Goal: Information Seeking & Learning: Learn about a topic

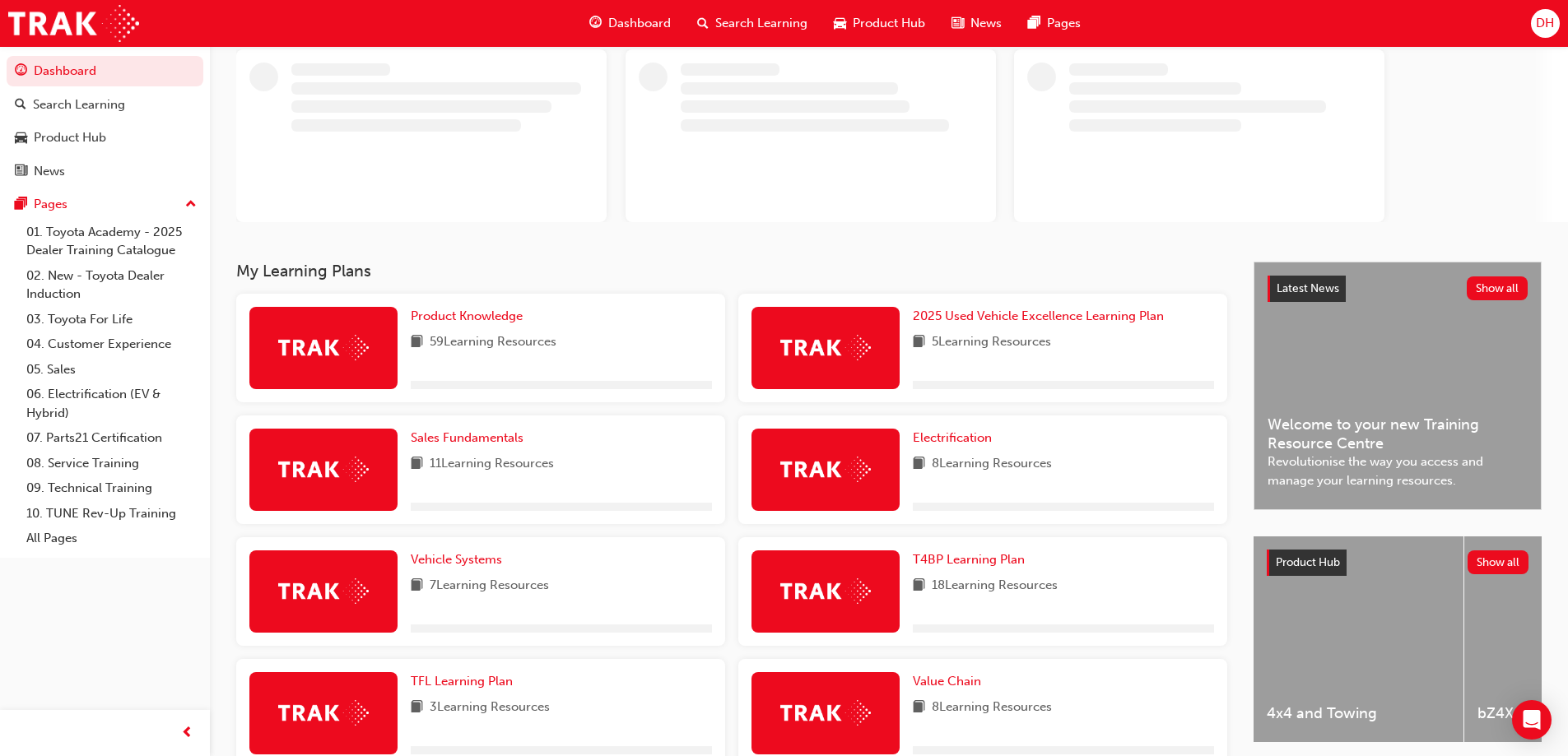
scroll to position [312, 0]
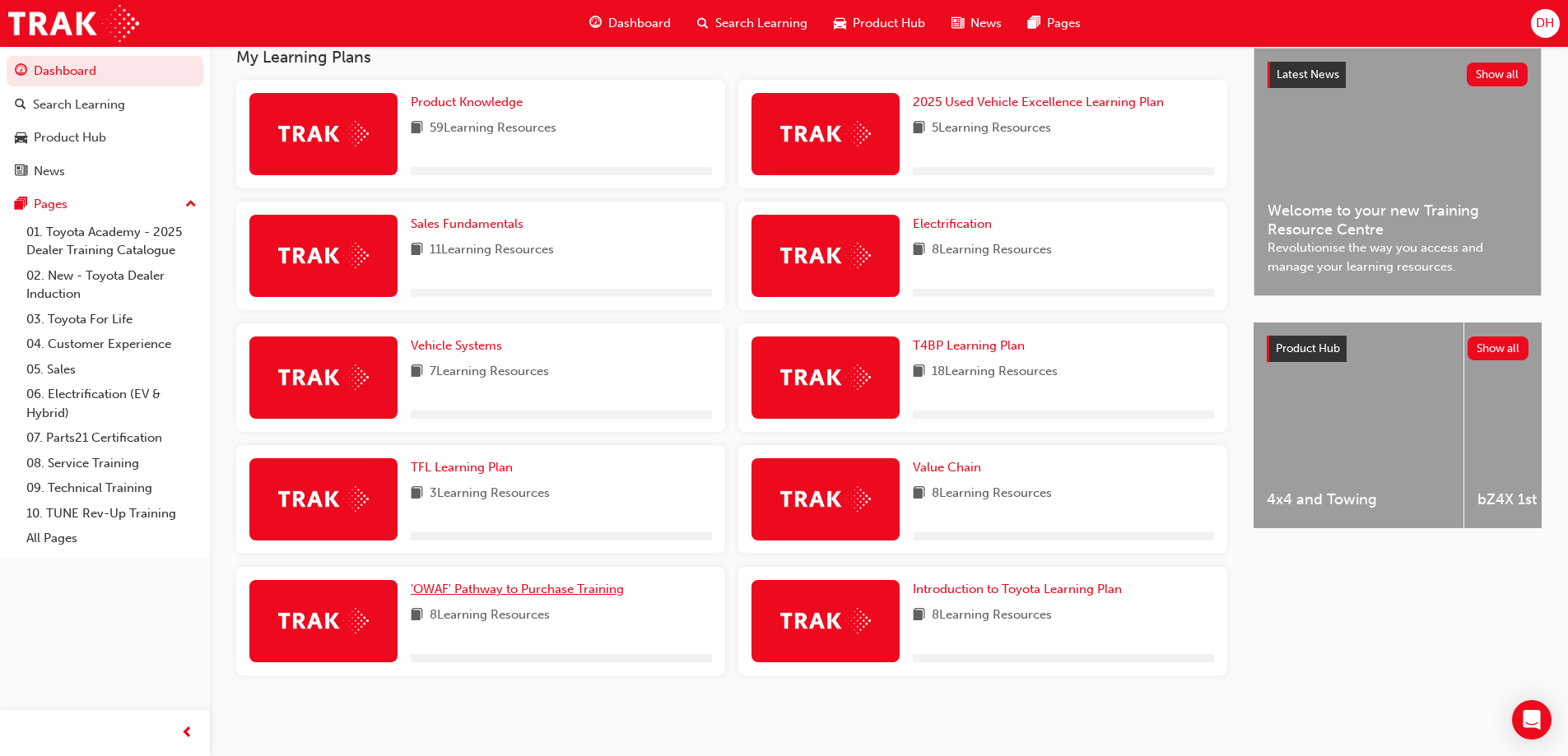
click at [564, 588] on span "'OWAF' Pathway to Purchase Training" at bounding box center [517, 588] width 213 height 15
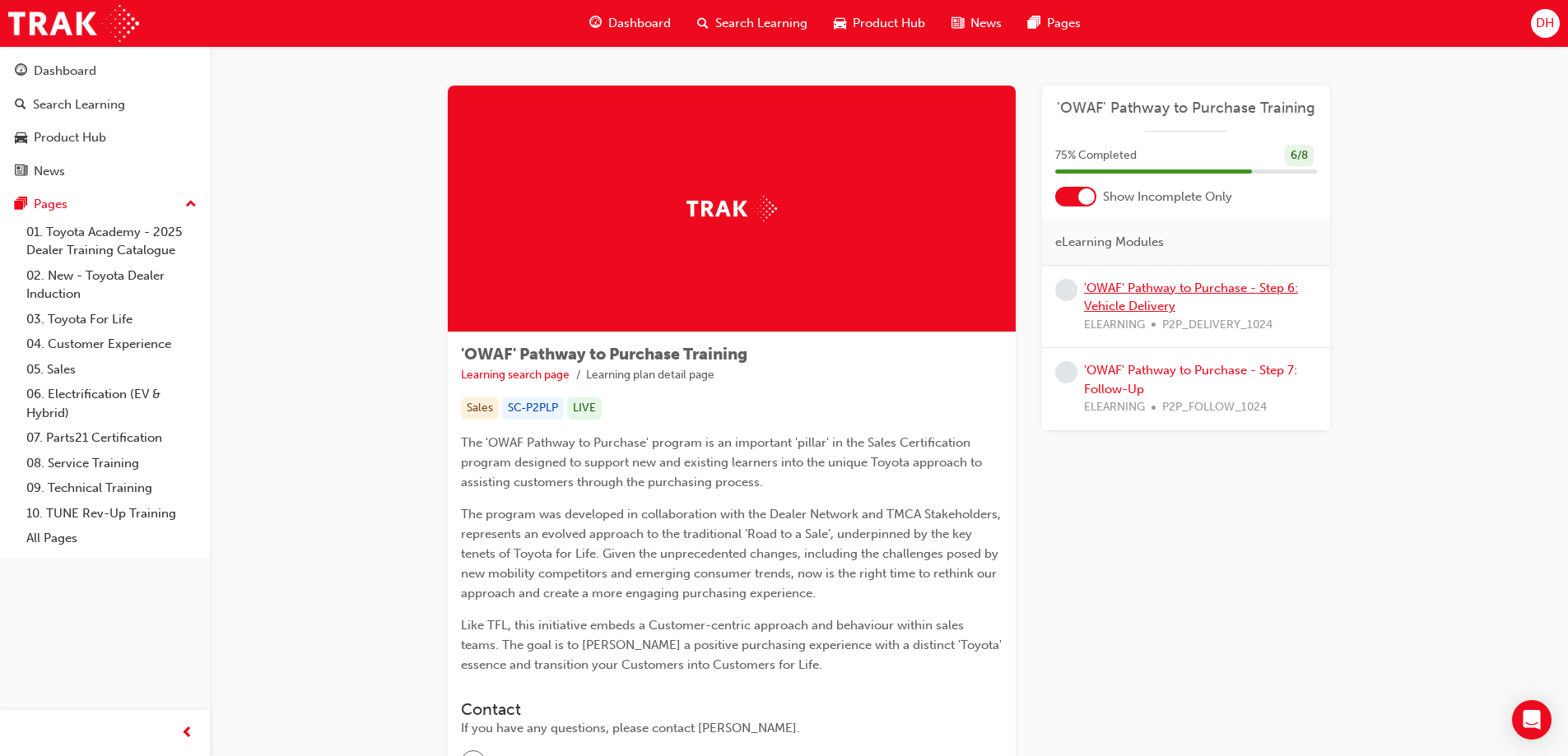
click at [1162, 286] on link "'OWAF' Pathway to Purchase - Step 6: Vehicle Delivery" at bounding box center [1190, 298] width 214 height 34
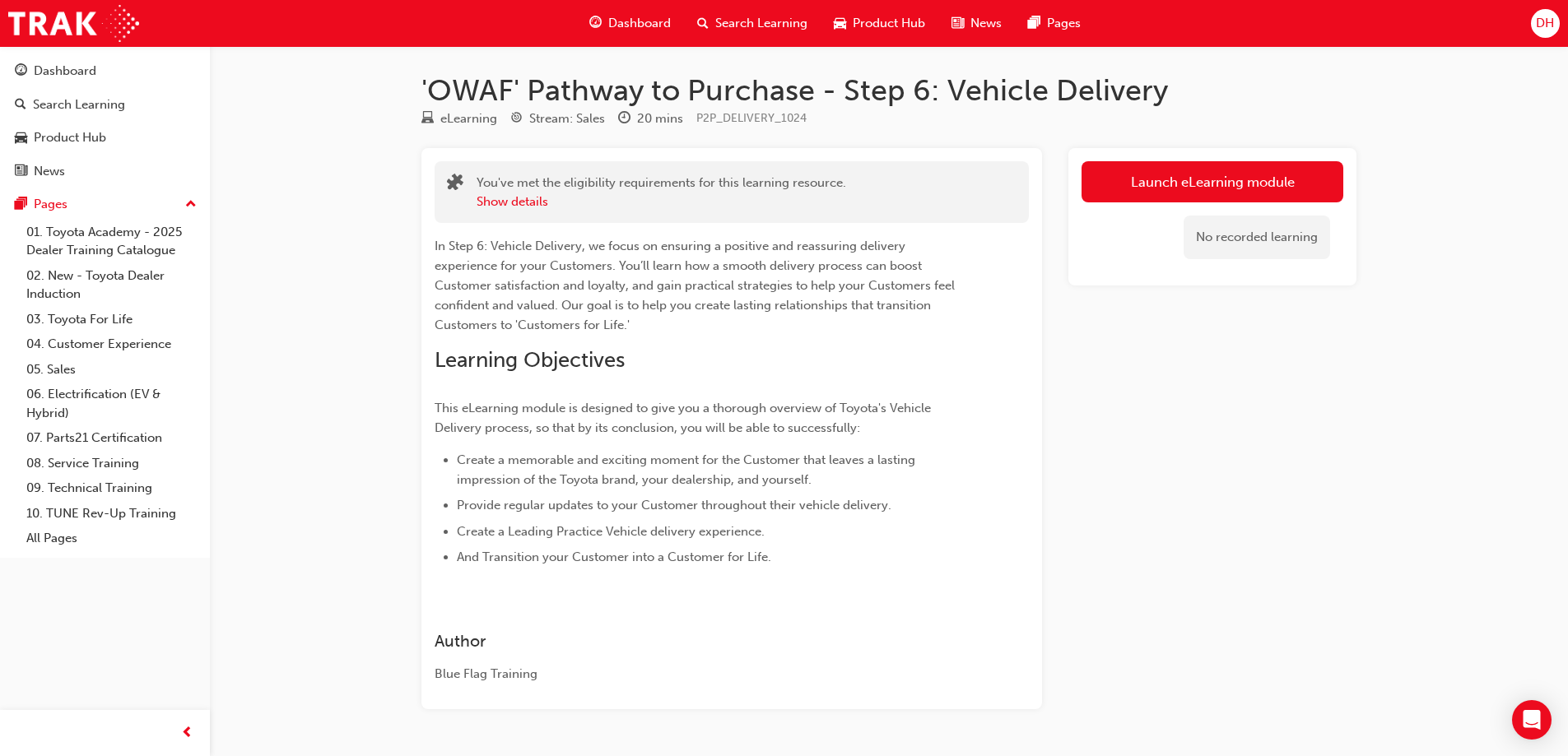
click at [1188, 176] on link "Launch eLearning module" at bounding box center [1212, 182] width 261 height 41
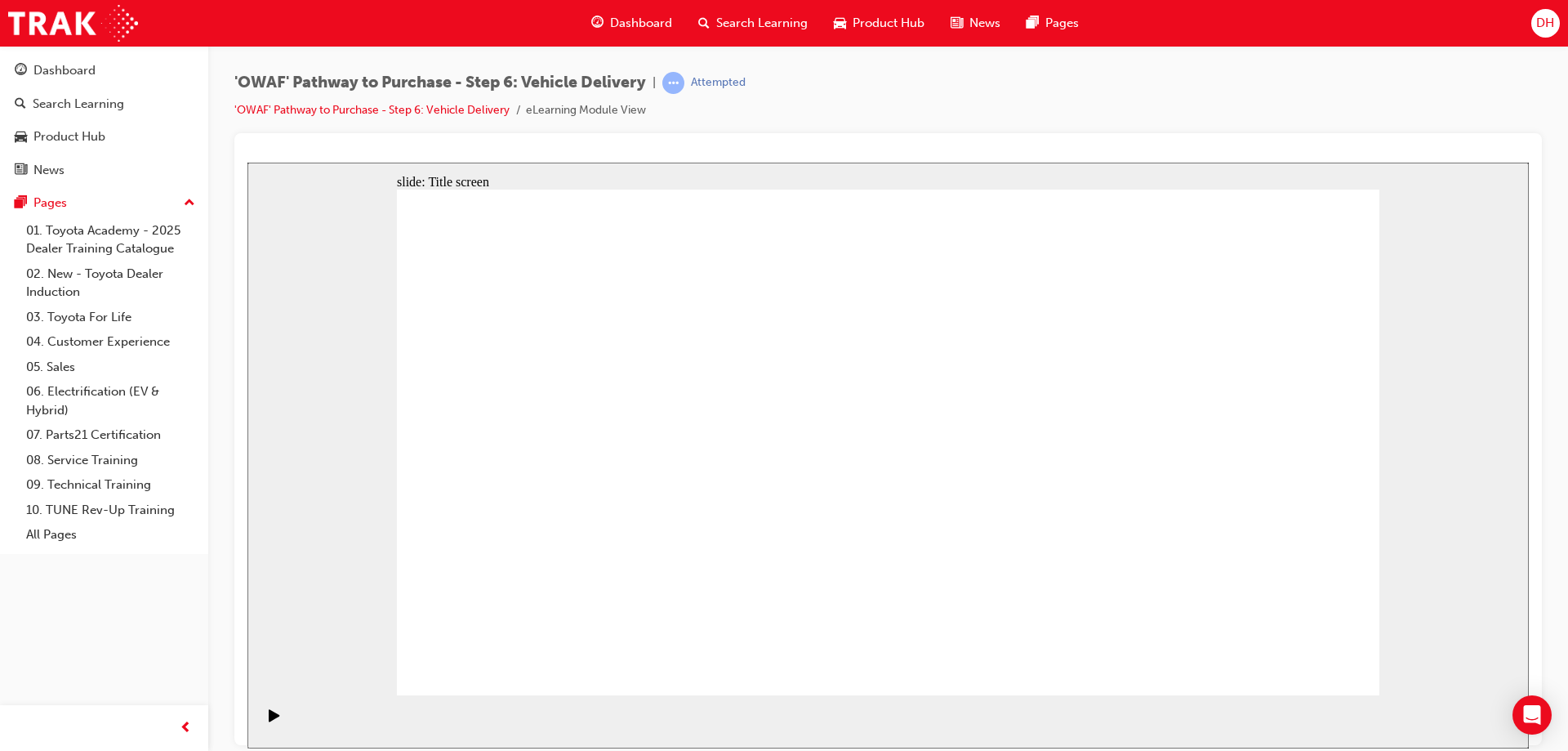
drag, startPoint x: 1348, startPoint y: 663, endPoint x: 1330, endPoint y: 661, distance: 18.1
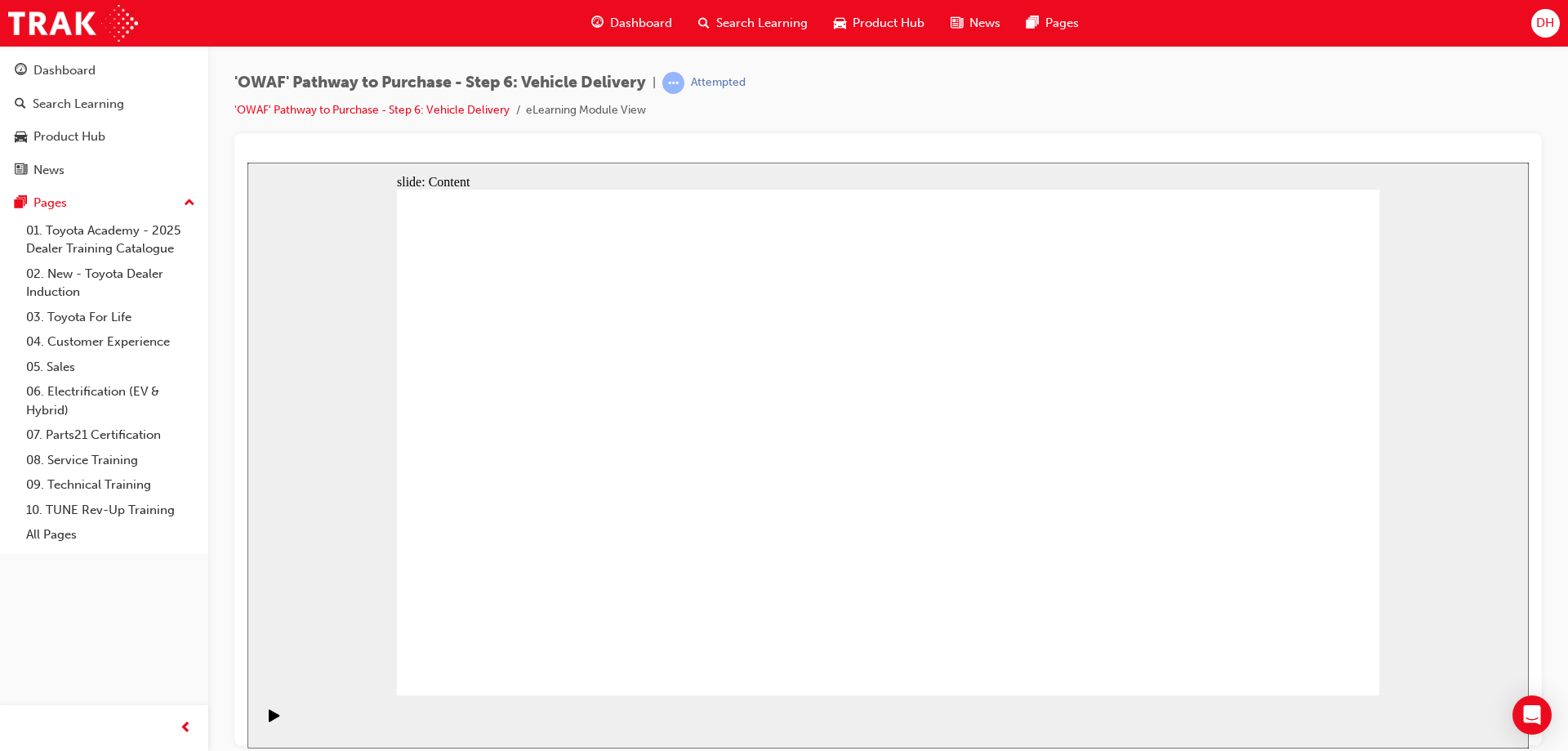
drag, startPoint x: 951, startPoint y: 343, endPoint x: 981, endPoint y: 343, distance: 30.0
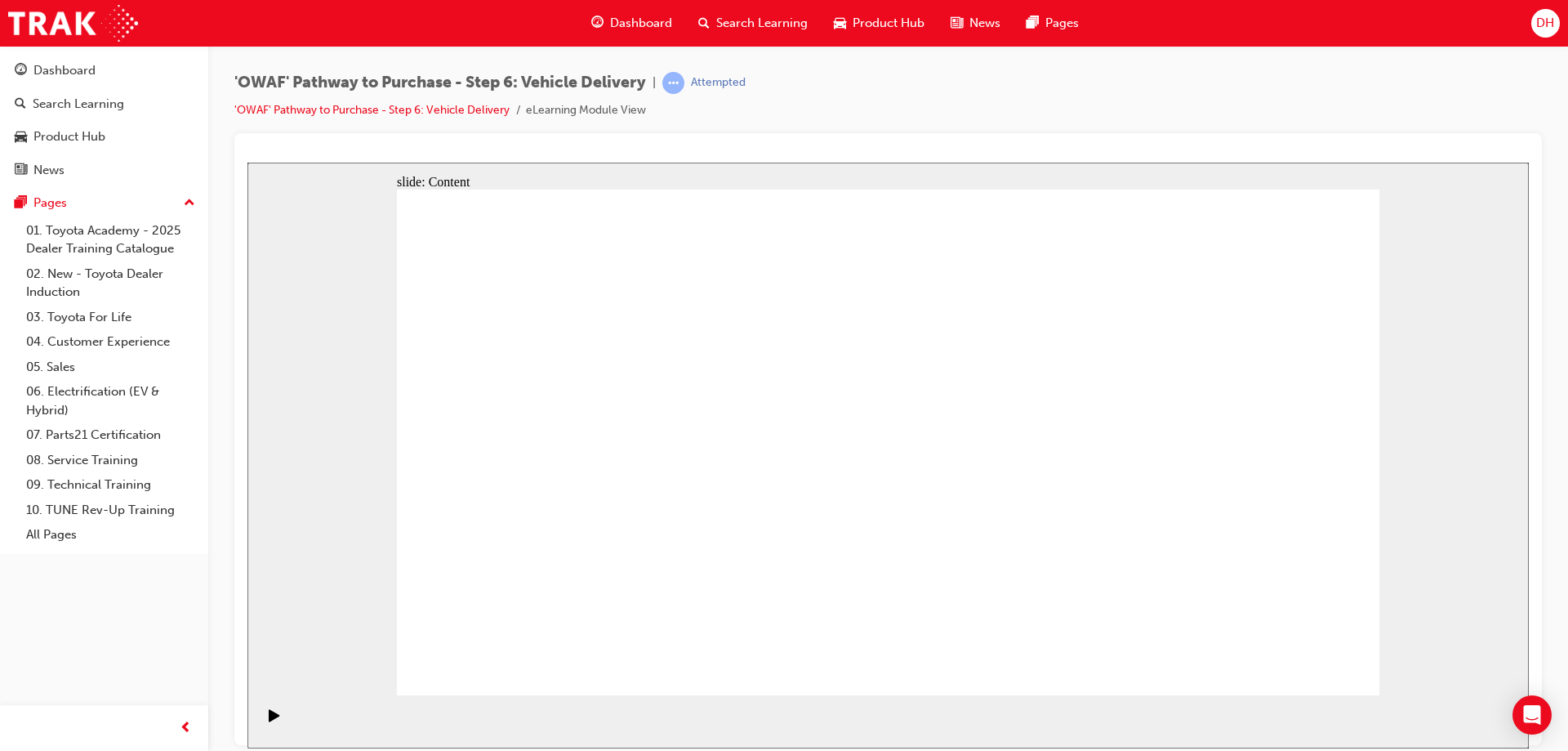
drag, startPoint x: 1328, startPoint y: 659, endPoint x: 1306, endPoint y: 661, distance: 22.1
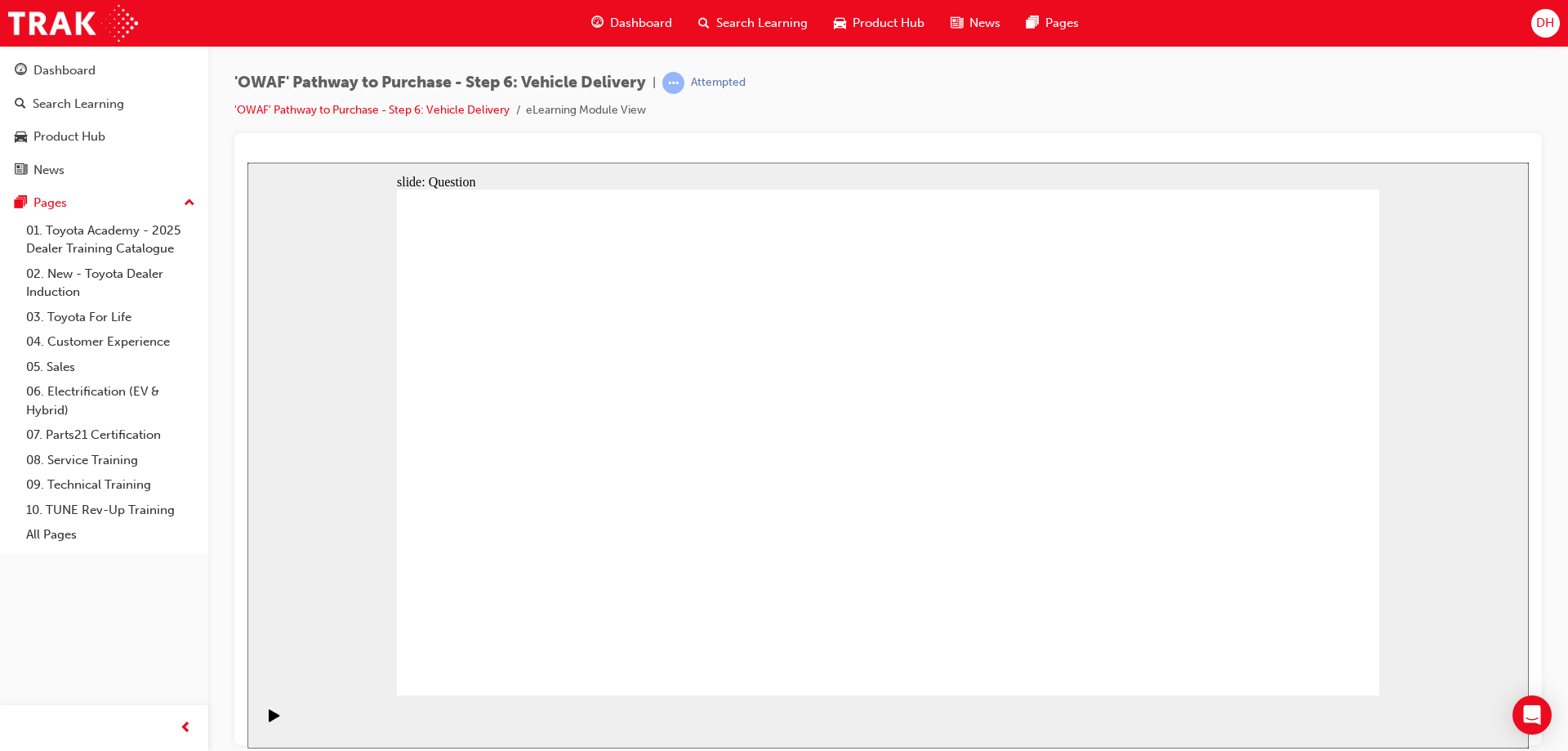
radio input "false"
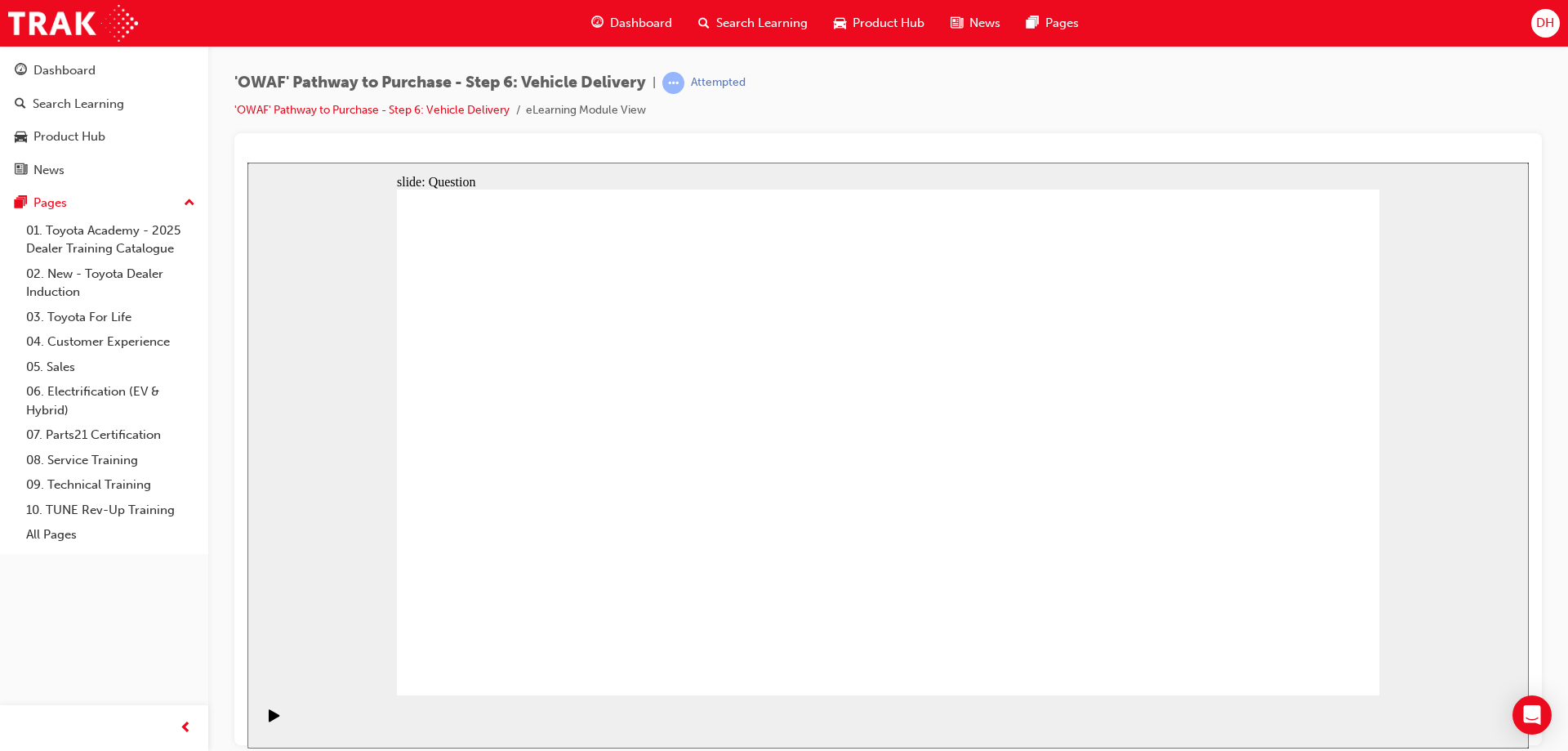
radio input "true"
drag, startPoint x: 890, startPoint y: 575, endPoint x: 1059, endPoint y: 422, distance: 228.0
drag, startPoint x: 1074, startPoint y: 559, endPoint x: 634, endPoint y: 473, distance: 448.3
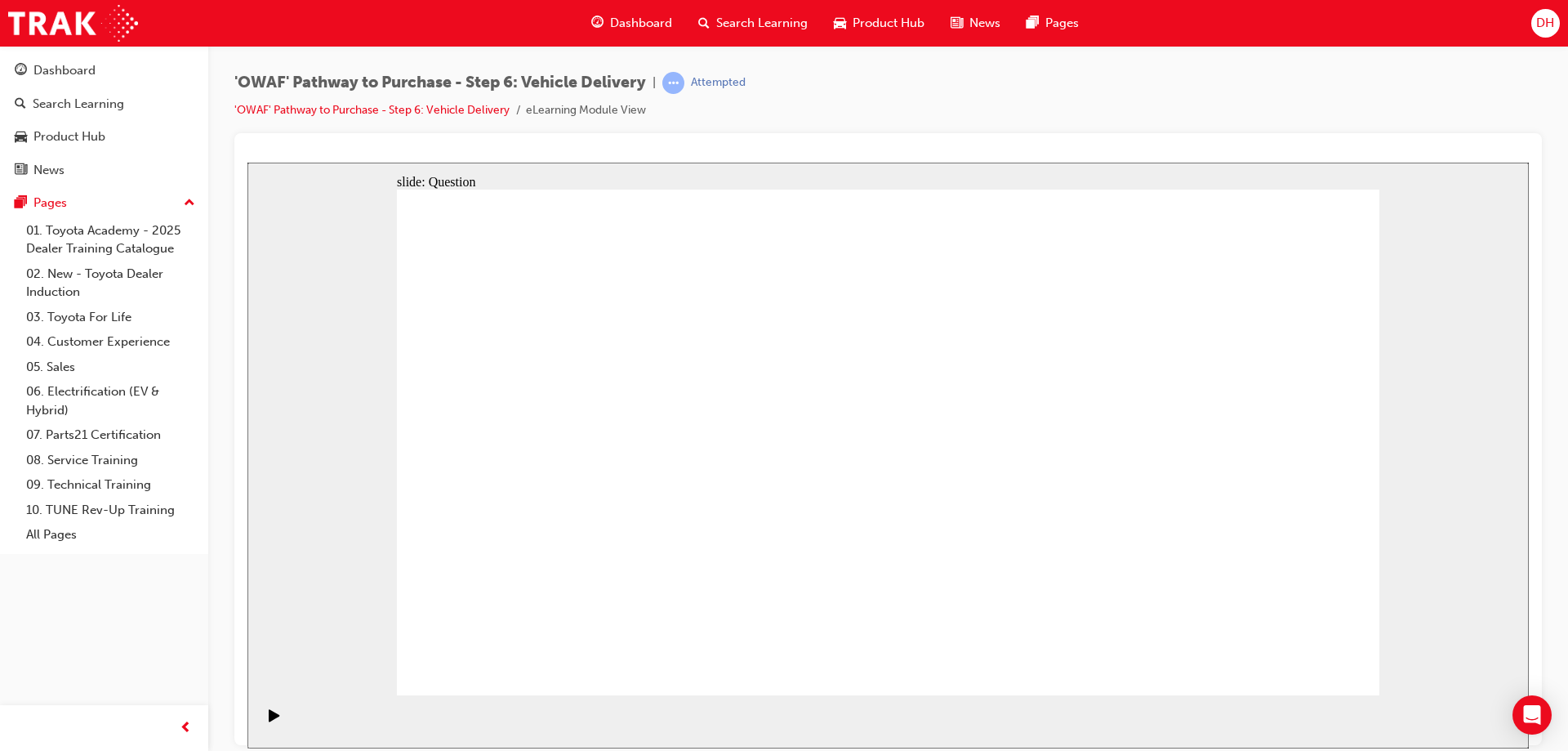
drag, startPoint x: 694, startPoint y: 616, endPoint x: 729, endPoint y: 408, distance: 210.9
drag, startPoint x: 715, startPoint y: 551, endPoint x: 747, endPoint y: 400, distance: 154.4
drag, startPoint x: 1350, startPoint y: 664, endPoint x: 1322, endPoint y: 657, distance: 28.9
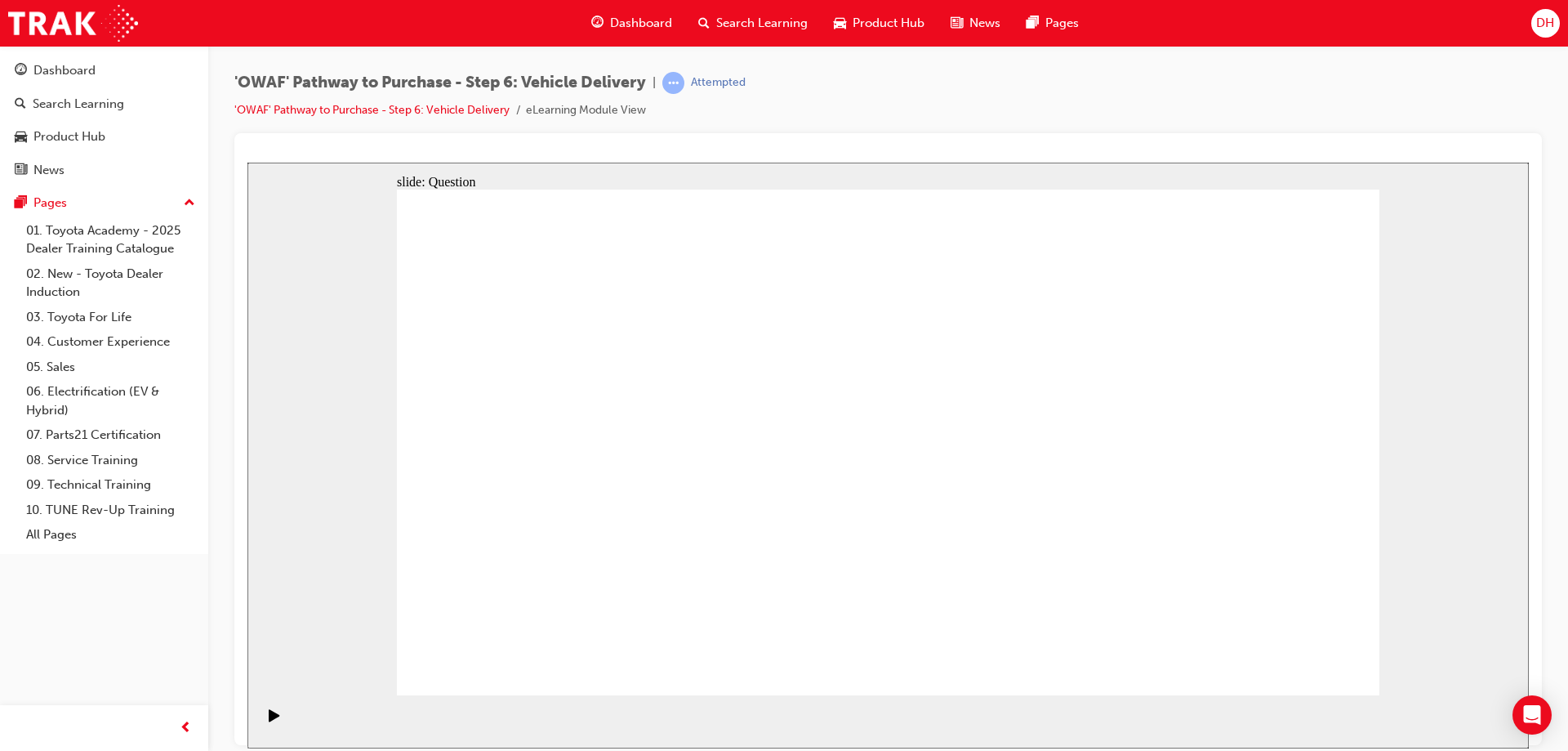
checkbox input "true"
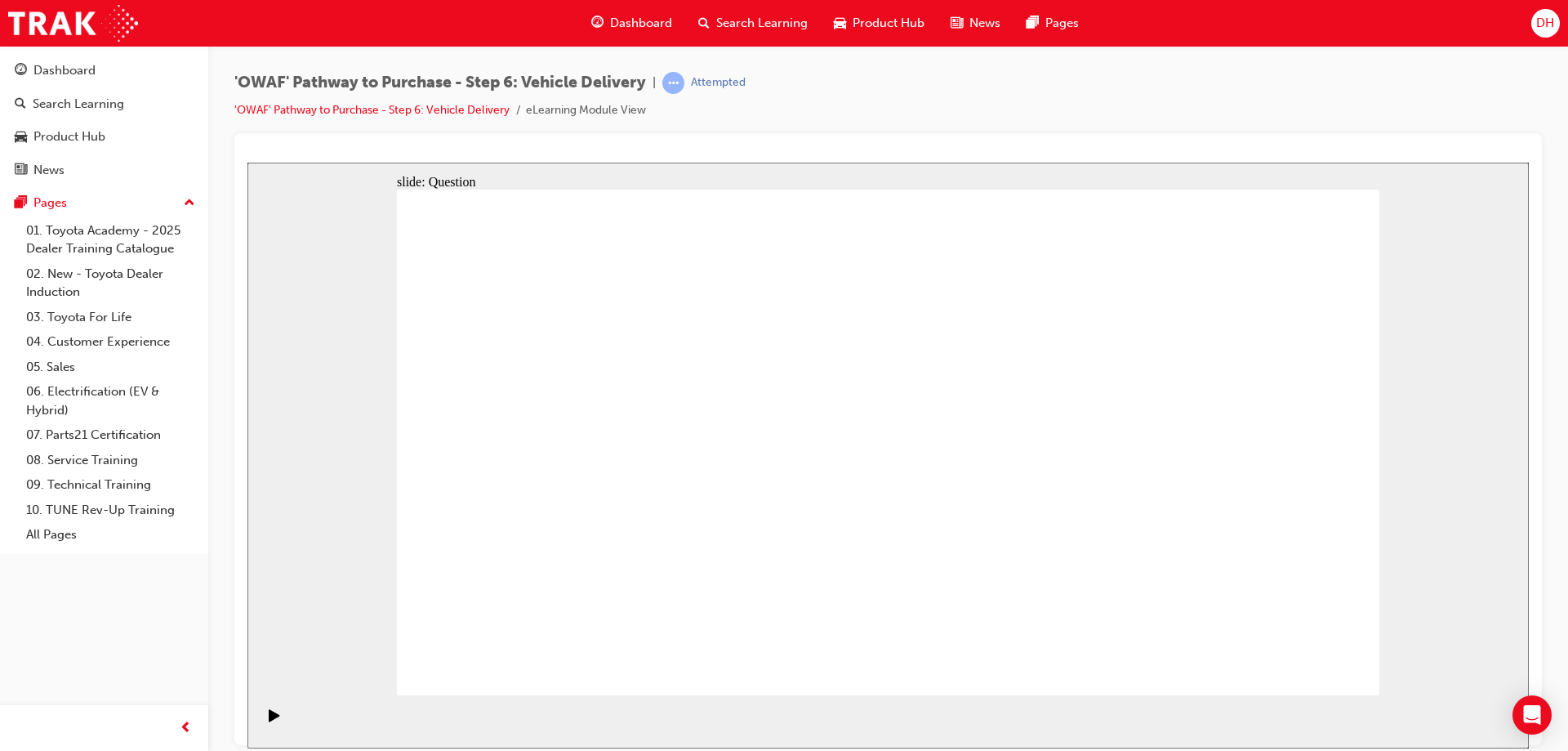
checkbox input "true"
drag, startPoint x: 1232, startPoint y: 449, endPoint x: 643, endPoint y: 525, distance: 593.9
drag, startPoint x: 1222, startPoint y: 474, endPoint x: 647, endPoint y: 537, distance: 578.4
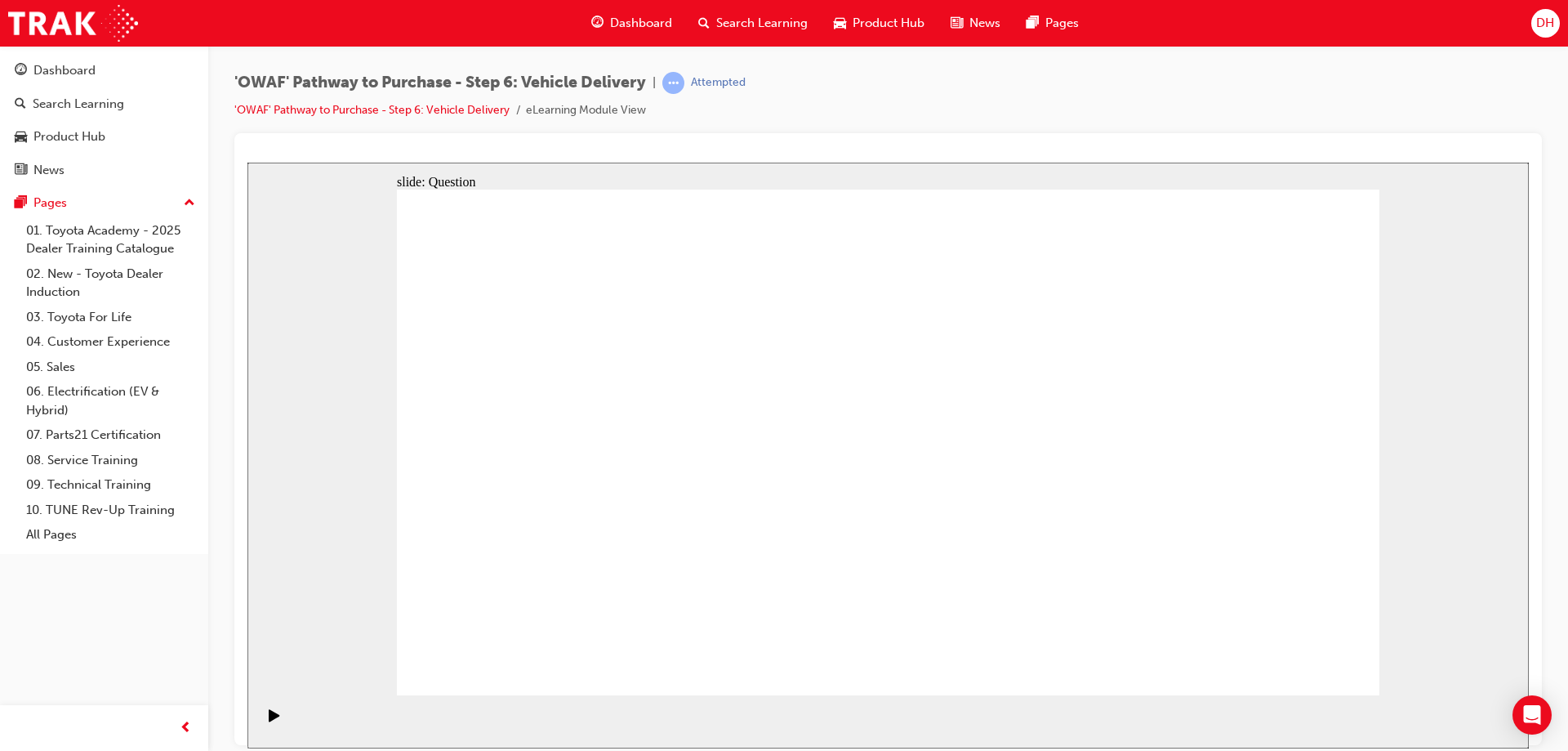
drag, startPoint x: 1218, startPoint y: 459, endPoint x: 945, endPoint y: 530, distance: 282.1
drag, startPoint x: 1209, startPoint y: 472, endPoint x: 641, endPoint y: 521, distance: 570.1
drag, startPoint x: 1255, startPoint y: 448, endPoint x: 670, endPoint y: 496, distance: 587.0
drag, startPoint x: 1222, startPoint y: 480, endPoint x: 995, endPoint y: 560, distance: 240.7
drag, startPoint x: 1221, startPoint y: 491, endPoint x: 563, endPoint y: 544, distance: 660.1
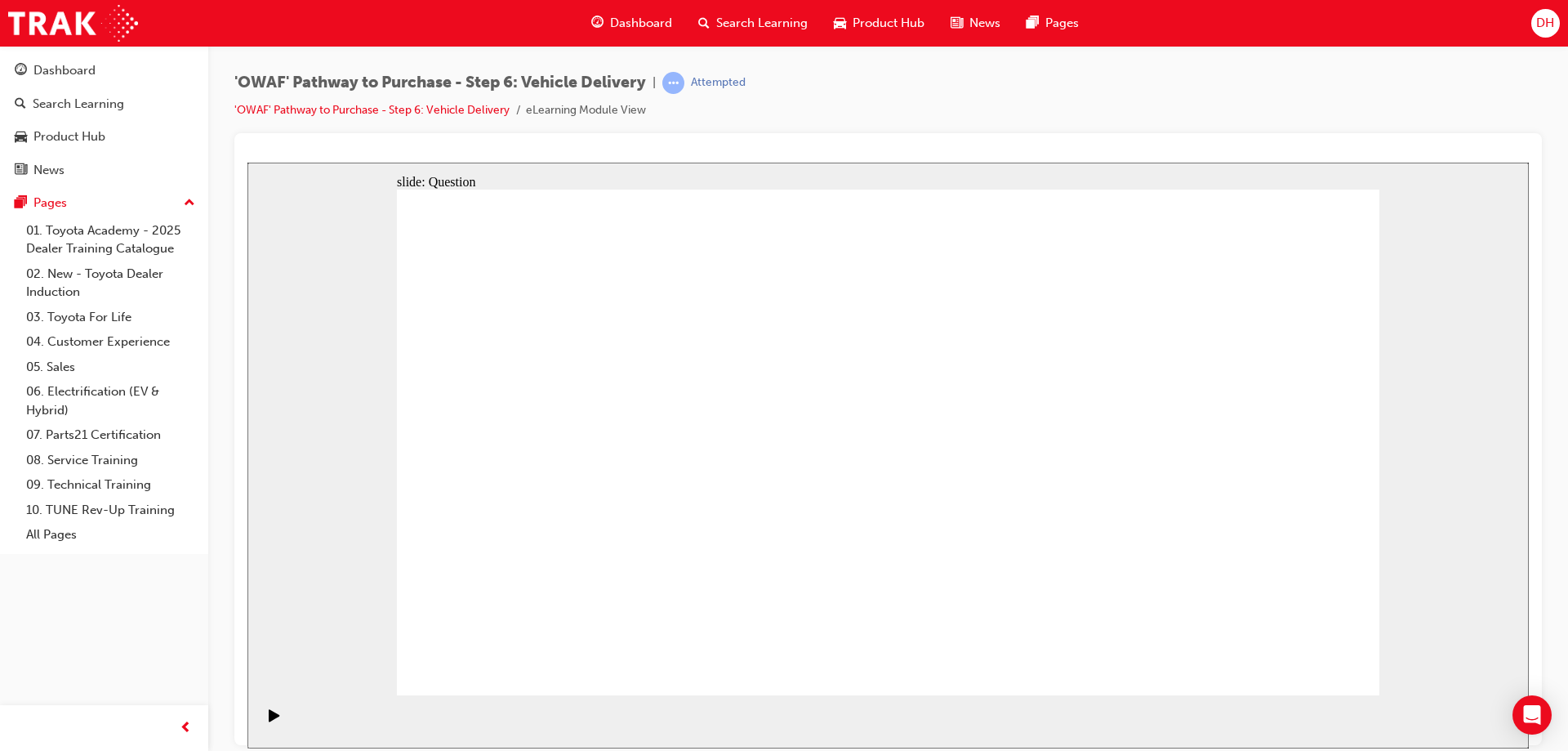
drag, startPoint x: 1195, startPoint y: 468, endPoint x: 557, endPoint y: 527, distance: 640.7
radio input "true"
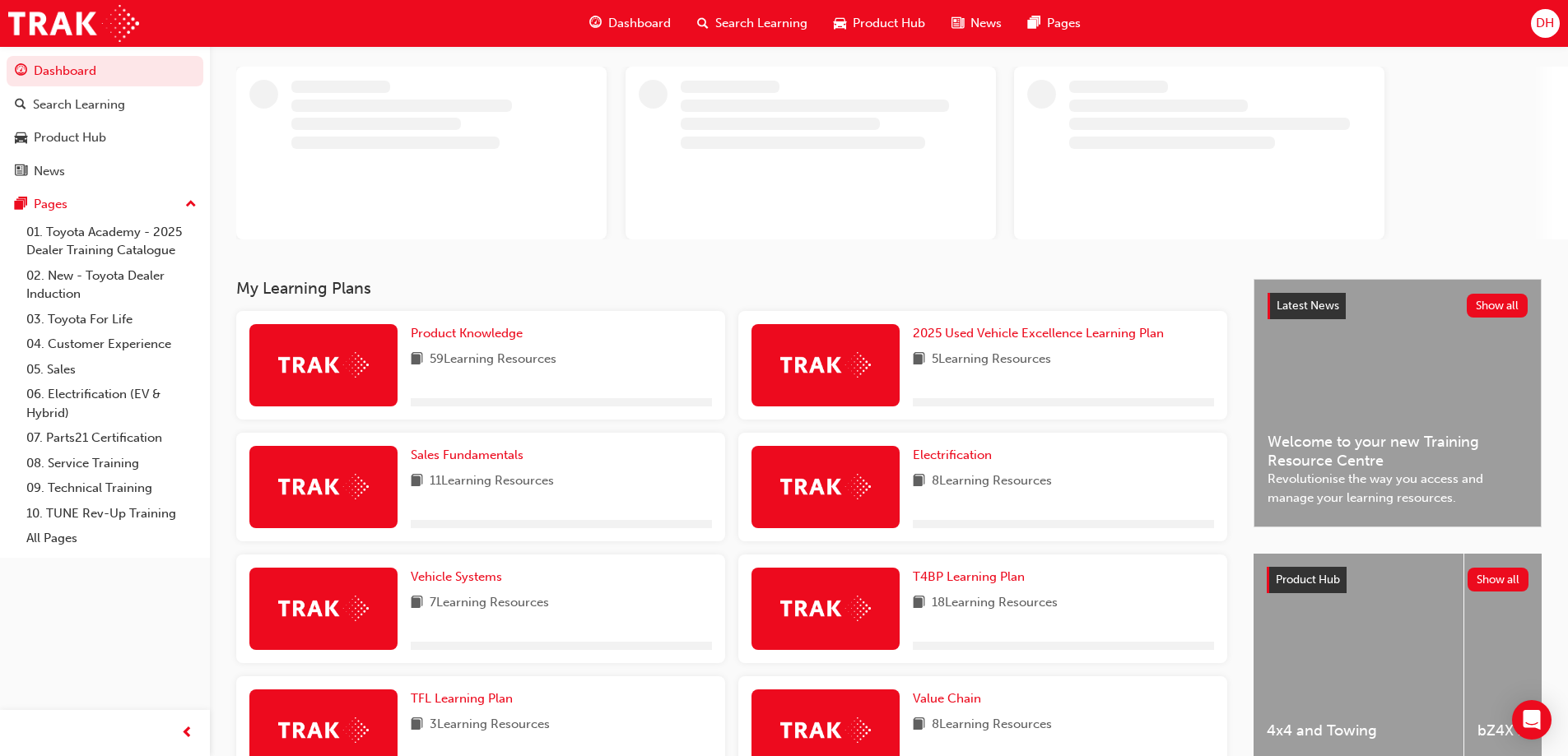
scroll to position [246, 0]
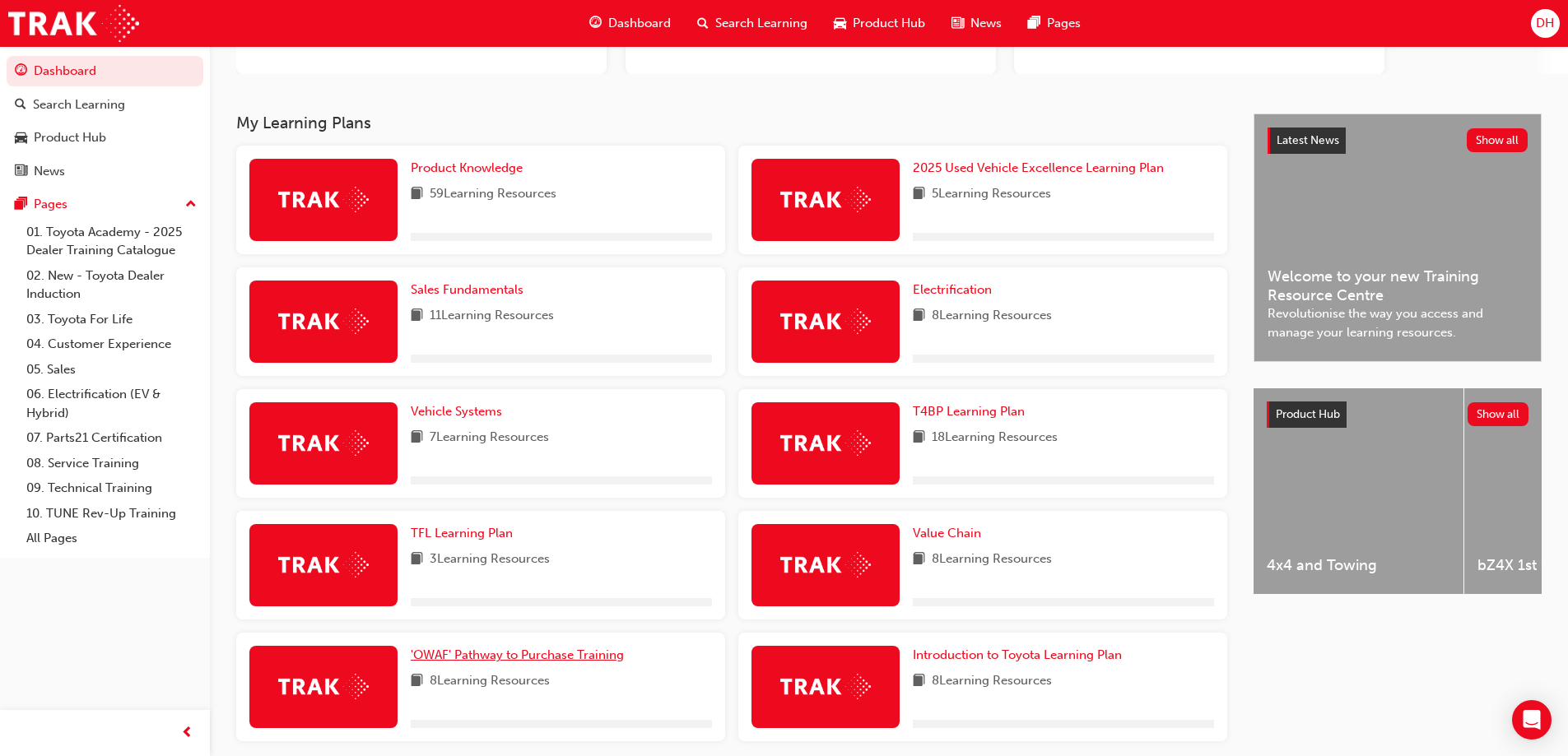
click at [553, 653] on span "'OWAF' Pathway to Purchase Training" at bounding box center [517, 654] width 213 height 15
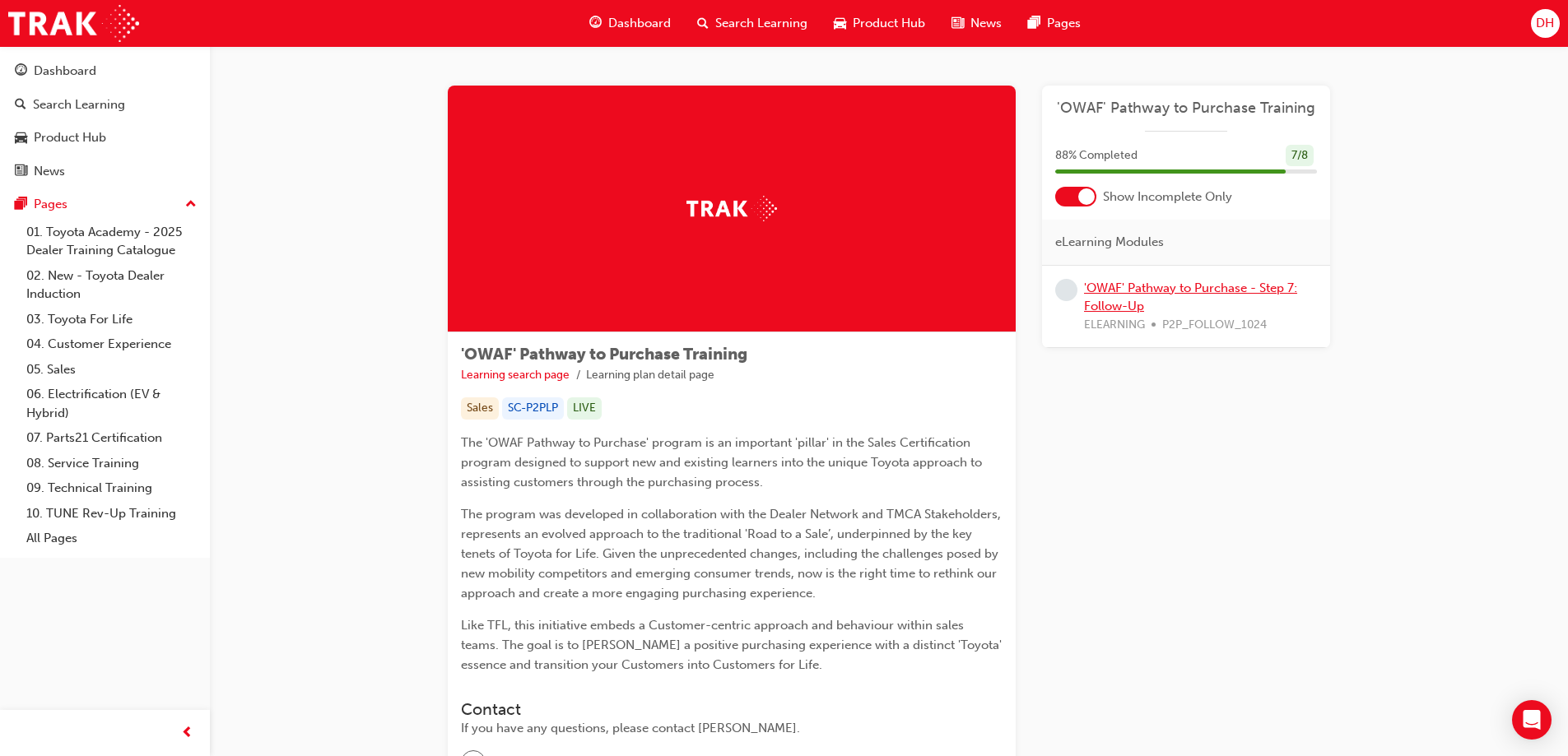
click at [1205, 285] on link "'OWAF' Pathway to Purchase - Step 7: Follow-Up" at bounding box center [1190, 298] width 213 height 34
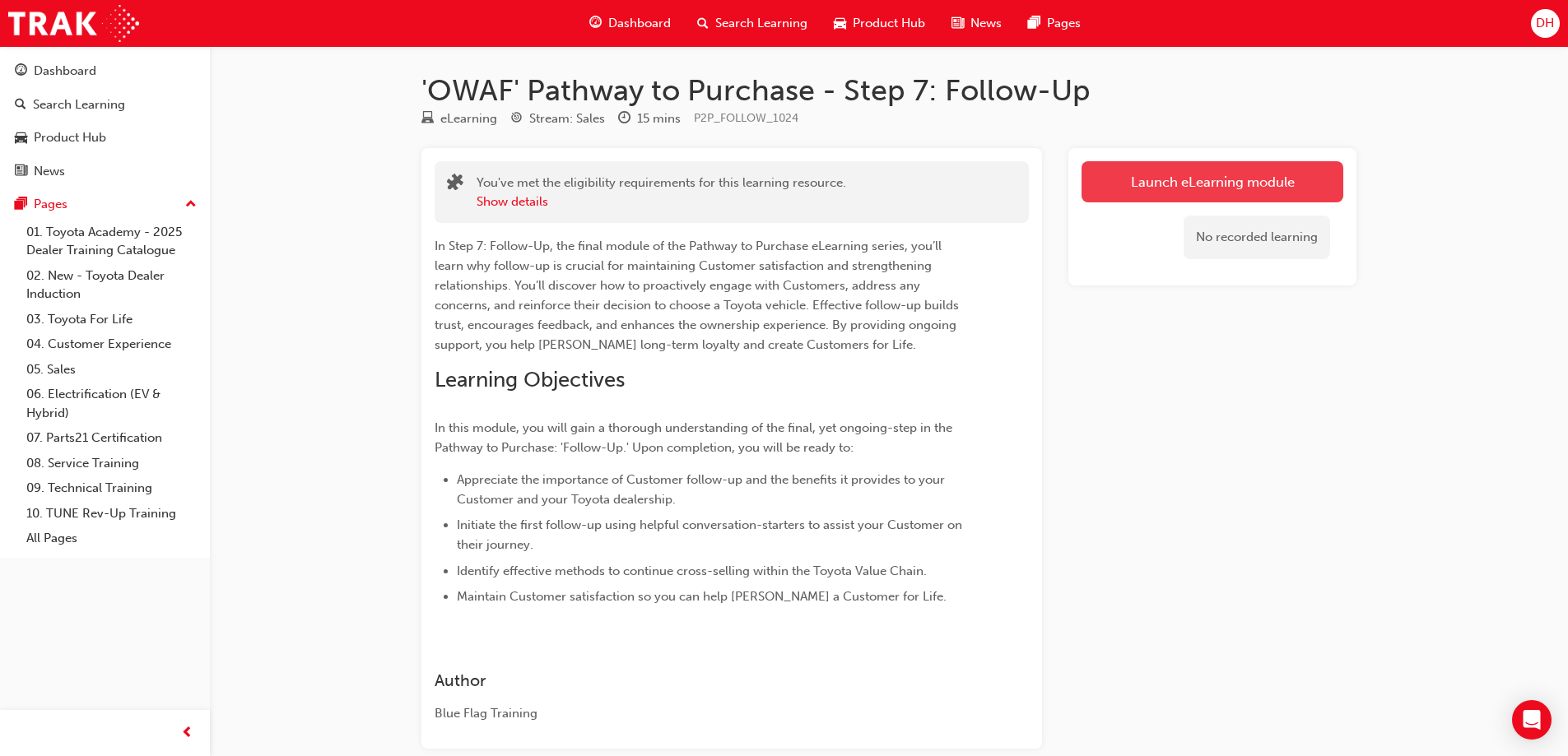
click at [1172, 179] on link "Launch eLearning module" at bounding box center [1212, 182] width 261 height 41
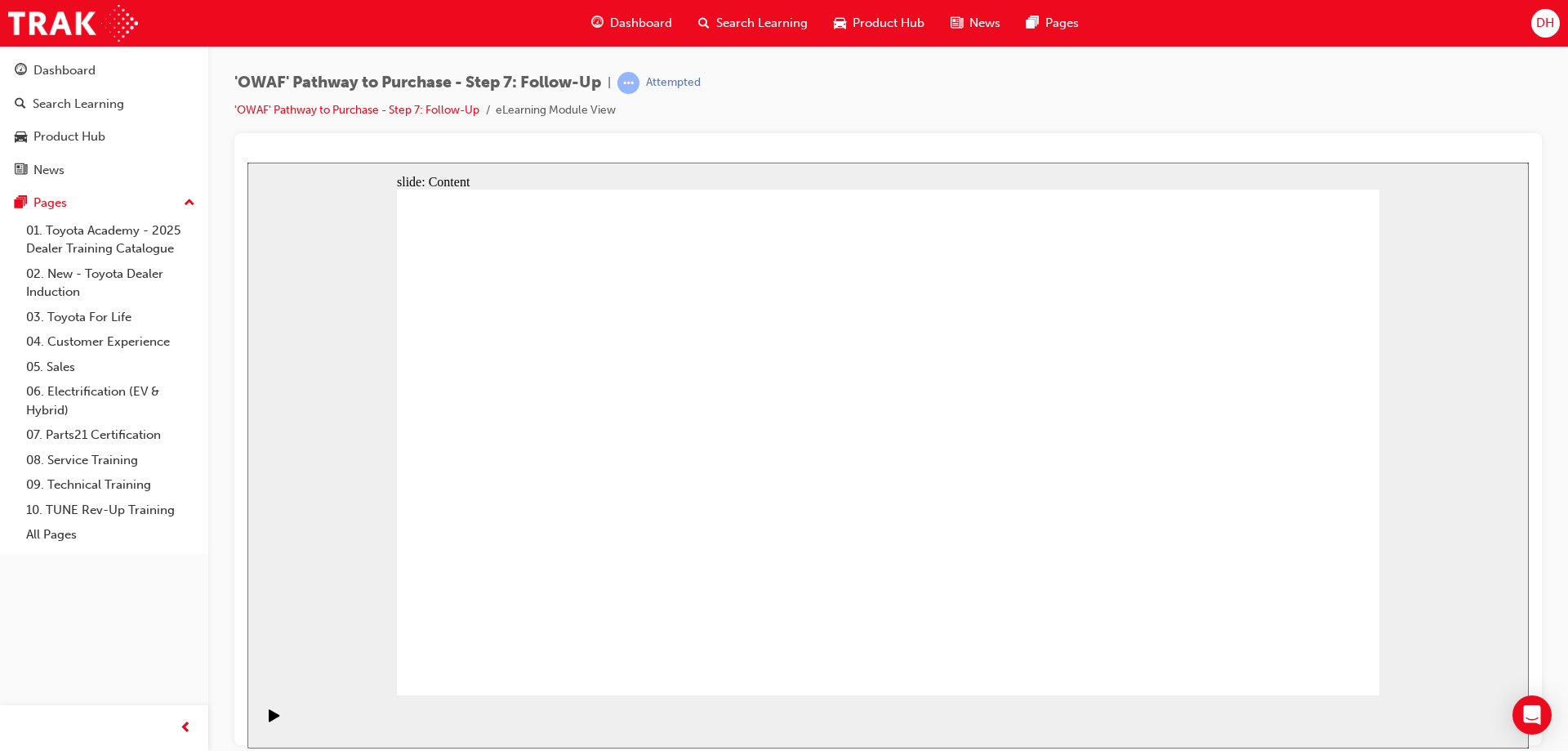
drag, startPoint x: 803, startPoint y: 340, endPoint x: 848, endPoint y: 328, distance: 46.6
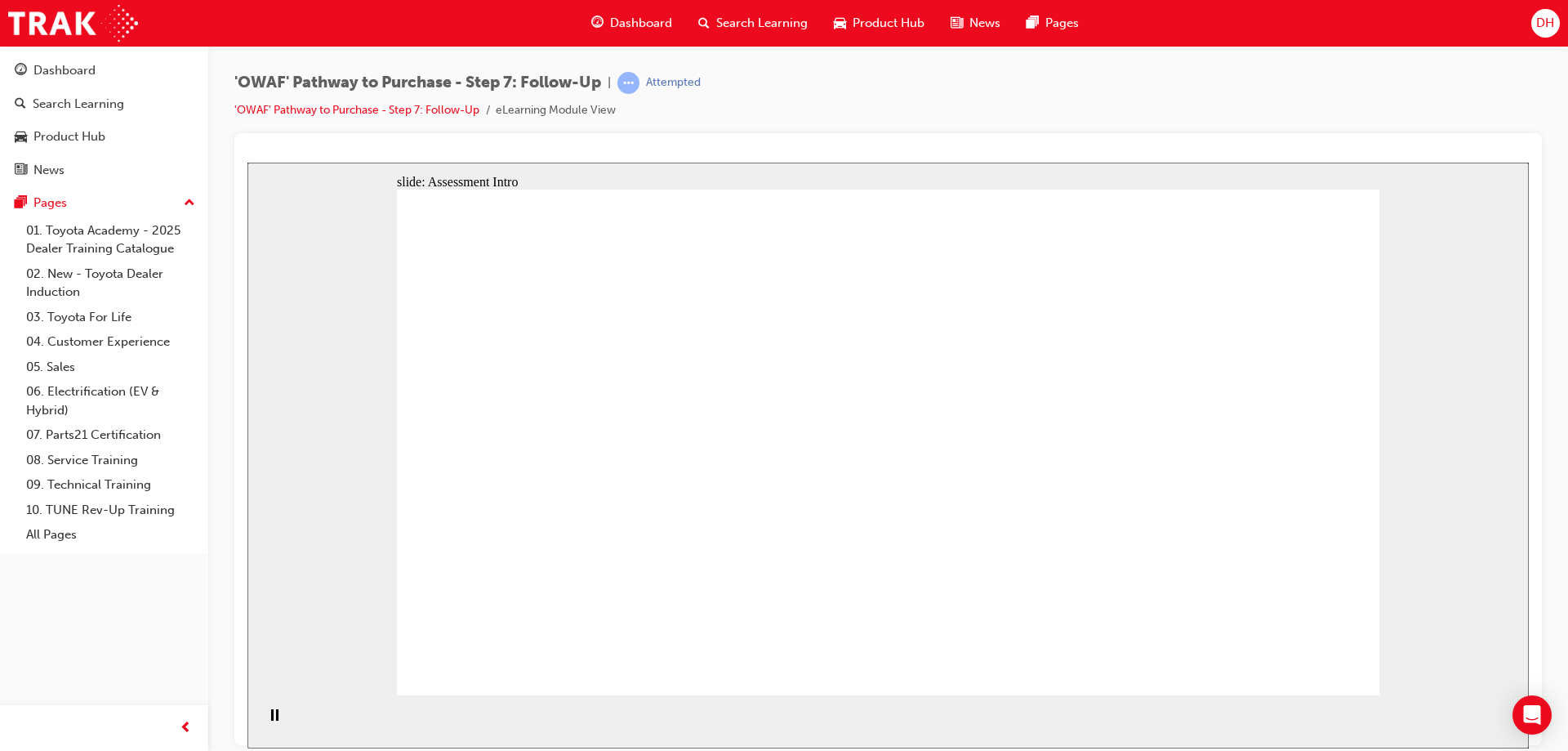
radio input "true"
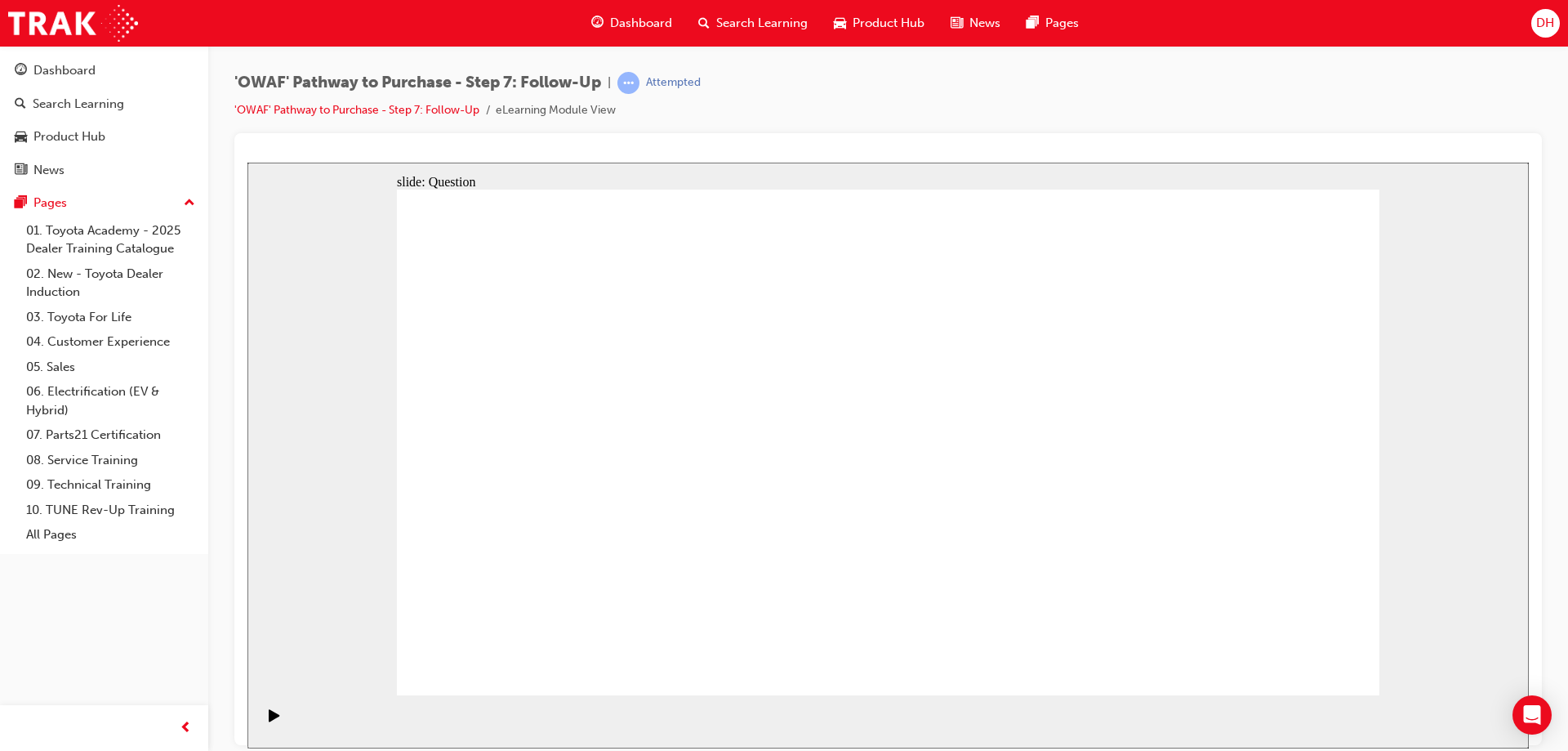
drag, startPoint x: 728, startPoint y: 595, endPoint x: 910, endPoint y: 401, distance: 266.0
drag, startPoint x: 902, startPoint y: 638, endPoint x: 704, endPoint y: 443, distance: 277.9
drag, startPoint x: 1080, startPoint y: 580, endPoint x: 745, endPoint y: 485, distance: 348.2
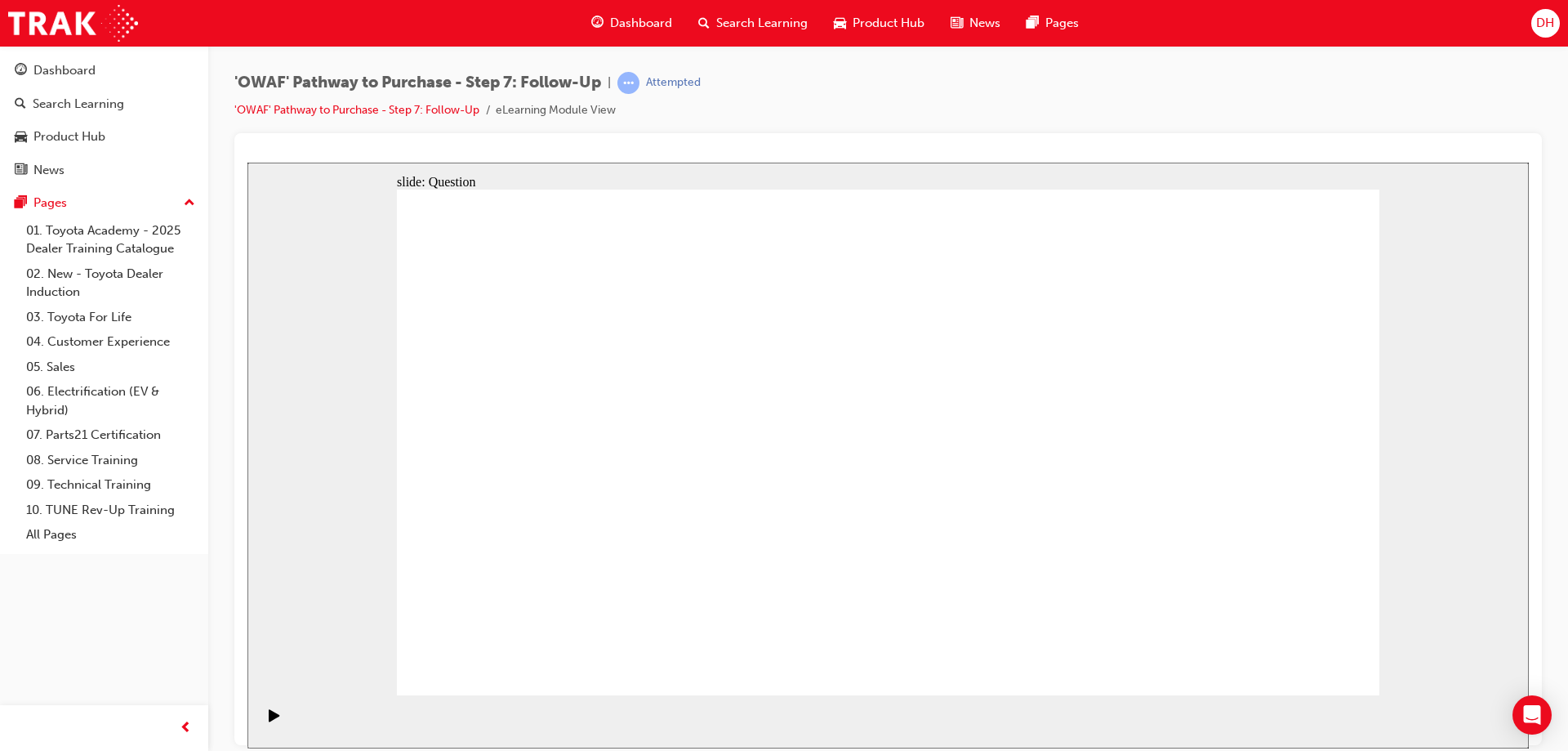
radio input "true"
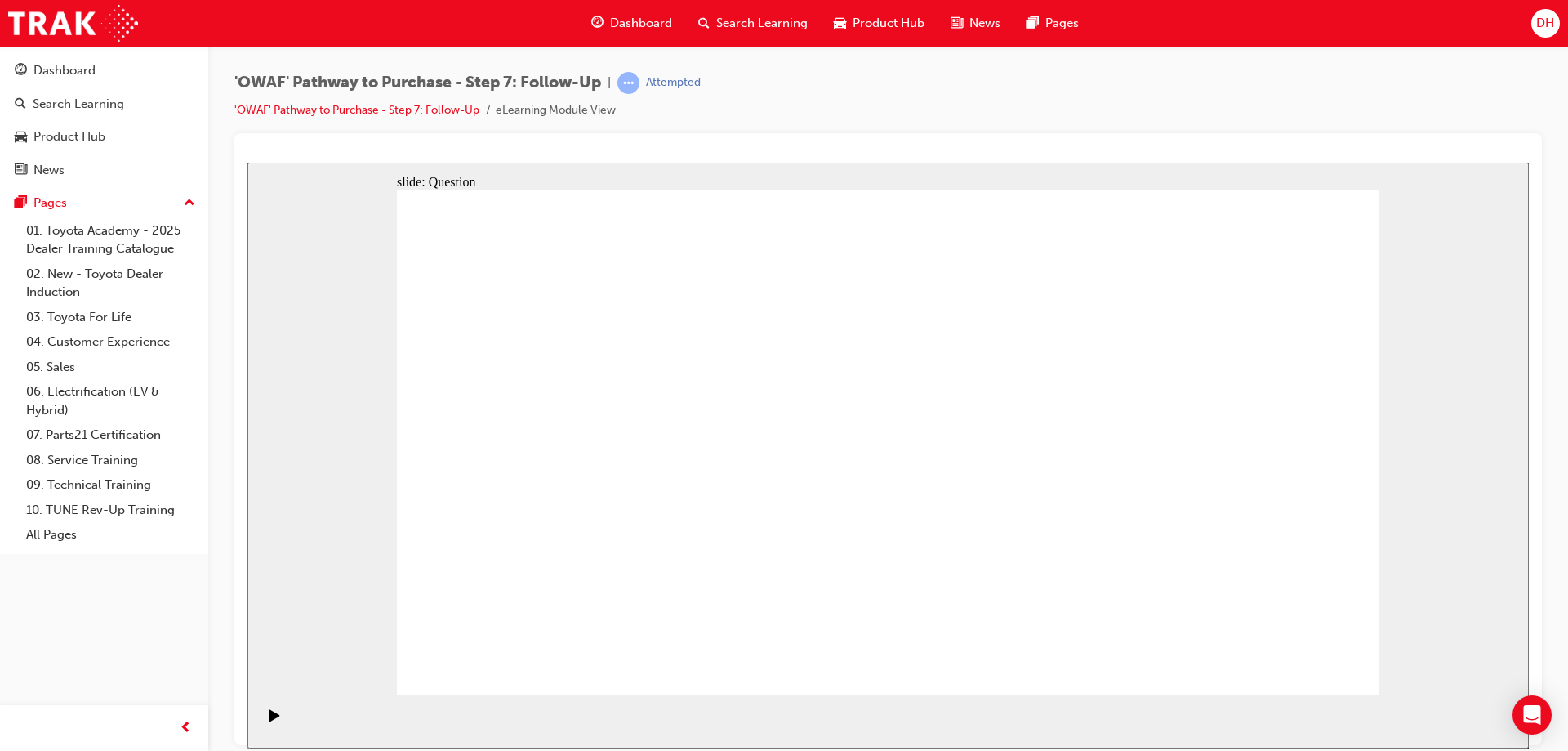
radio input "true"
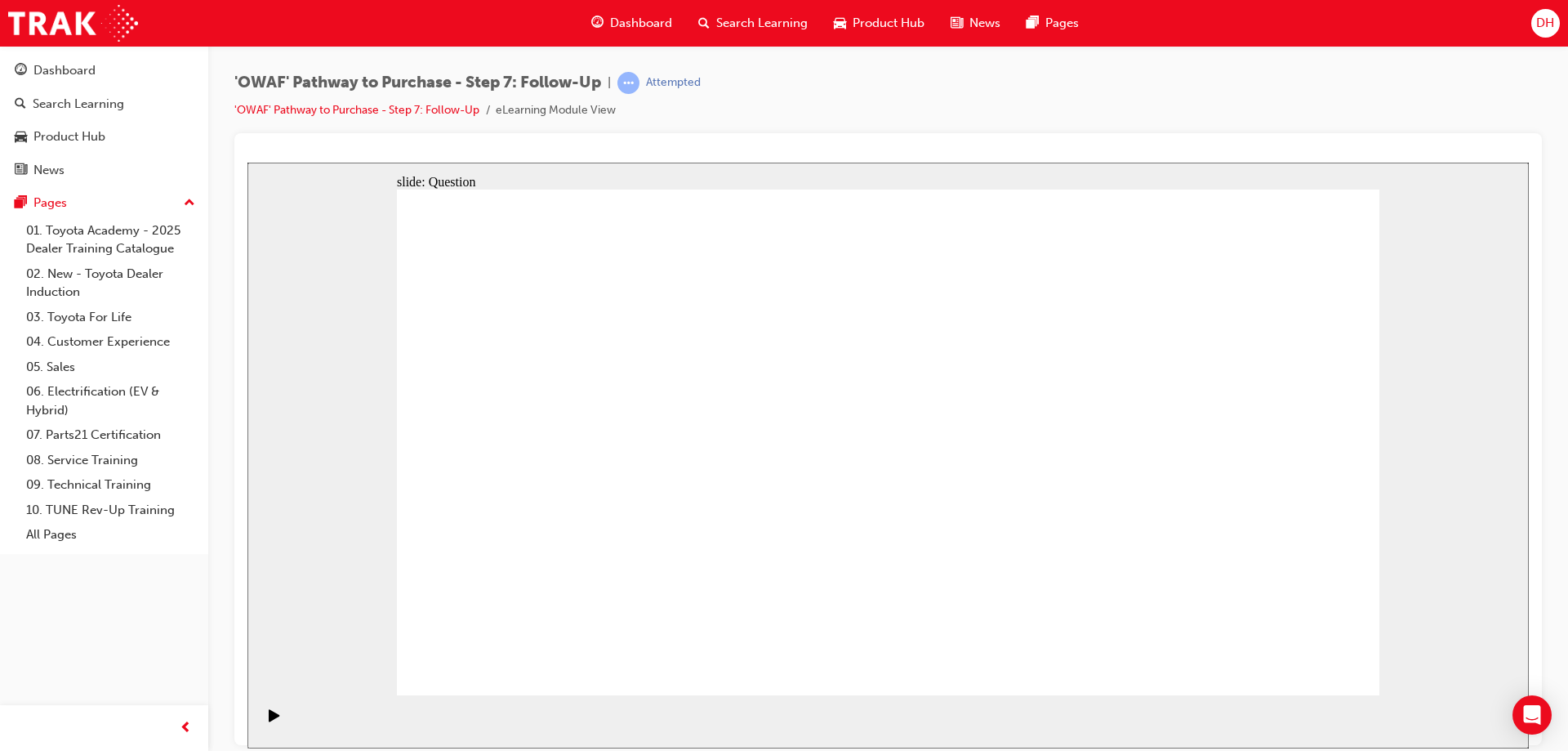
radio input "false"
radio input "true"
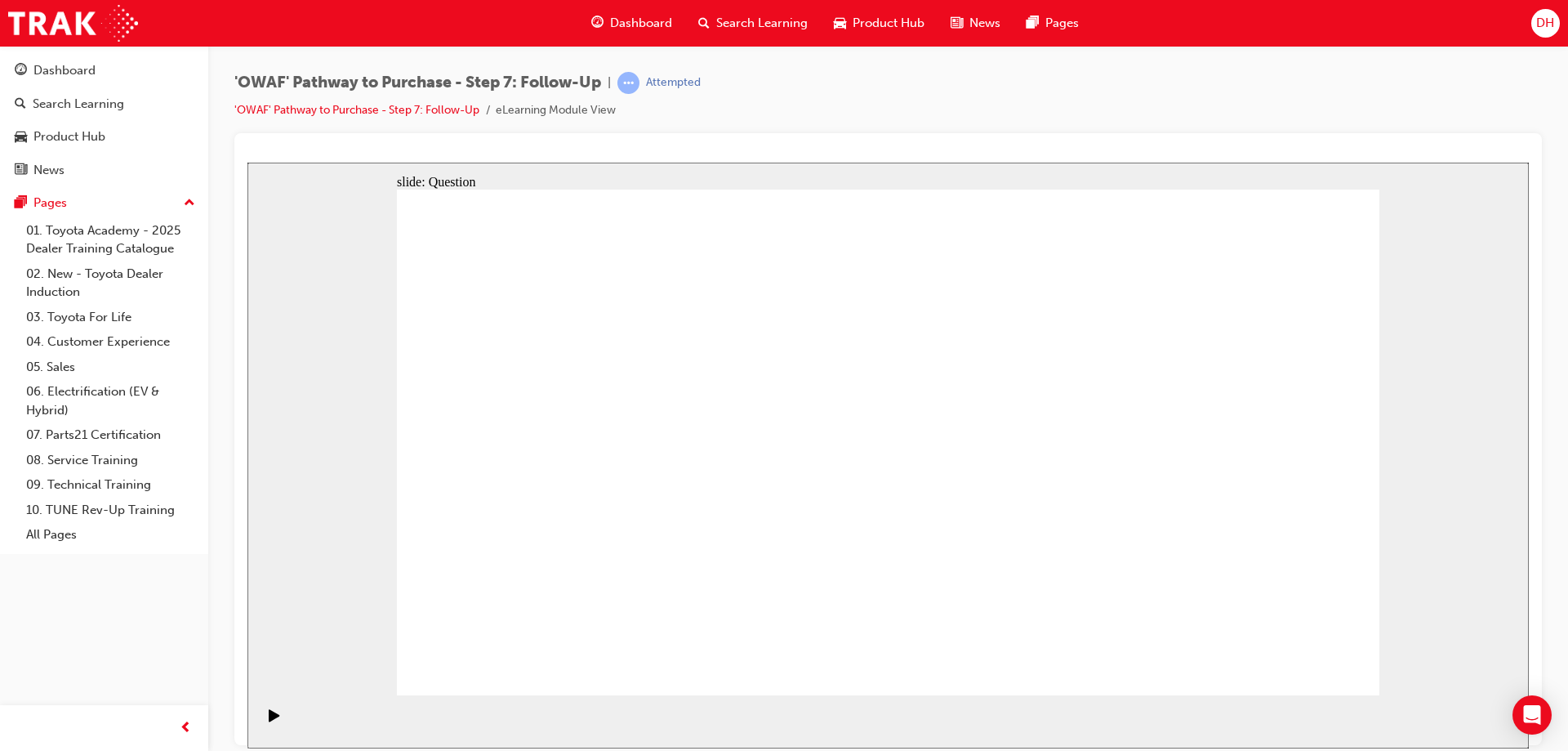
radio input "false"
radio input "true"
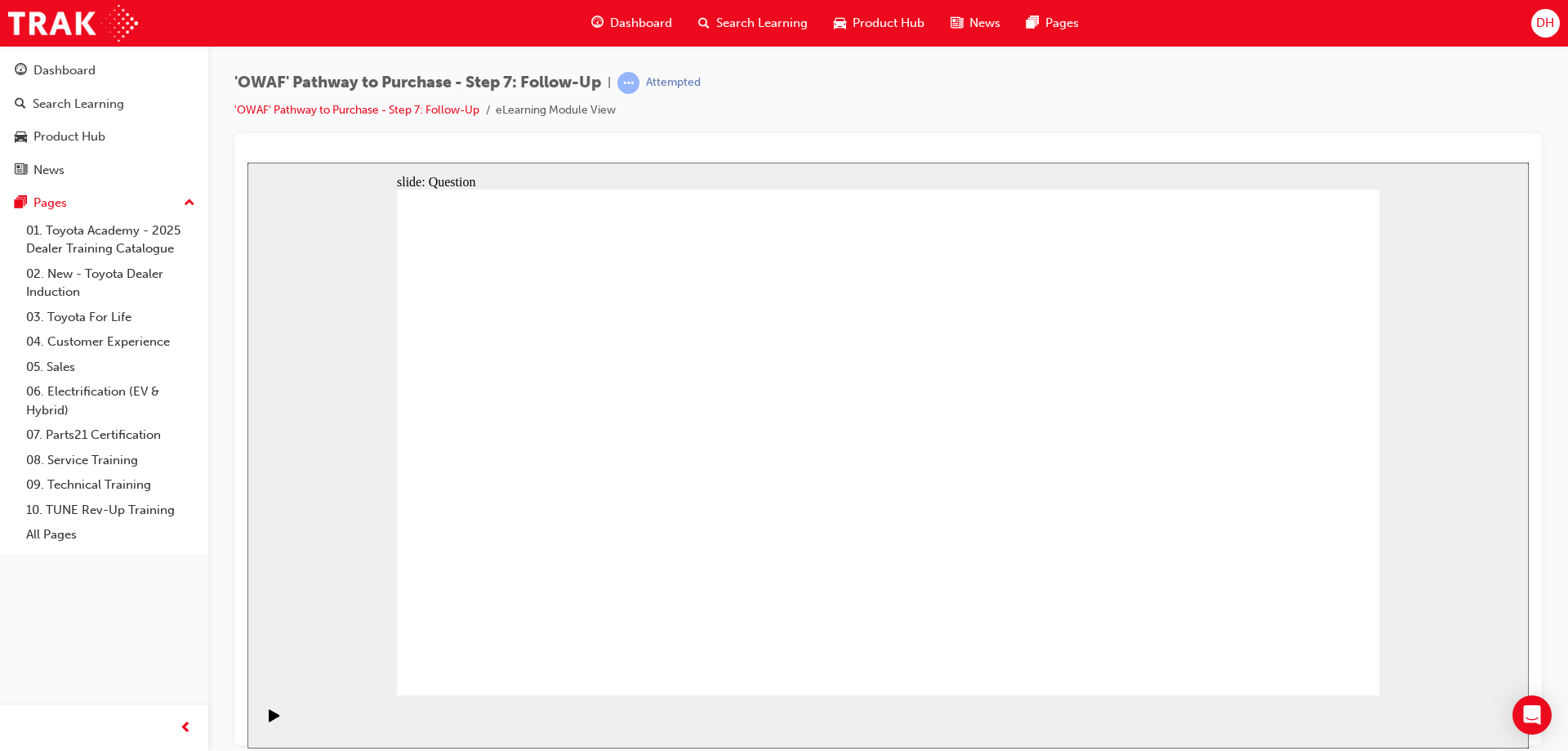
drag, startPoint x: 1336, startPoint y: 675, endPoint x: 1316, endPoint y: 662, distance: 23.9
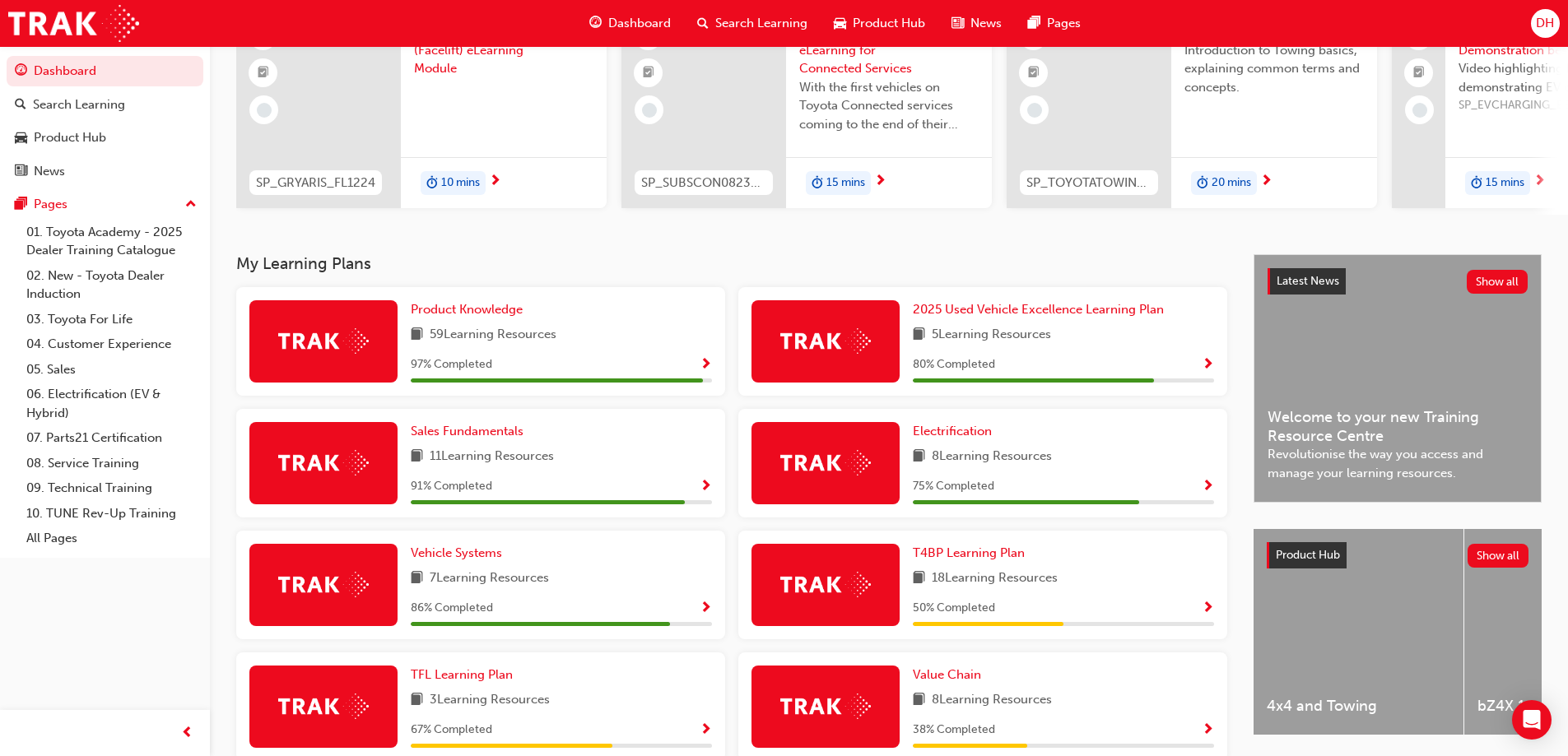
scroll to position [246, 0]
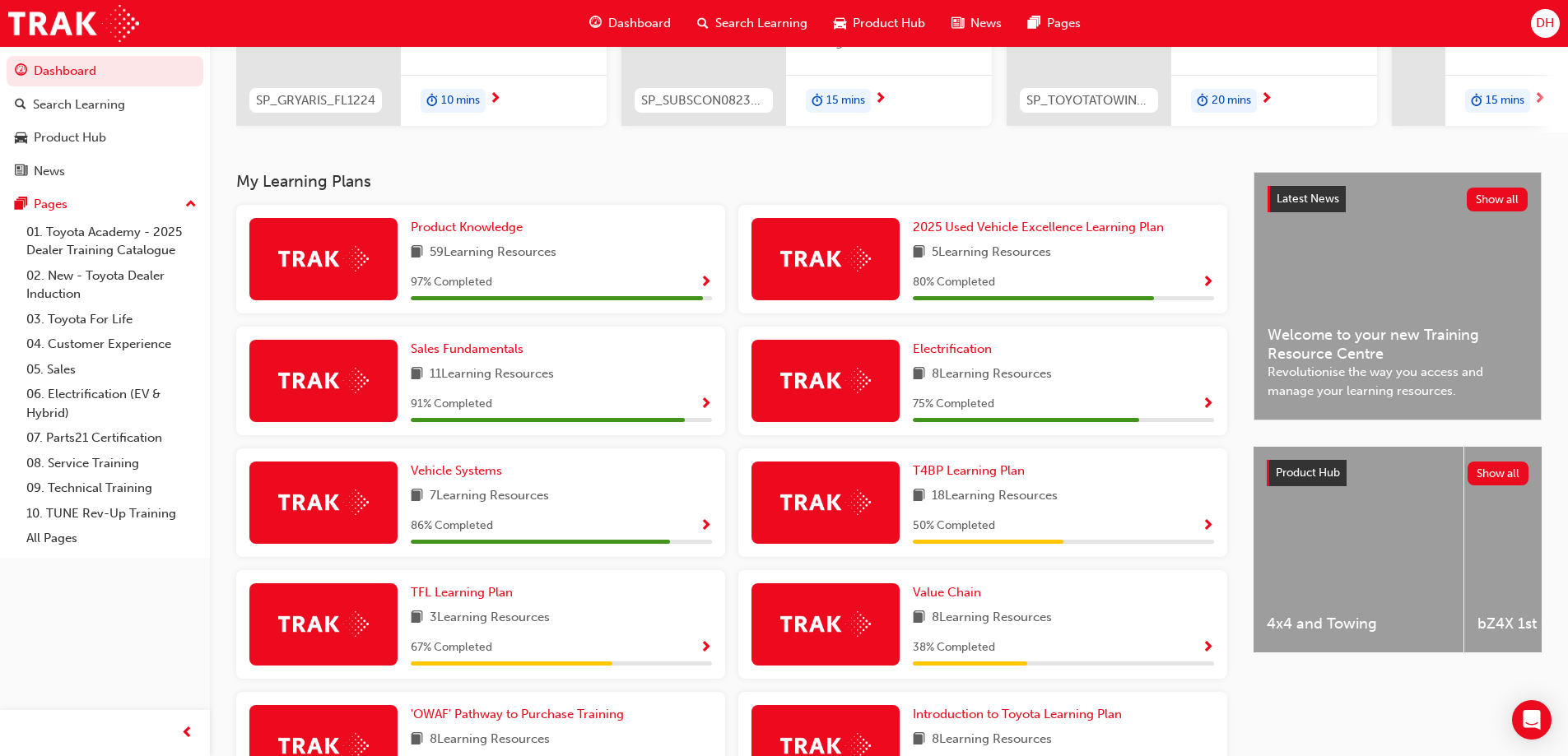
click at [704, 21] on span "search-icon" at bounding box center [703, 23] width 12 height 21
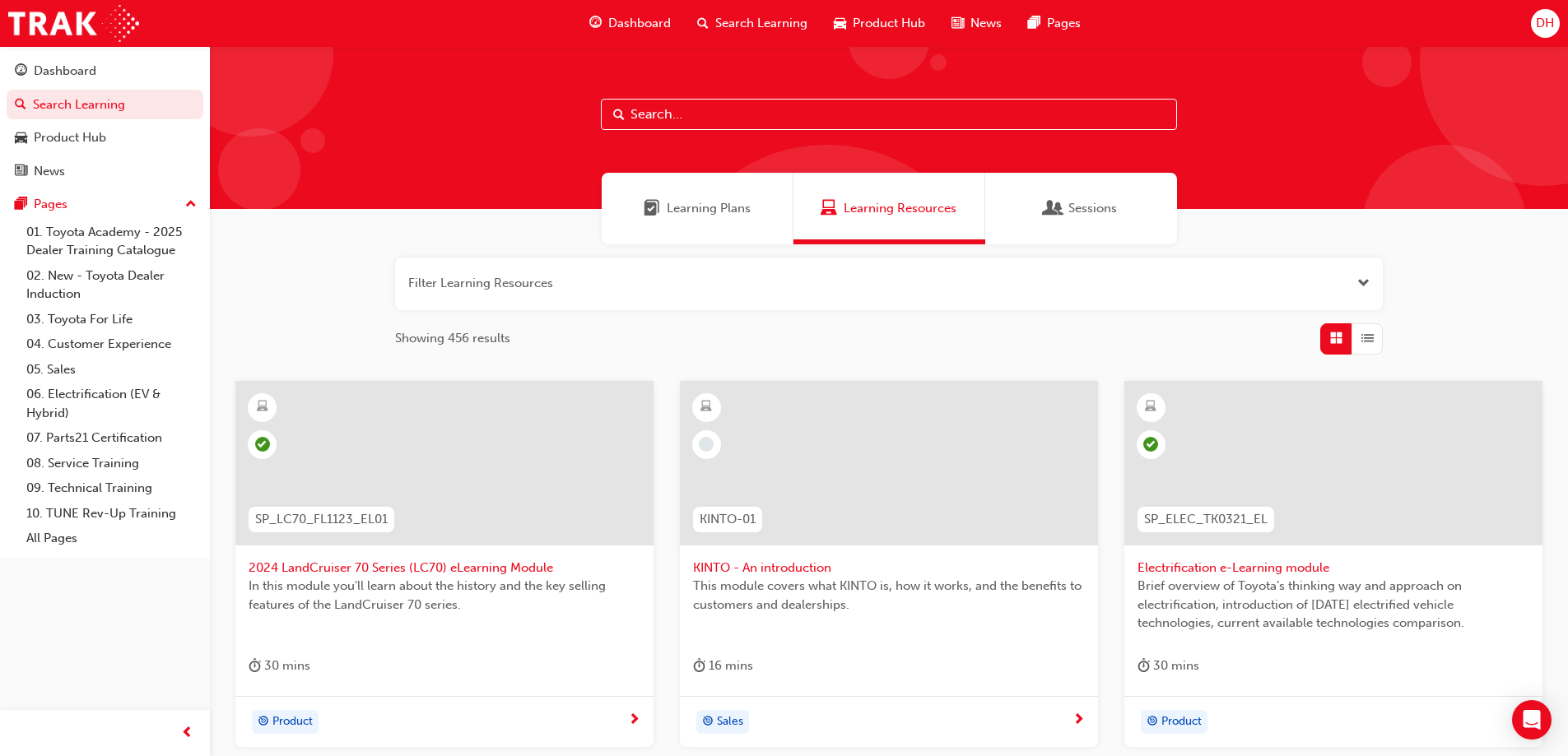
click at [629, 115] on input "text" at bounding box center [889, 114] width 576 height 32
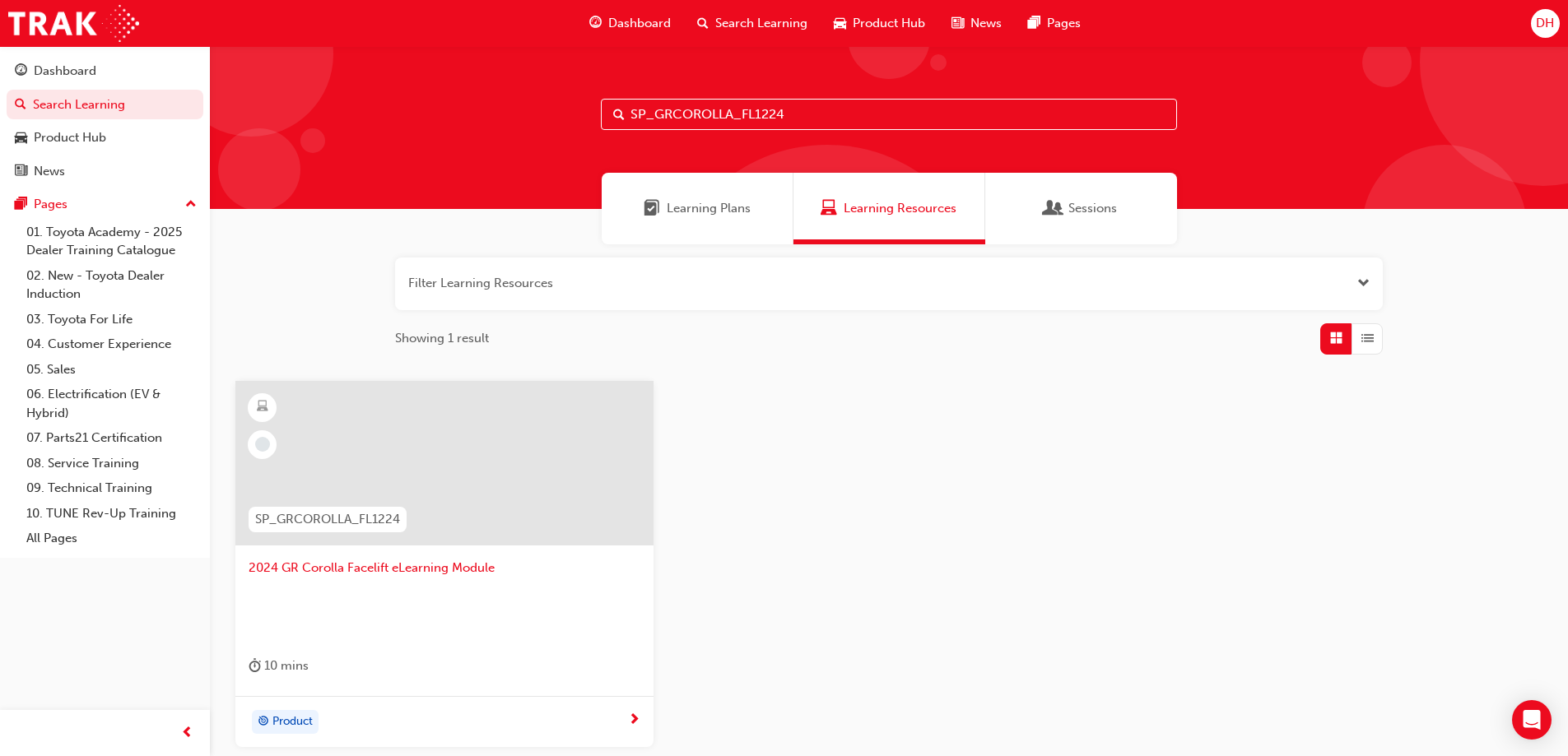
type input "SP_GRCOROLLA_FL1224"
click at [385, 569] on span "2024 GR Corolla Facelift eLearning Module" at bounding box center [444, 568] width 392 height 19
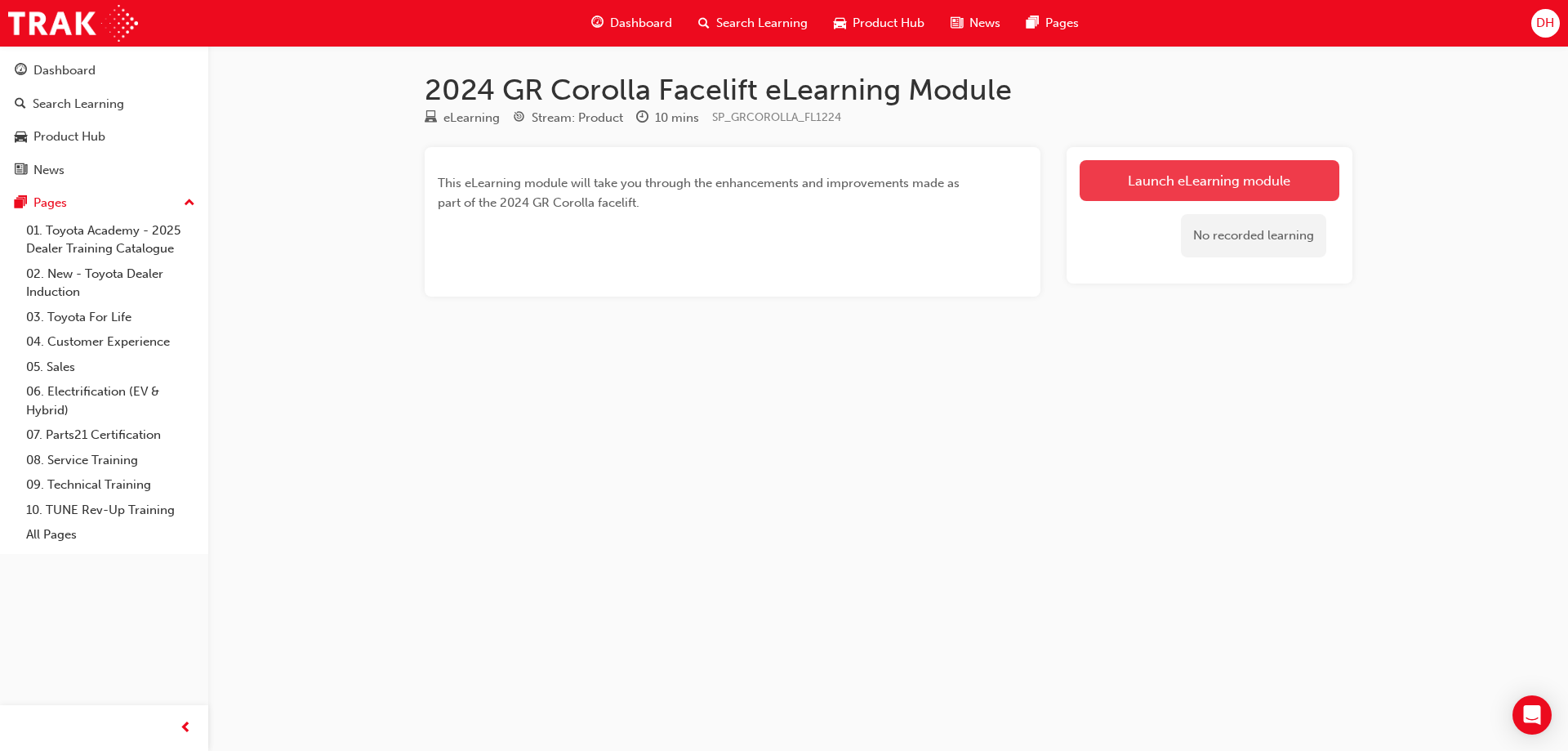
click at [1214, 179] on link "Launch eLearning module" at bounding box center [1209, 181] width 259 height 41
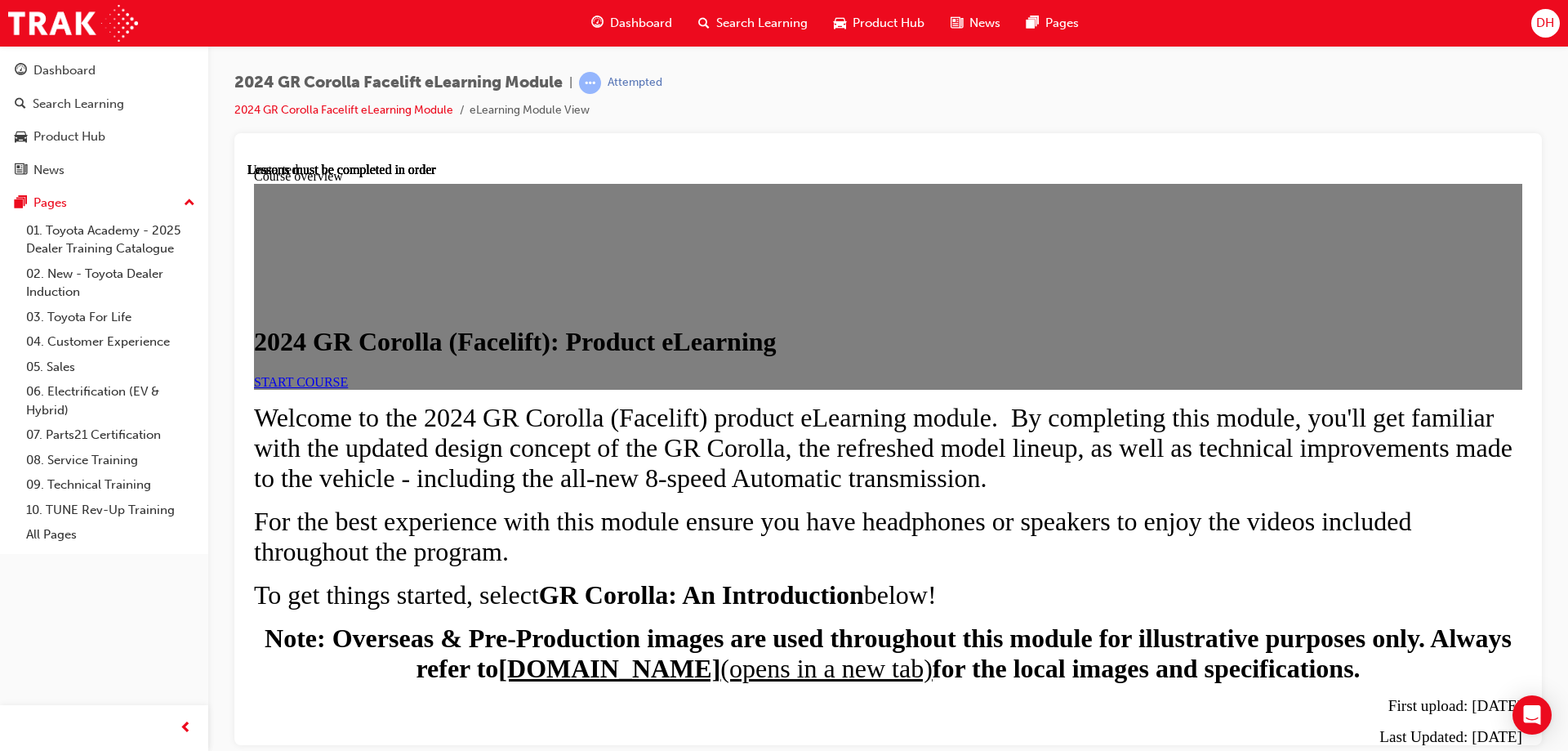
click at [348, 388] on span "START COURSE" at bounding box center [301, 381] width 94 height 14
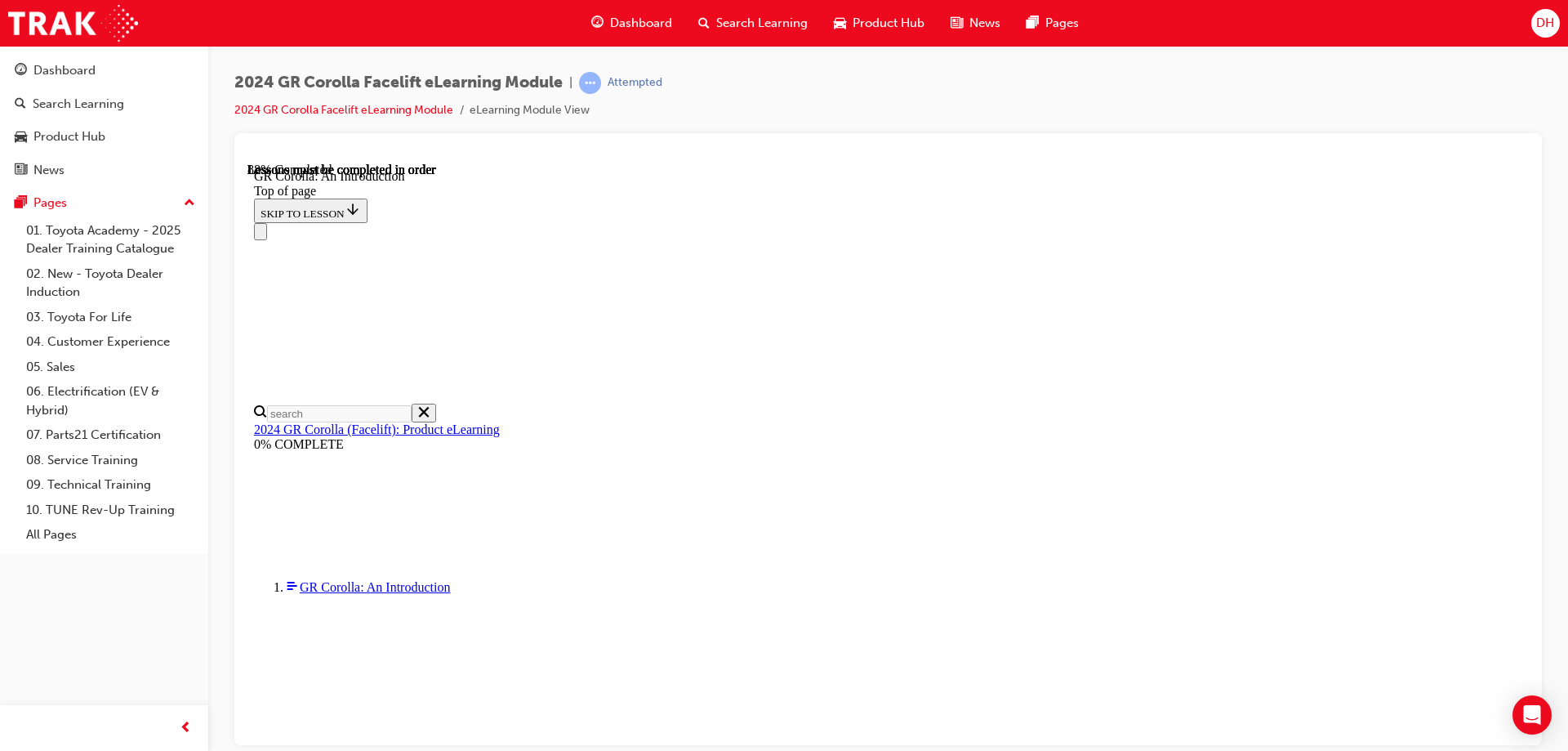
scroll to position [2364, 0]
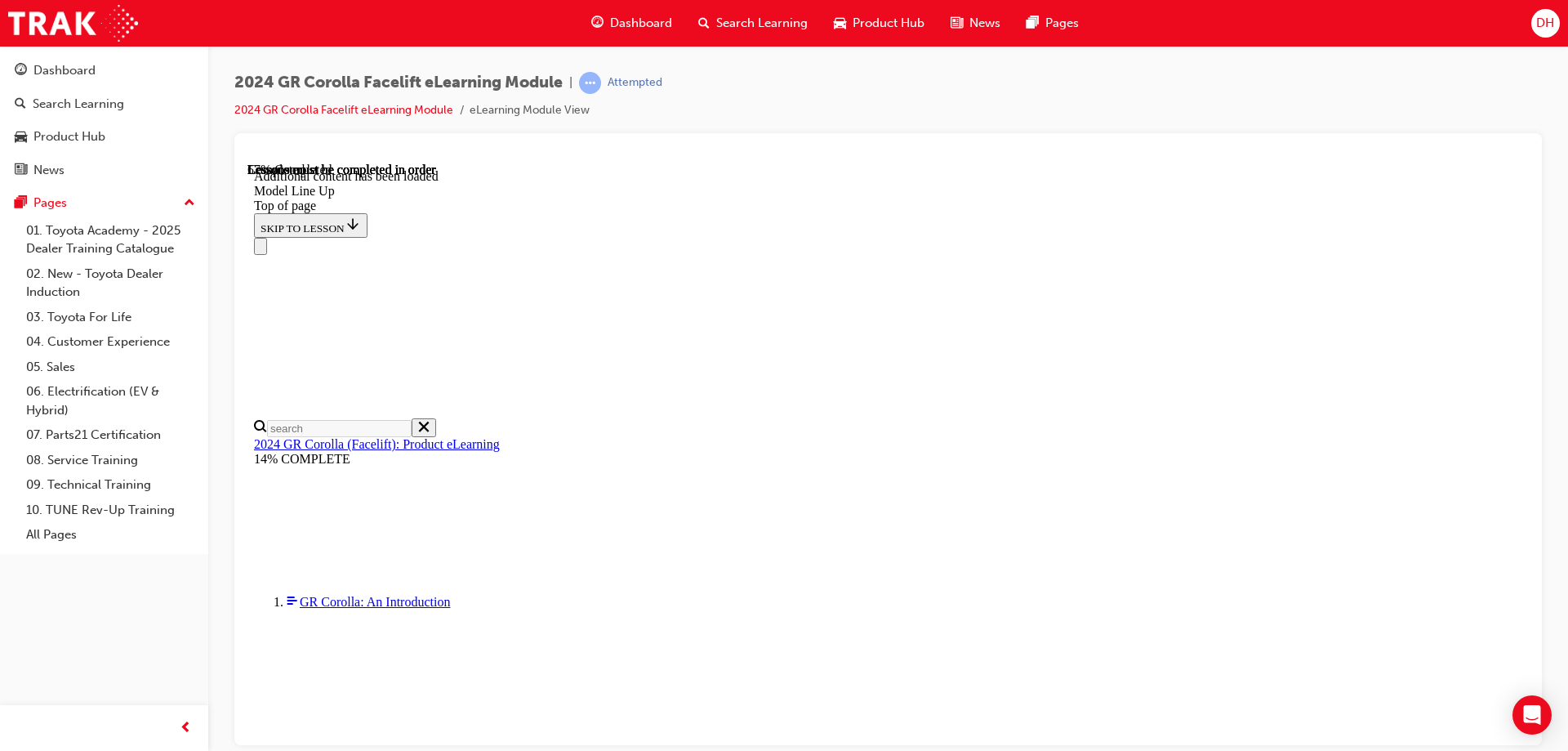
scroll to position [411, 0]
click at [1523, 237] on div "Navigation menu" at bounding box center [889, 246] width 1268 height 18
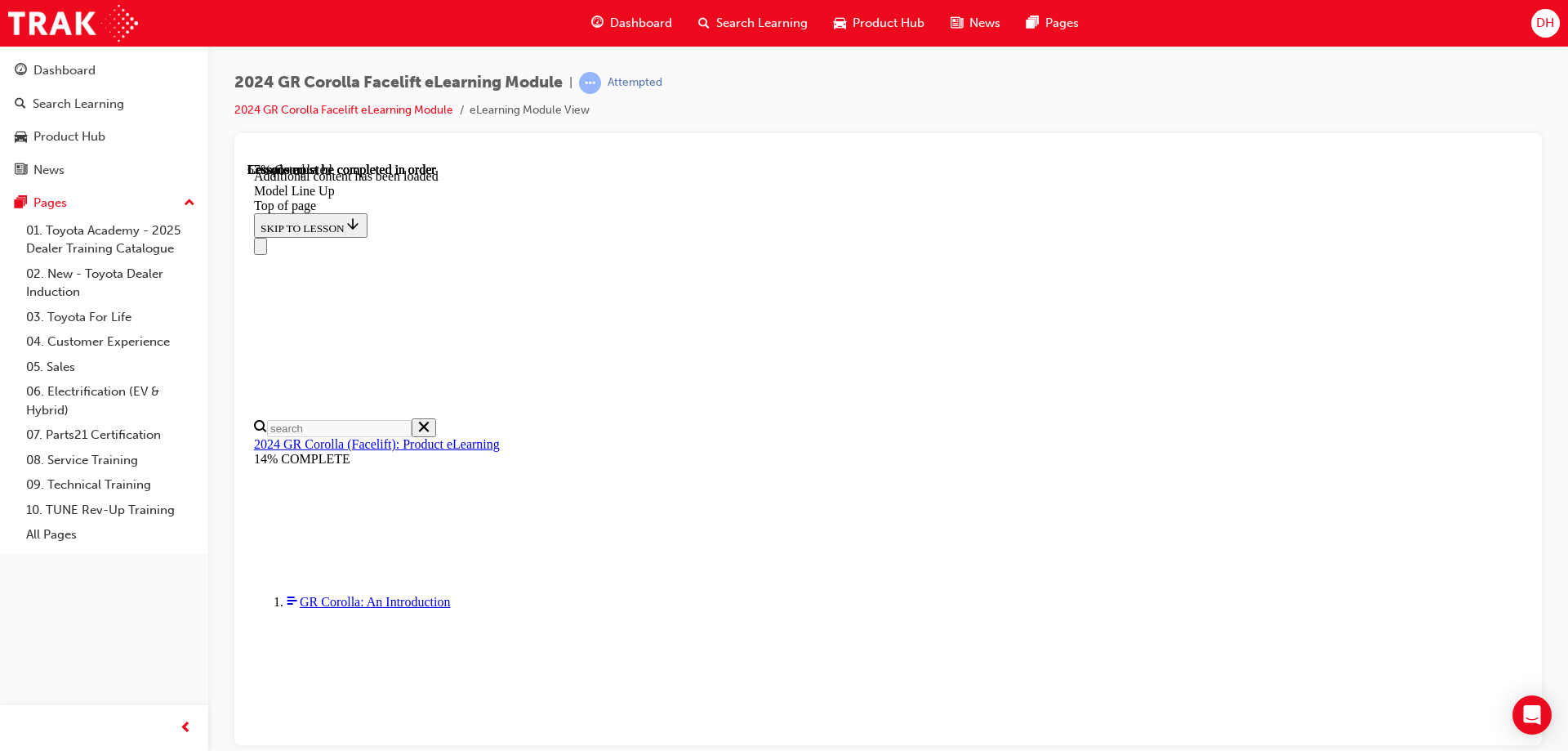
click at [1521, 237] on div "Navigation menu" at bounding box center [889, 246] width 1268 height 18
click at [1523, 237] on div "Navigation menu" at bounding box center [889, 246] width 1268 height 18
click at [1522, 237] on div "Navigation menu" at bounding box center [889, 246] width 1268 height 18
click at [1523, 237] on div "Navigation menu" at bounding box center [889, 246] width 1268 height 18
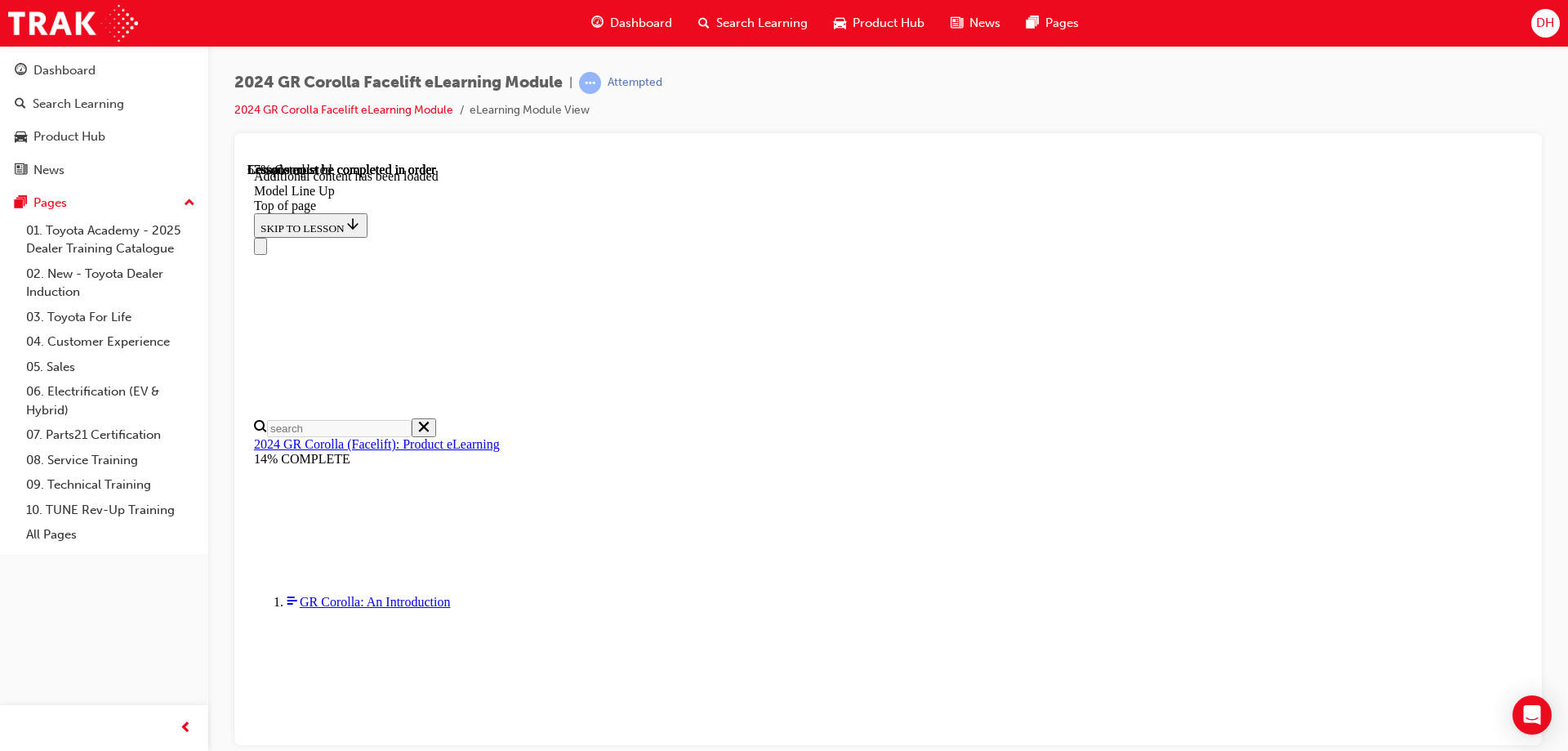
scroll to position [458, 0]
click at [1519, 237] on div "Navigation menu" at bounding box center [889, 246] width 1268 height 18
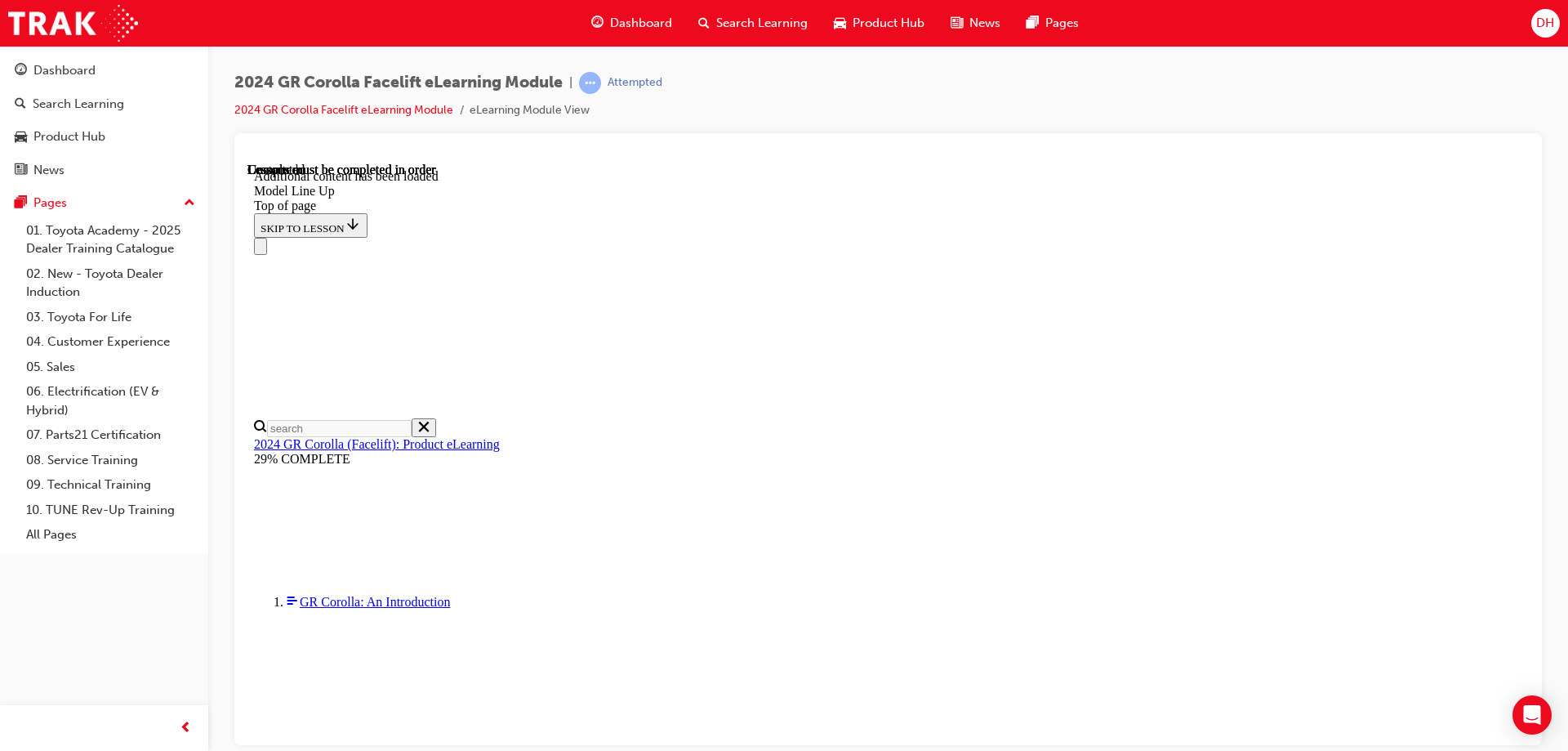
drag, startPoint x: 1522, startPoint y: 596, endPoint x: 1790, endPoint y: 846, distance: 366.5
drag, startPoint x: 1516, startPoint y: 644, endPoint x: 1522, endPoint y: 628, distance: 17.1
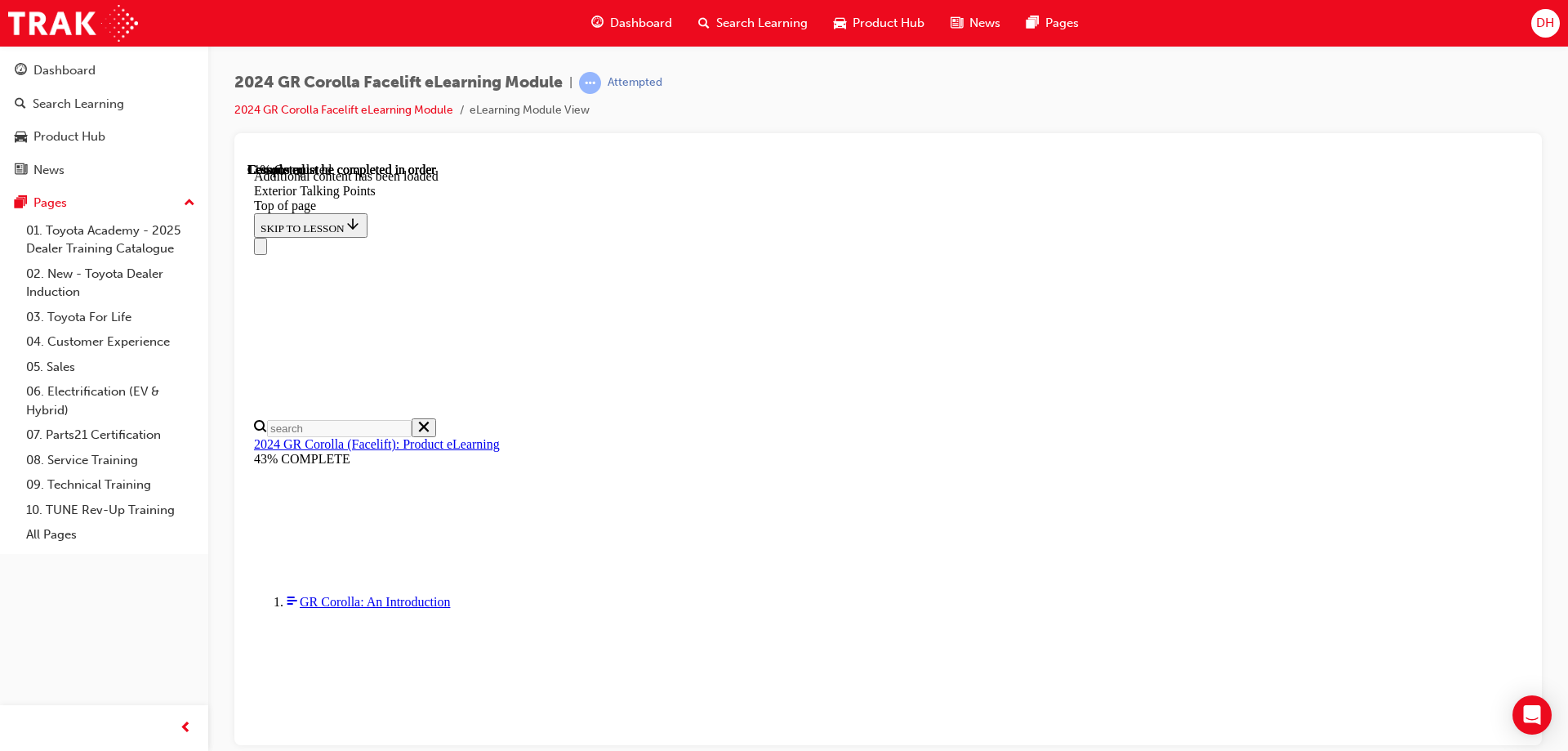
drag, startPoint x: 829, startPoint y: 706, endPoint x: 829, endPoint y: 688, distance: 18.0
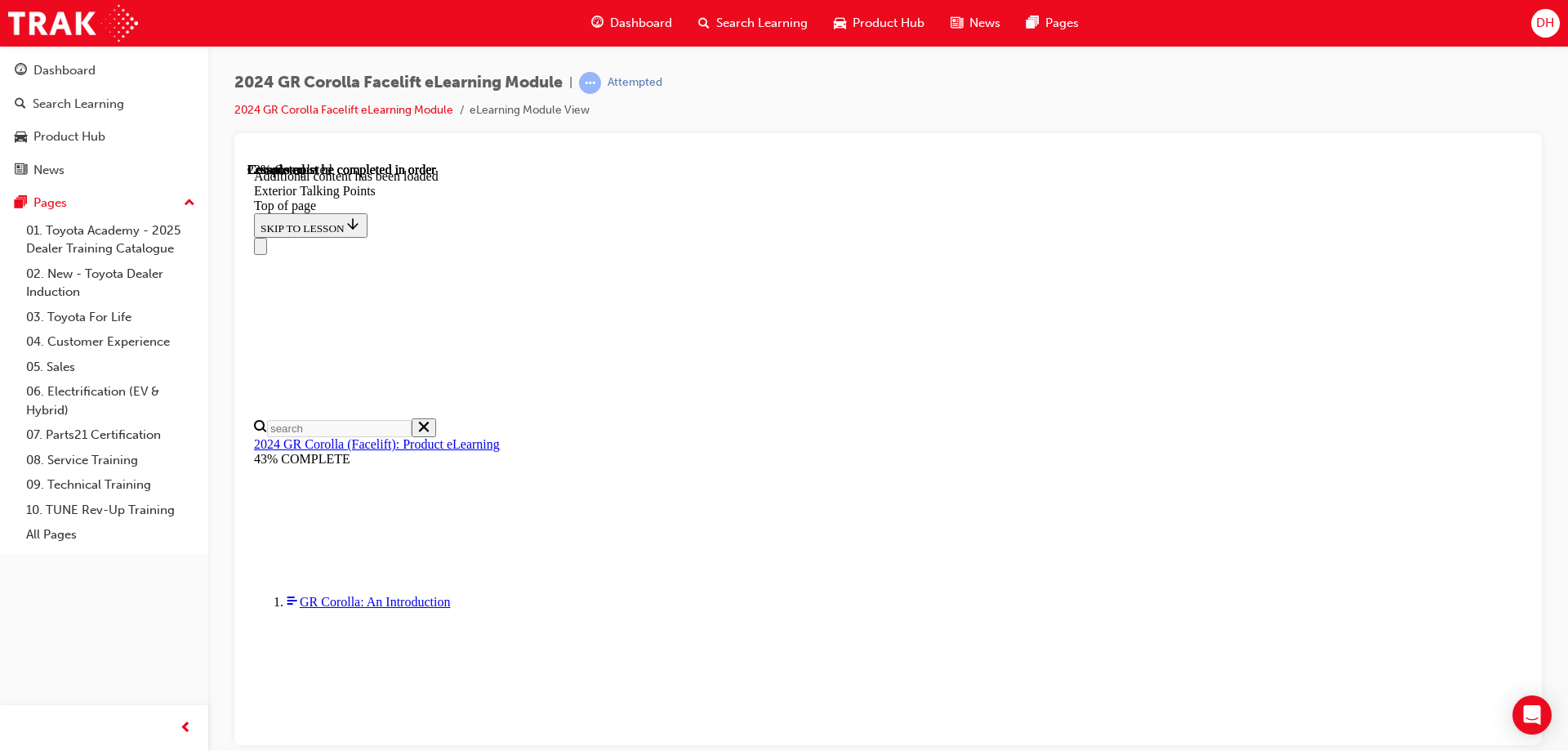
scroll to position [971, 0]
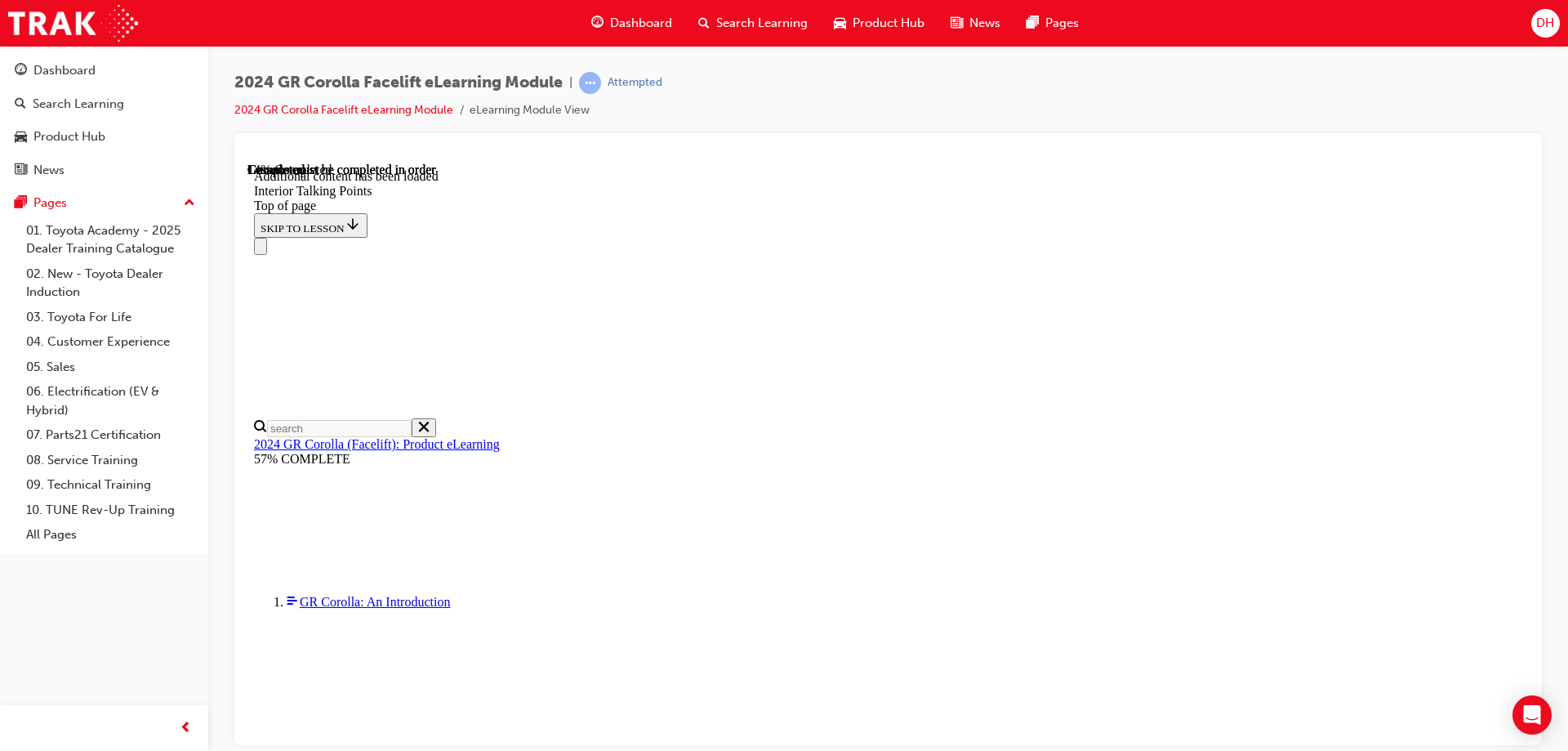
scroll to position [303, 0]
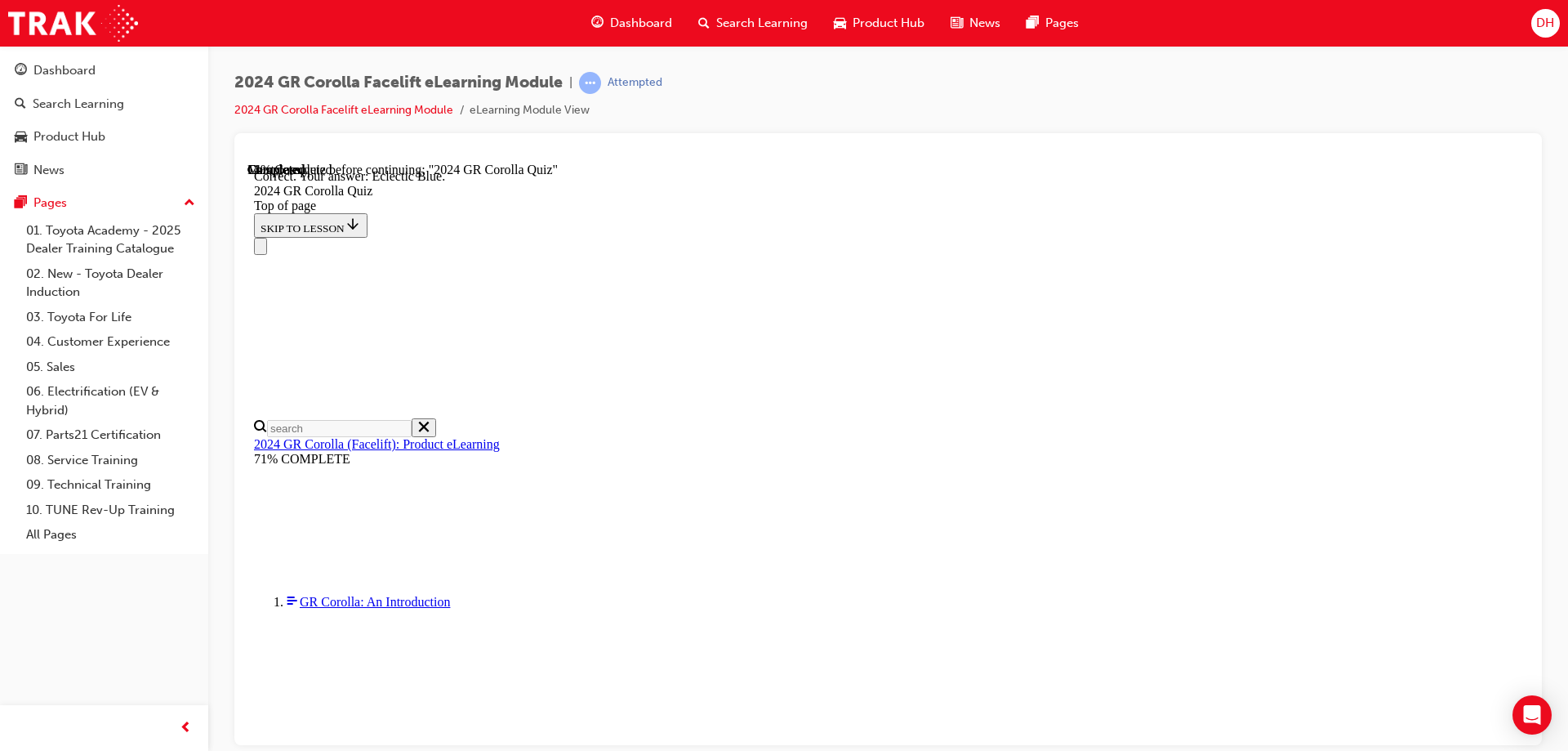
scroll to position [327, 0]
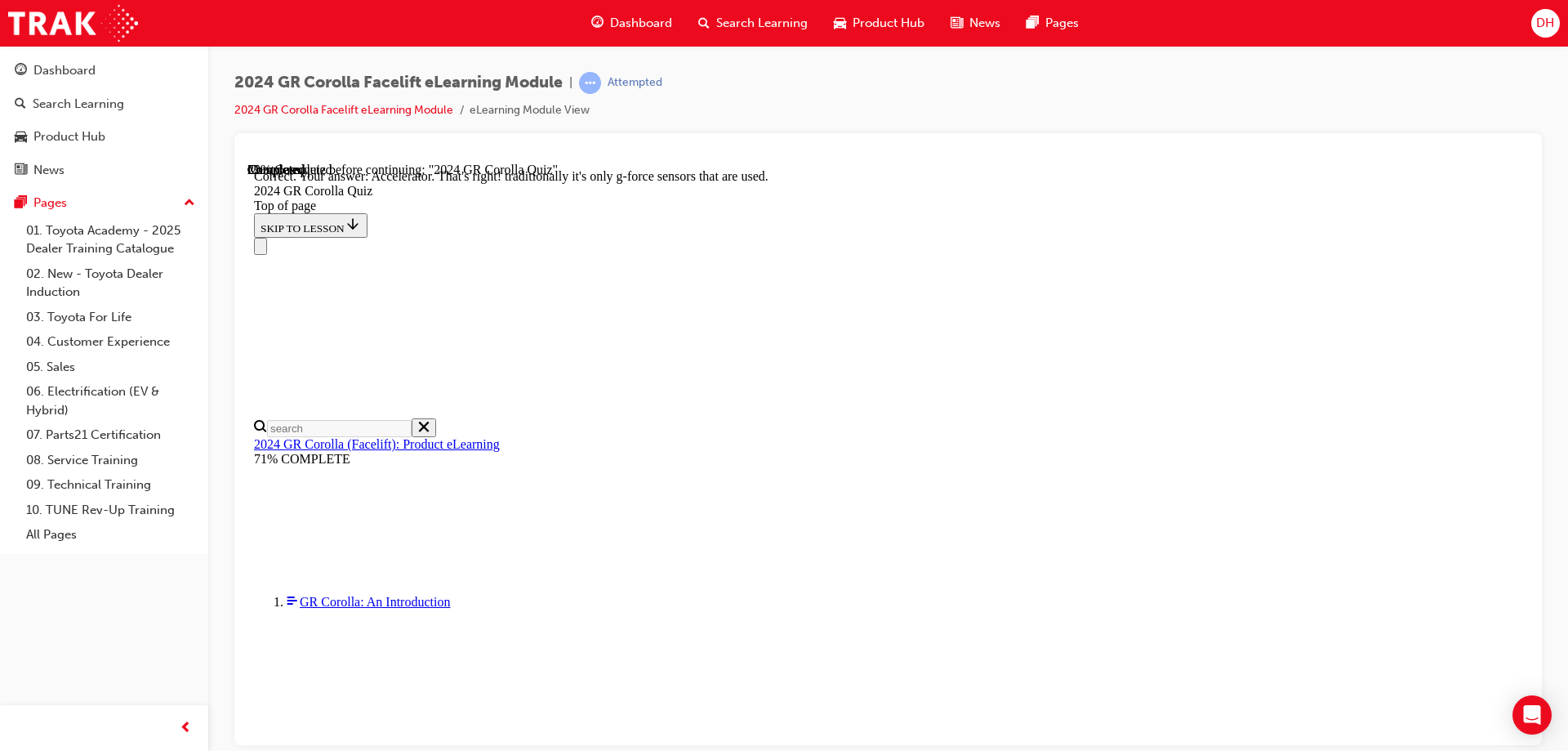
scroll to position [117, 0]
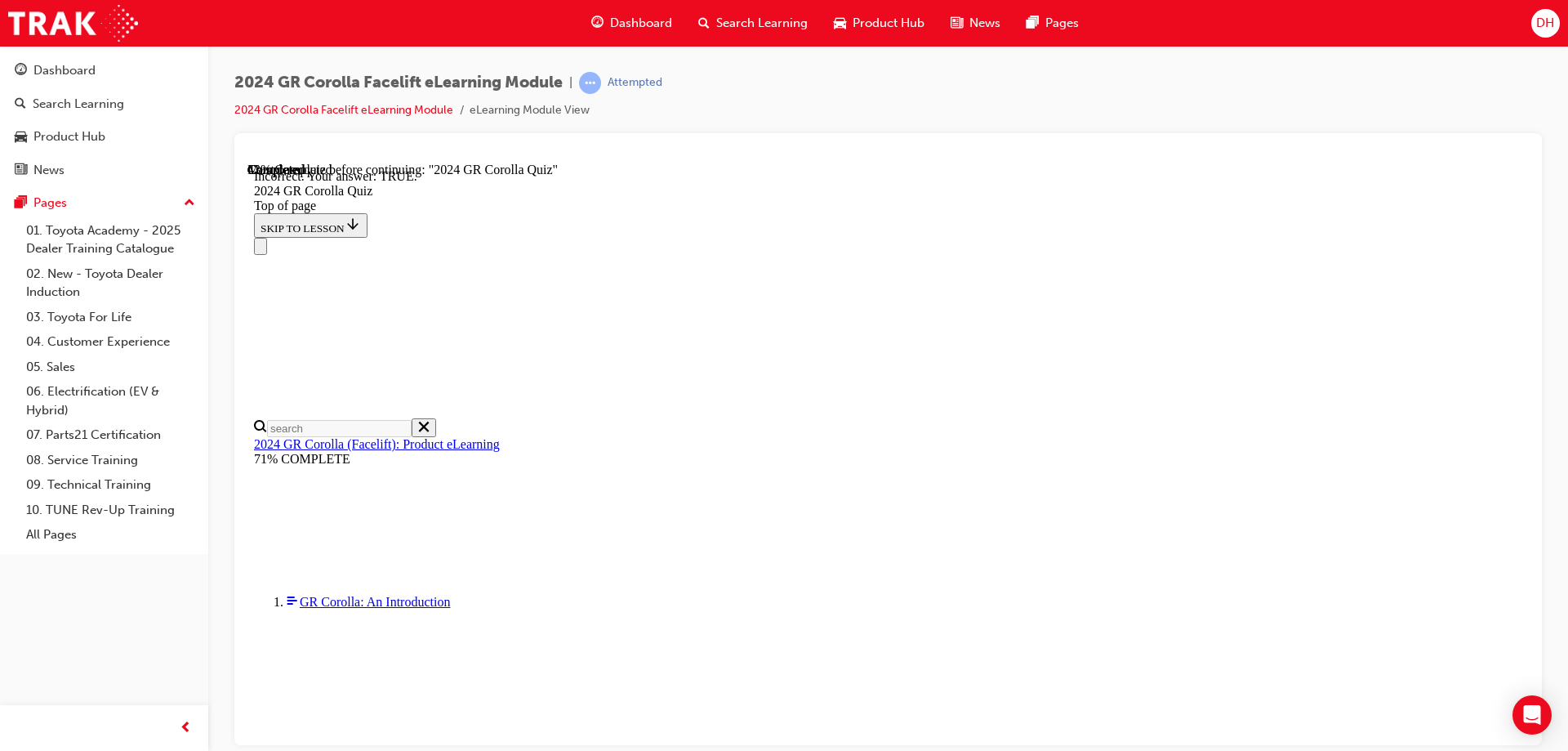
scroll to position [169, 0]
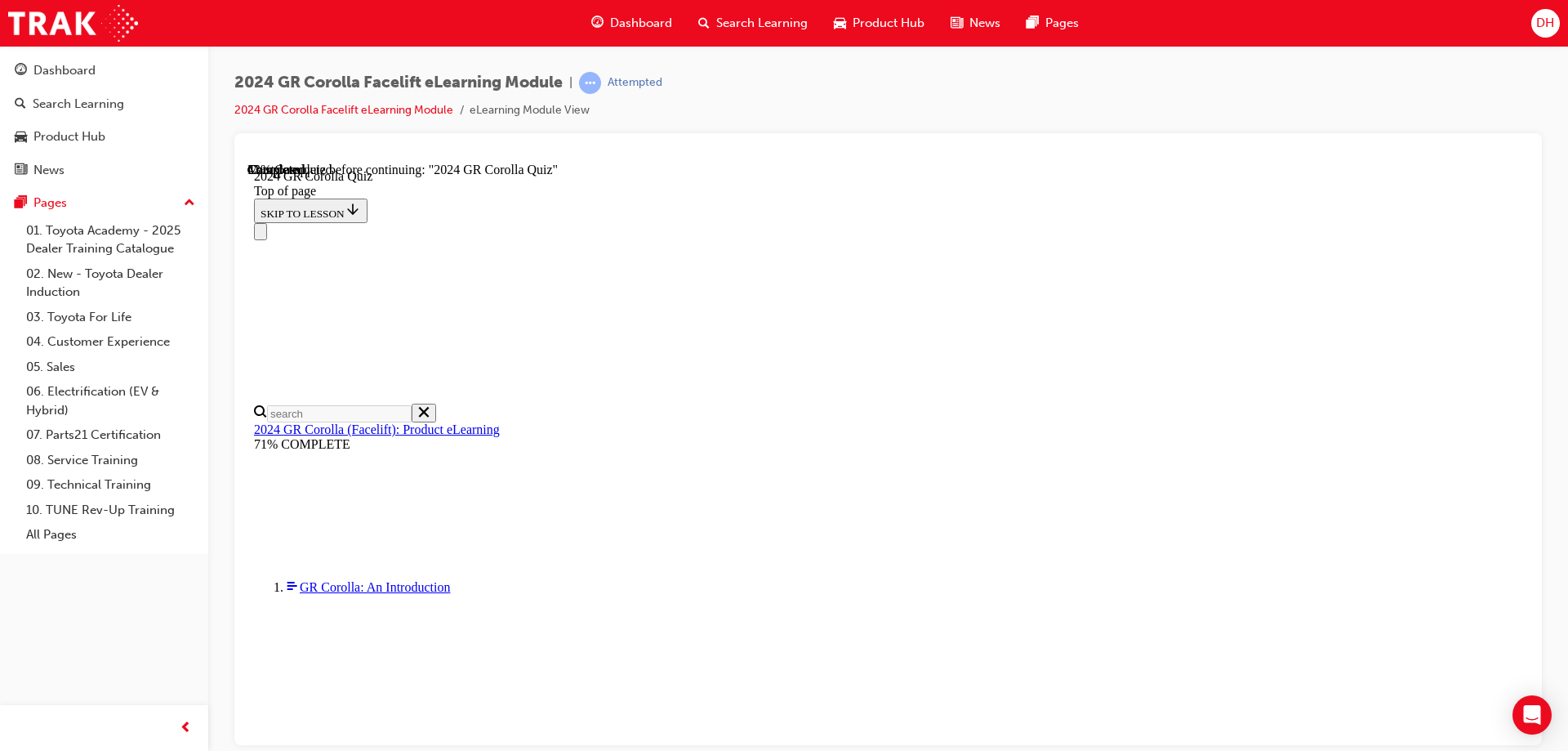
scroll to position [152, 0]
drag, startPoint x: 746, startPoint y: 492, endPoint x: 784, endPoint y: 613, distance: 126.8
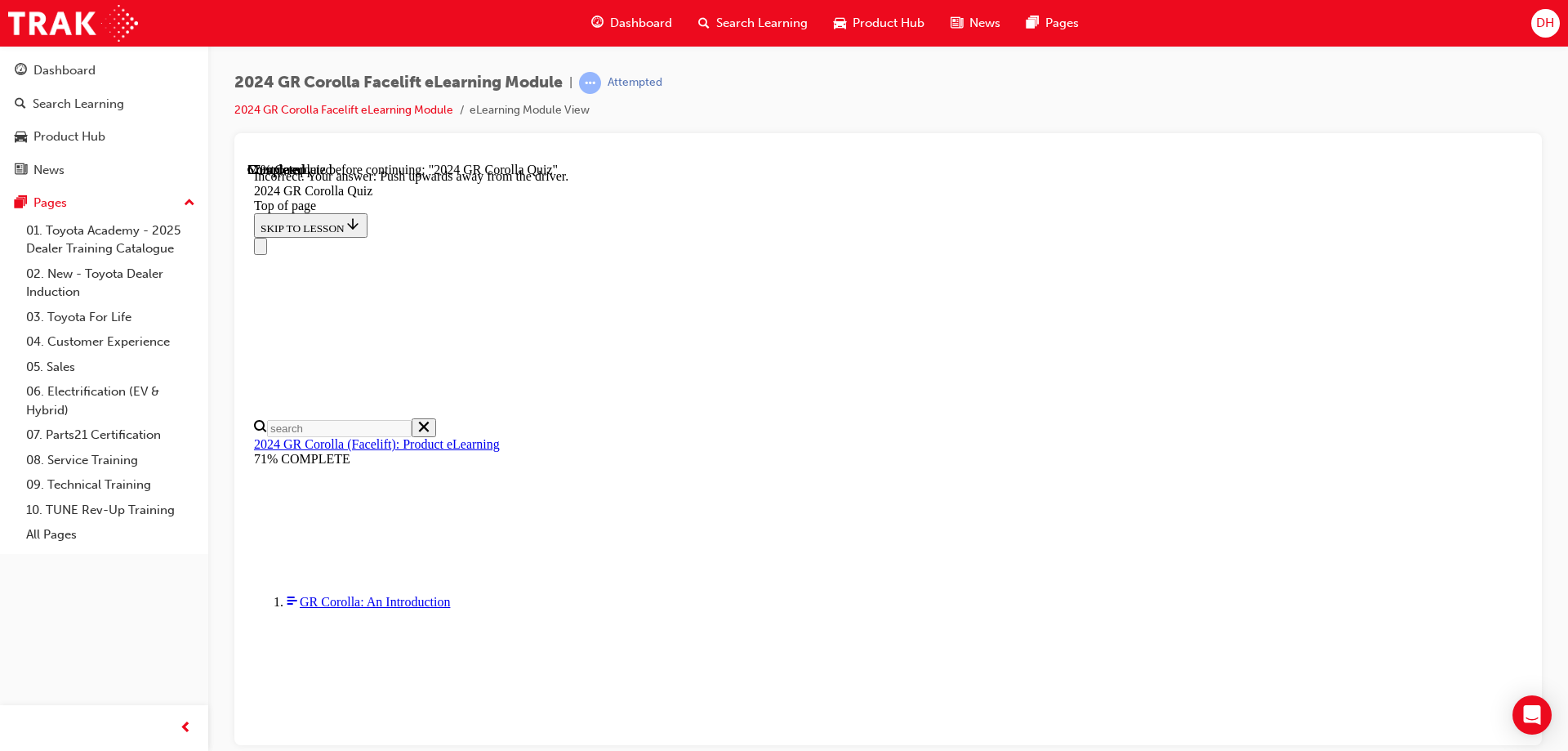
scroll to position [280, 0]
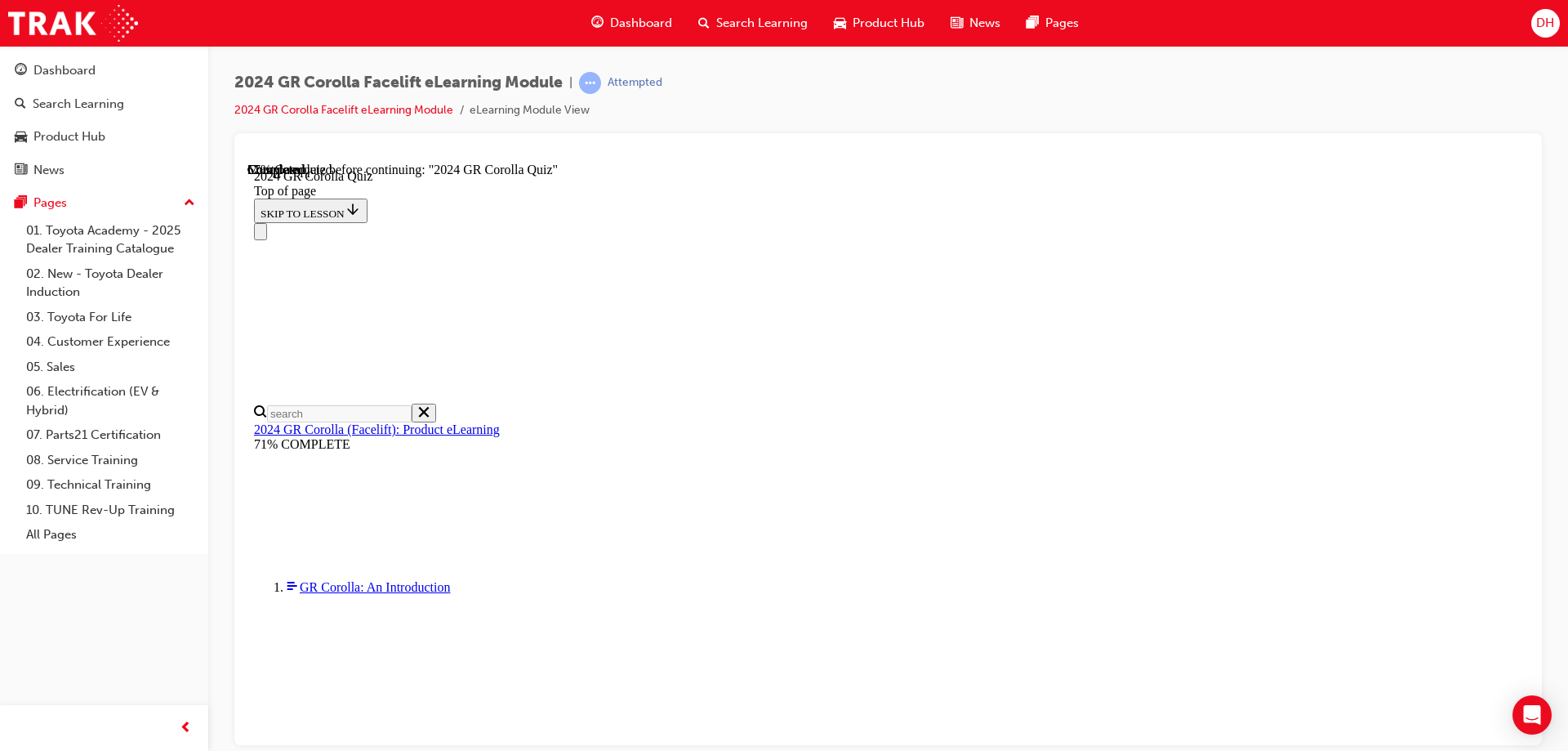
scroll to position [408, 0]
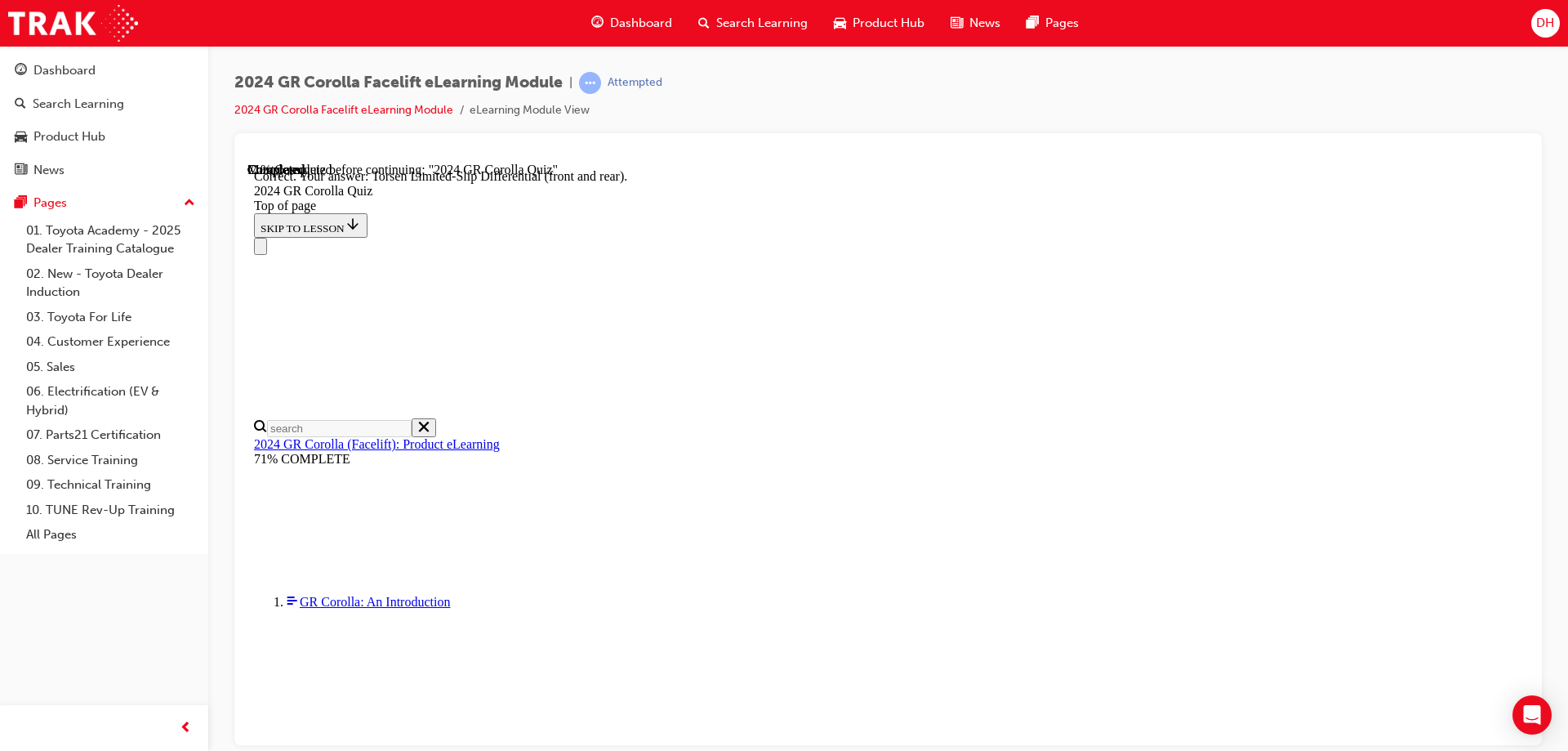
scroll to position [650, 0]
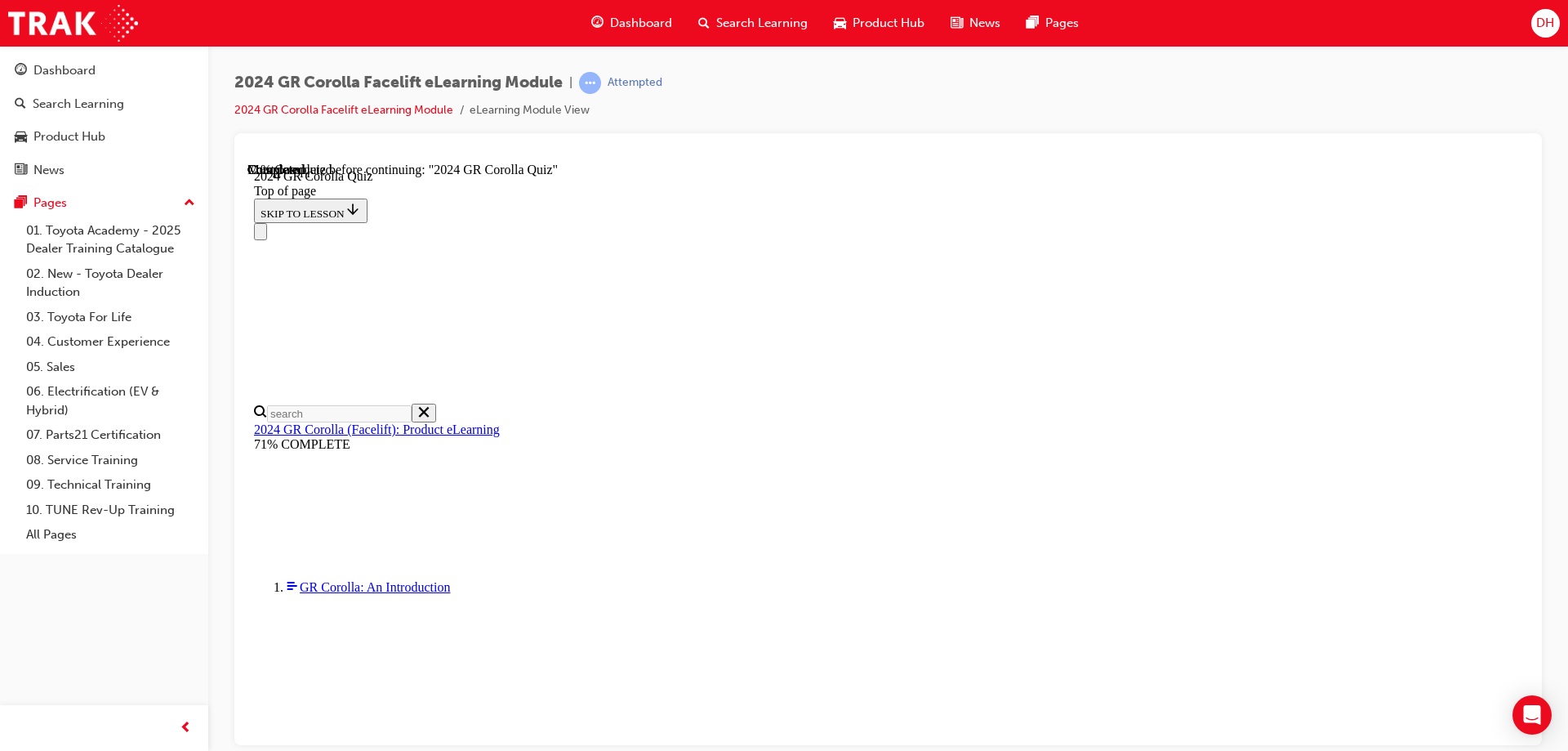
scroll to position [437, 0]
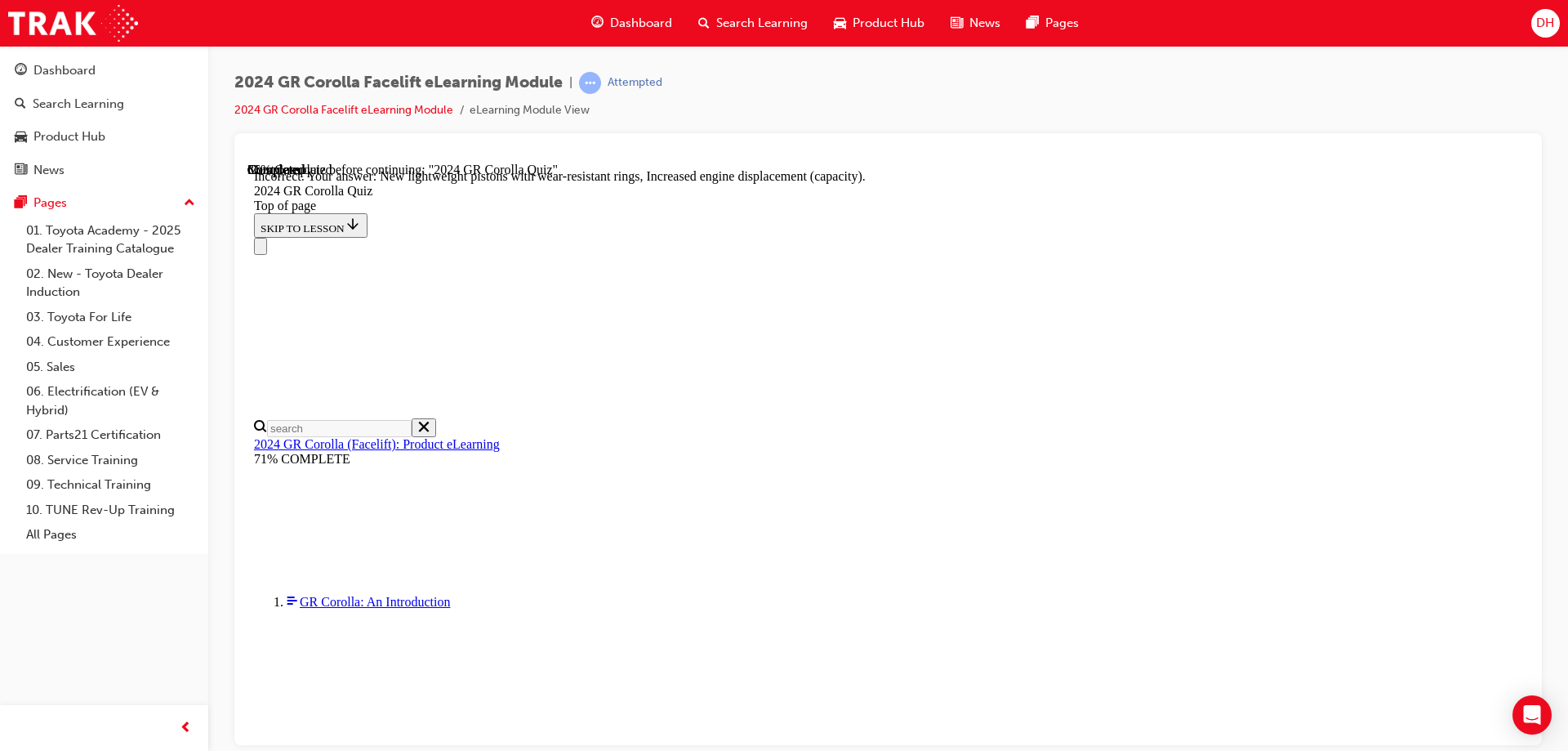
scroll to position [652, 0]
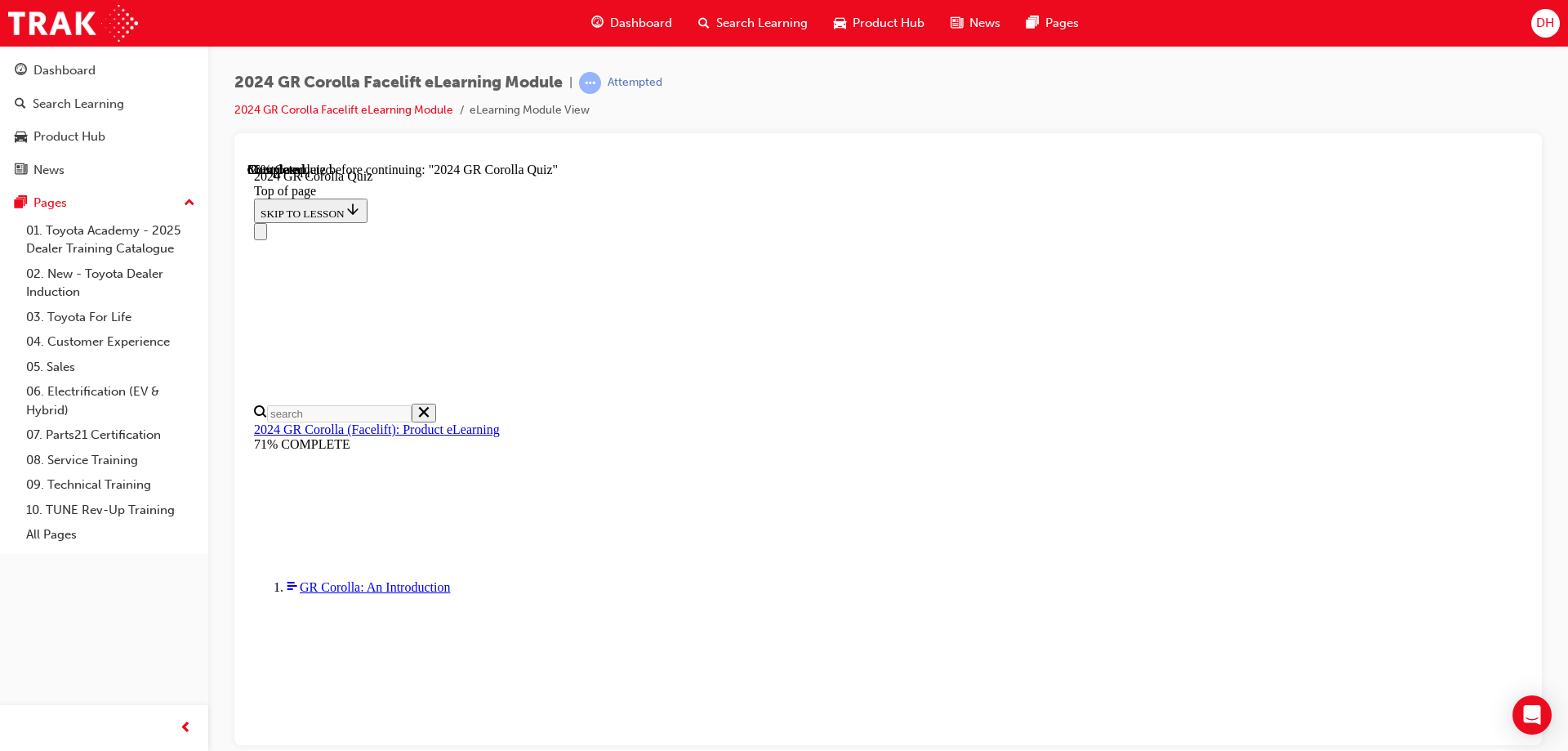
scroll to position [408, 0]
drag, startPoint x: 747, startPoint y: 607, endPoint x: 745, endPoint y: 622, distance: 15.1
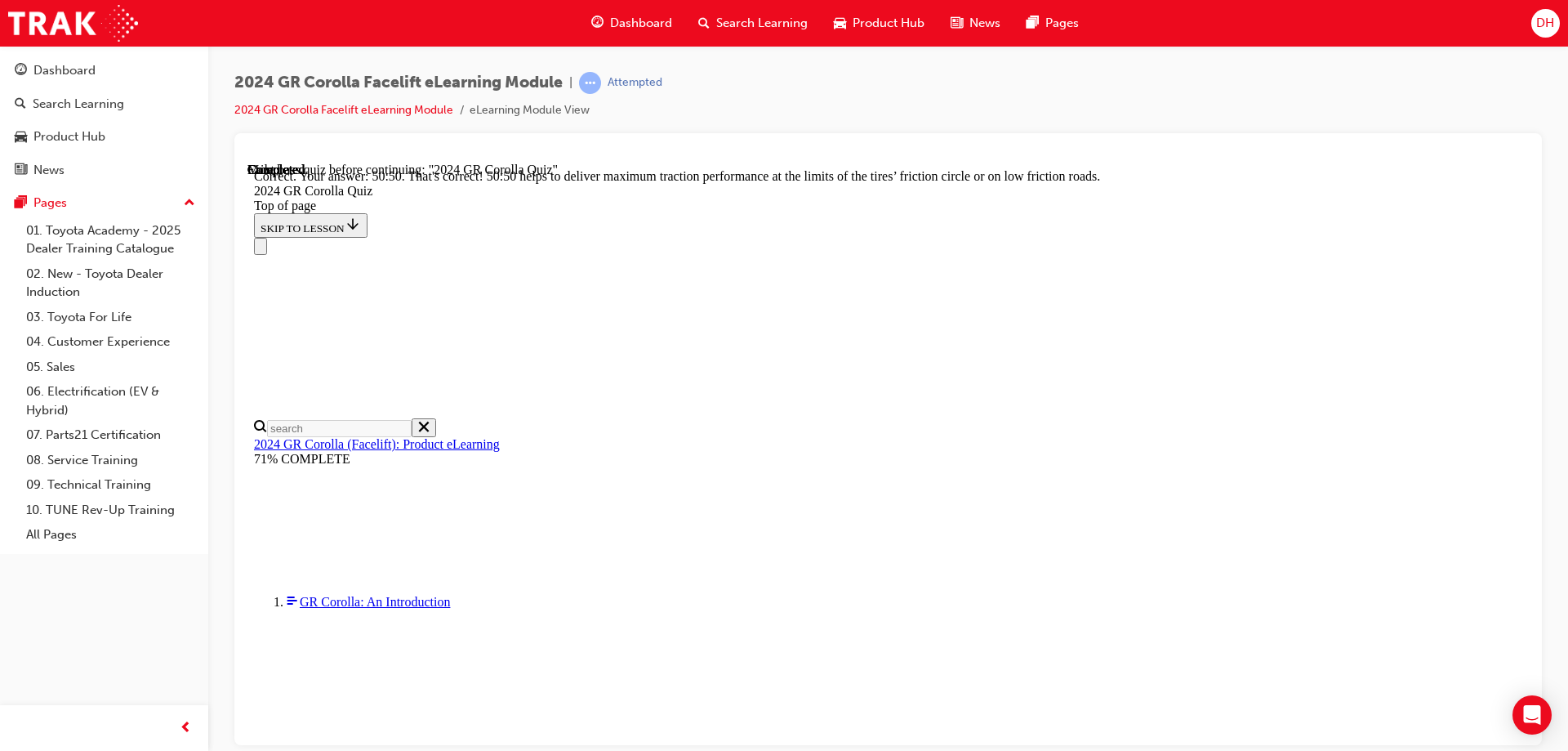
scroll to position [685, 0]
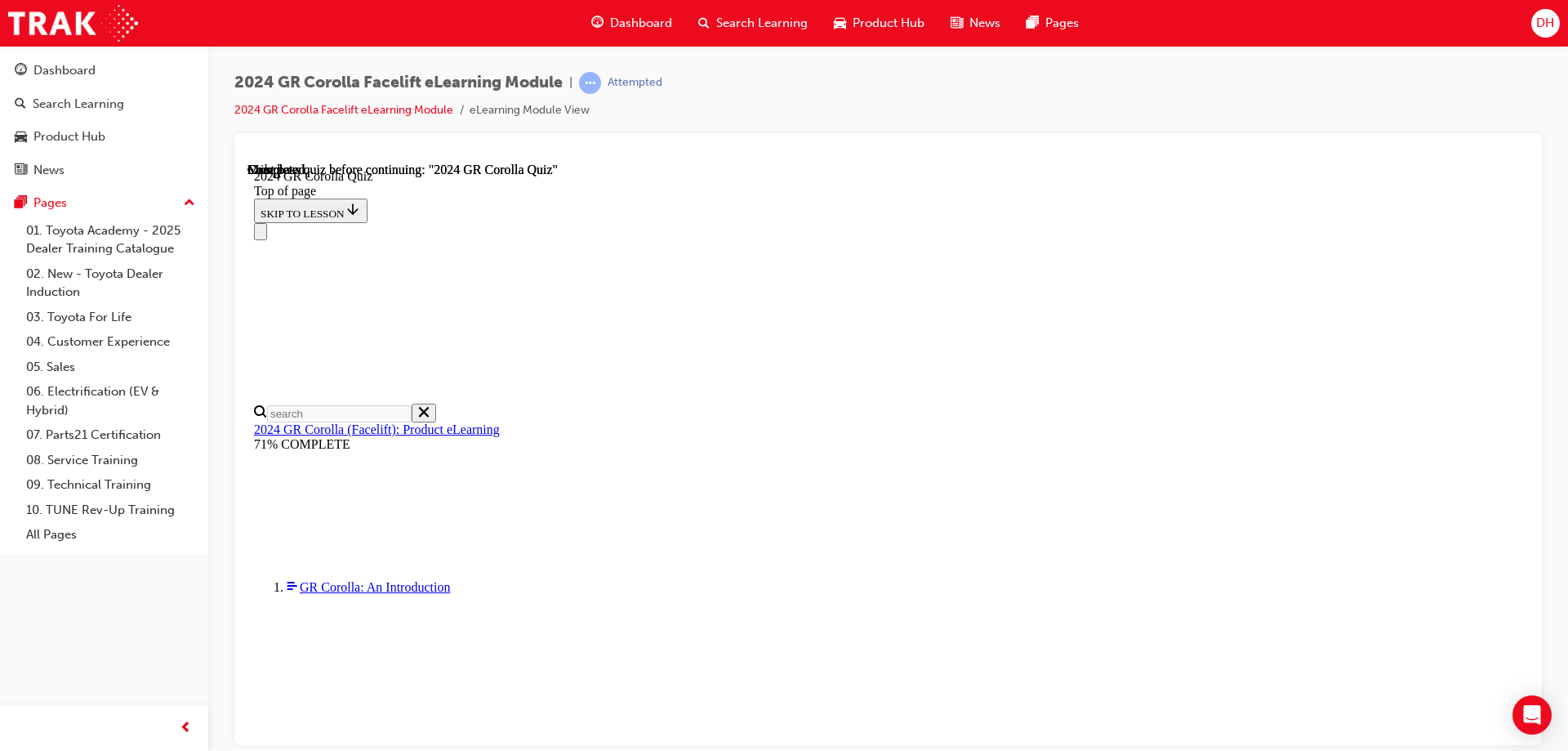
scroll to position [313, 0]
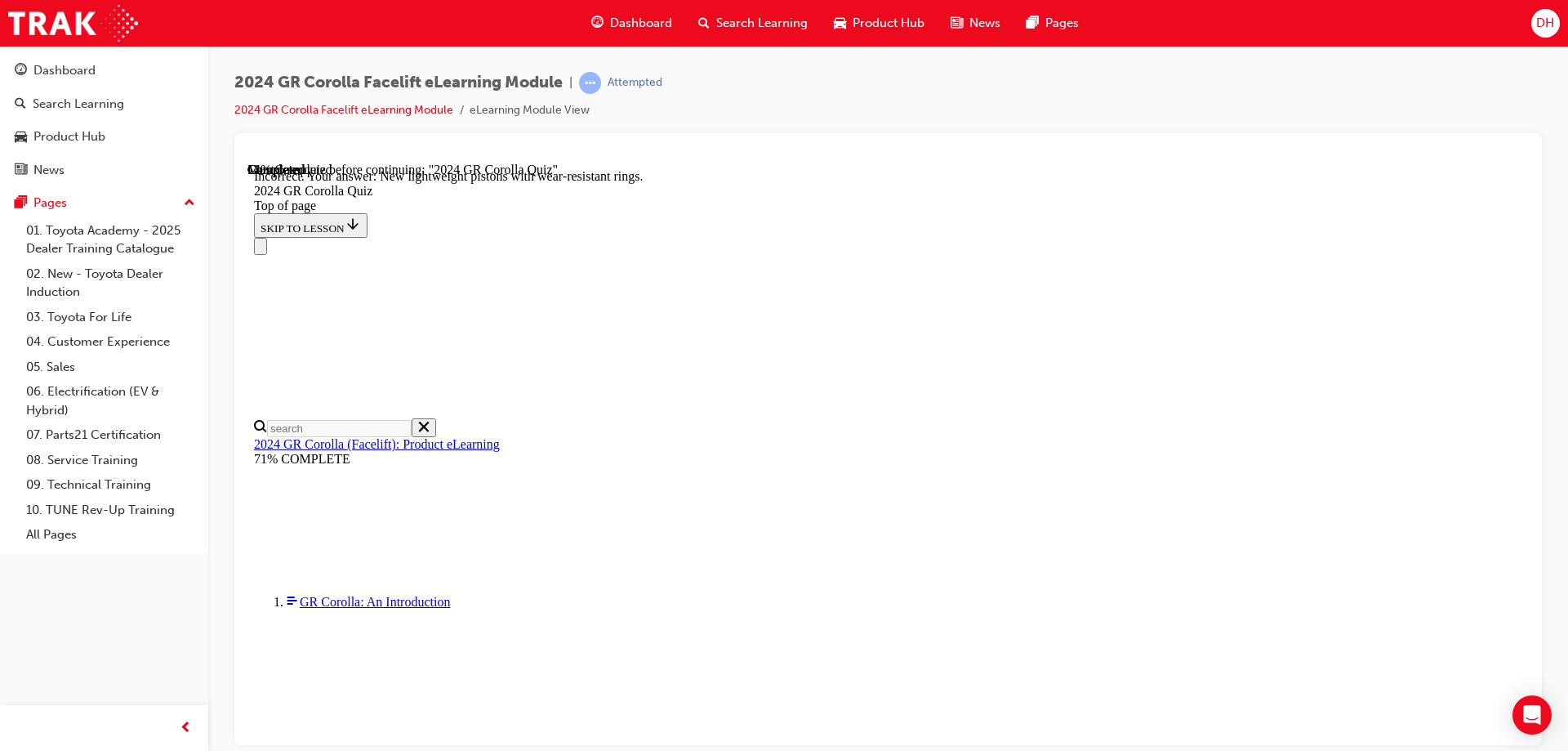
scroll to position [652, 0]
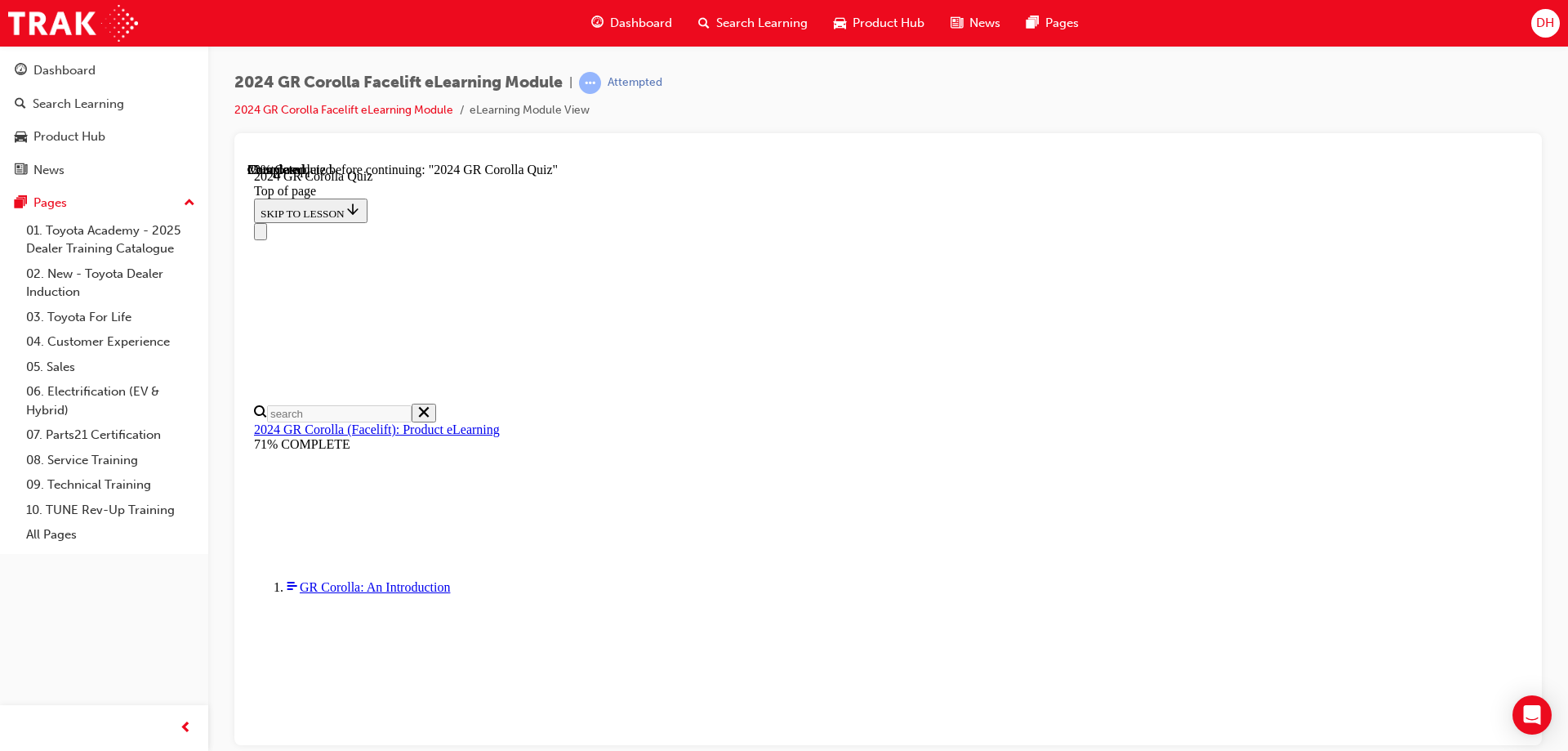
scroll to position [327, 0]
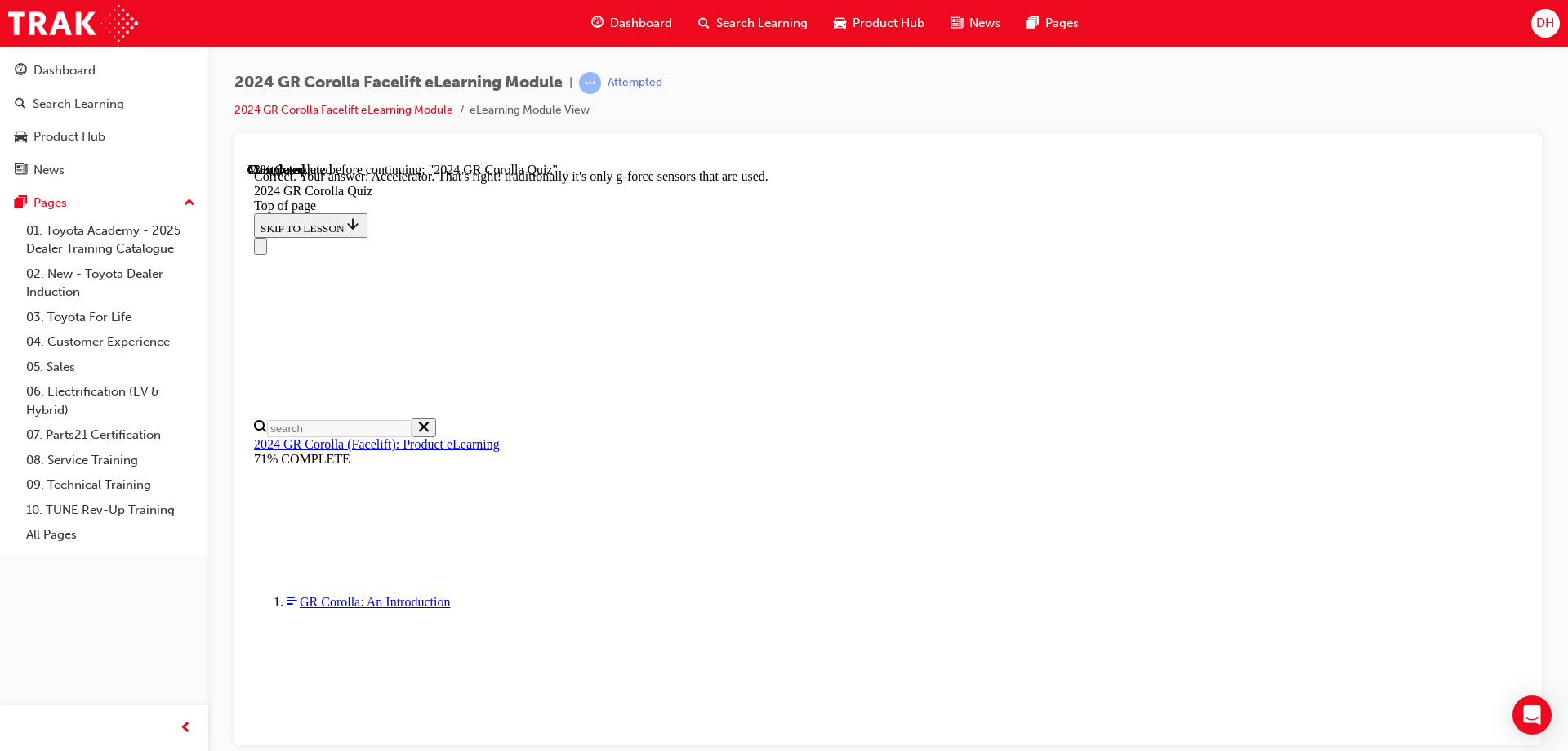
scroll to position [694, 0]
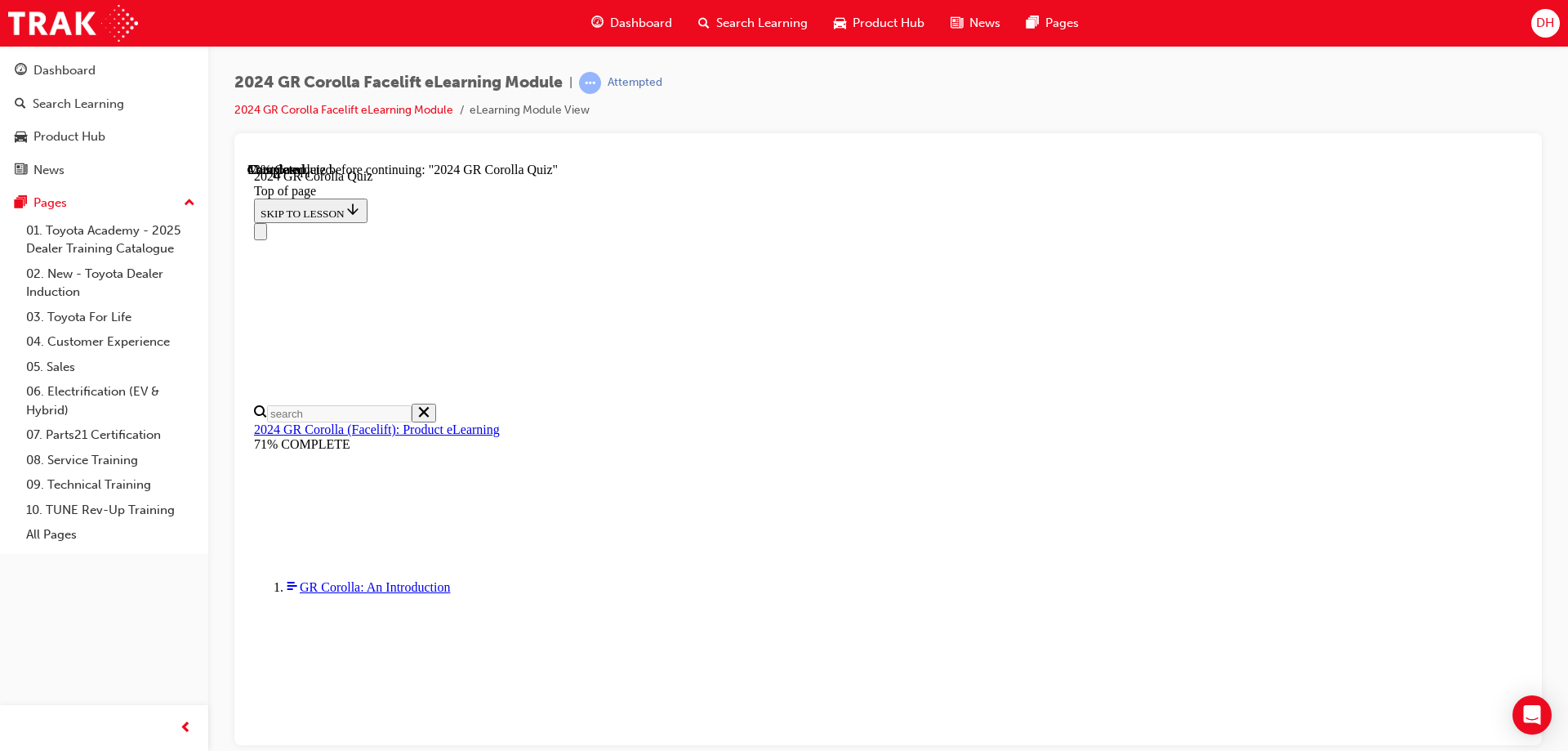
scroll to position [245, 0]
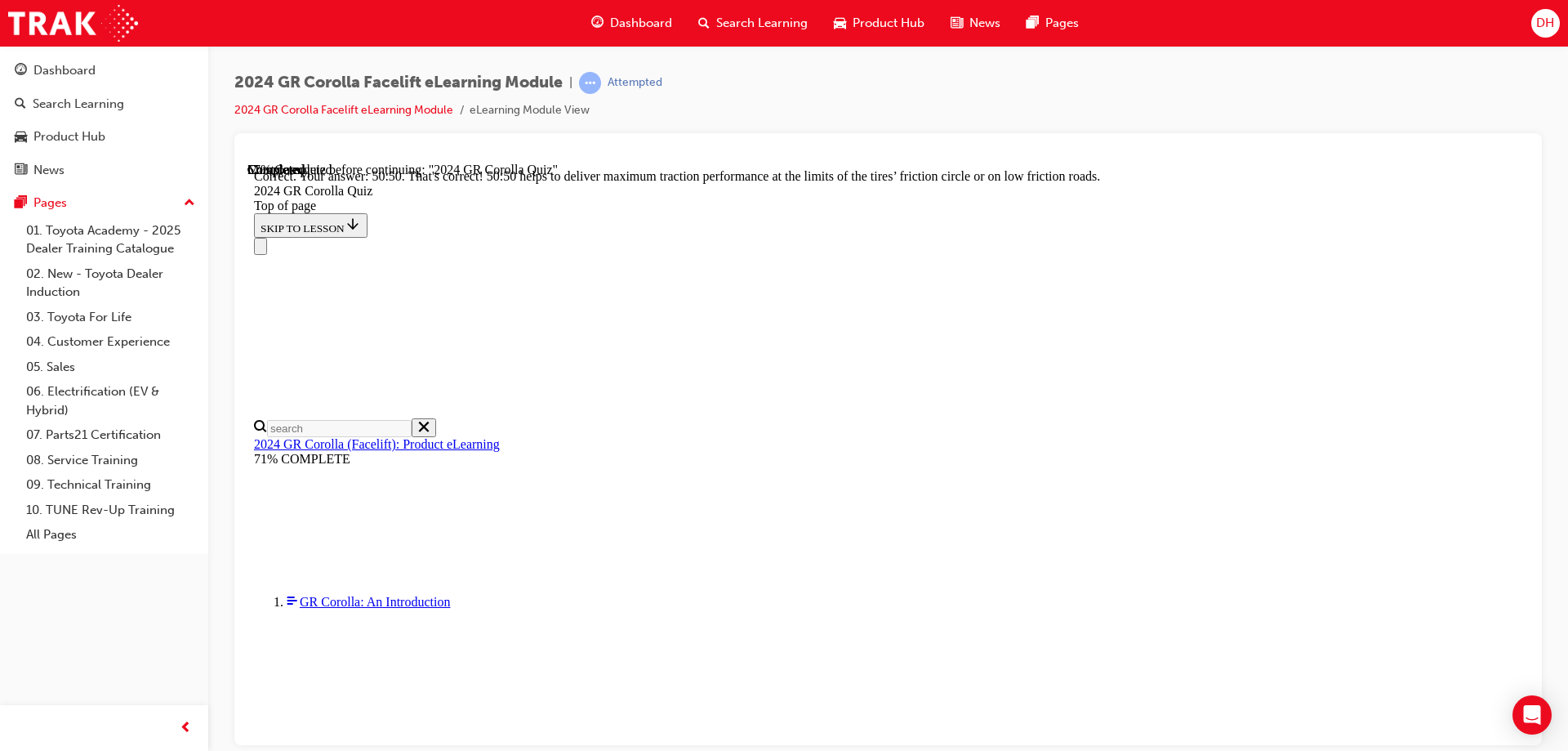
scroll to position [685, 0]
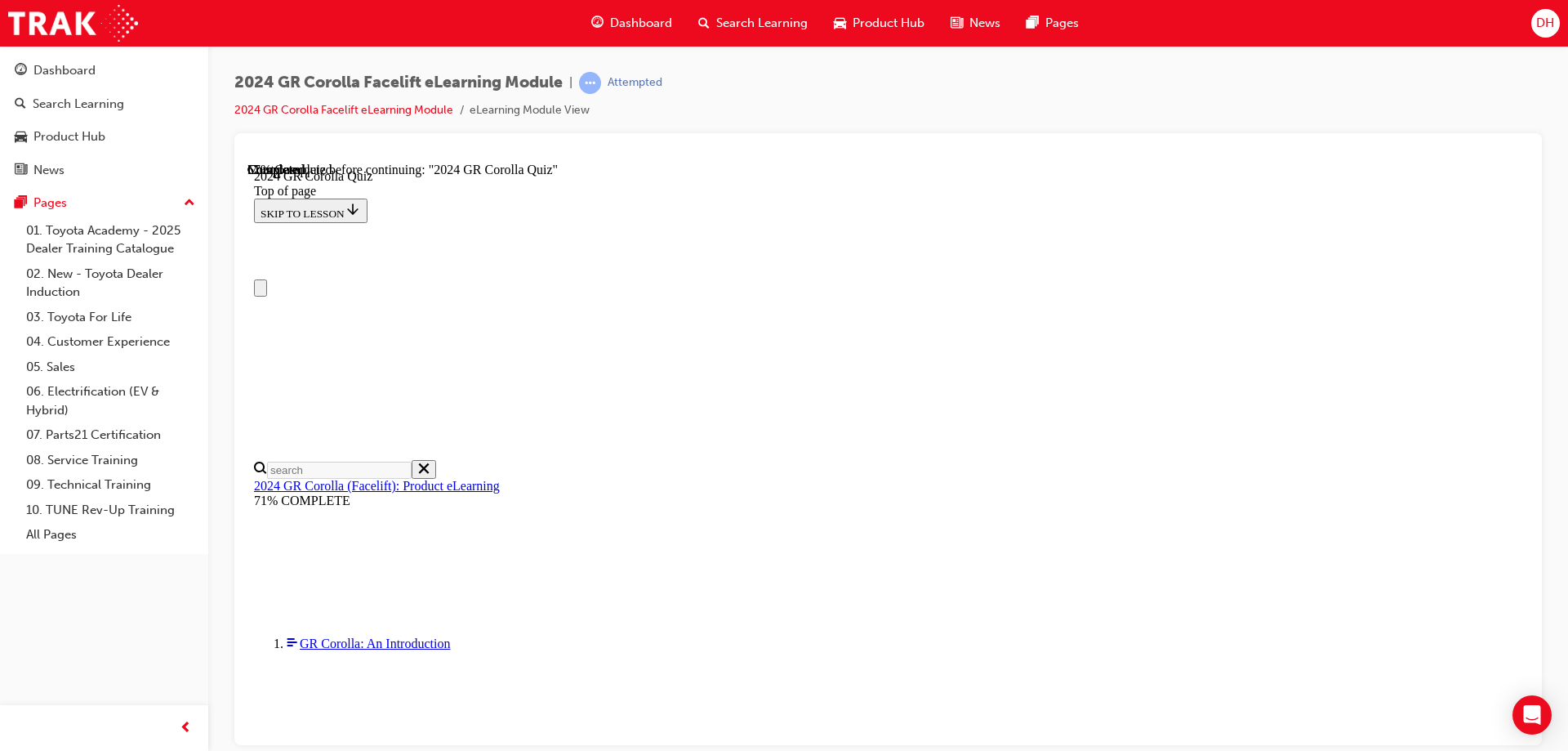
scroll to position [81, 0]
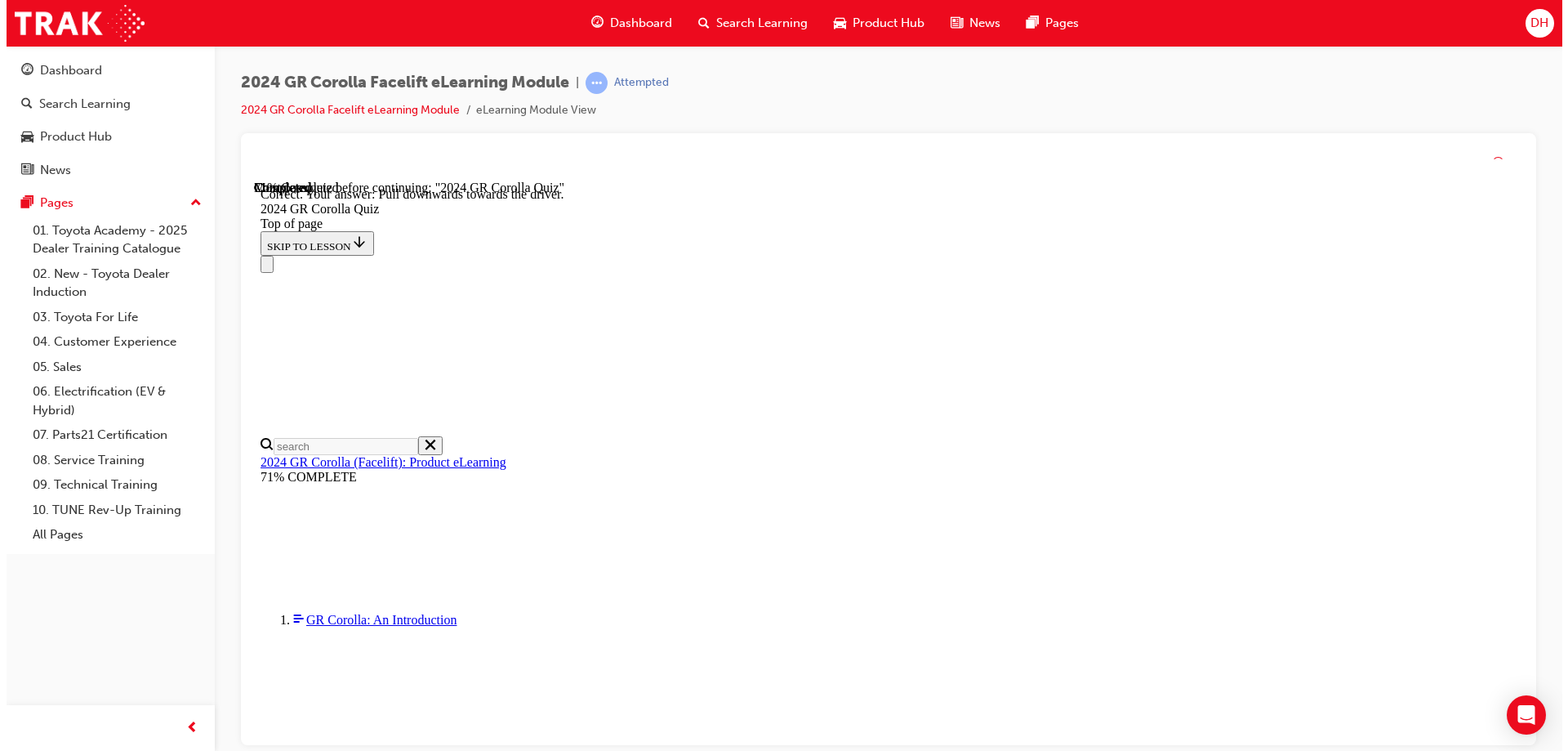
scroll to position [280, 0]
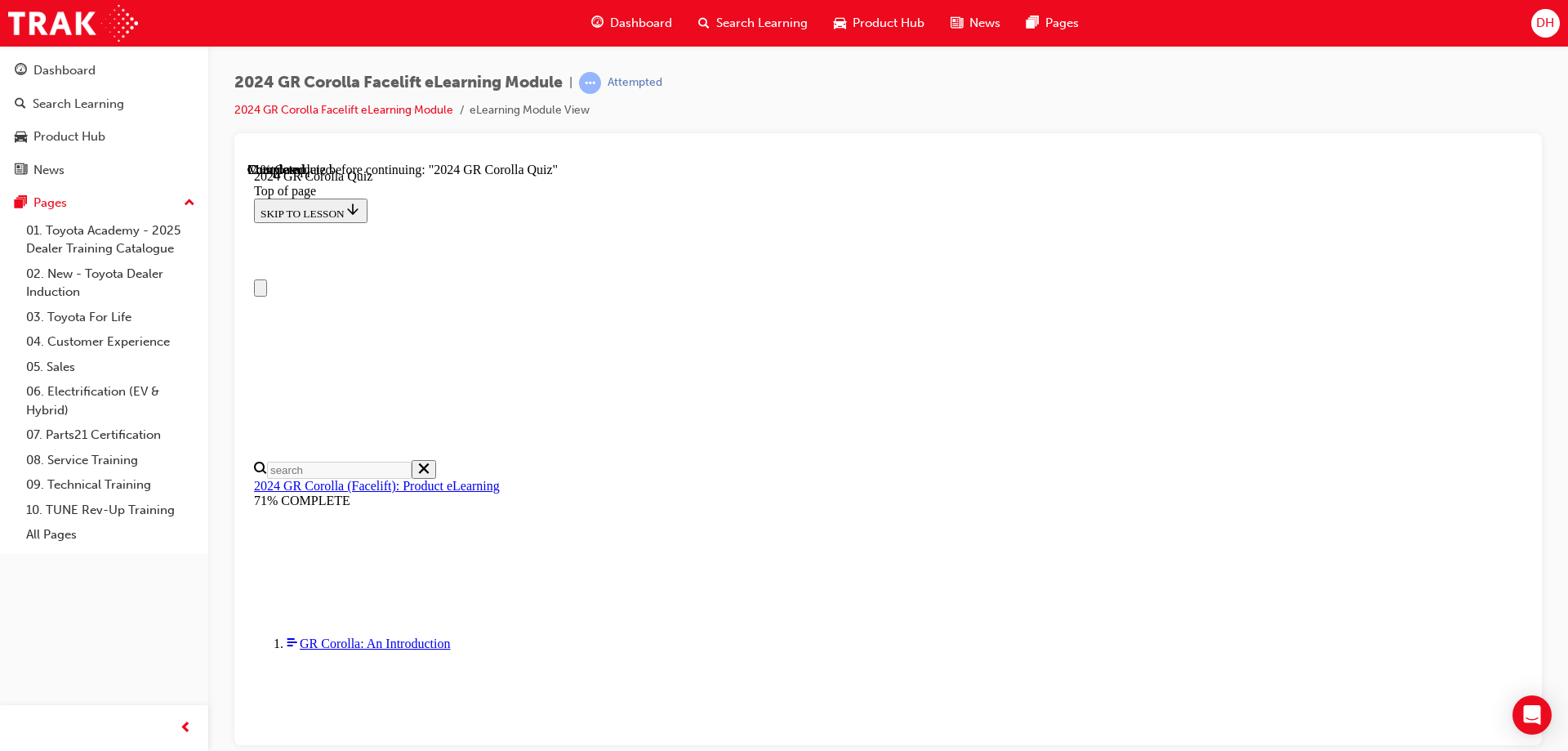
scroll to position [0, 0]
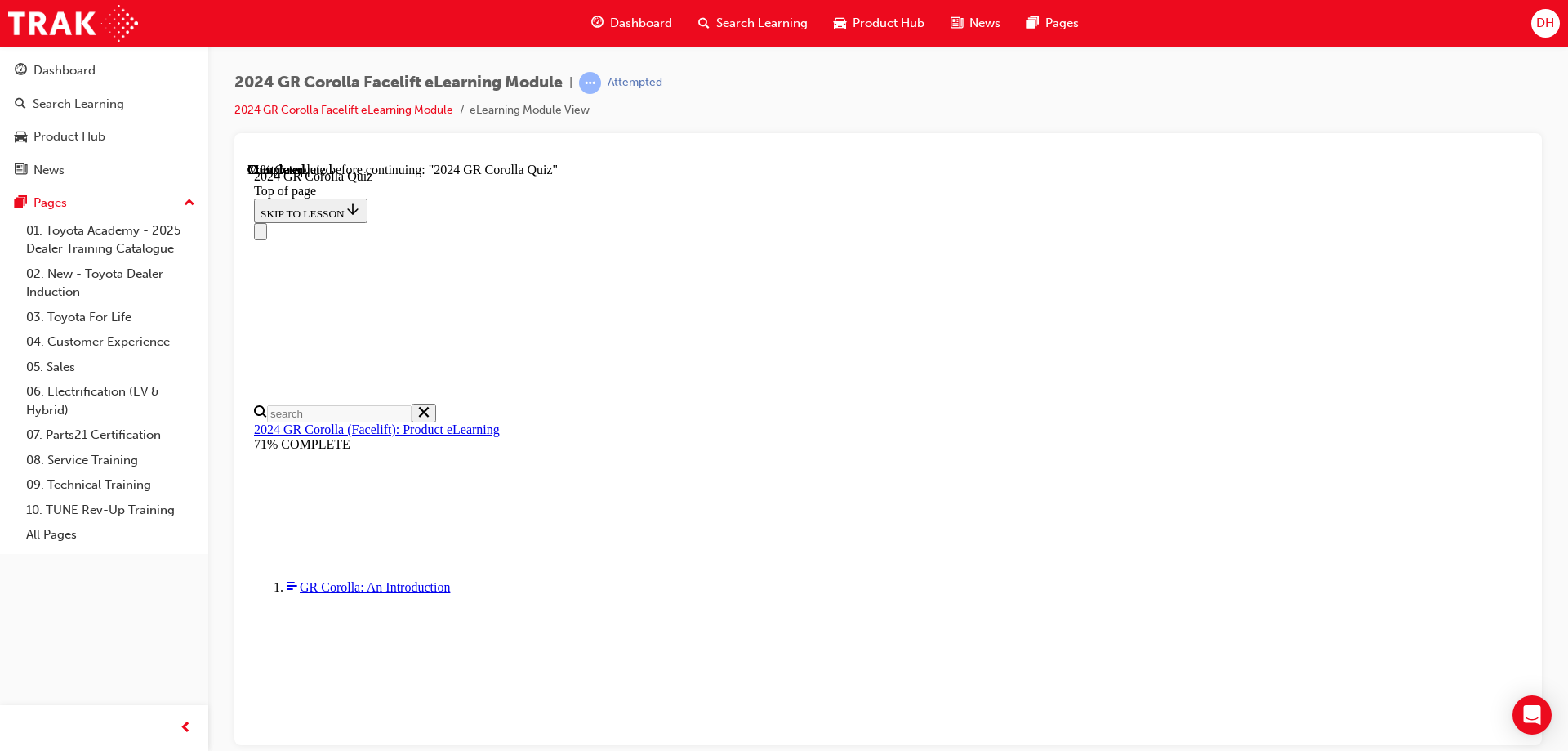
scroll to position [245, 0]
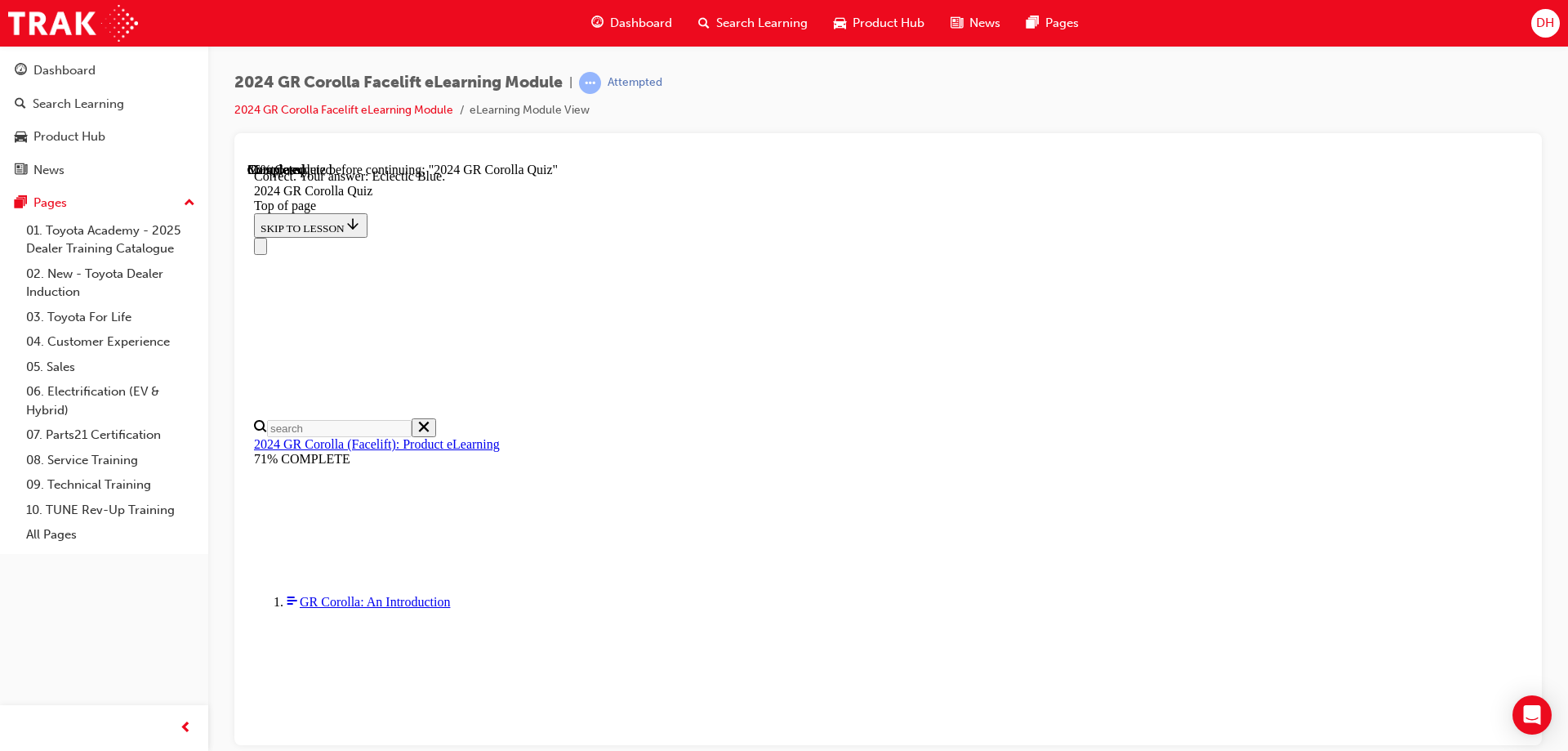
scroll to position [300, 0]
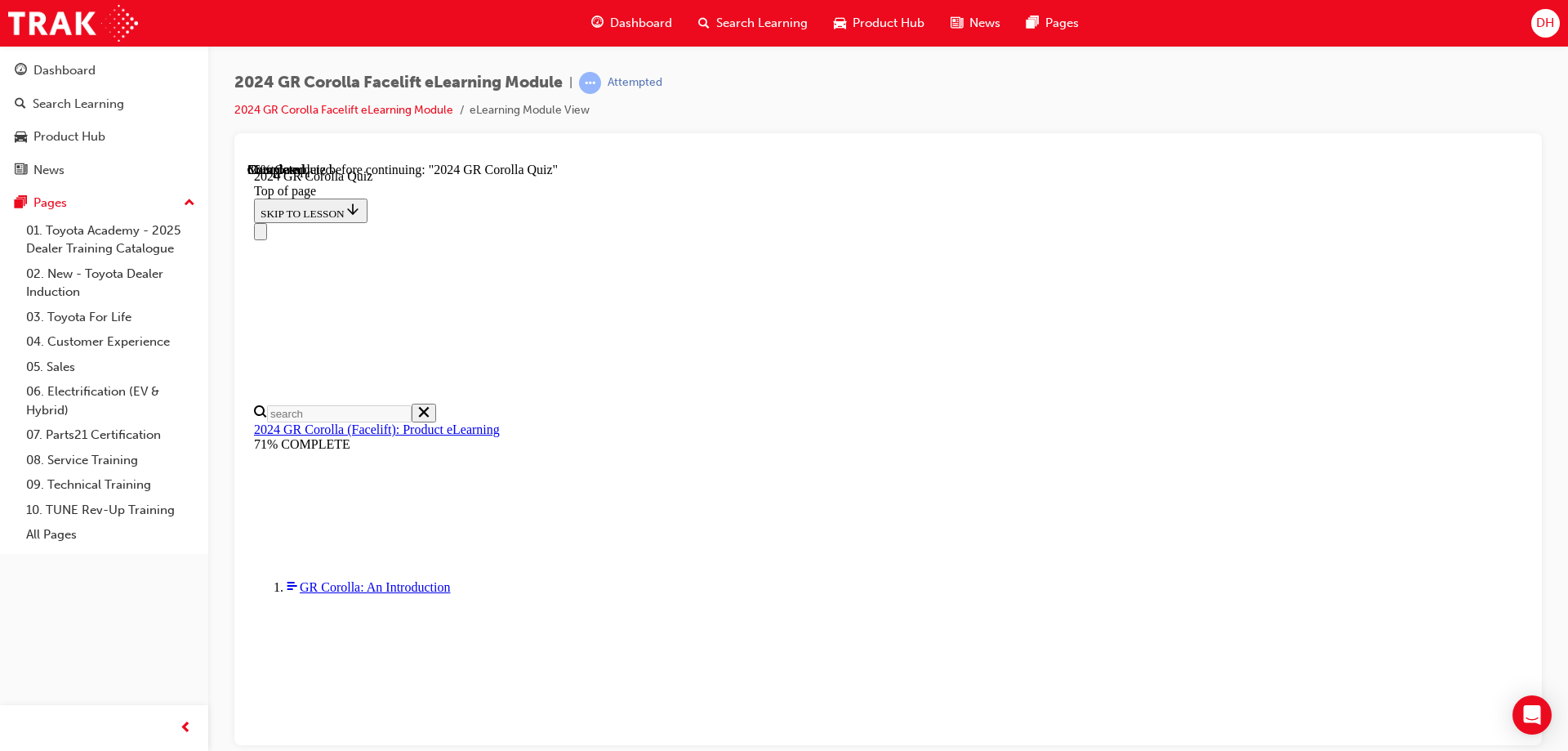
scroll to position [117, 0]
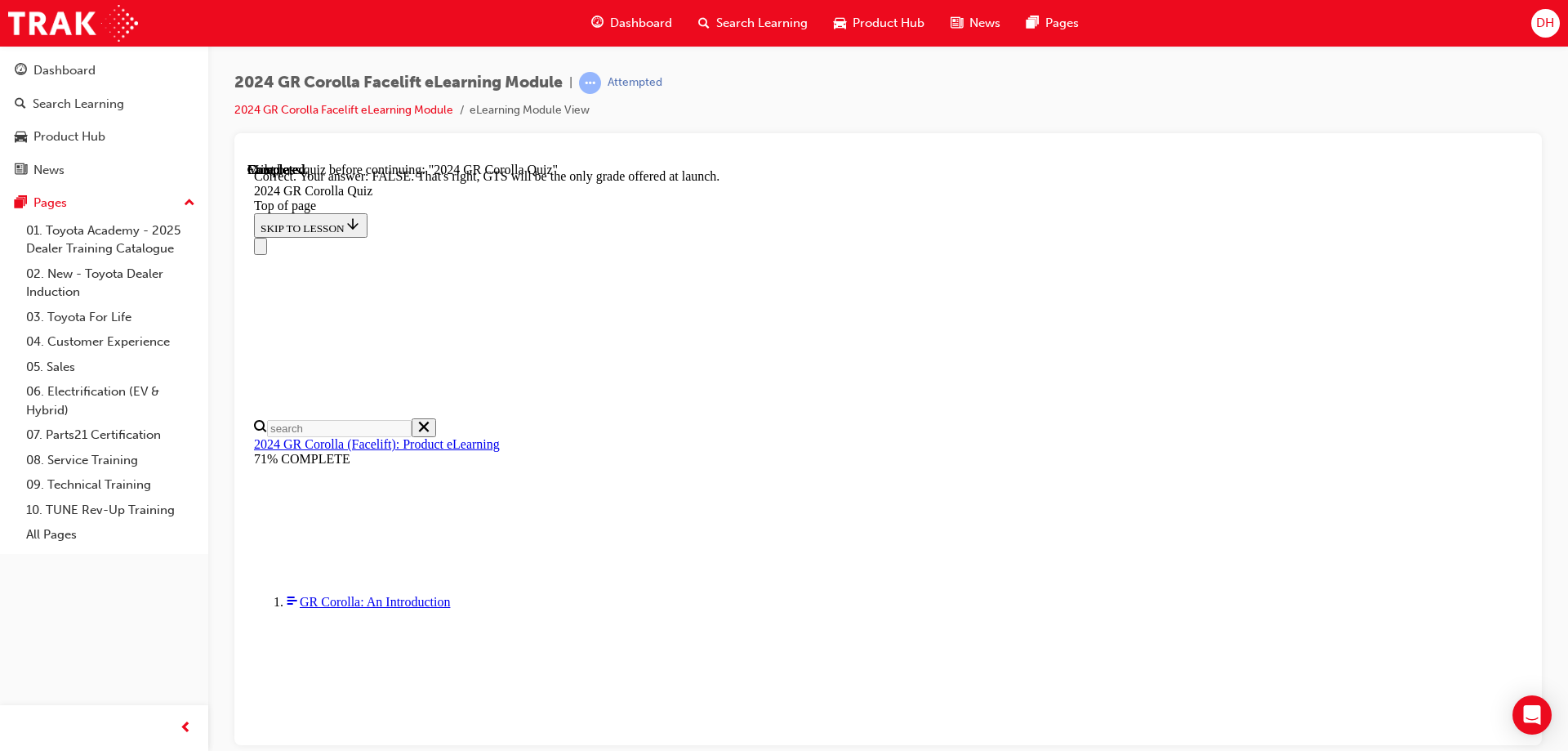
scroll to position [250, 0]
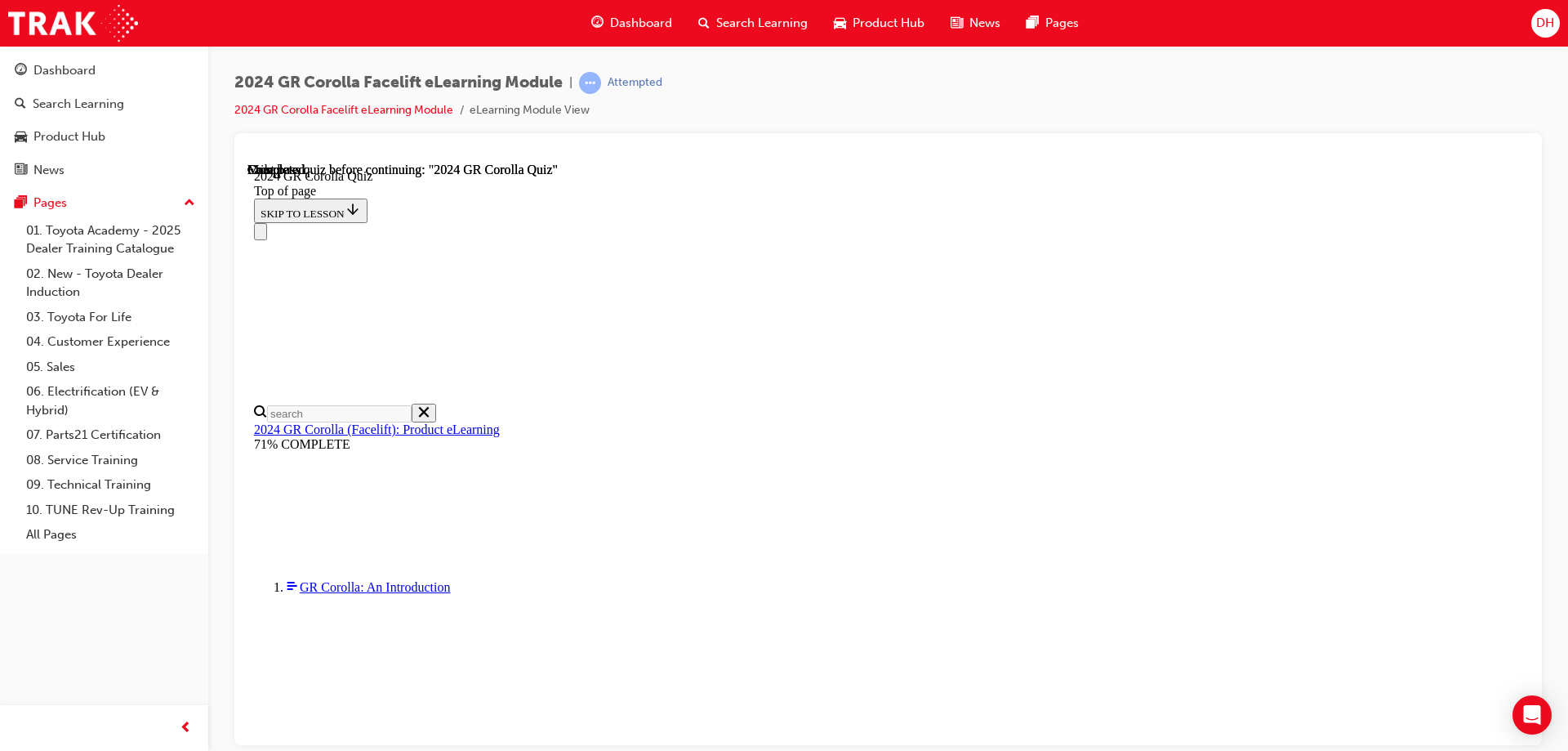
scroll to position [313, 0]
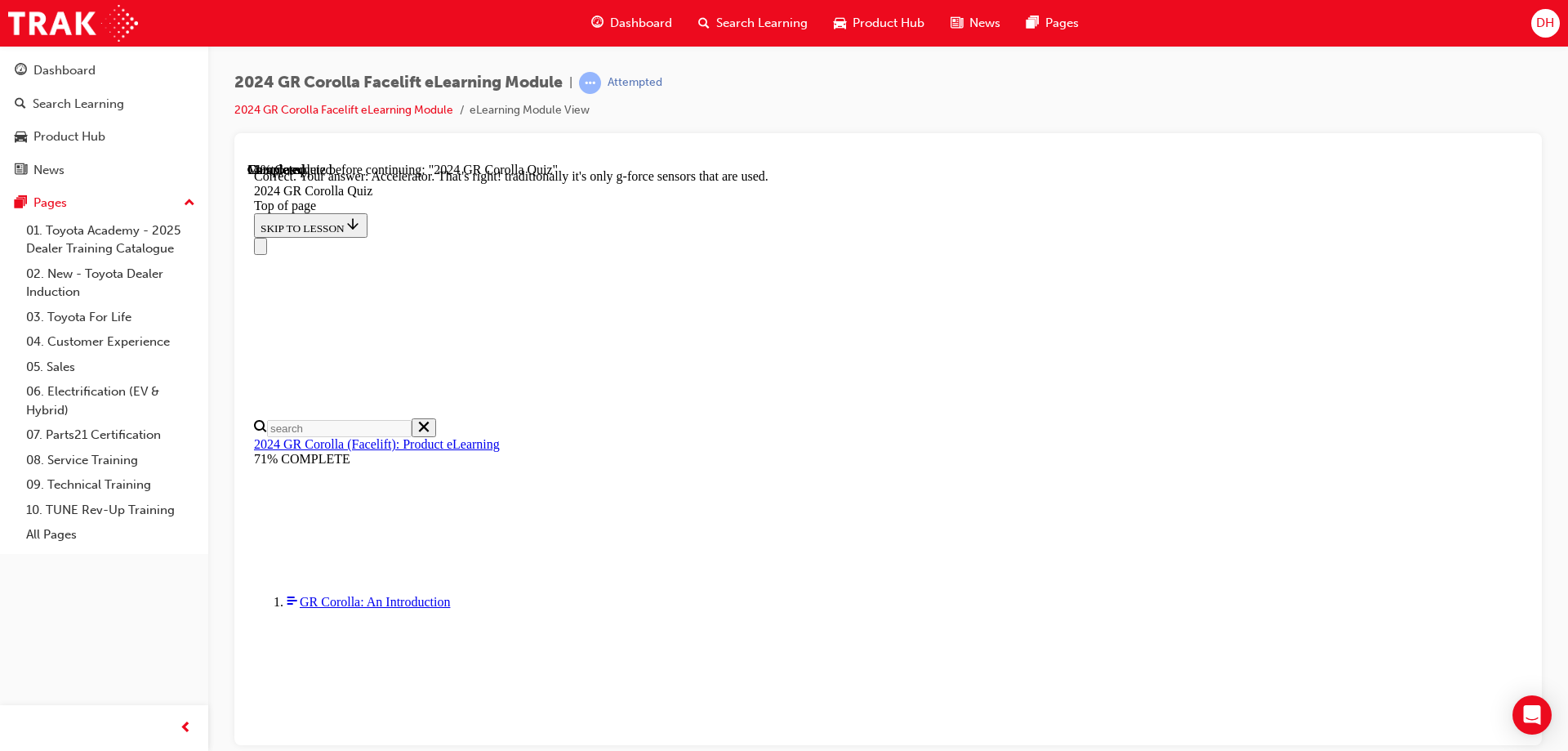
scroll to position [694, 0]
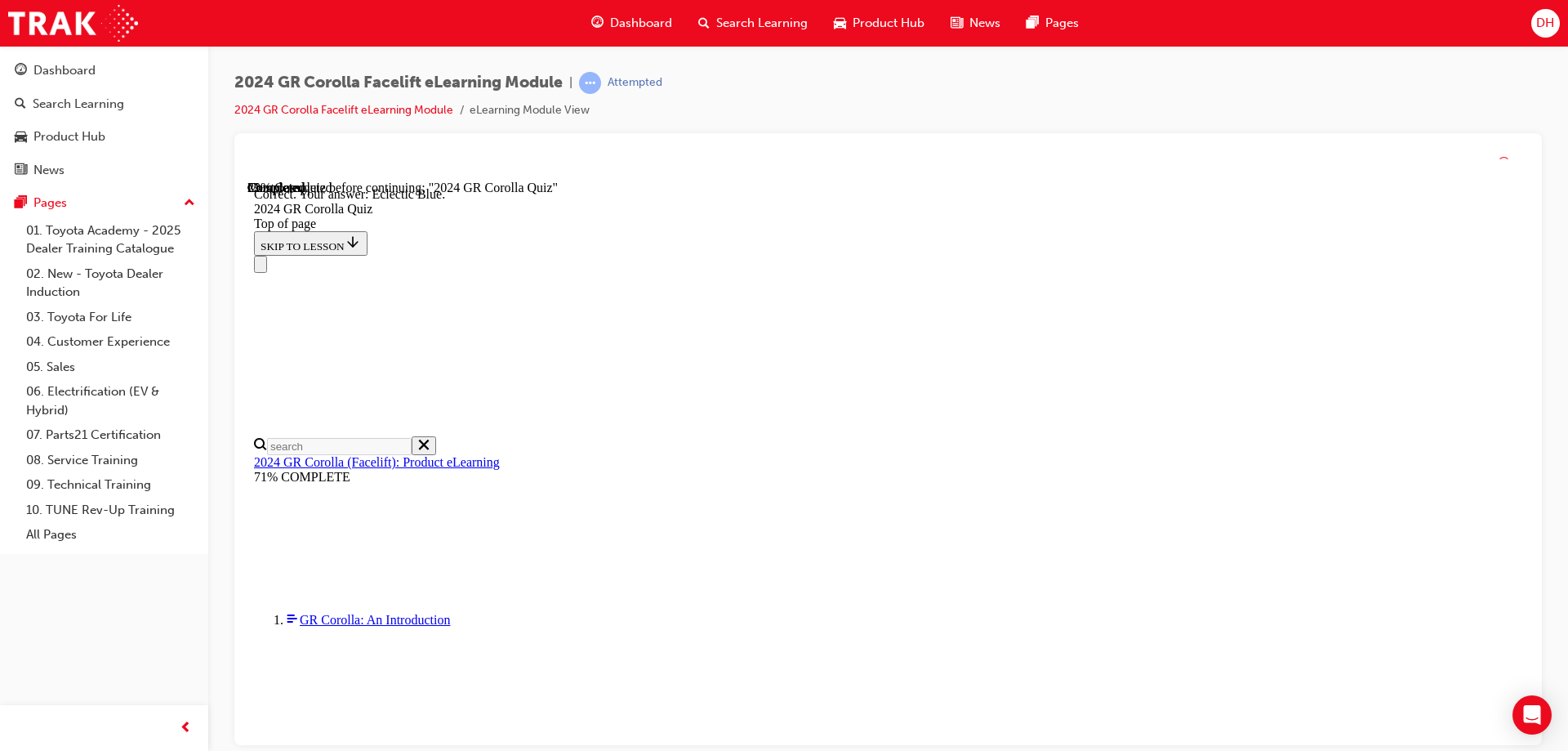
scroll to position [300, 0]
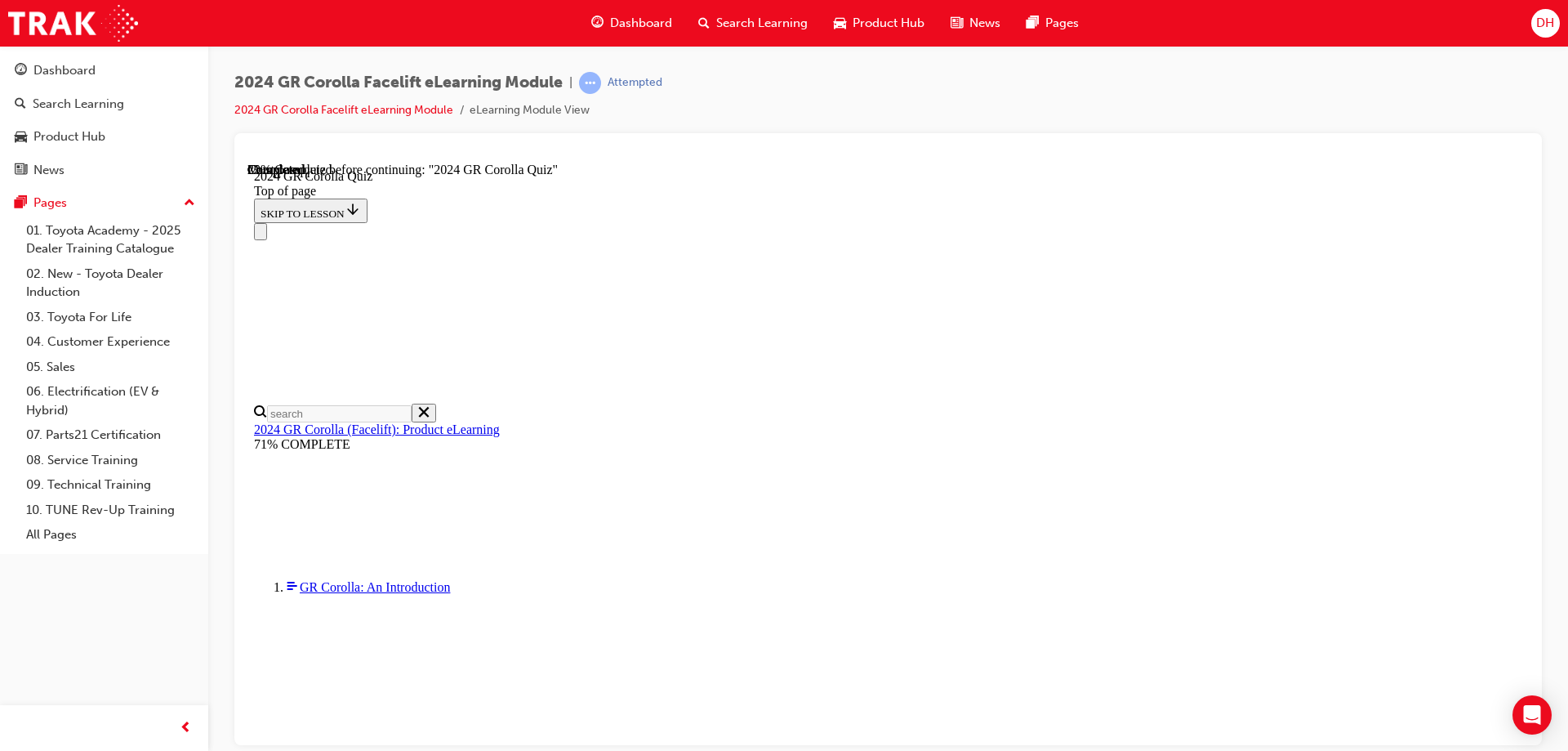
scroll to position [229, 0]
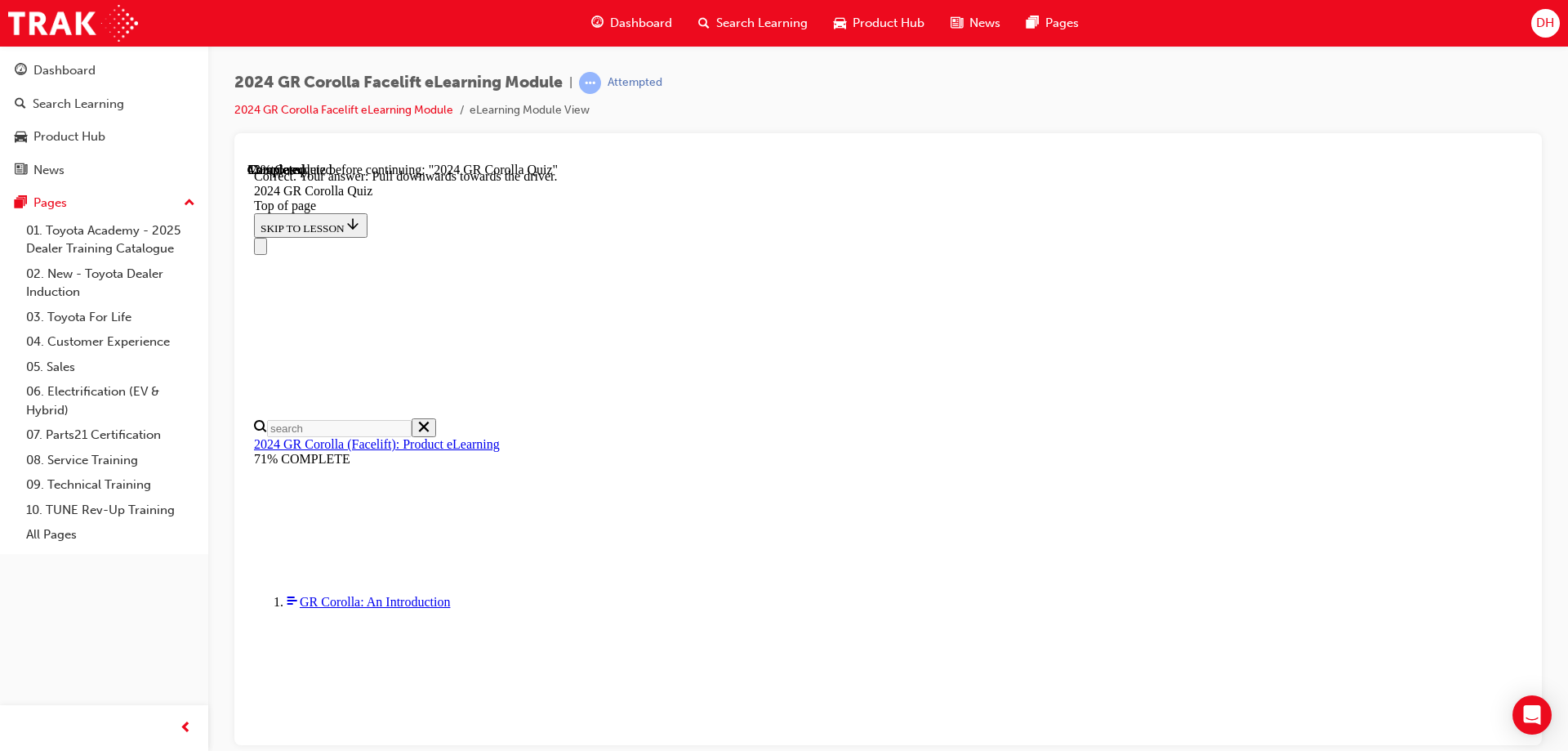
scroll to position [280, 0]
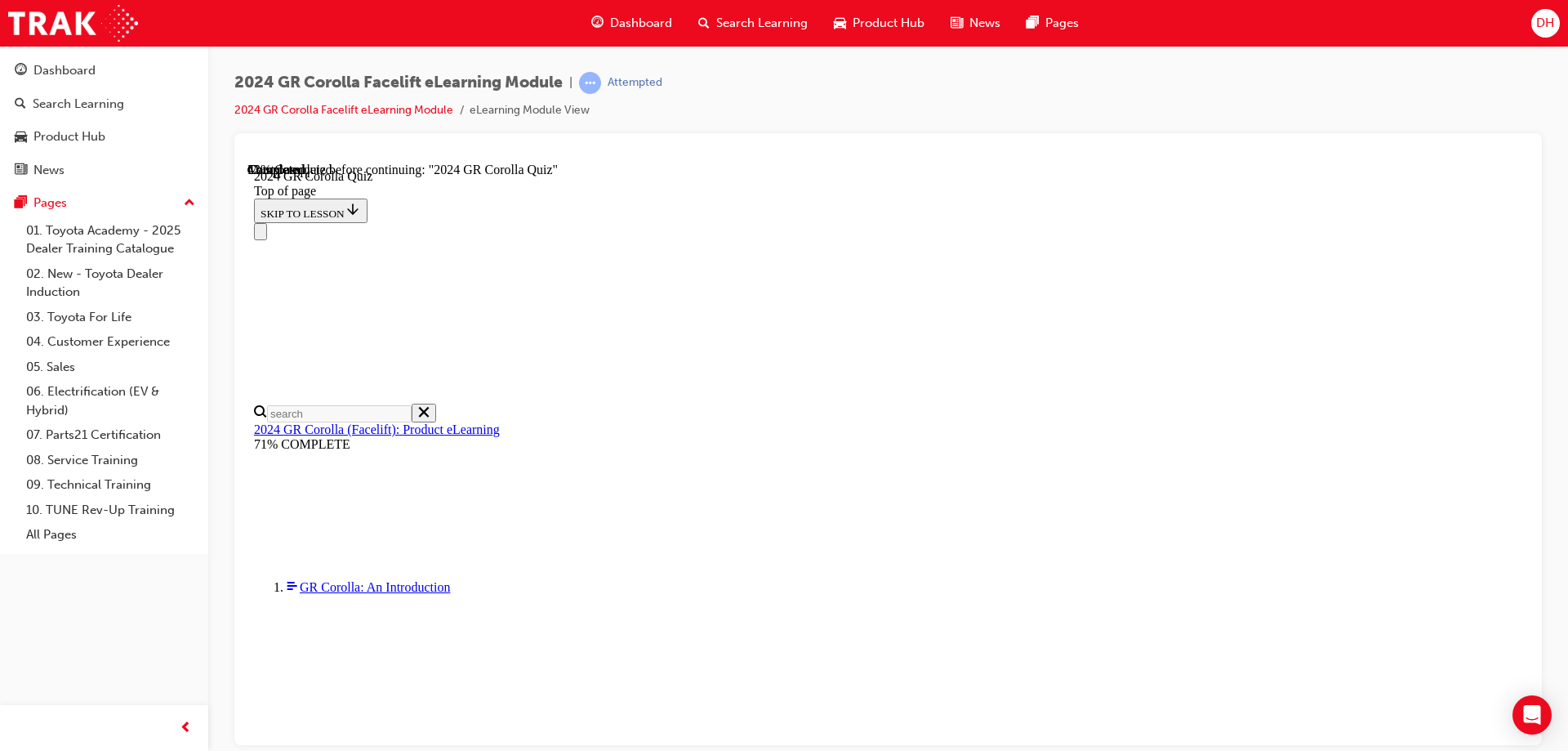
scroll to position [408, 0]
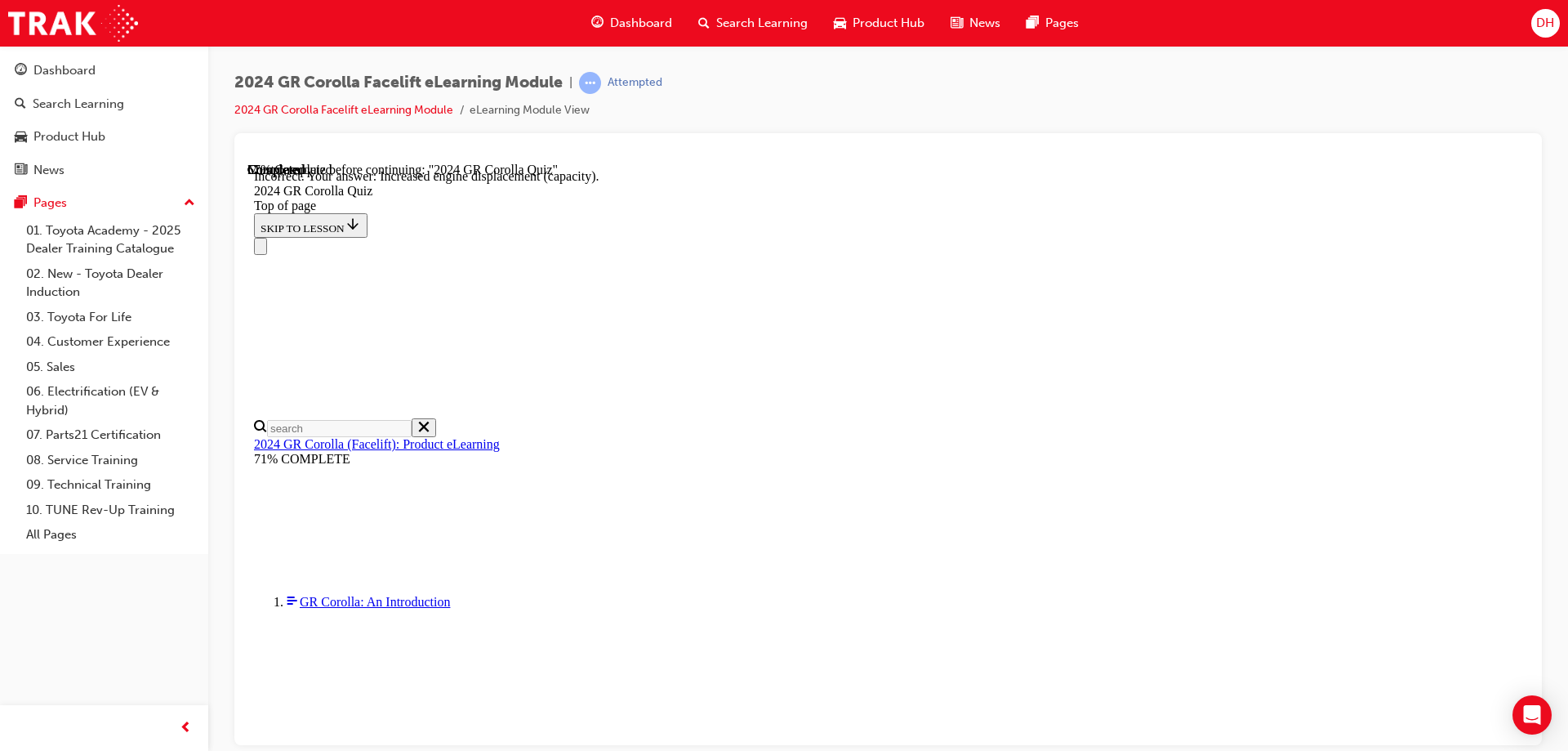
scroll to position [652, 0]
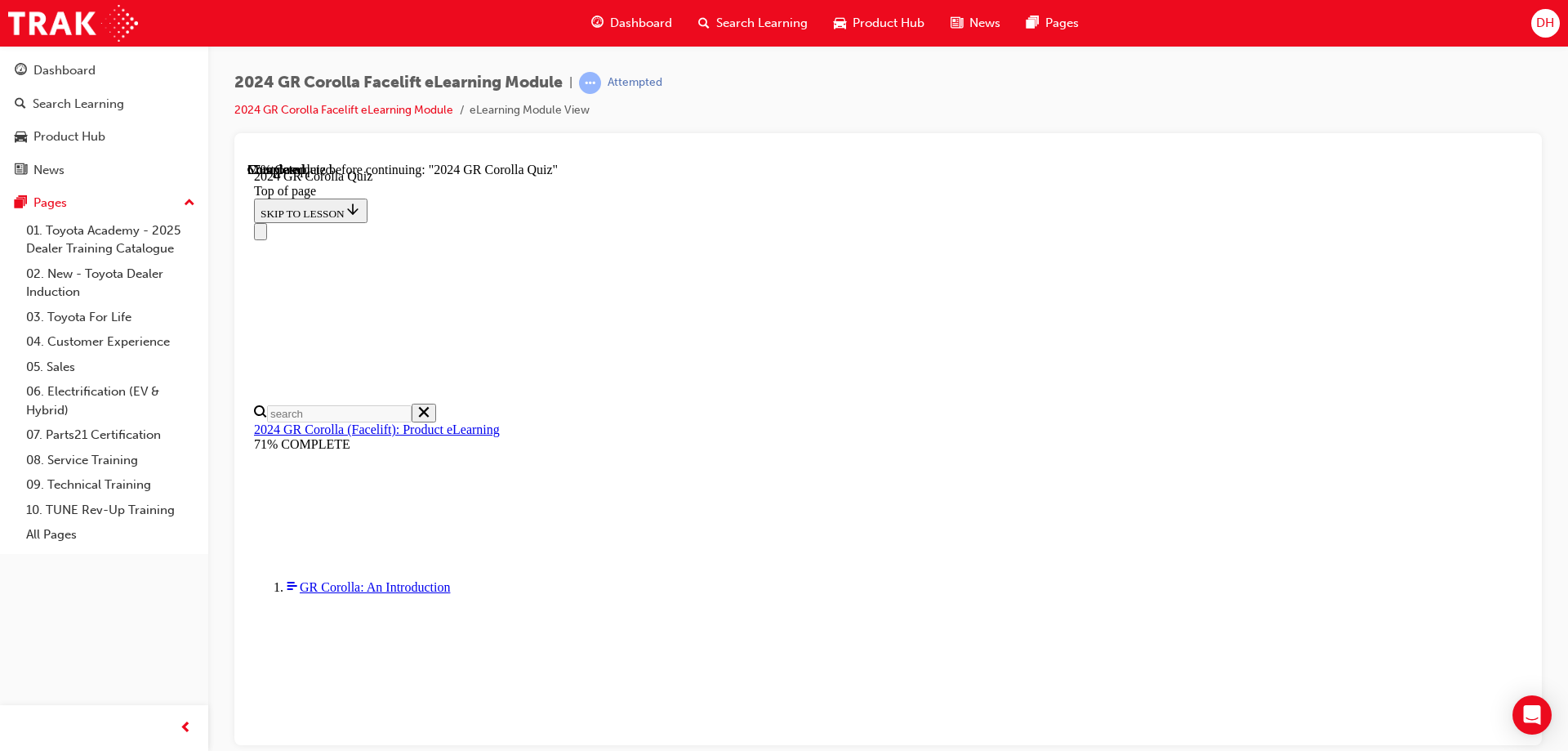
scroll to position [408, 0]
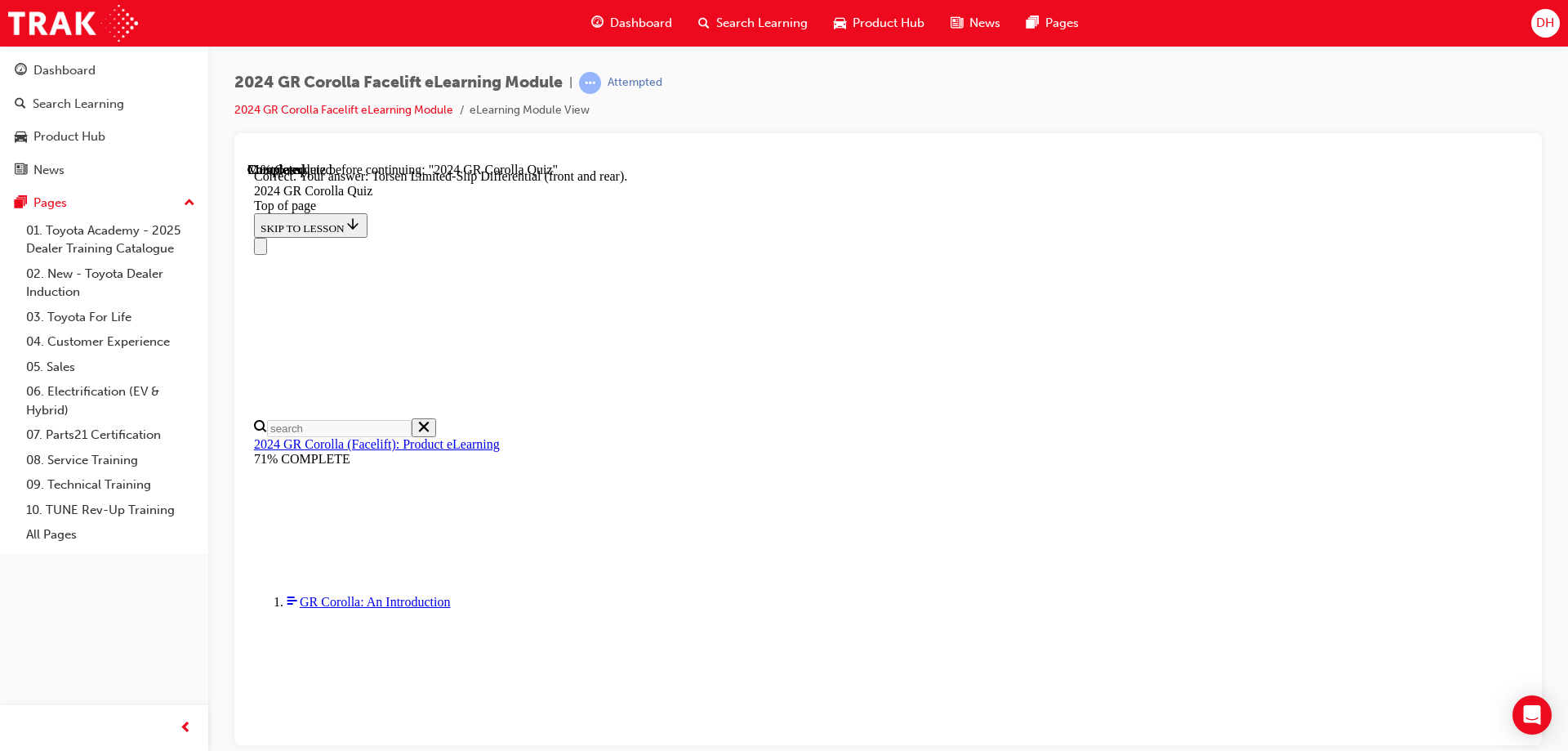
scroll to position [650, 0]
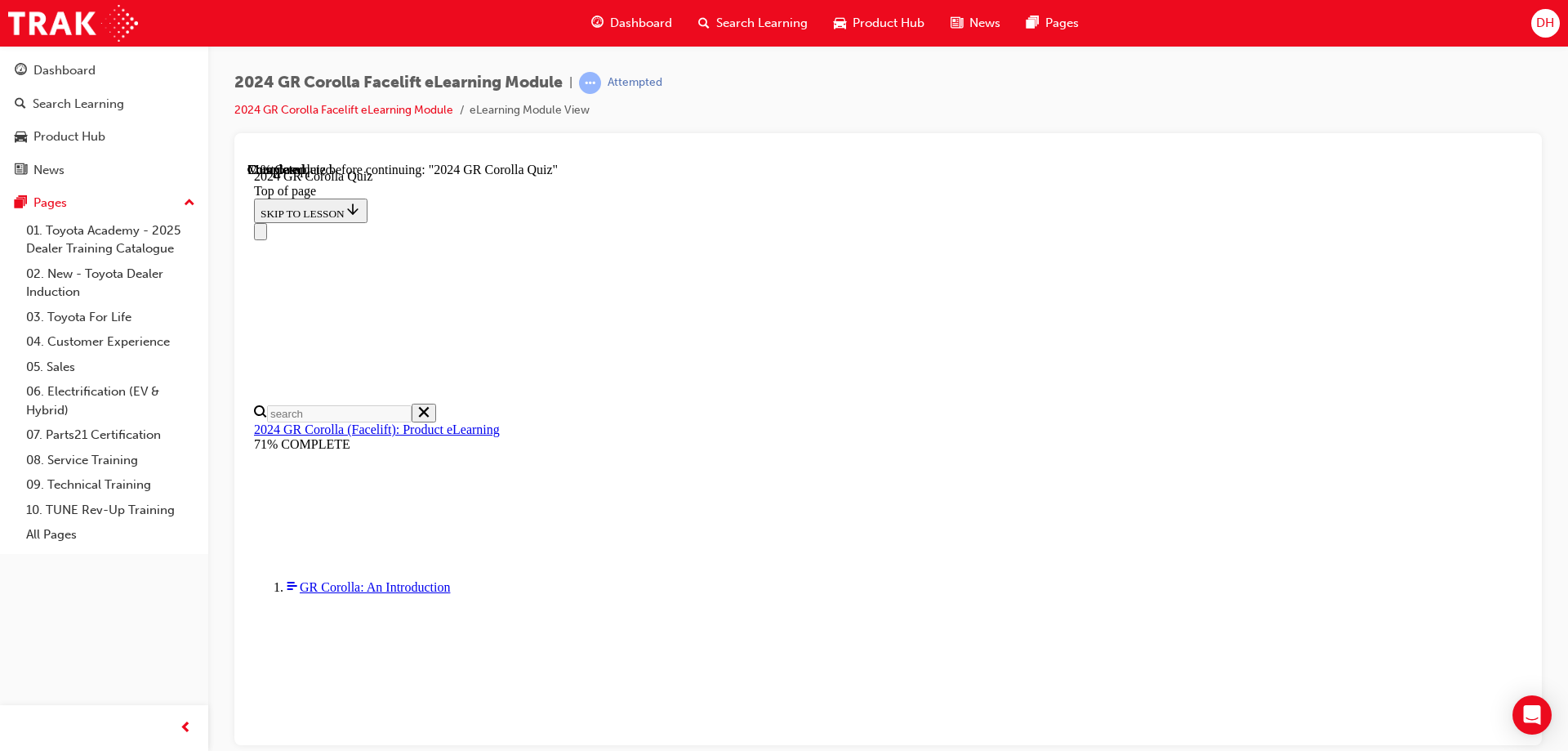
scroll to position [327, 0]
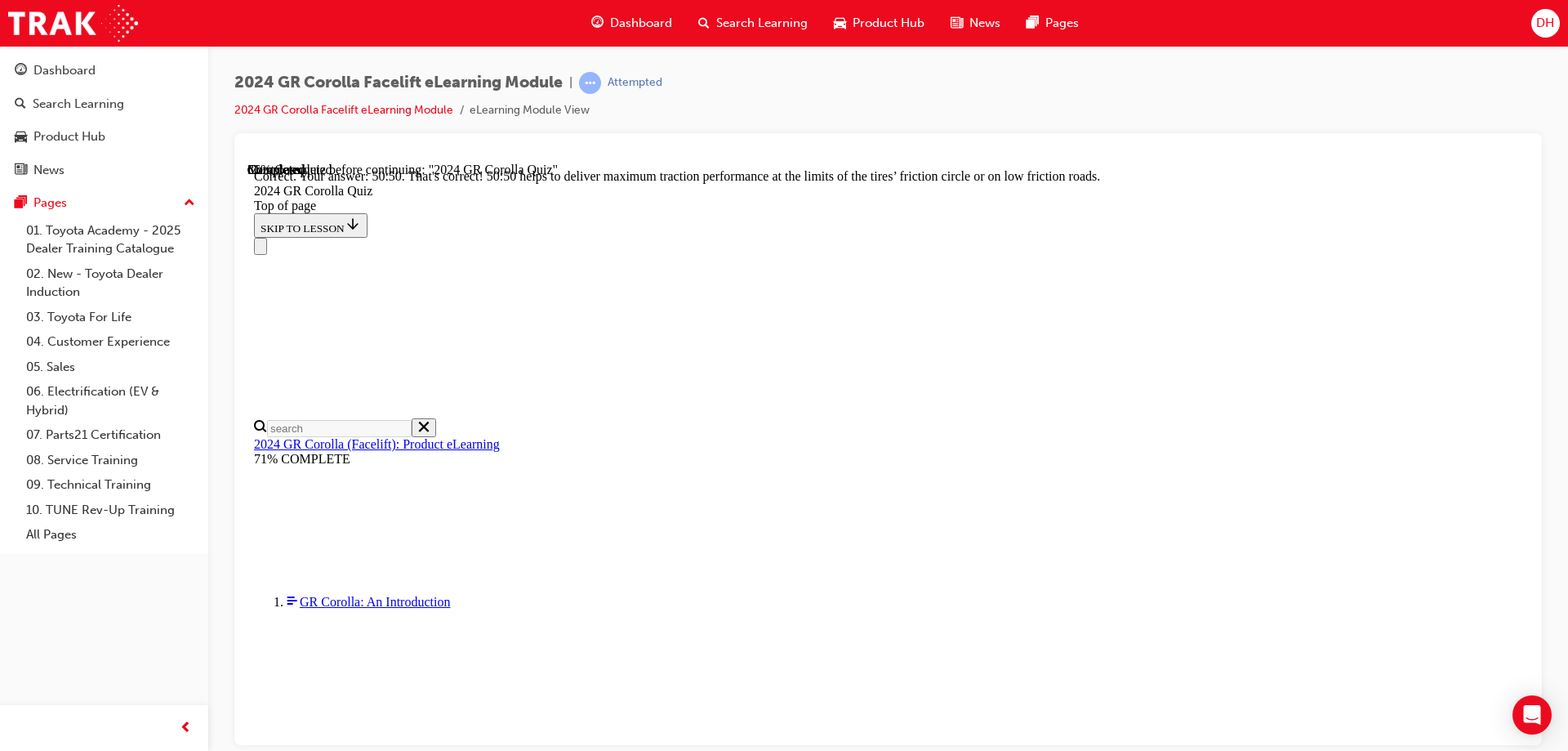
scroll to position [685, 0]
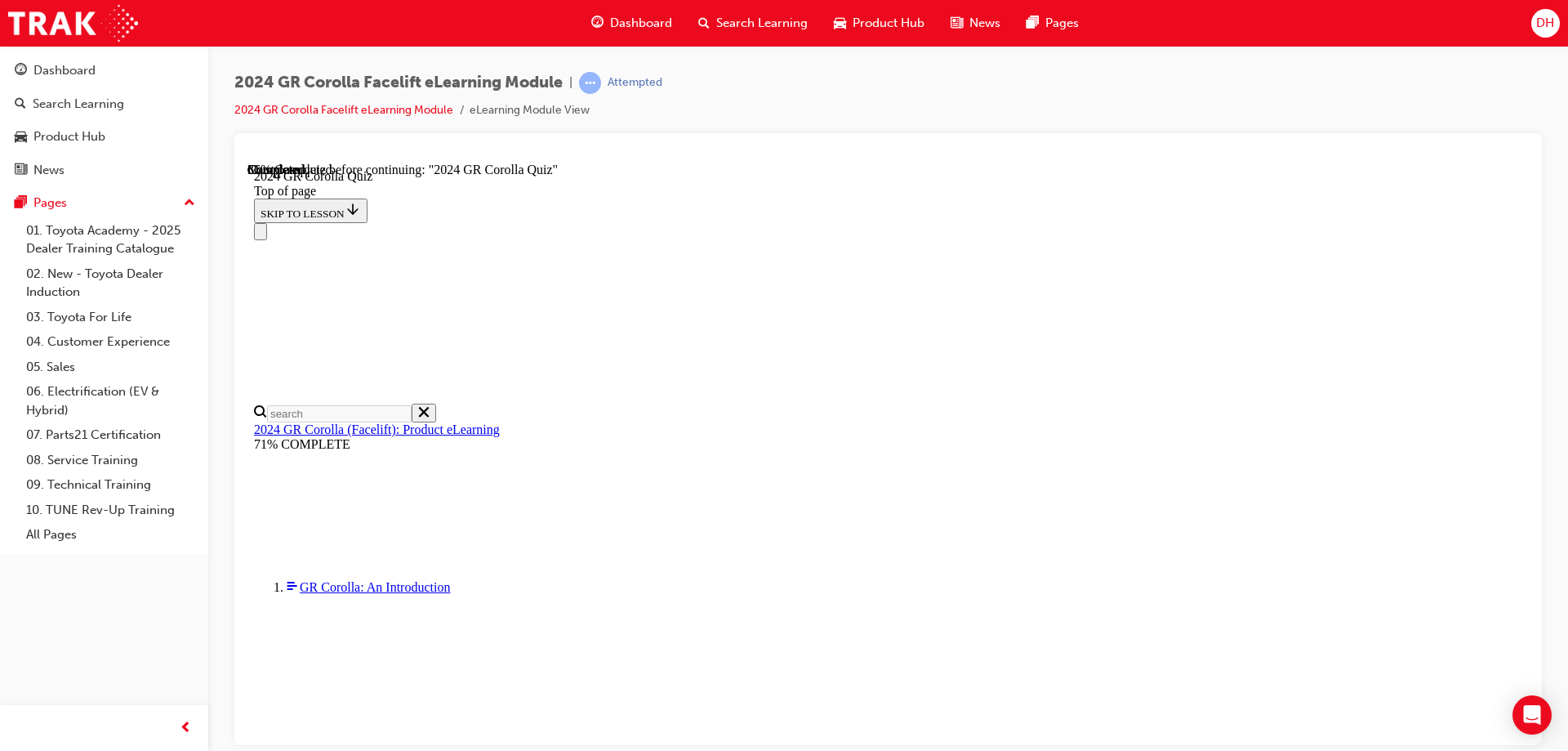
scroll to position [117, 0]
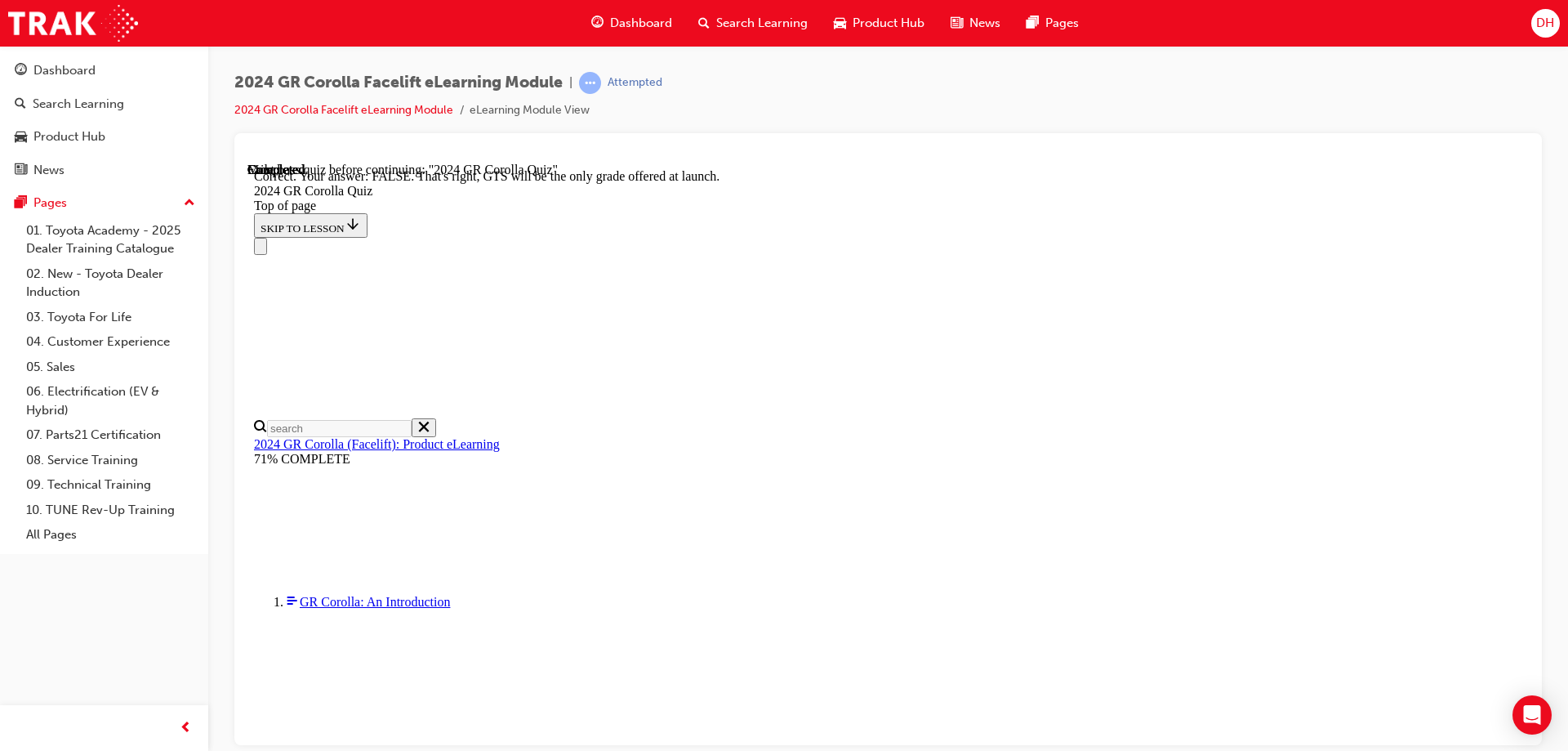
scroll to position [250, 0]
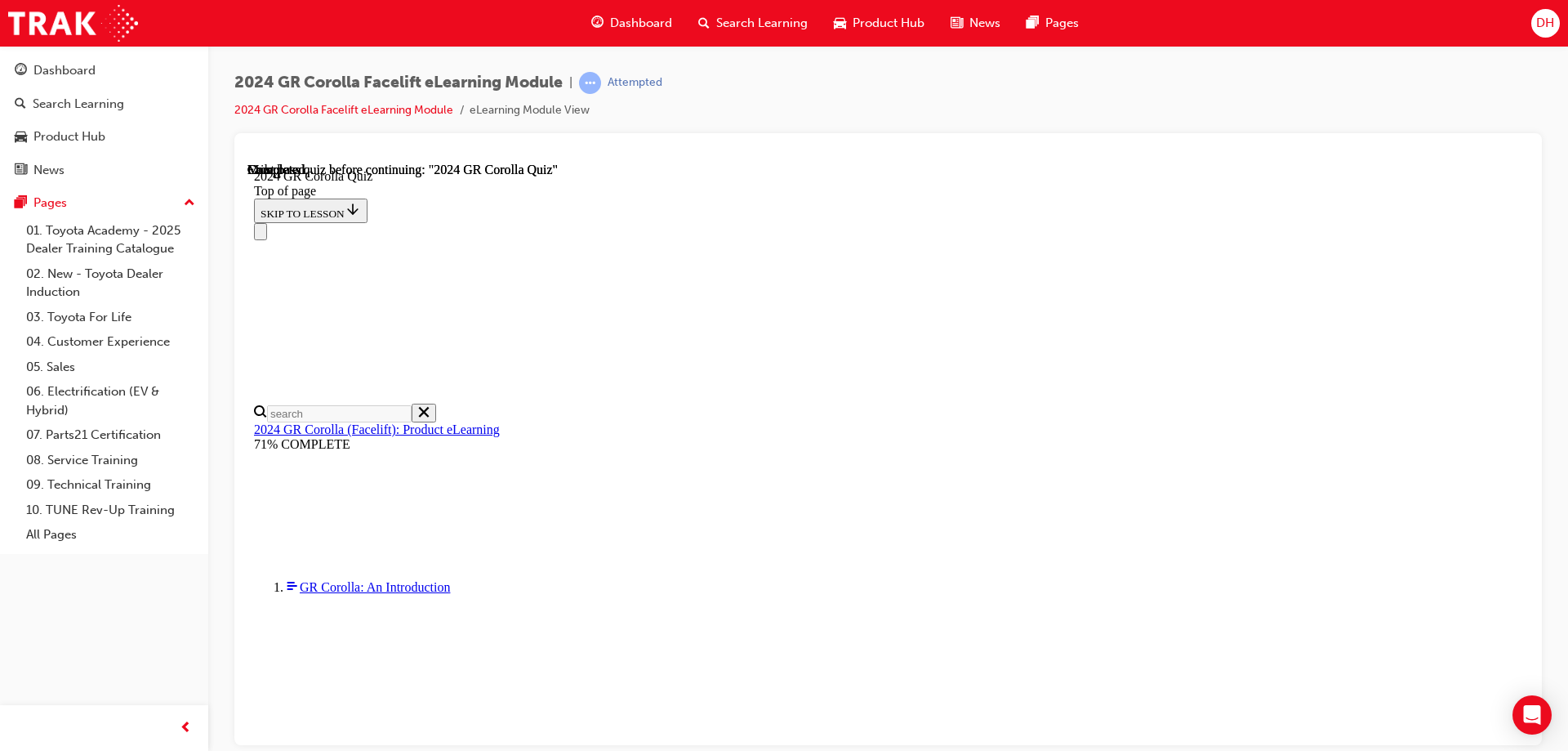
scroll to position [313, 0]
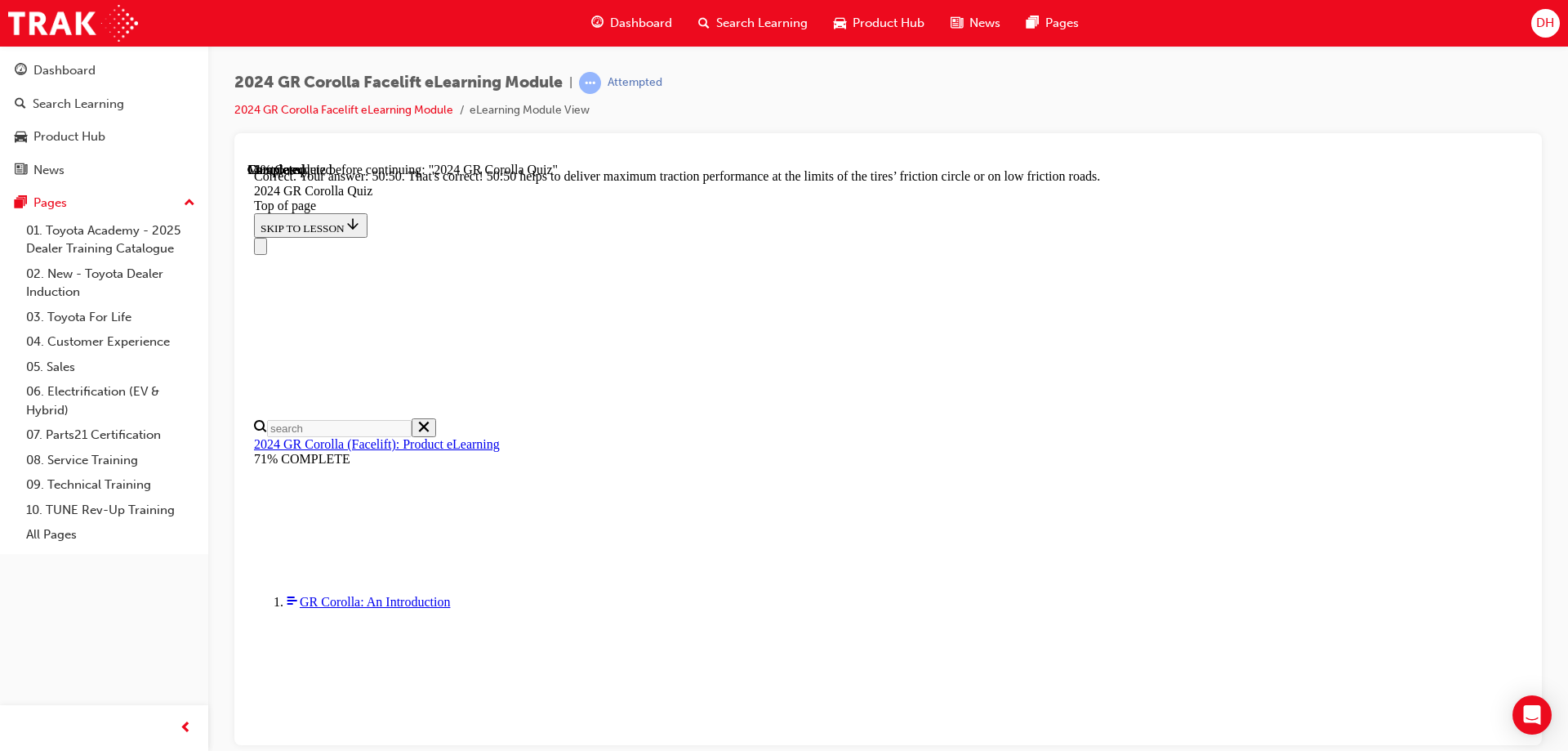
scroll to position [685, 0]
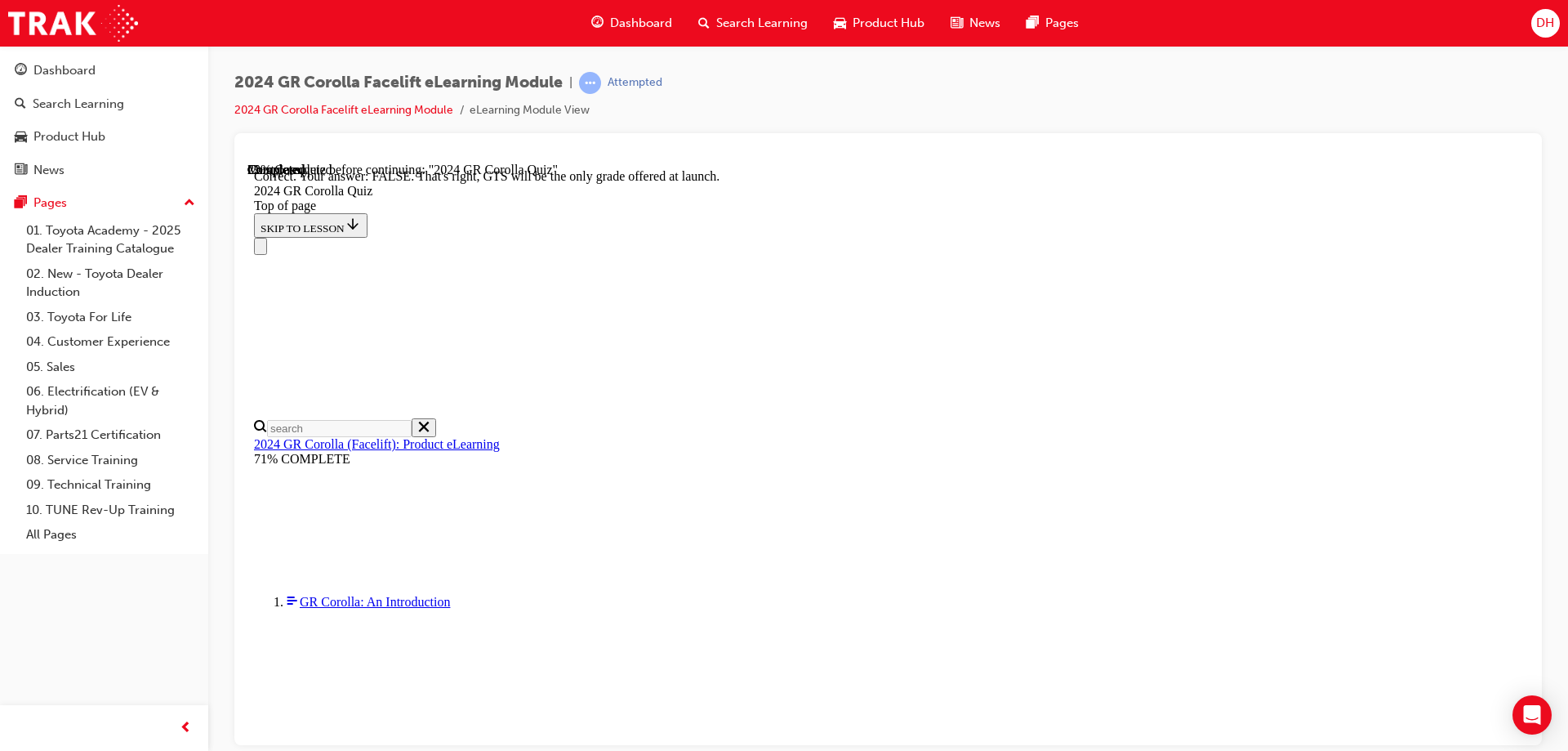
scroll to position [250, 0]
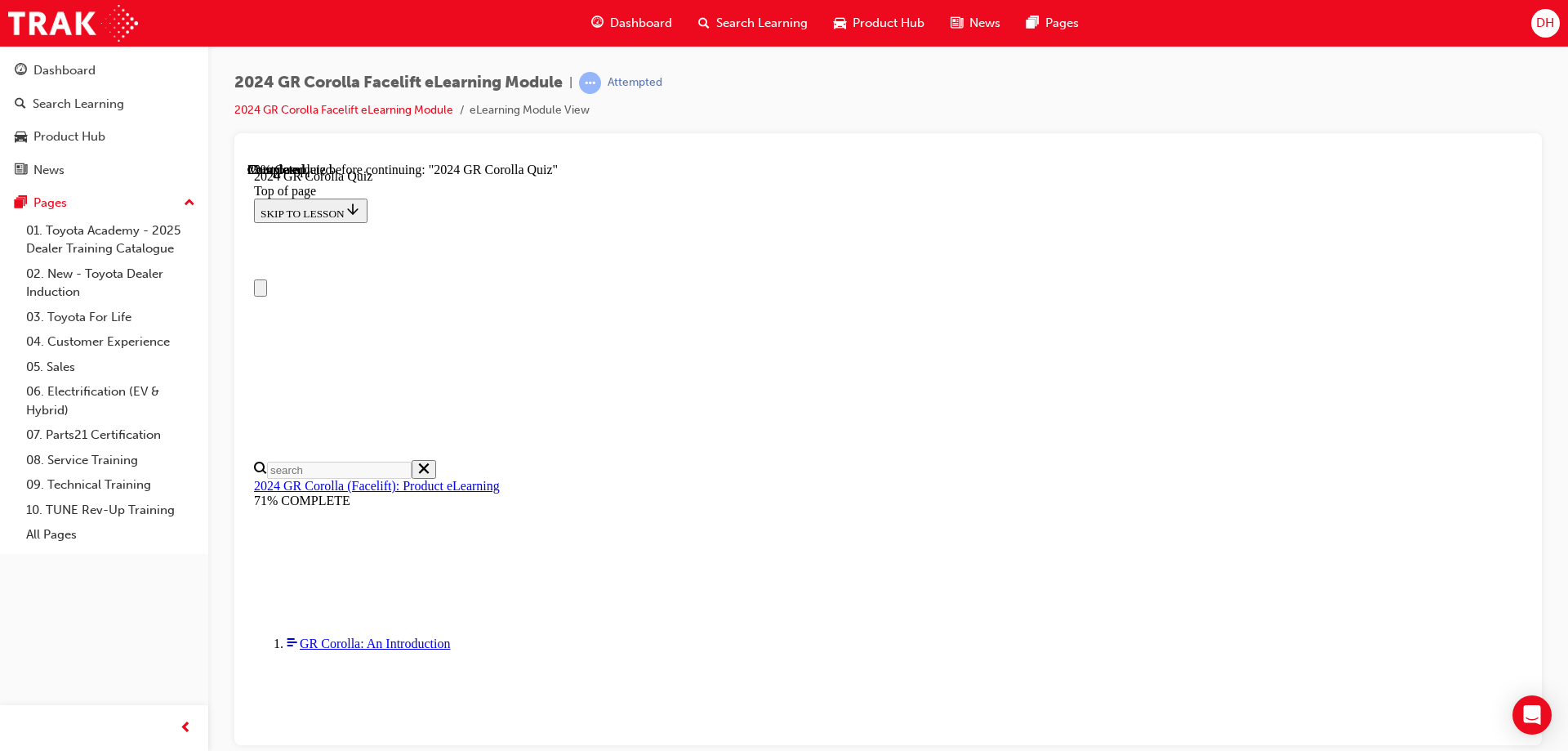
scroll to position [81, 0]
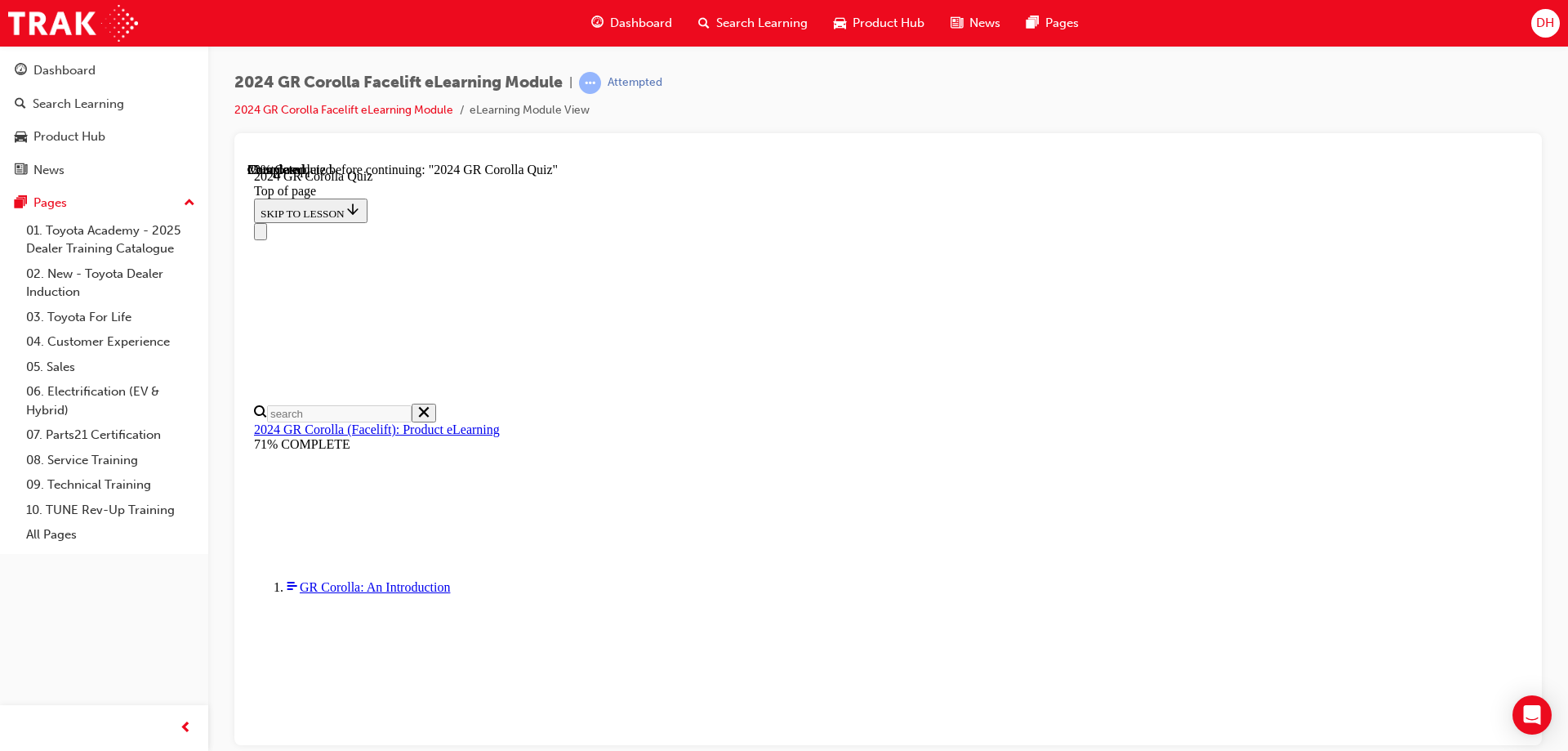
drag, startPoint x: 744, startPoint y: 622, endPoint x: 879, endPoint y: 745, distance: 182.6
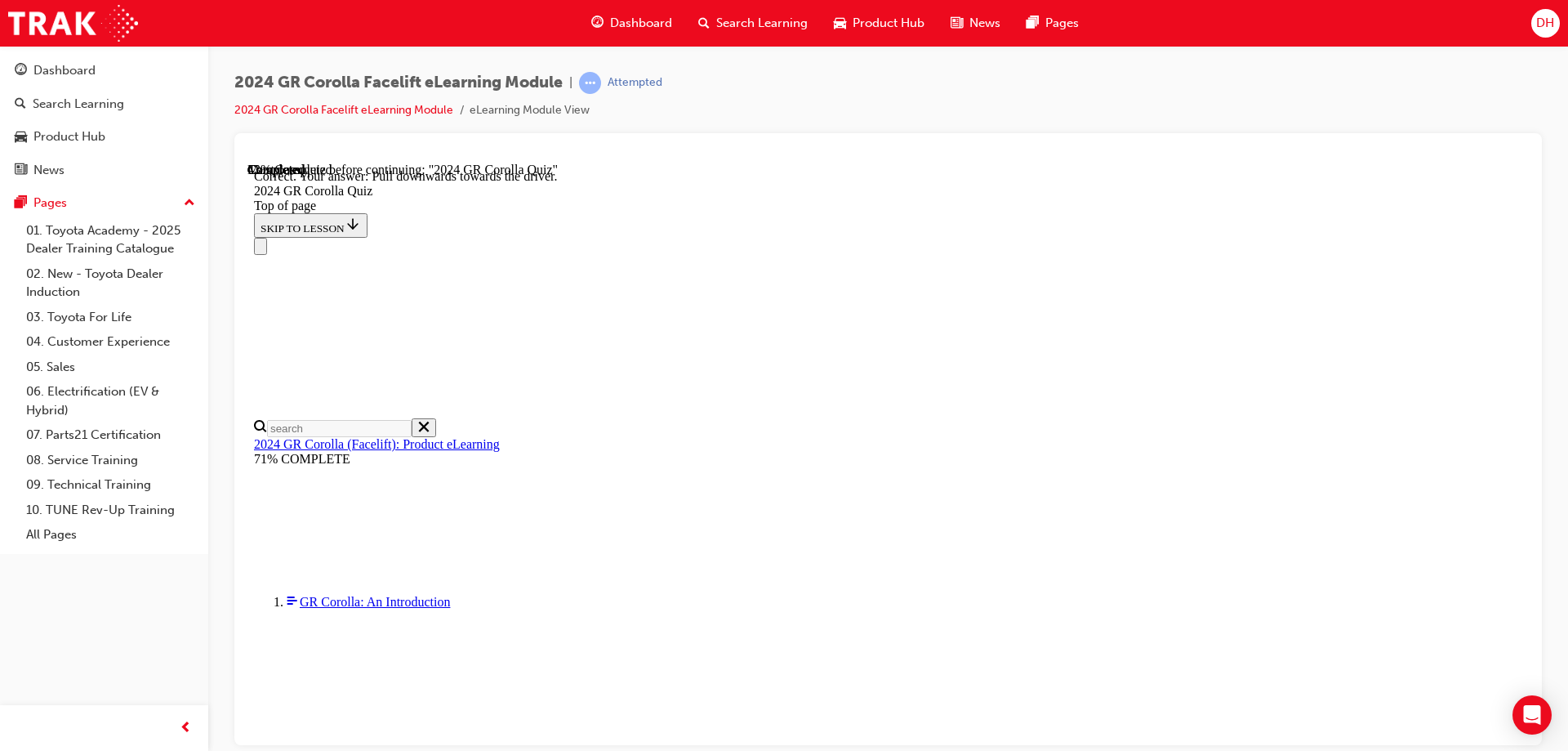
scroll to position [280, 0]
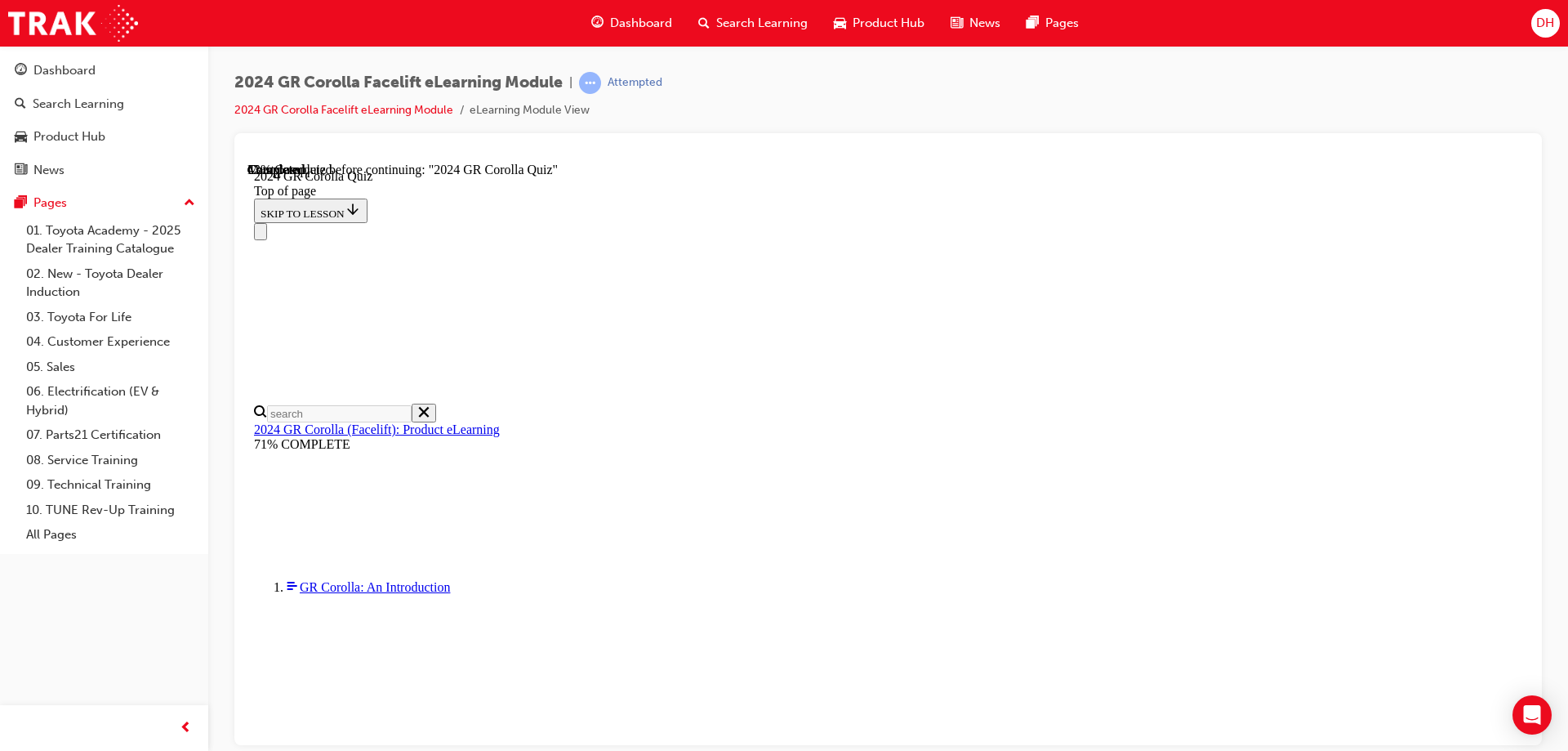
scroll to position [408, 0]
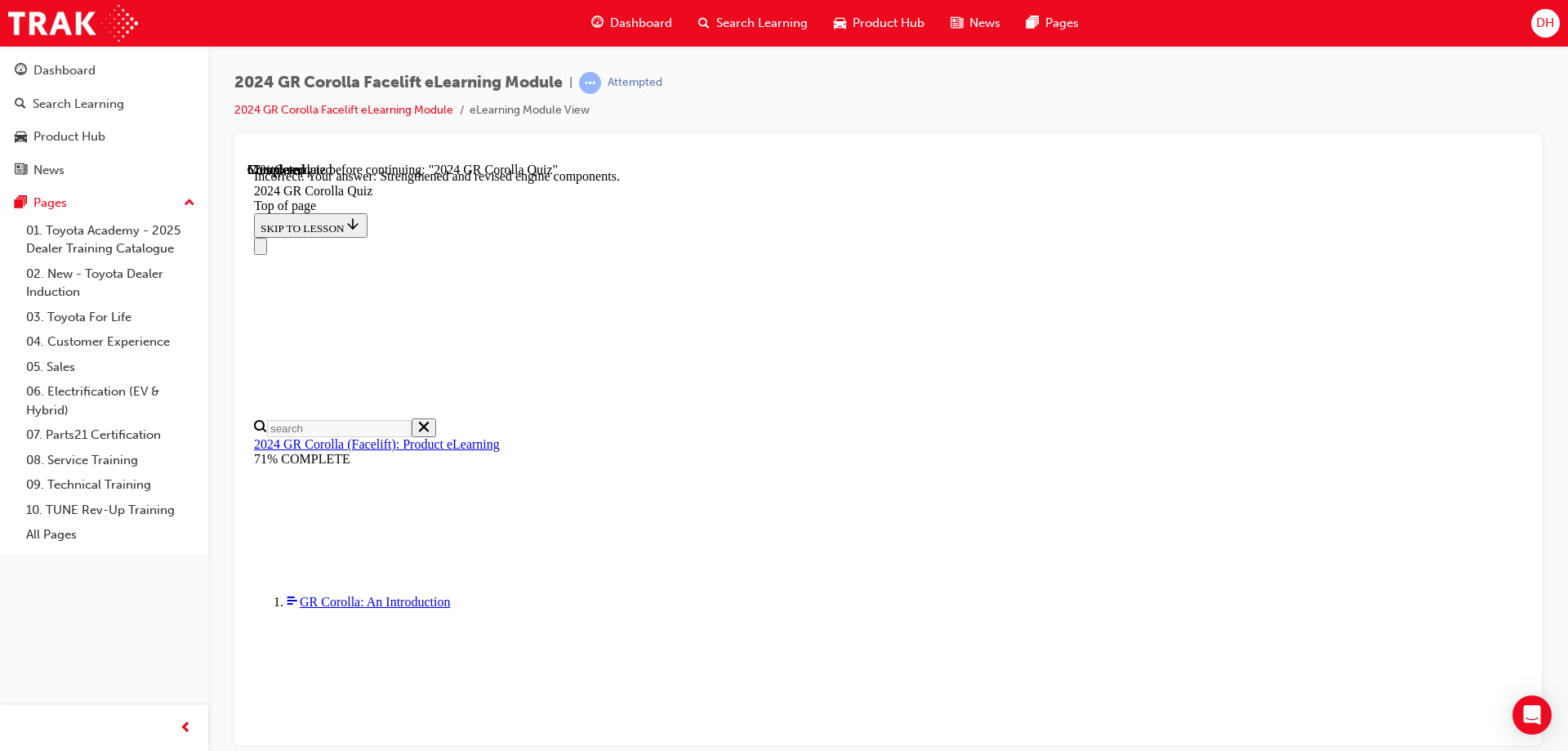
scroll to position [652, 0]
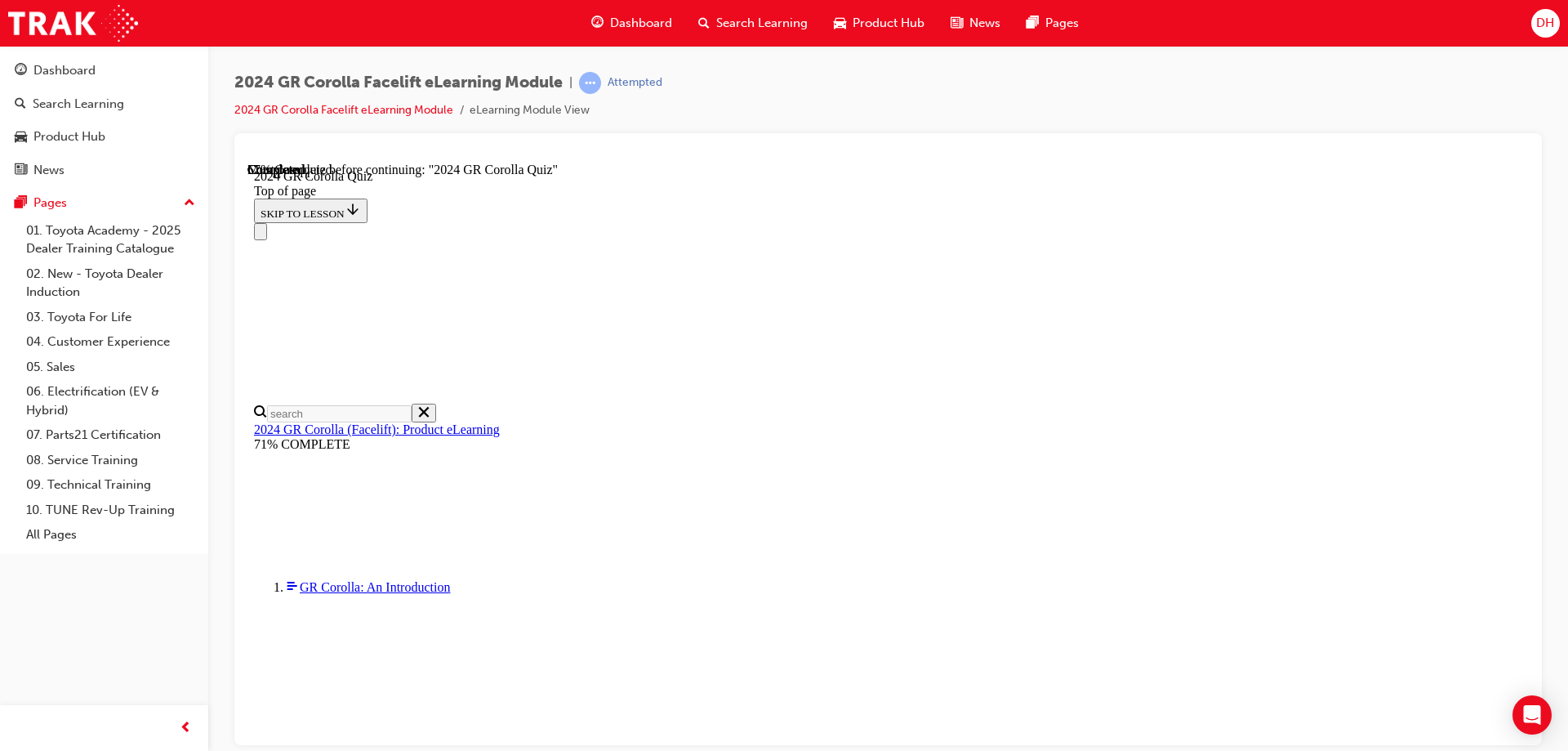
scroll to position [491, 0]
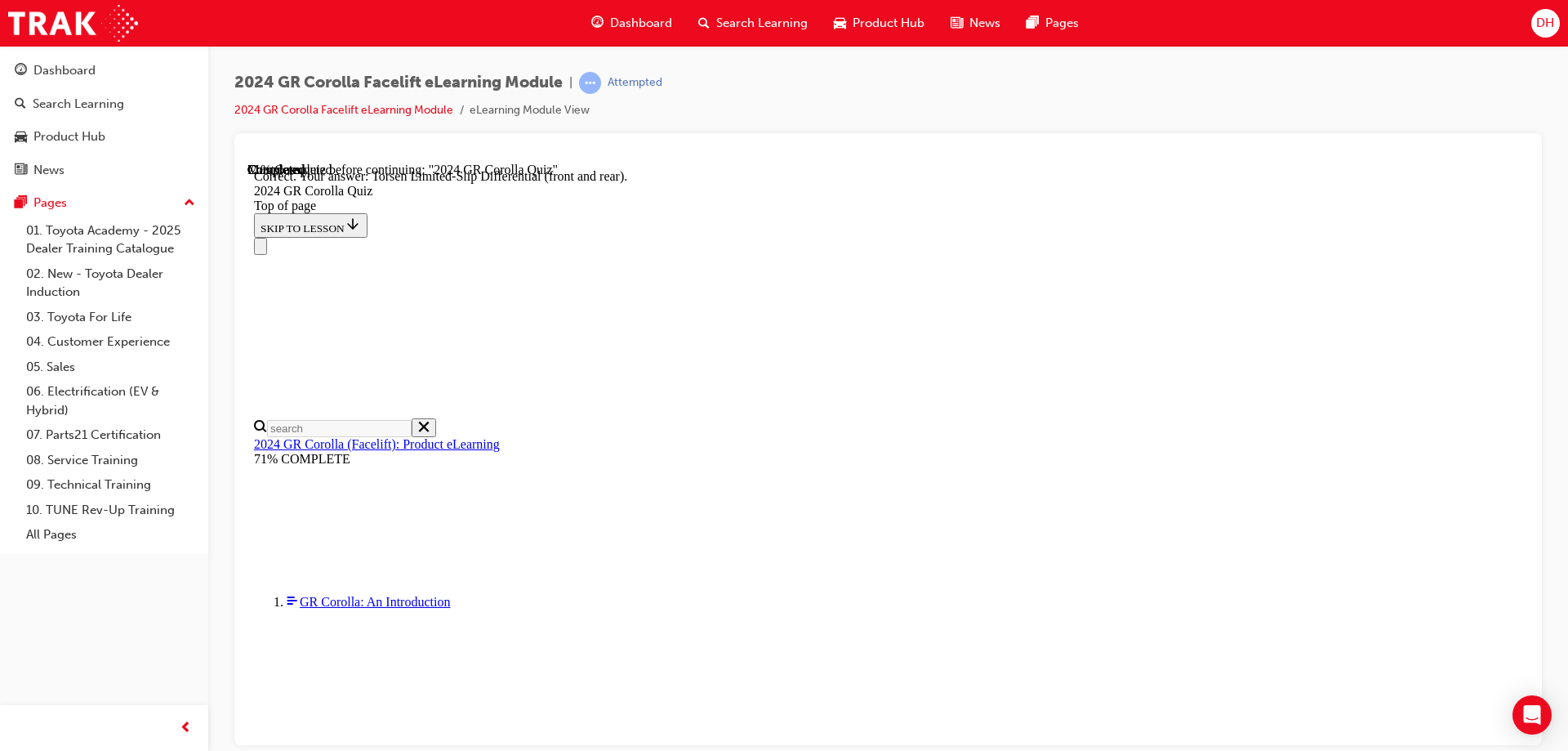
scroll to position [650, 0]
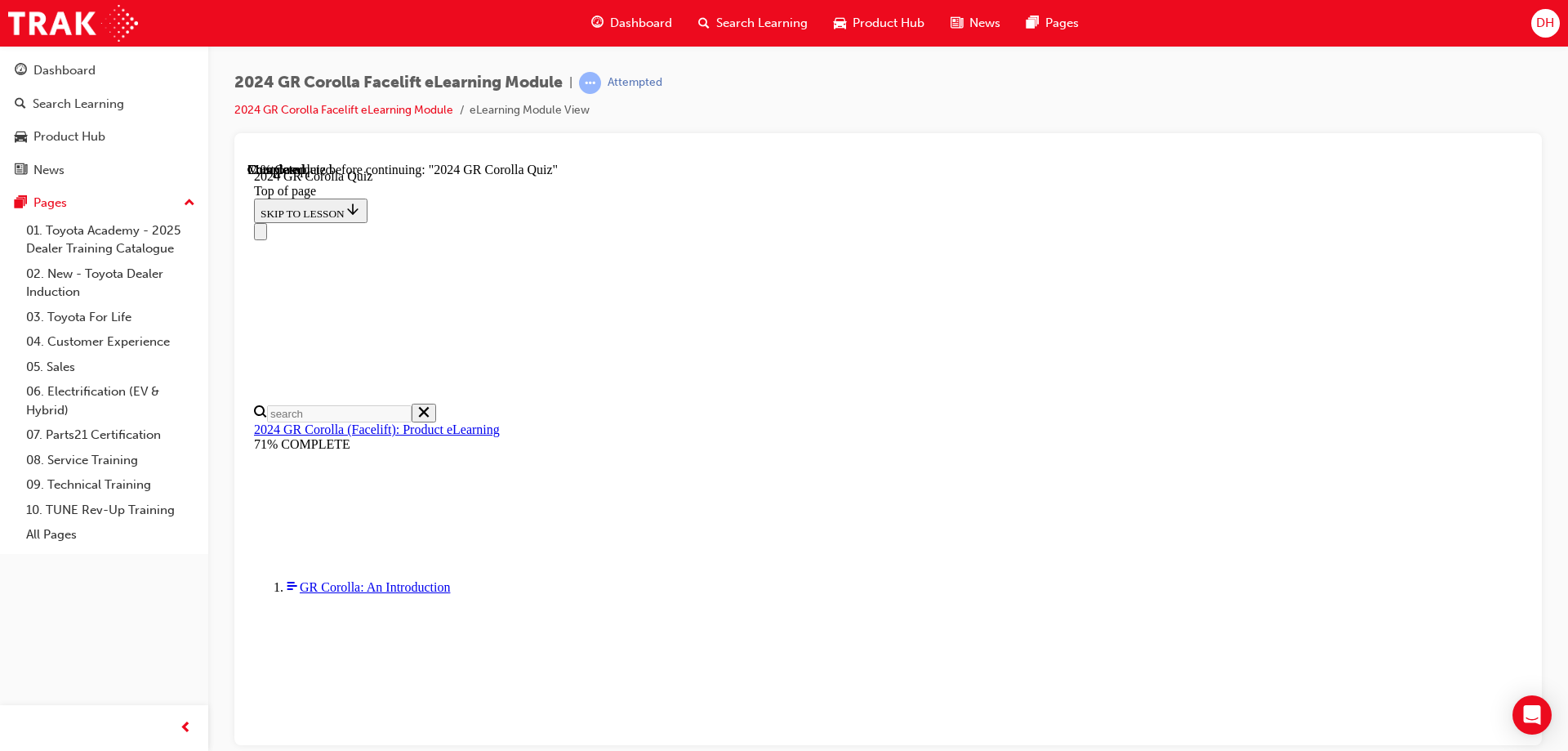
scroll to position [245, 0]
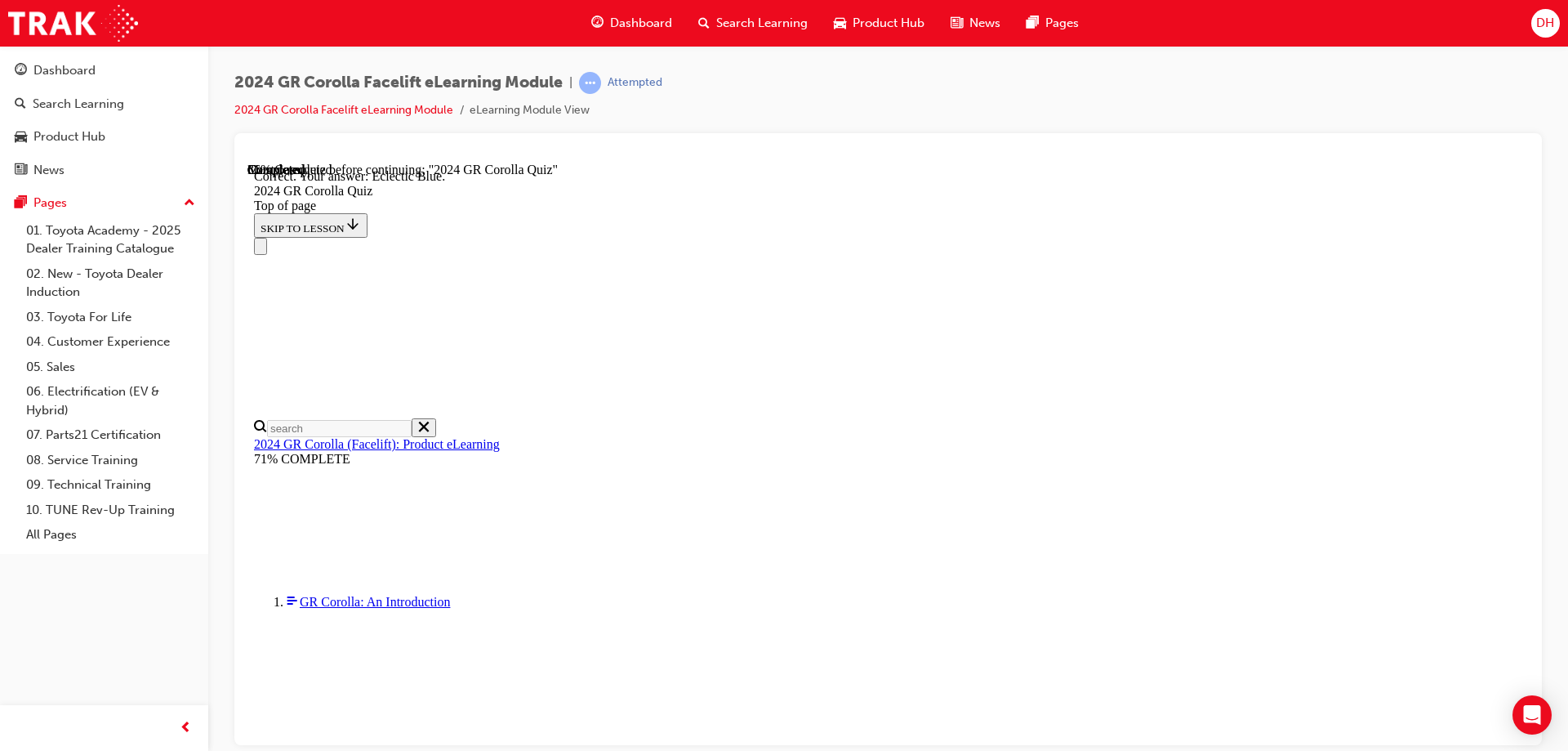
scroll to position [300, 0]
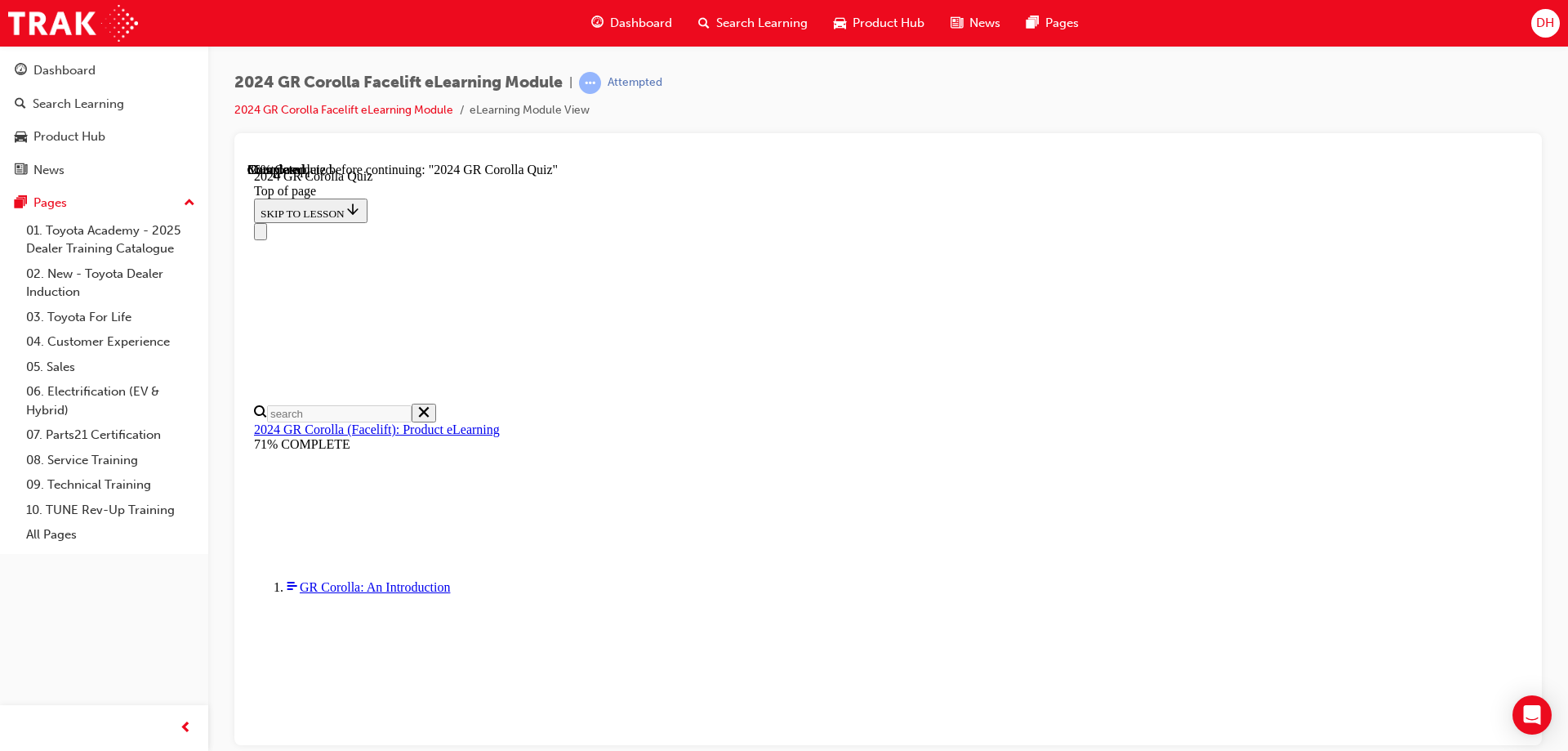
scroll to position [327, 0]
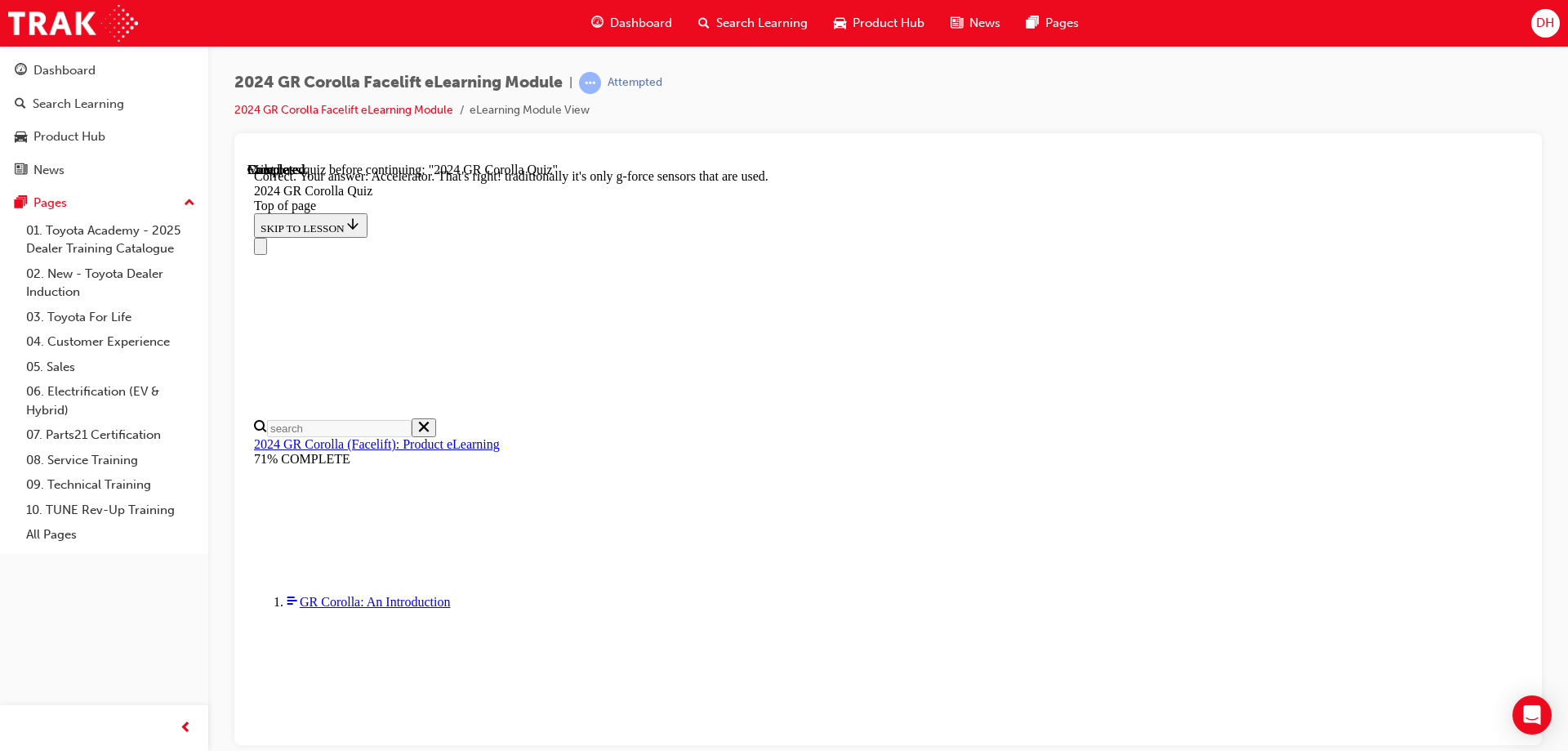
scroll to position [694, 0]
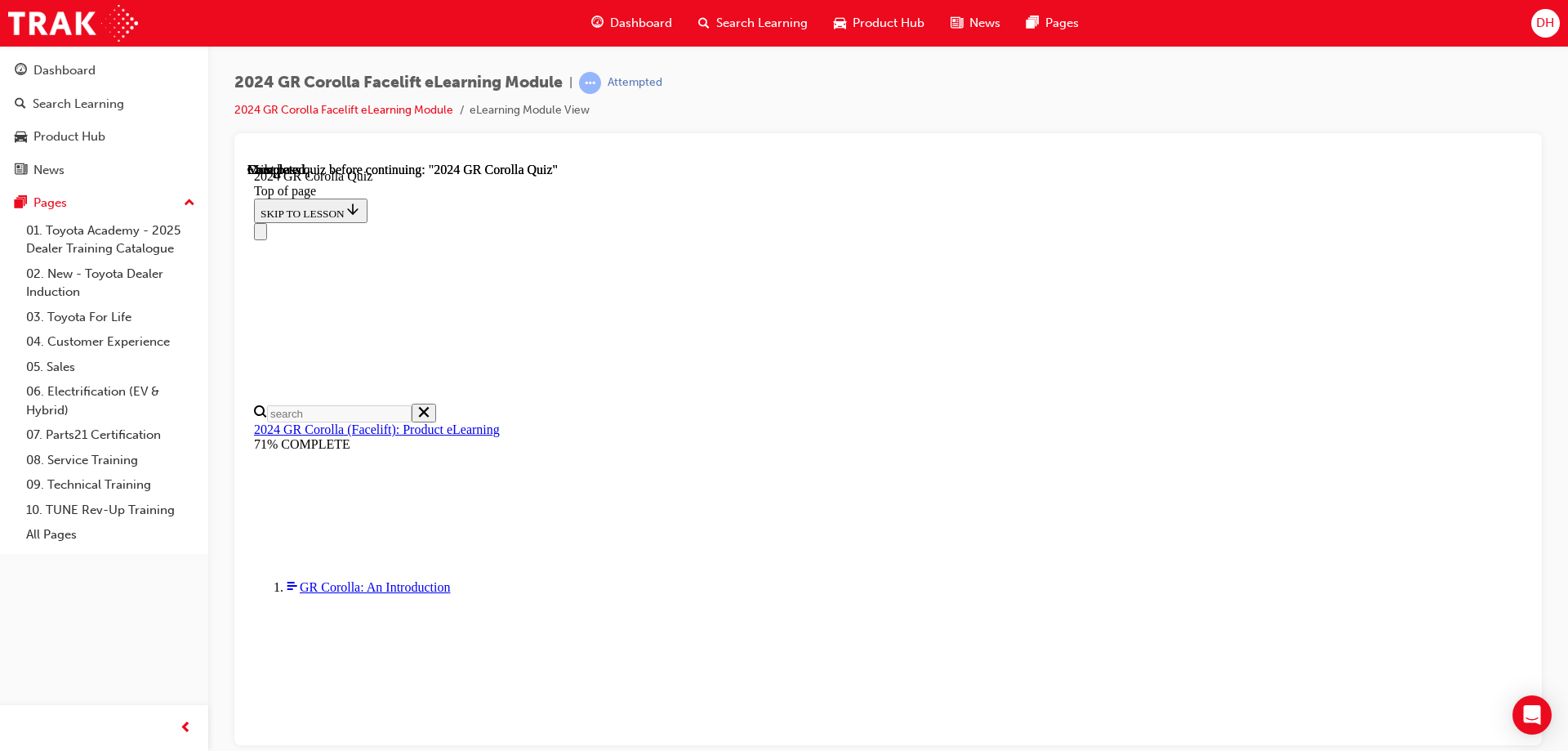
scroll to position [313, 0]
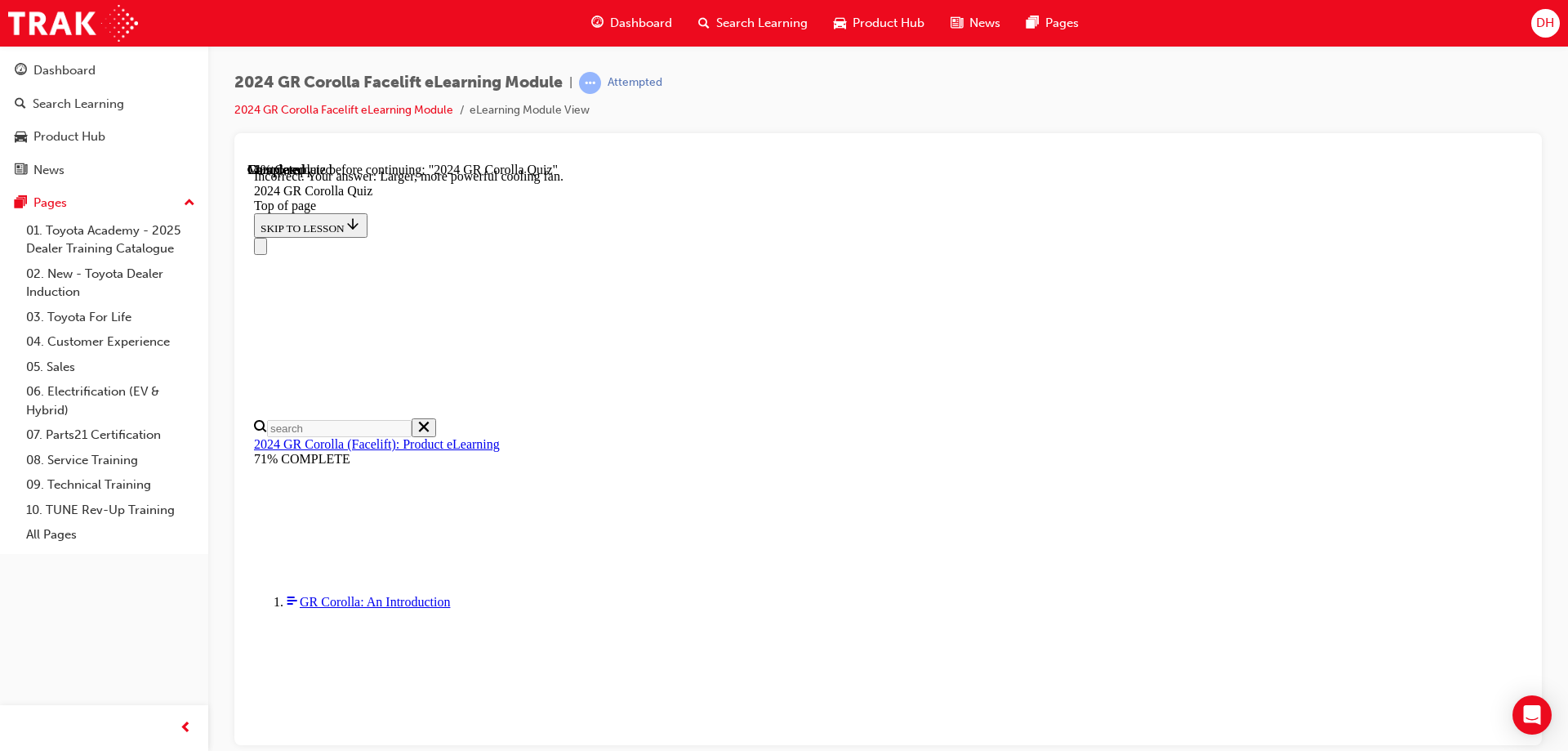
scroll to position [652, 0]
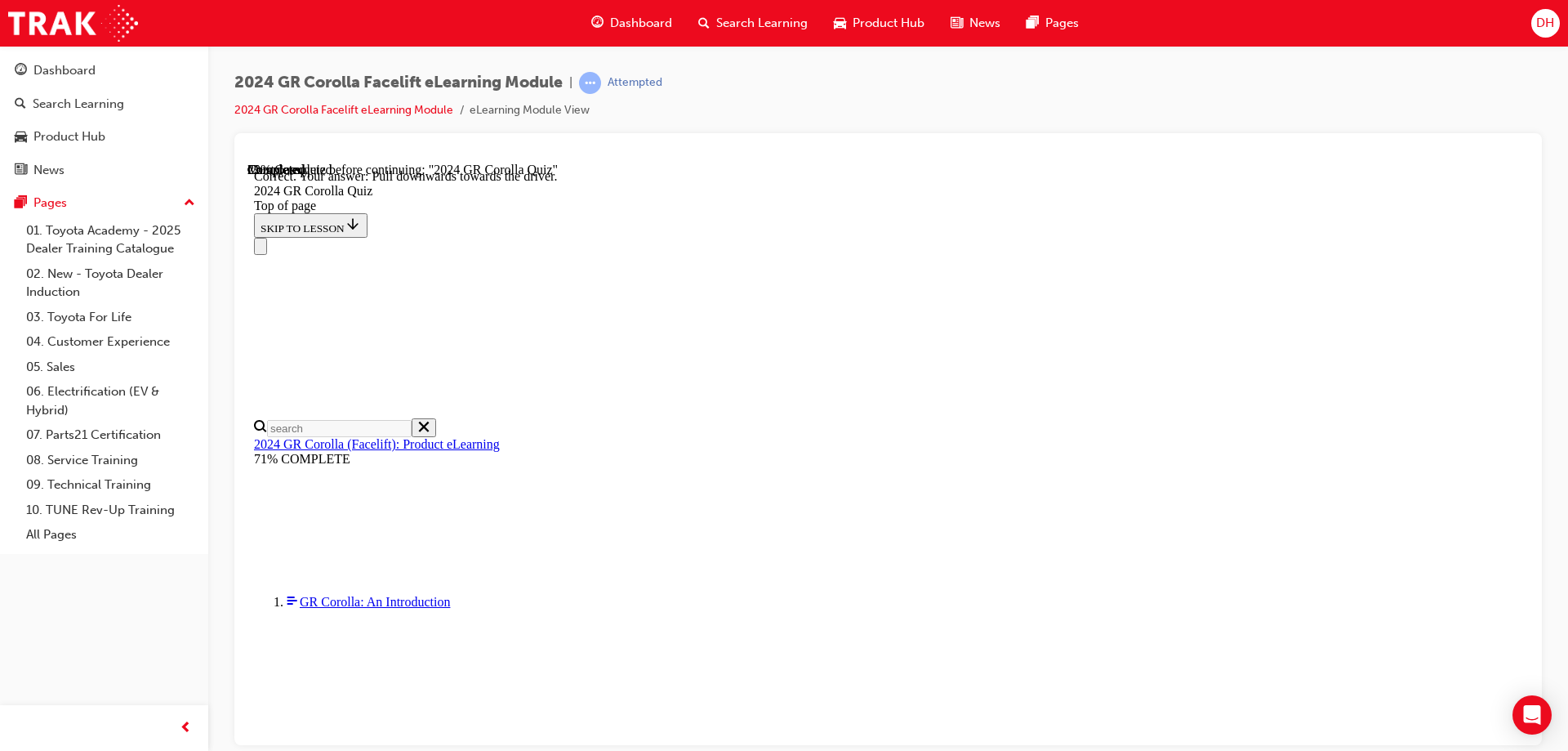
scroll to position [280, 0]
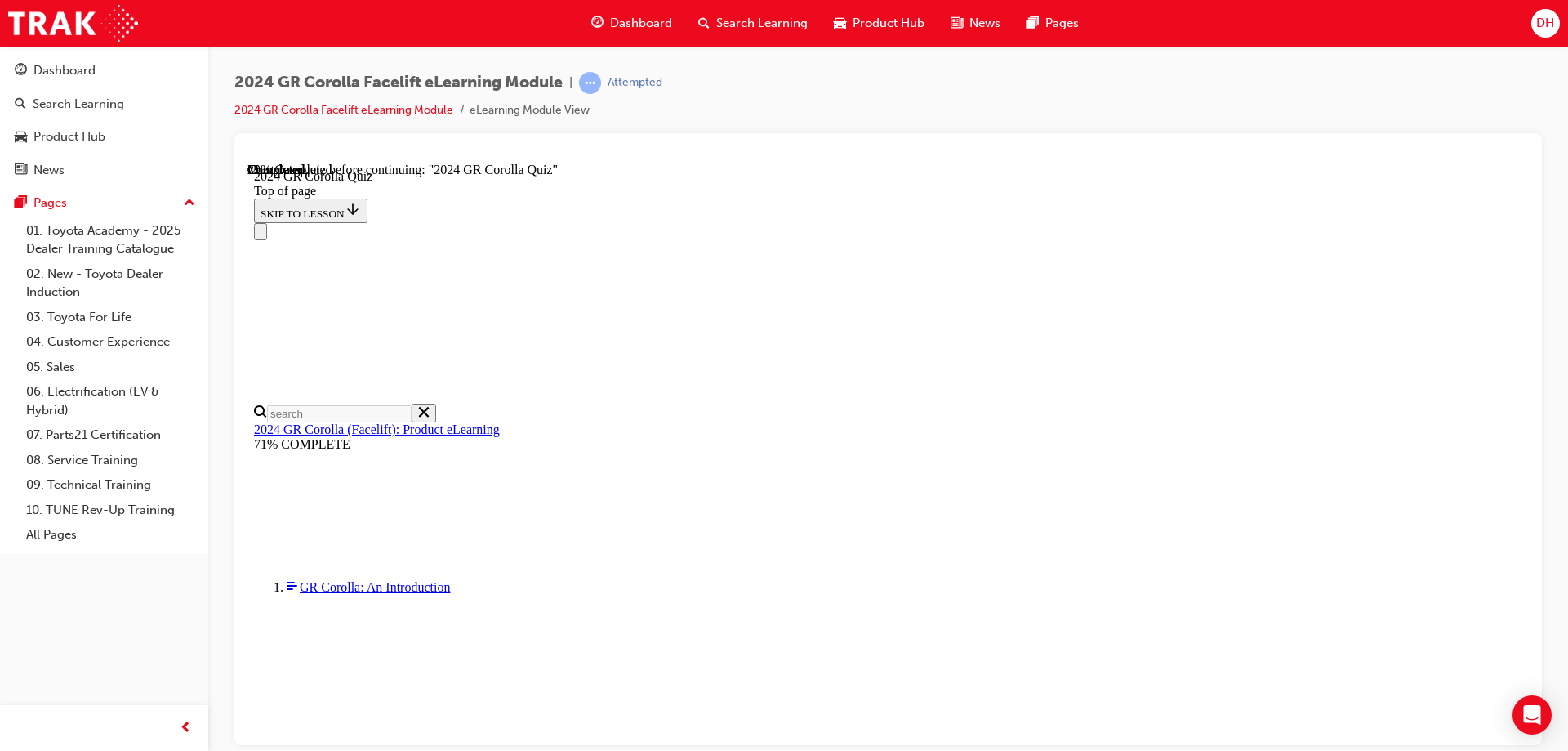
scroll to position [408, 0]
drag, startPoint x: 745, startPoint y: 627, endPoint x: 757, endPoint y: 702, distance: 76.0
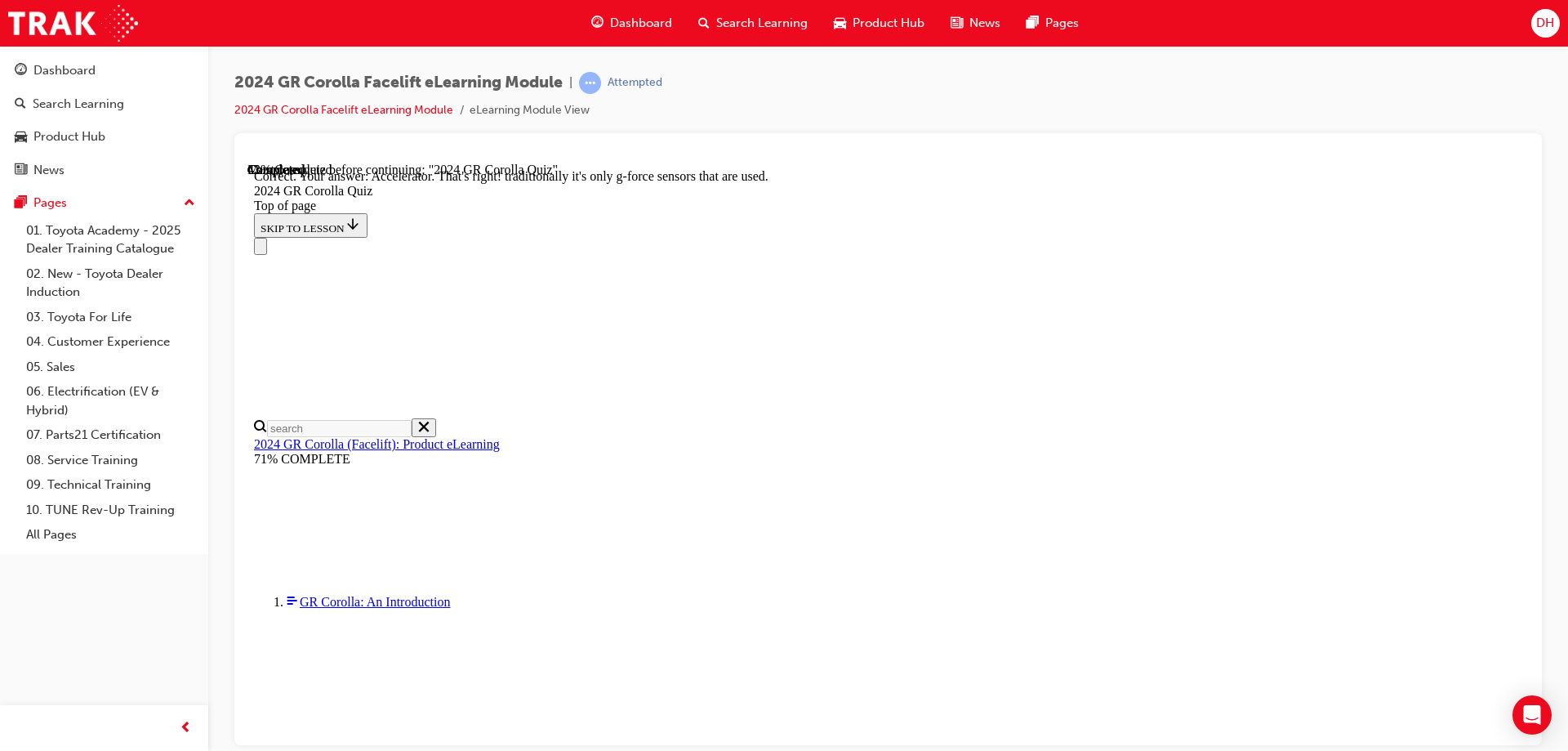
scroll to position [694, 0]
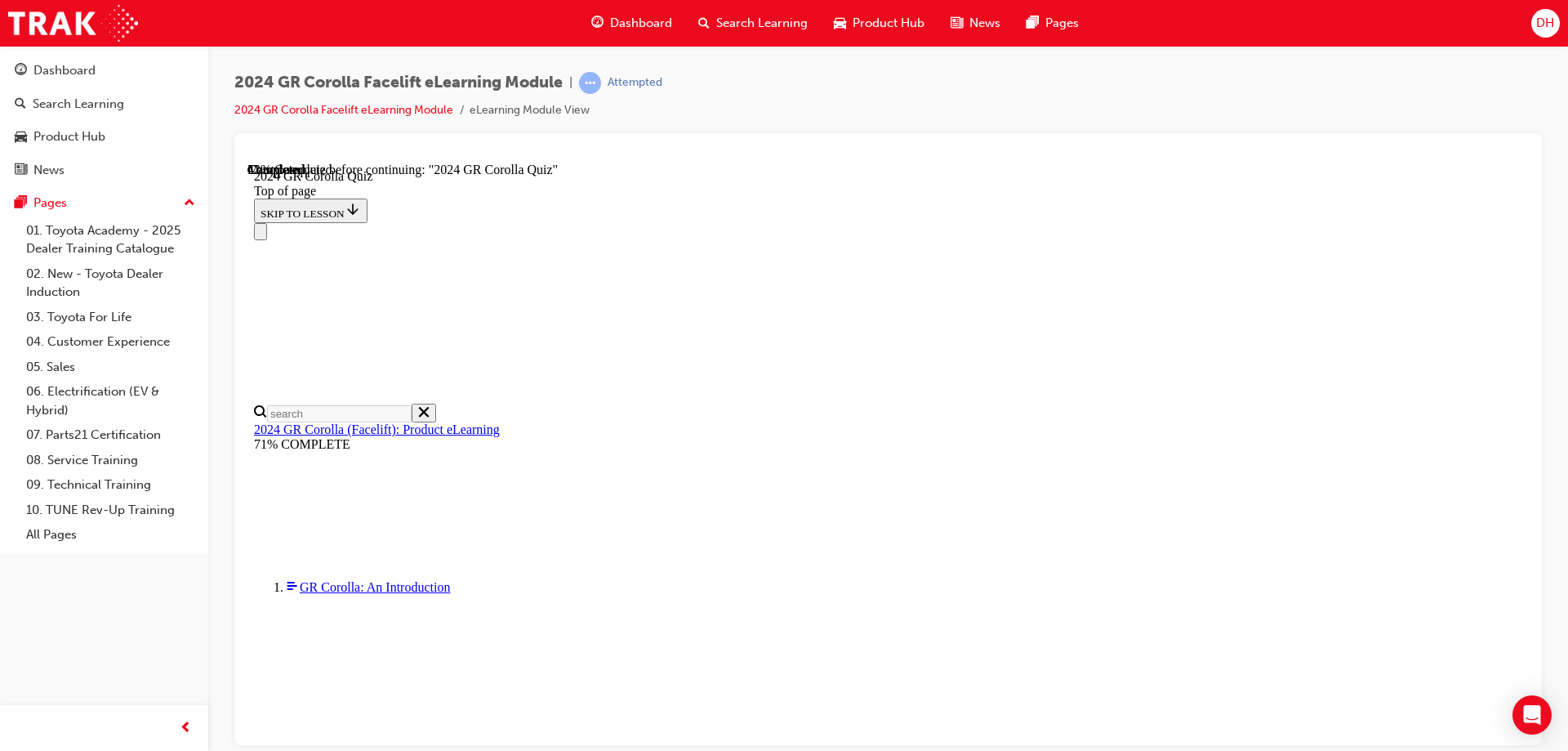
scroll to position [408, 0]
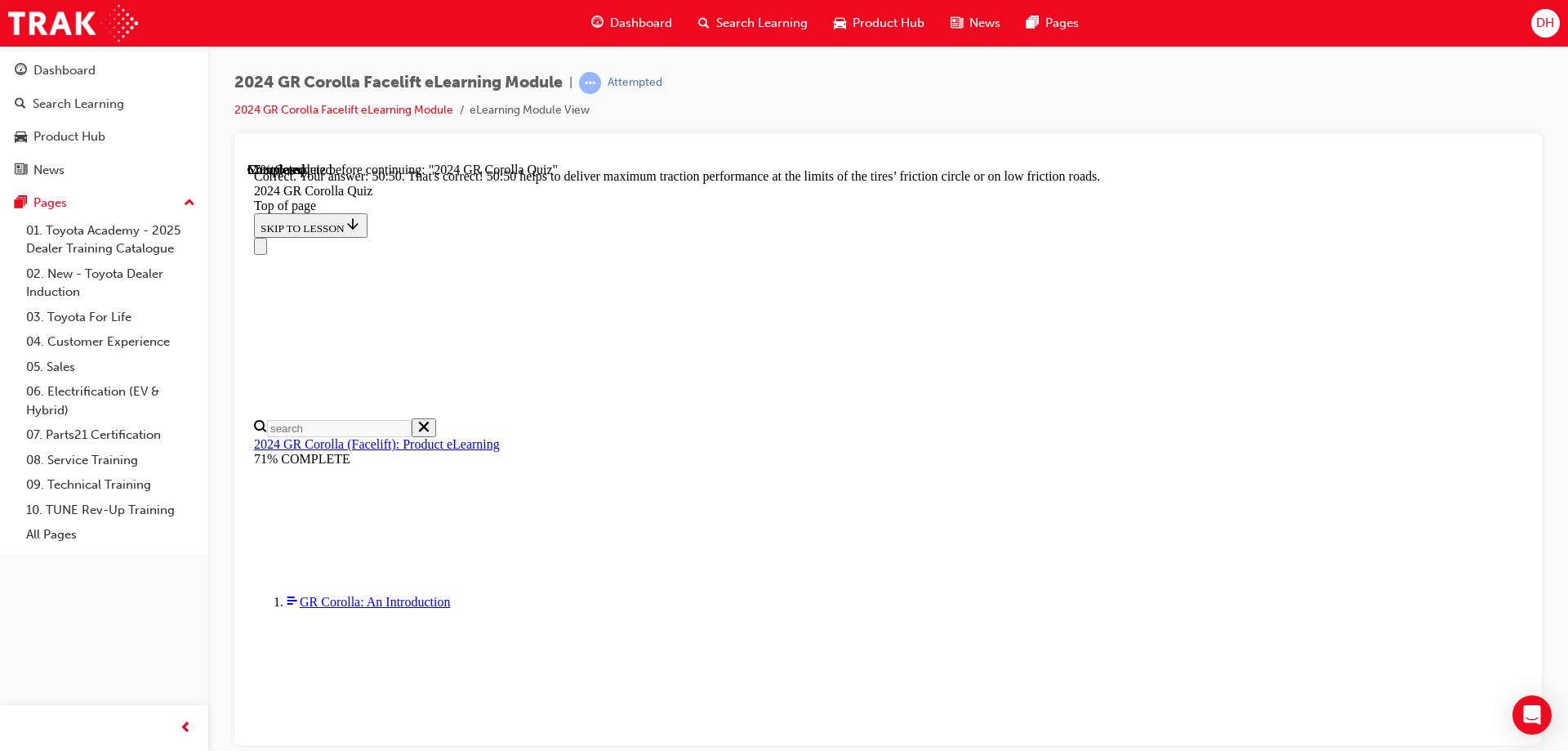
scroll to position [685, 0]
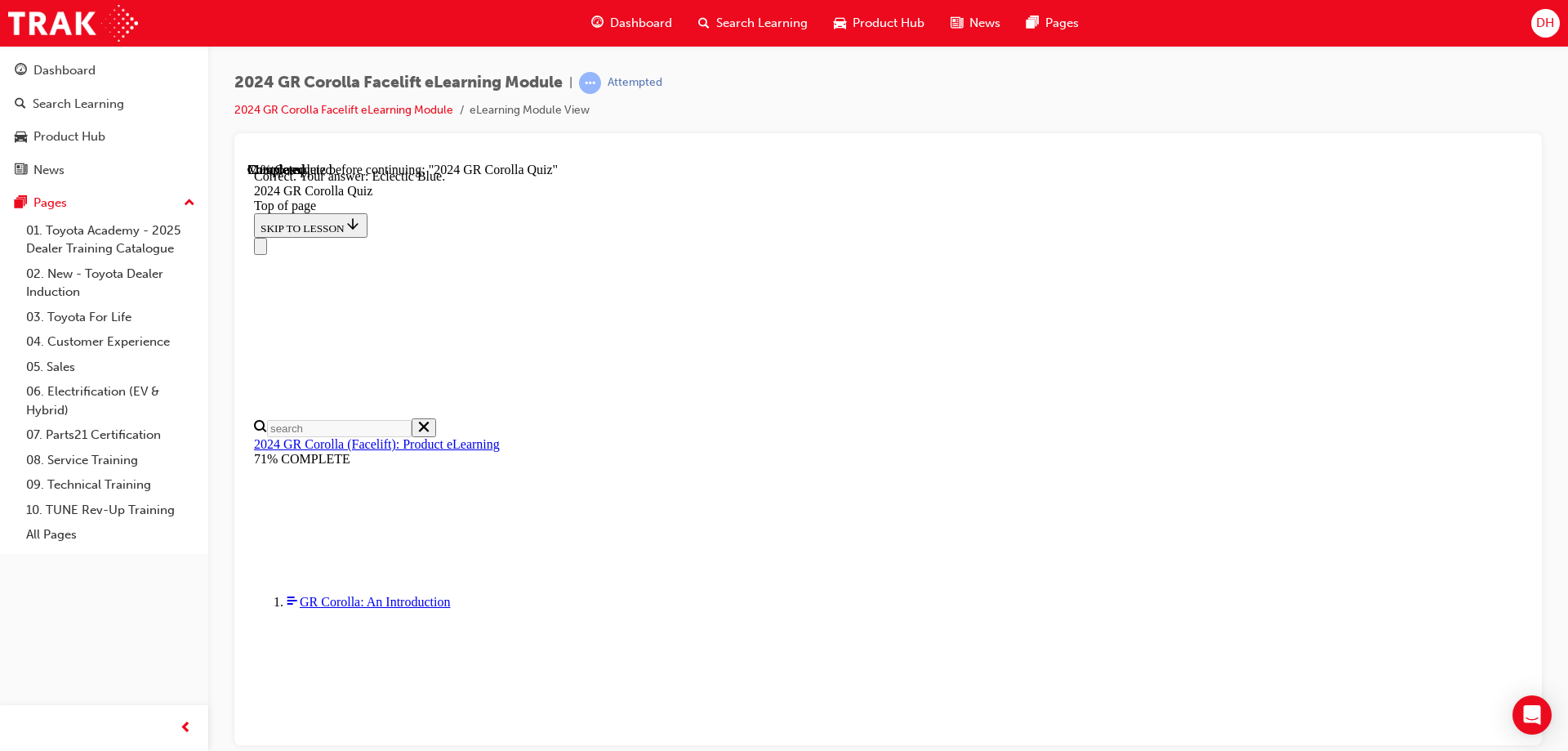
scroll to position [300, 0]
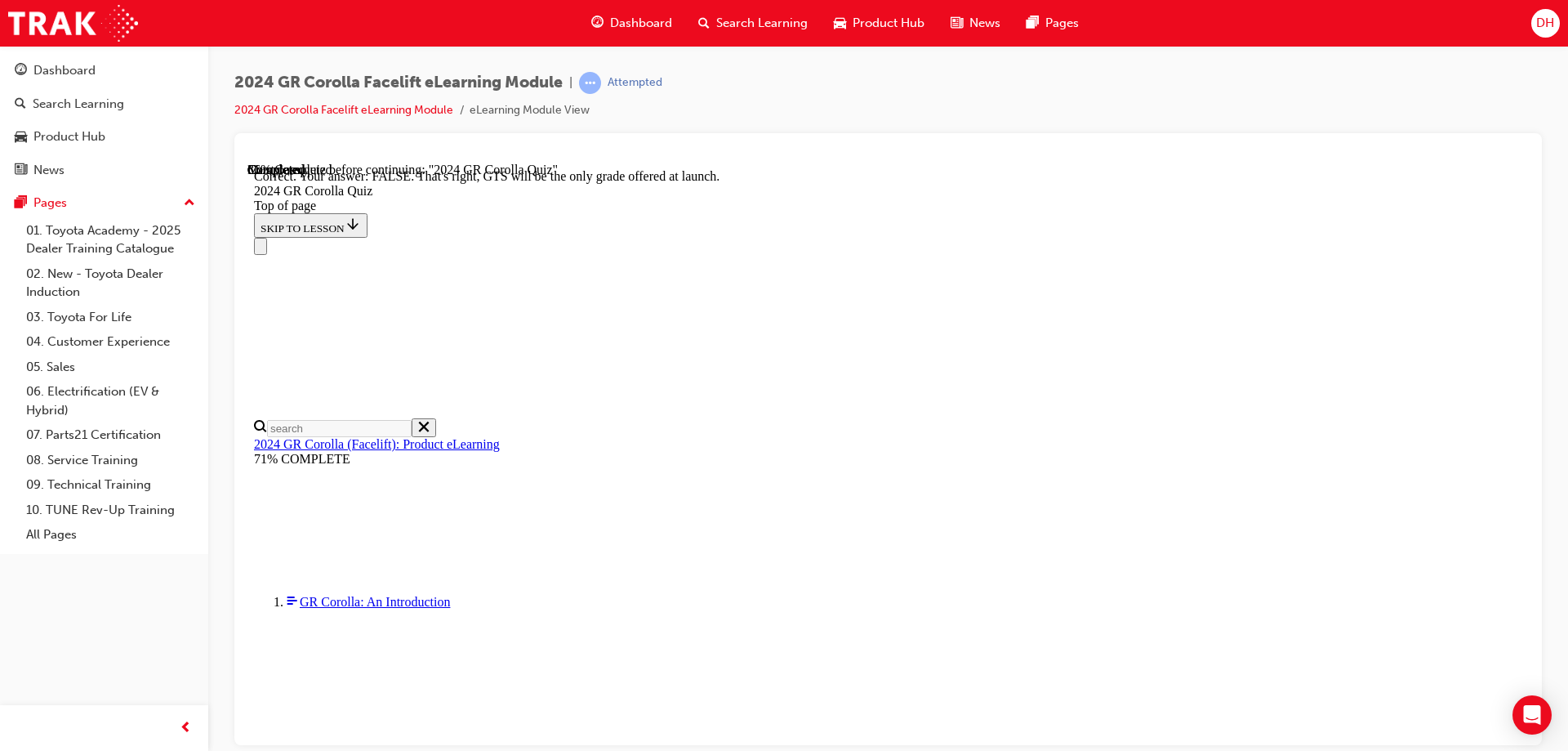
scroll to position [250, 0]
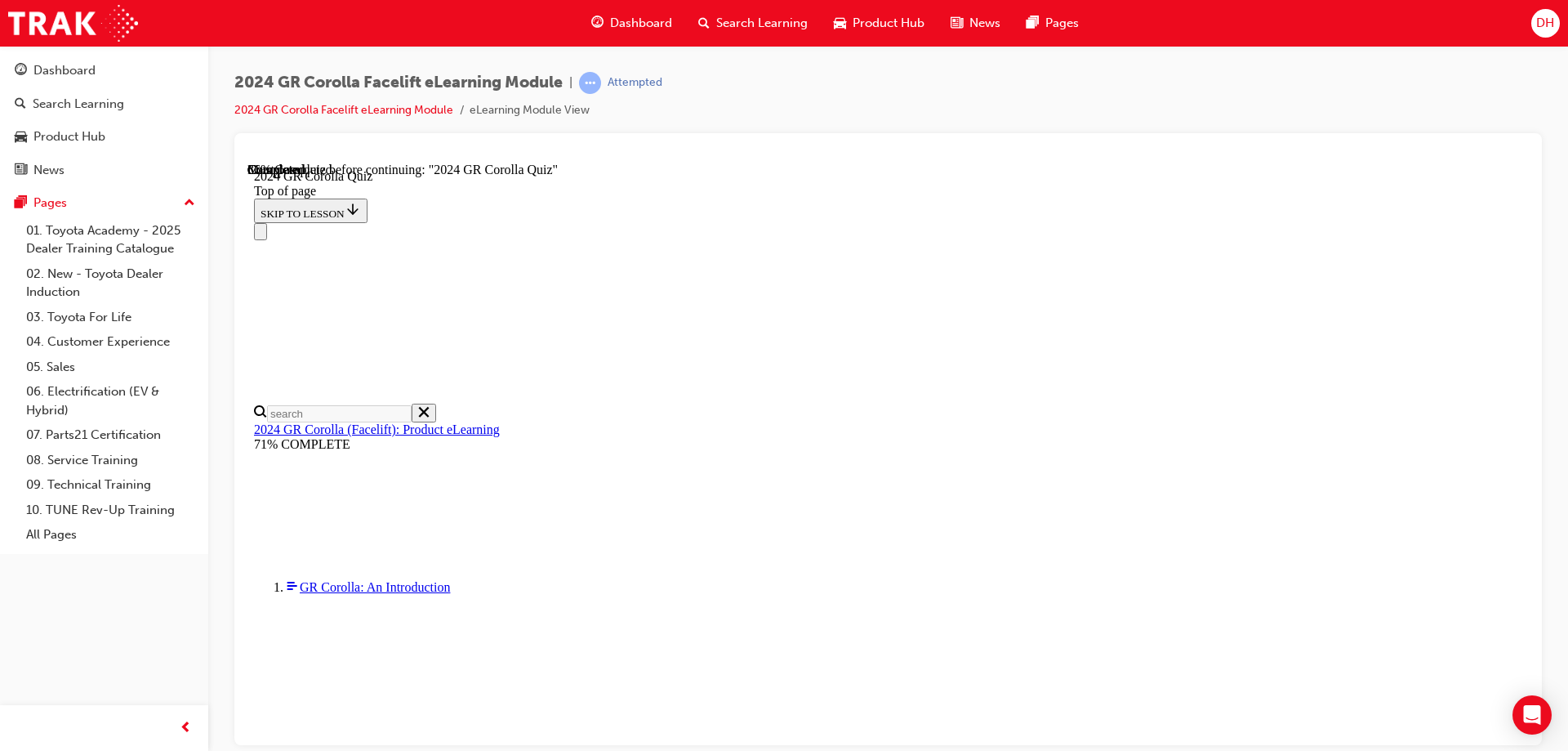
scroll to position [491, 0]
drag, startPoint x: 738, startPoint y: 585, endPoint x: 802, endPoint y: 681, distance: 115.4
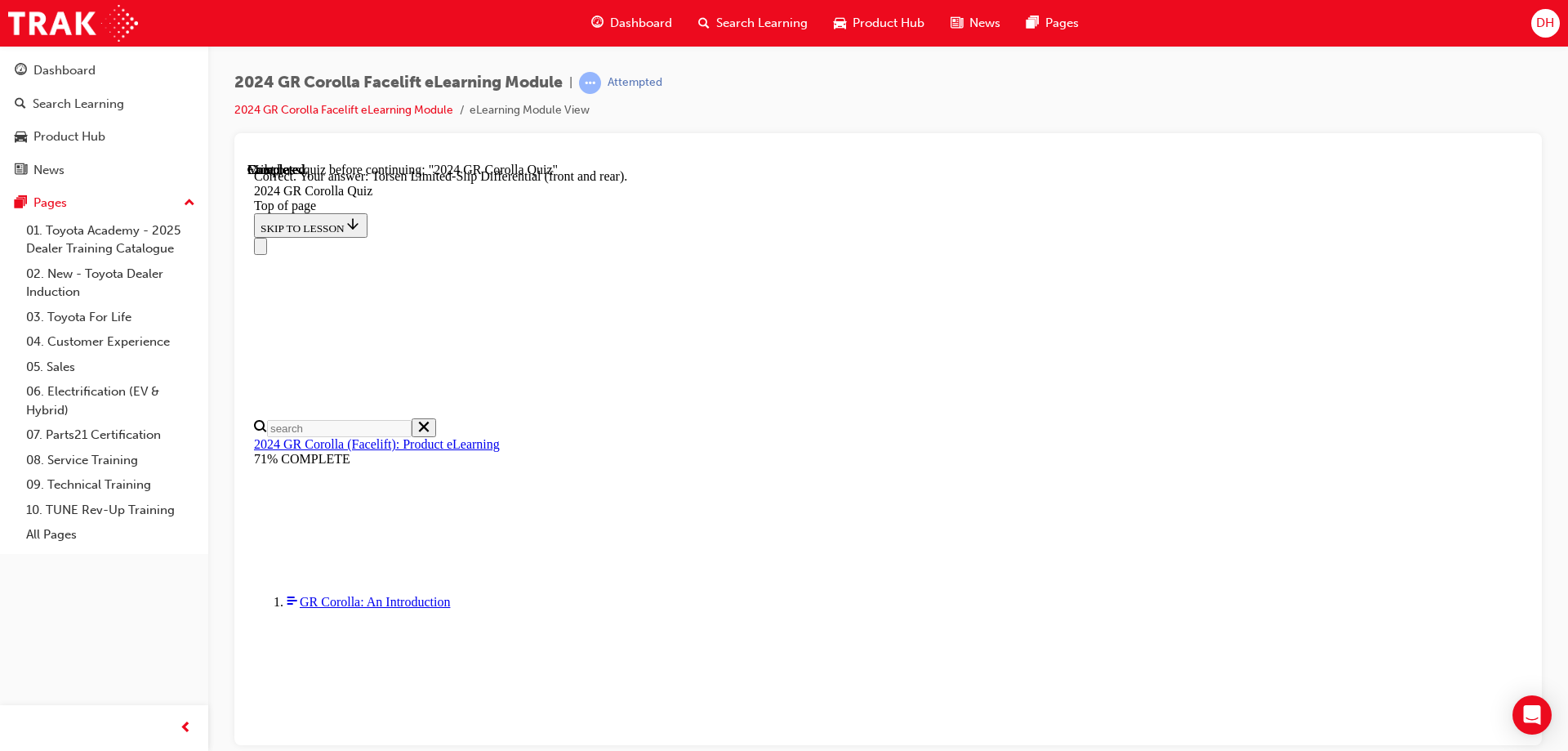
scroll to position [650, 0]
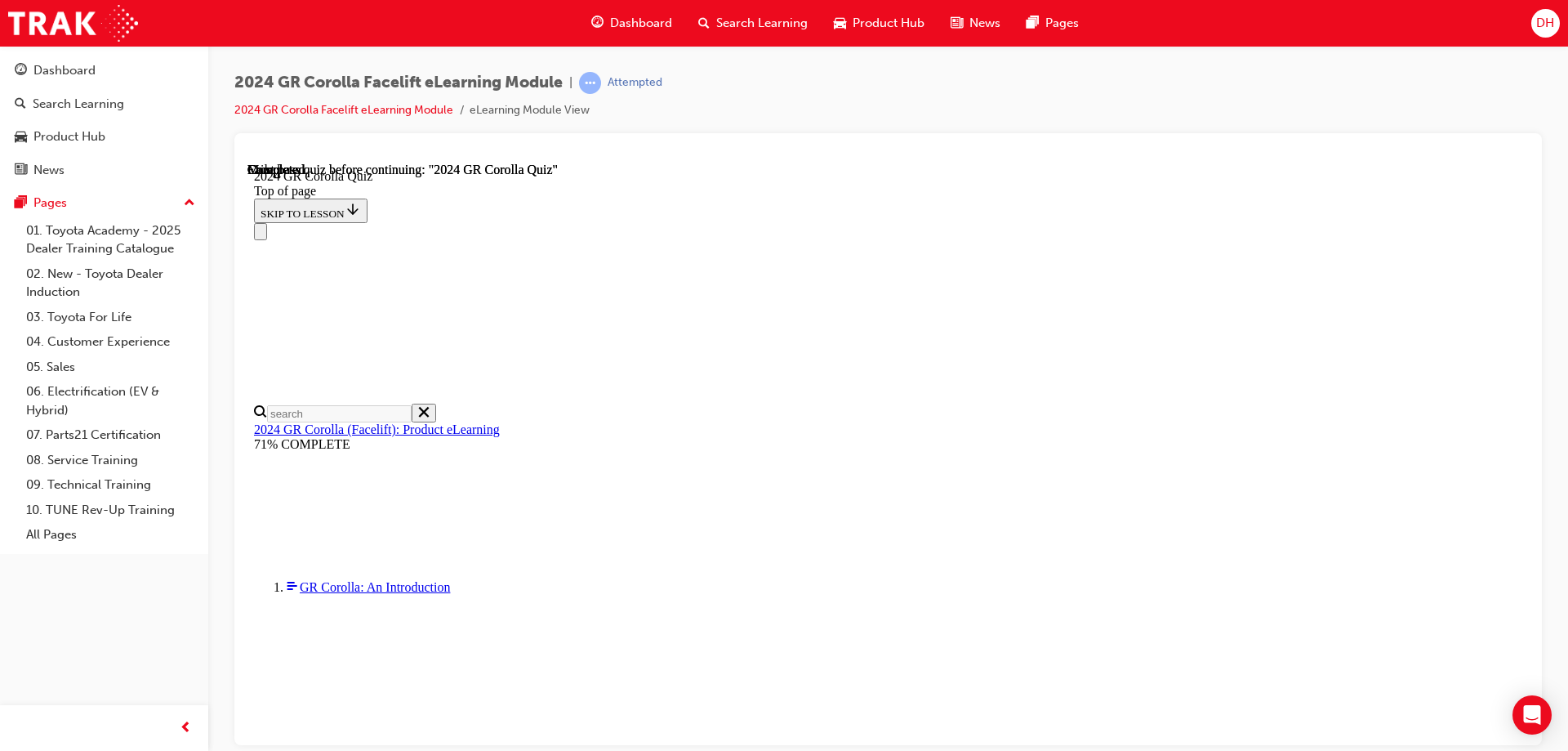
scroll to position [313, 0]
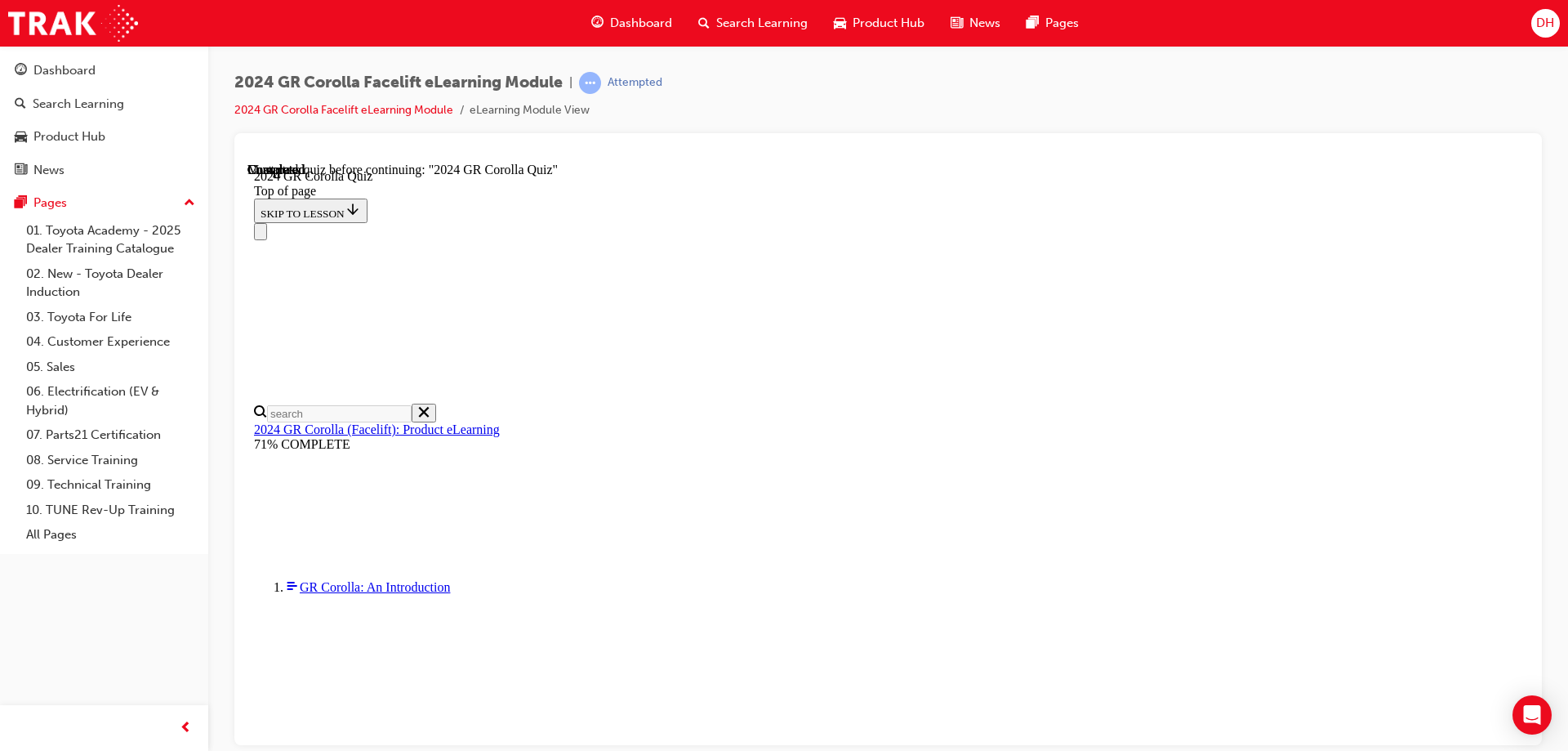
drag, startPoint x: 740, startPoint y: 576, endPoint x: 837, endPoint y: 662, distance: 129.6
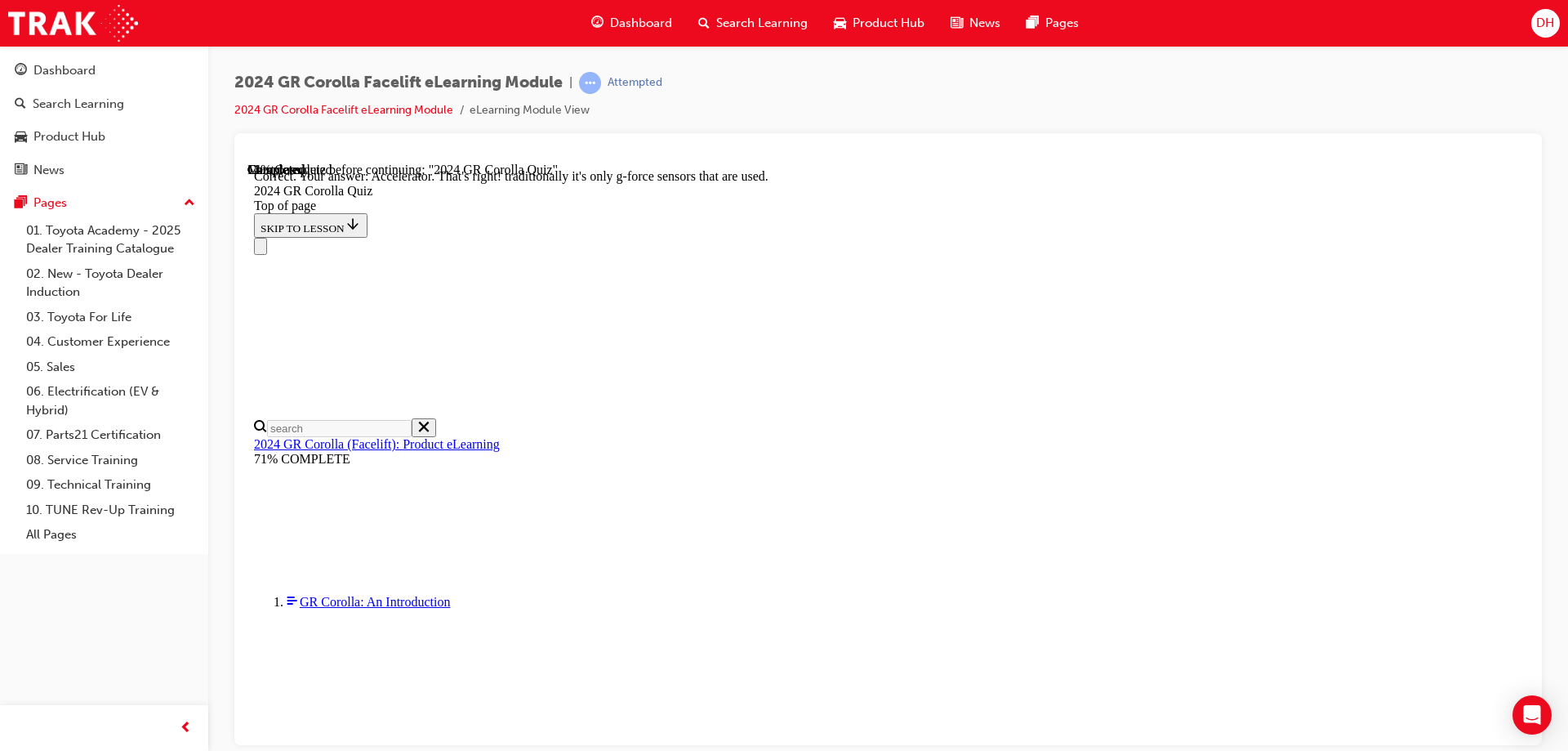
scroll to position [694, 0]
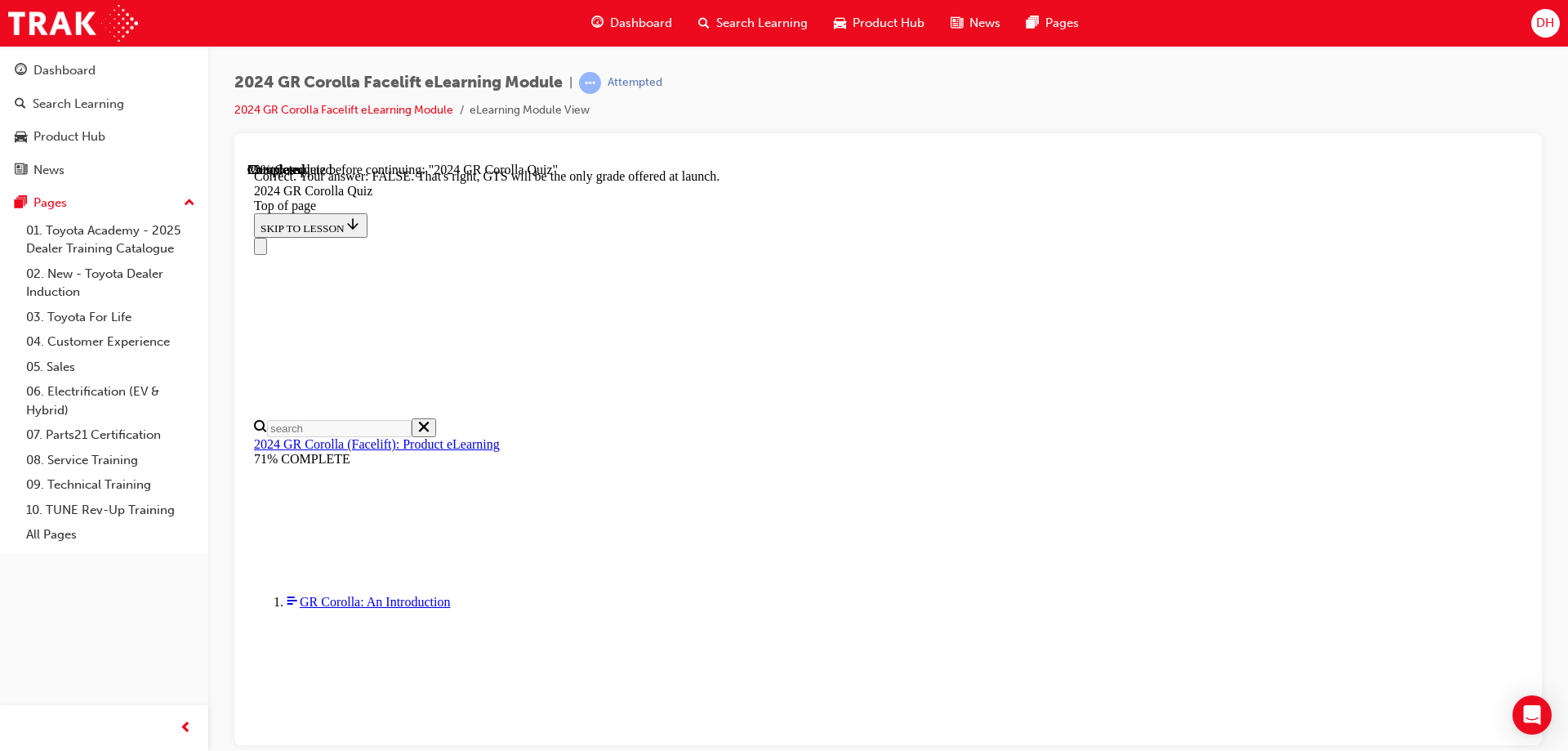
scroll to position [250, 0]
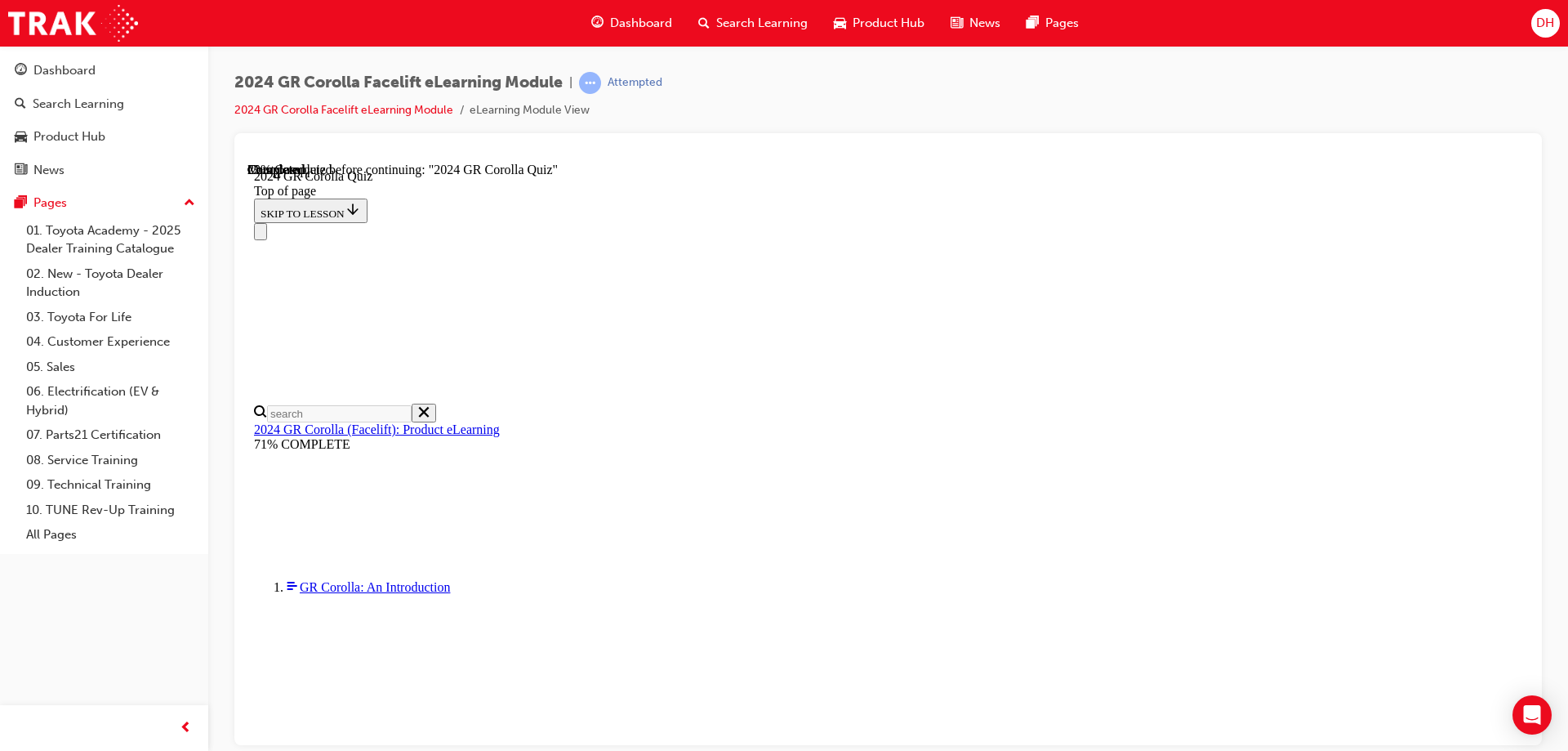
scroll to position [470, 0]
drag, startPoint x: 749, startPoint y: 413, endPoint x: 749, endPoint y: 433, distance: 20.0
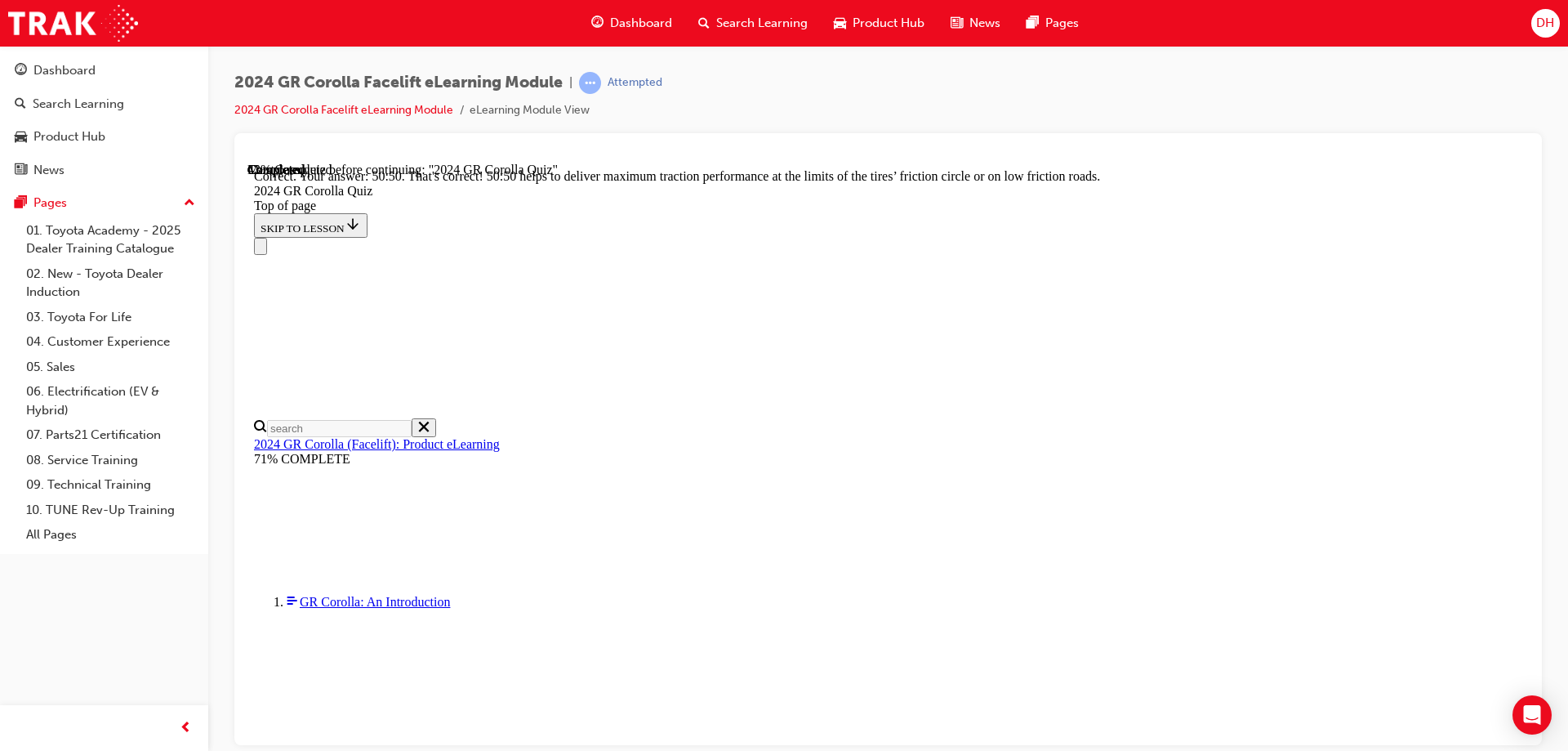
scroll to position [685, 0]
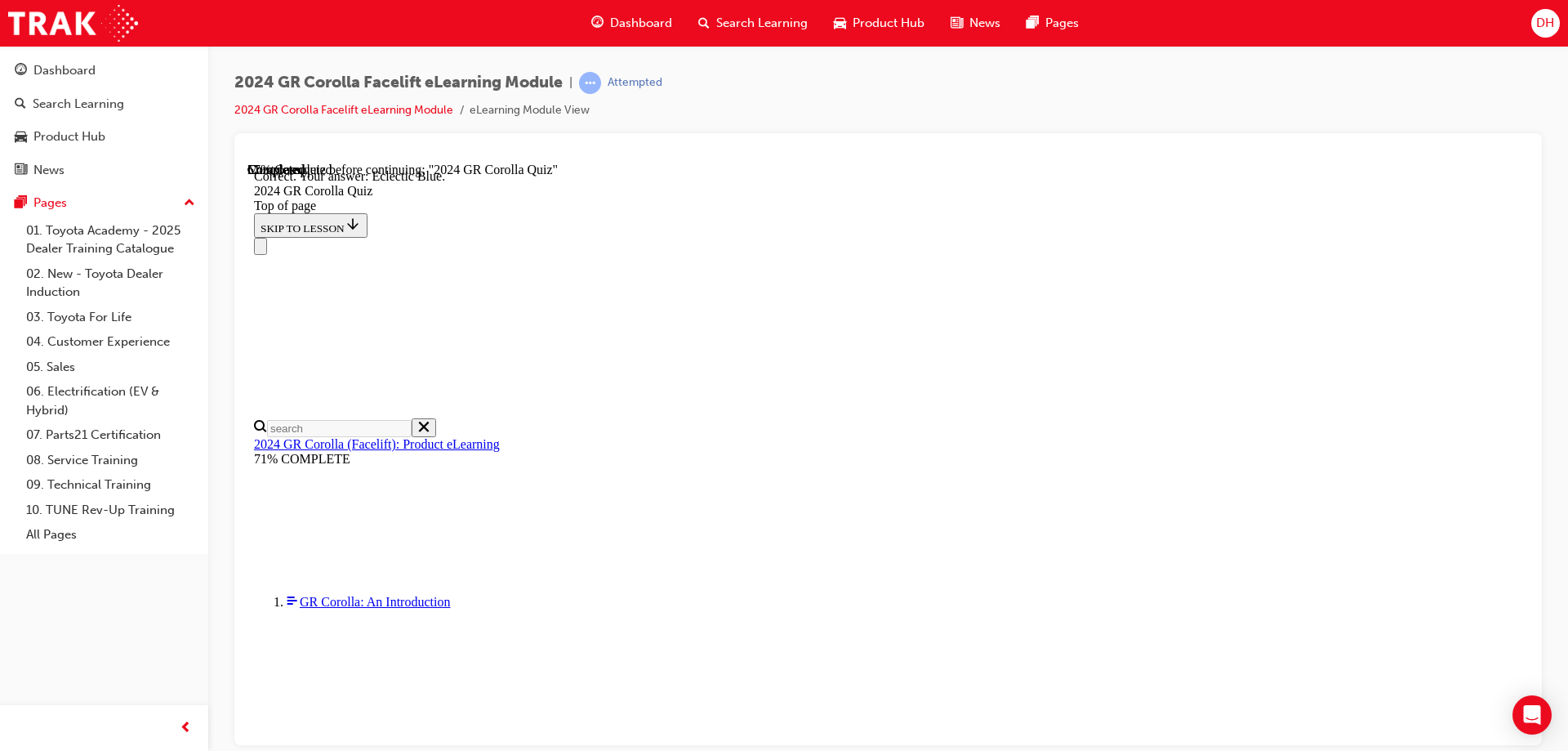
scroll to position [300, 0]
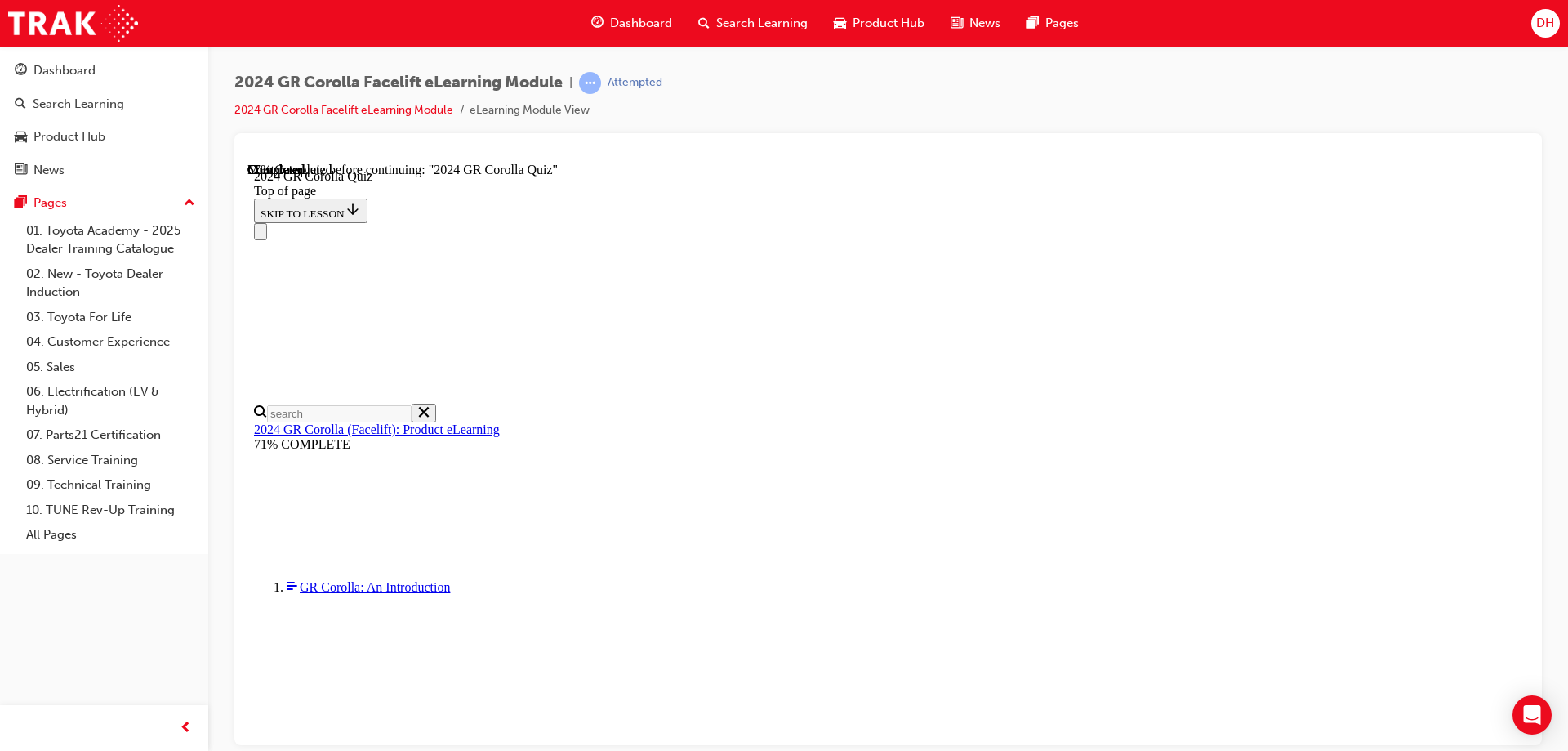
scroll to position [408, 0]
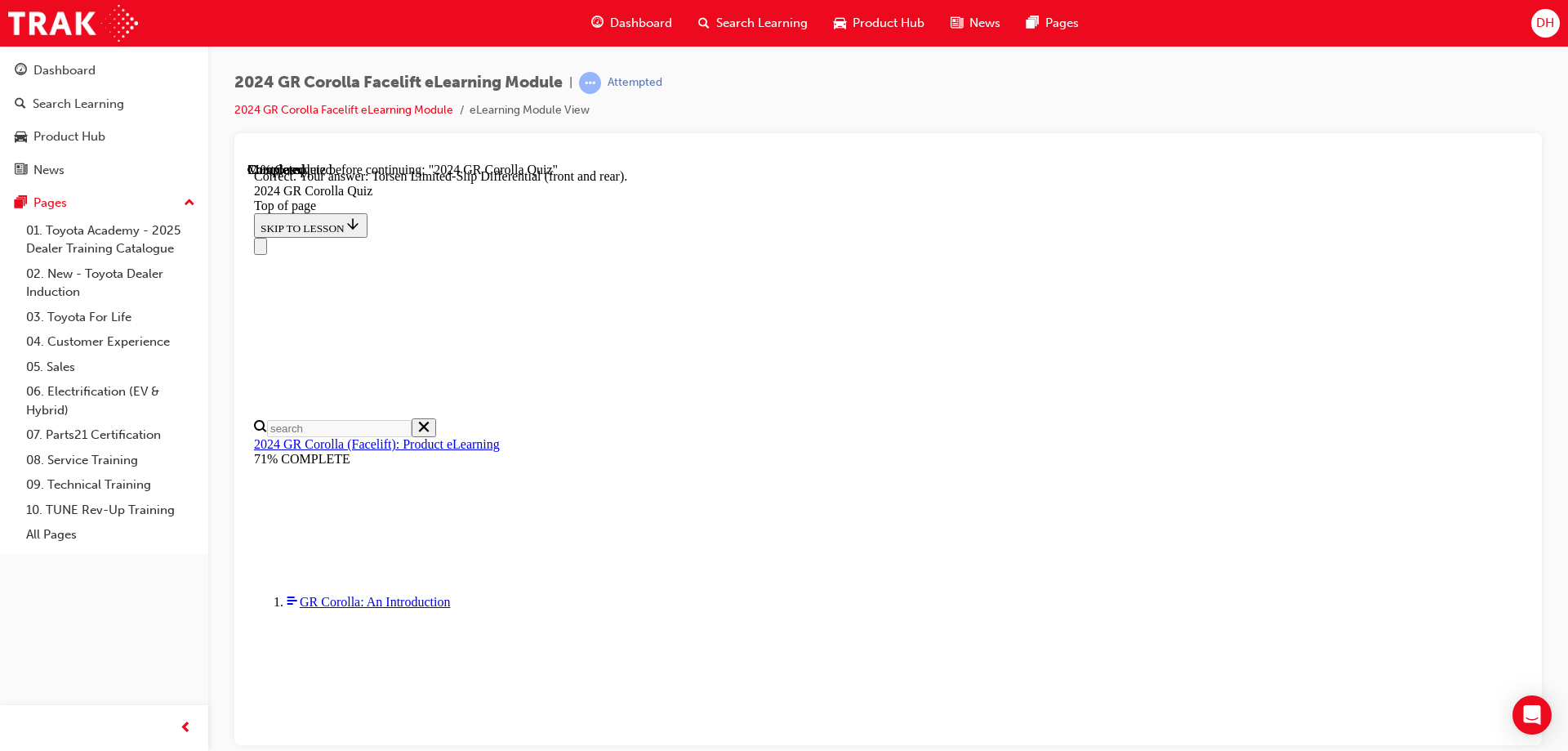
scroll to position [650, 0]
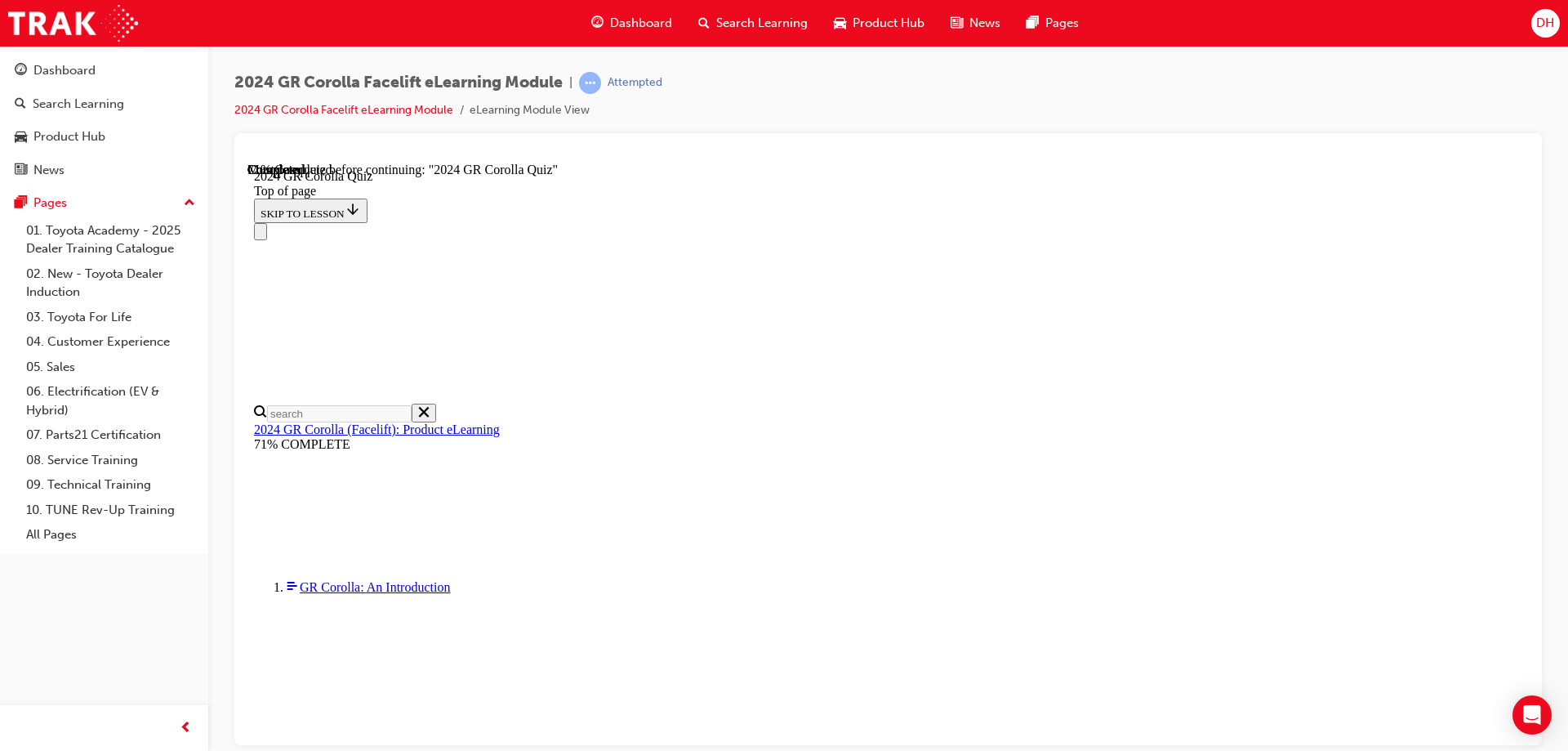
scroll to position [164, 0]
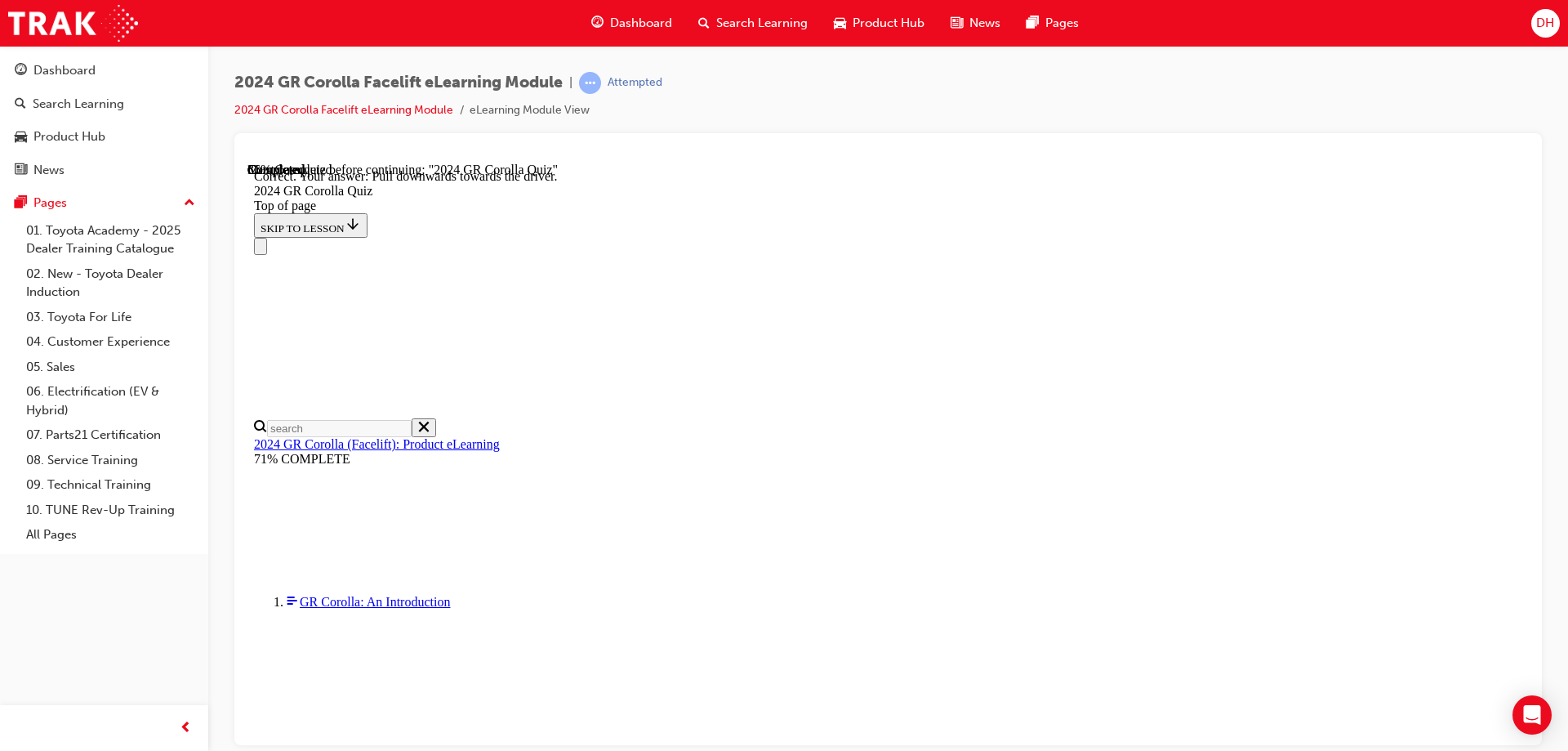
scroll to position [280, 0]
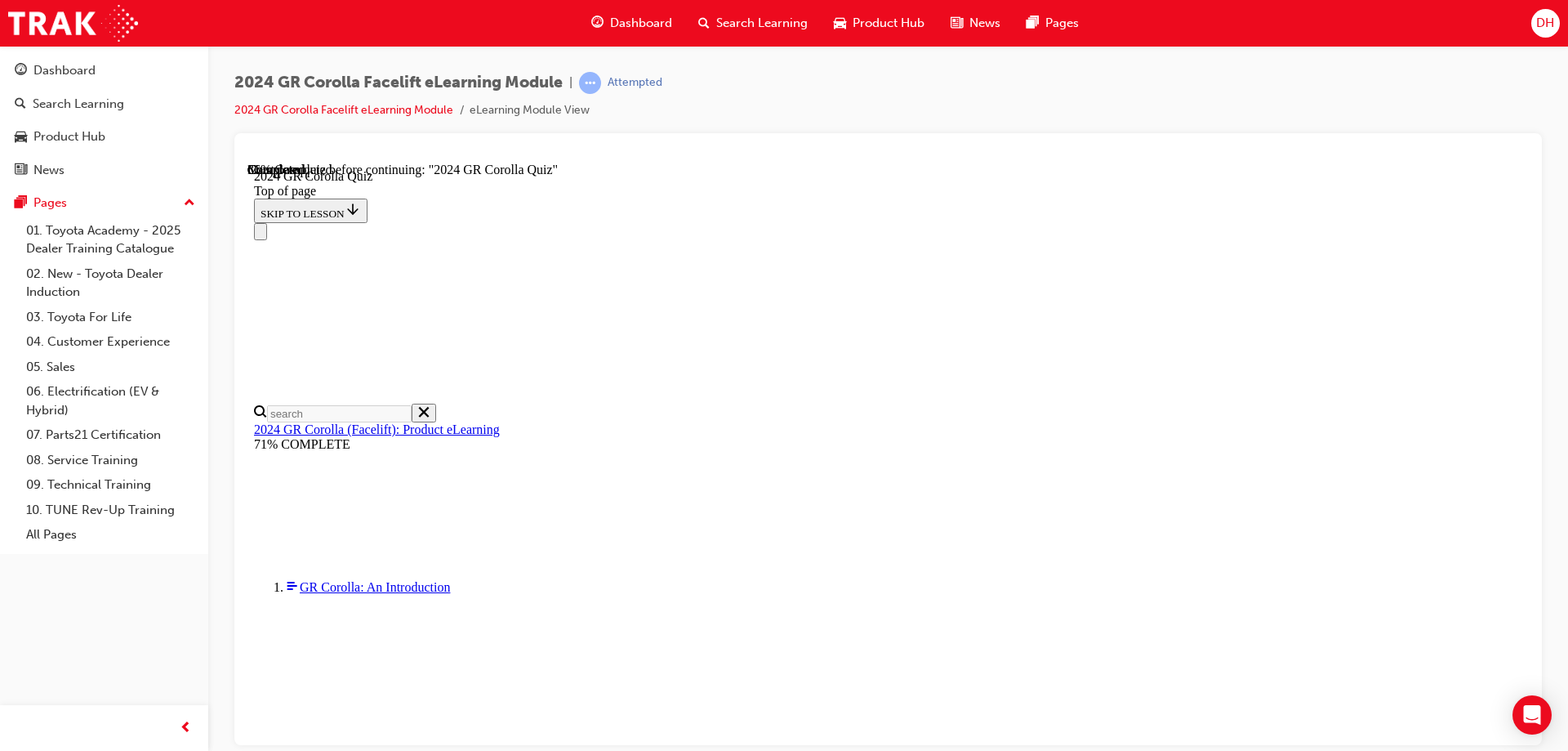
scroll to position [559, 0]
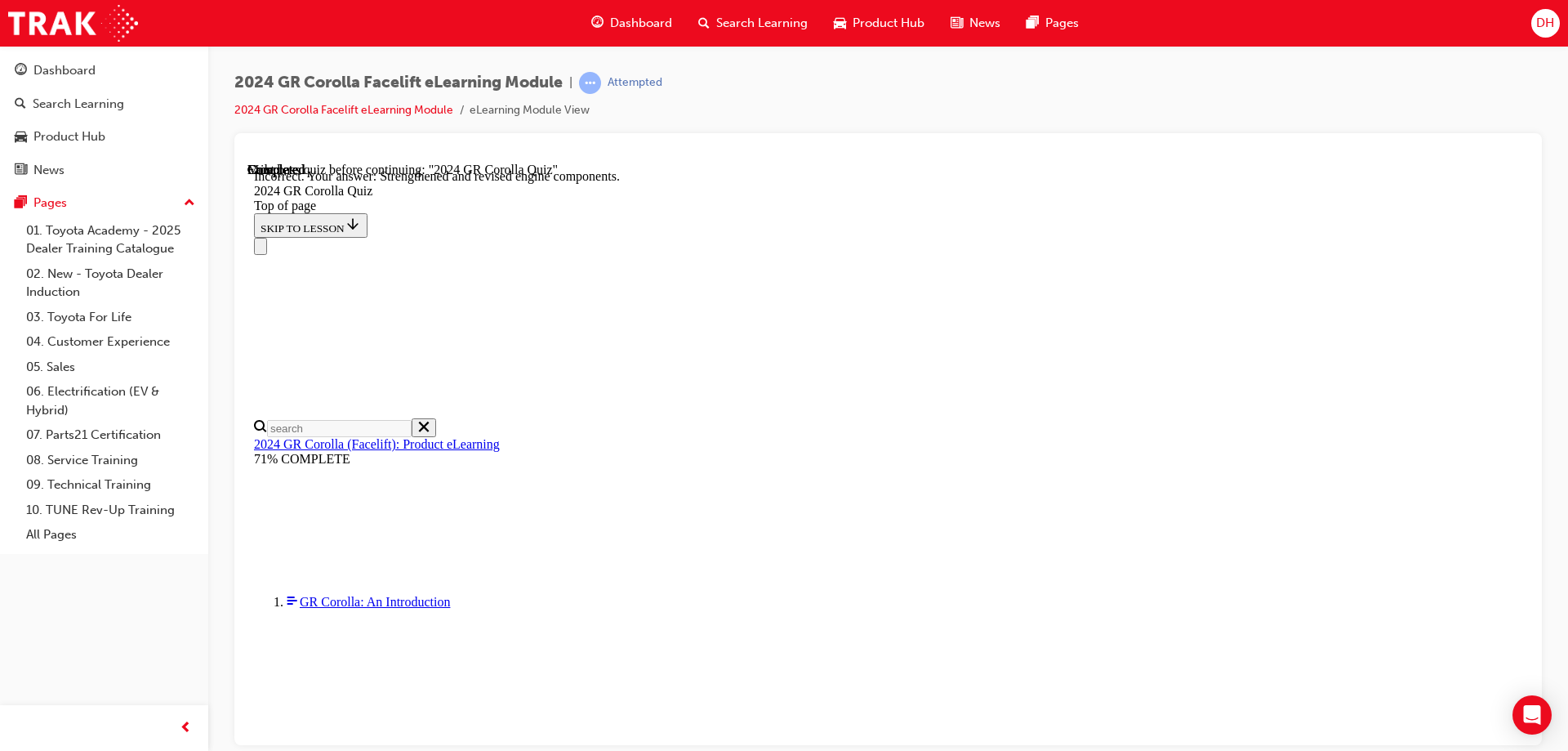
scroll to position [652, 0]
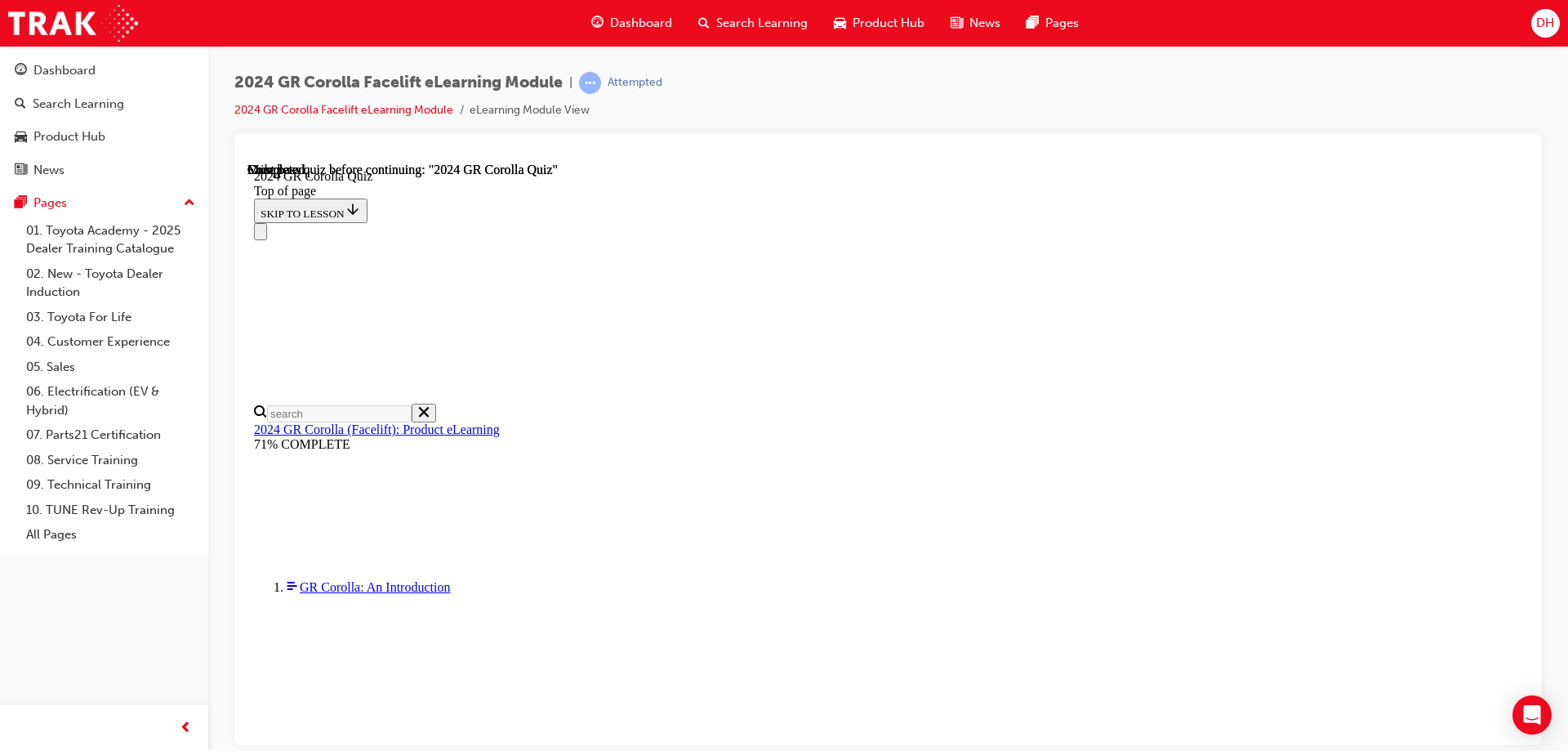
scroll to position [313, 0]
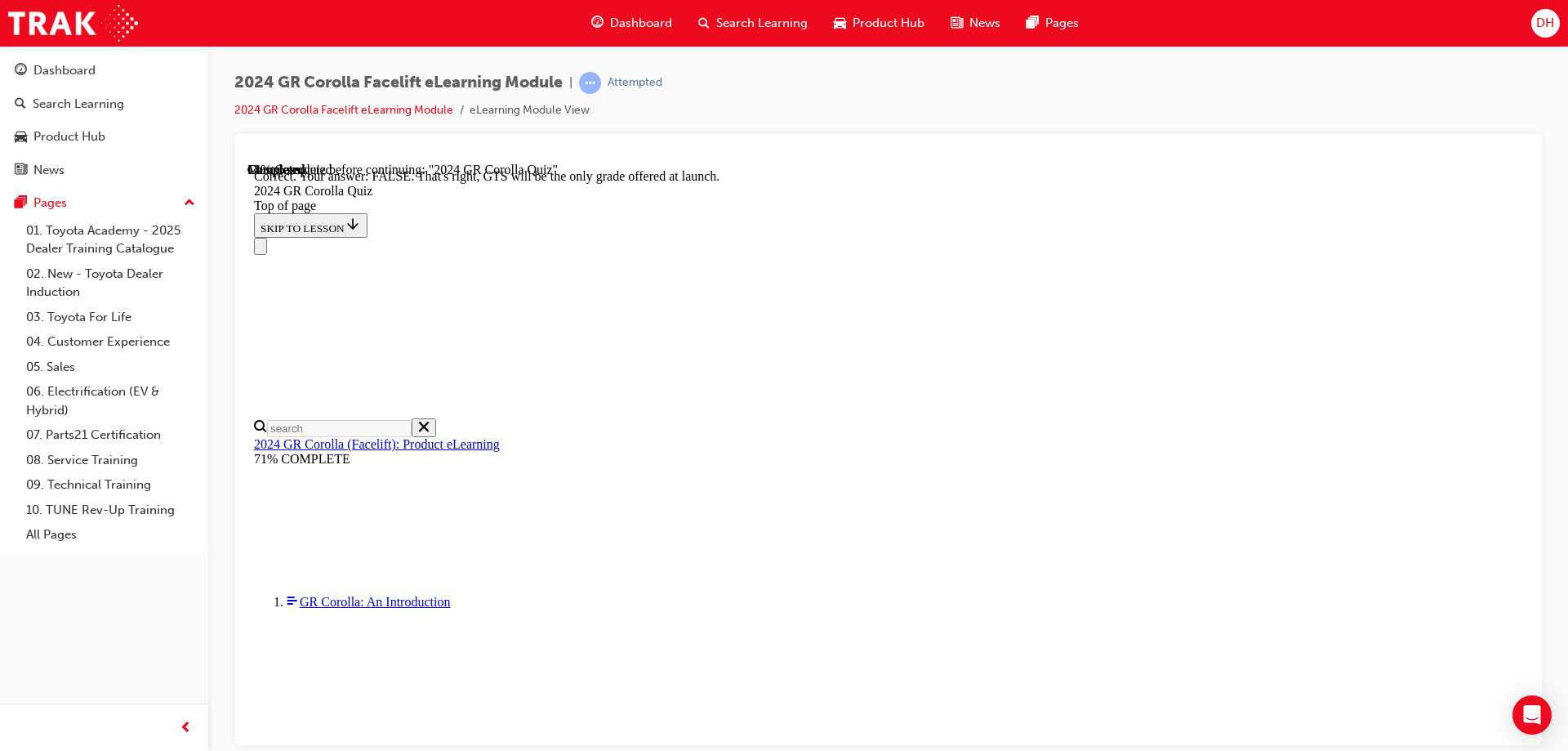
scroll to position [250, 0]
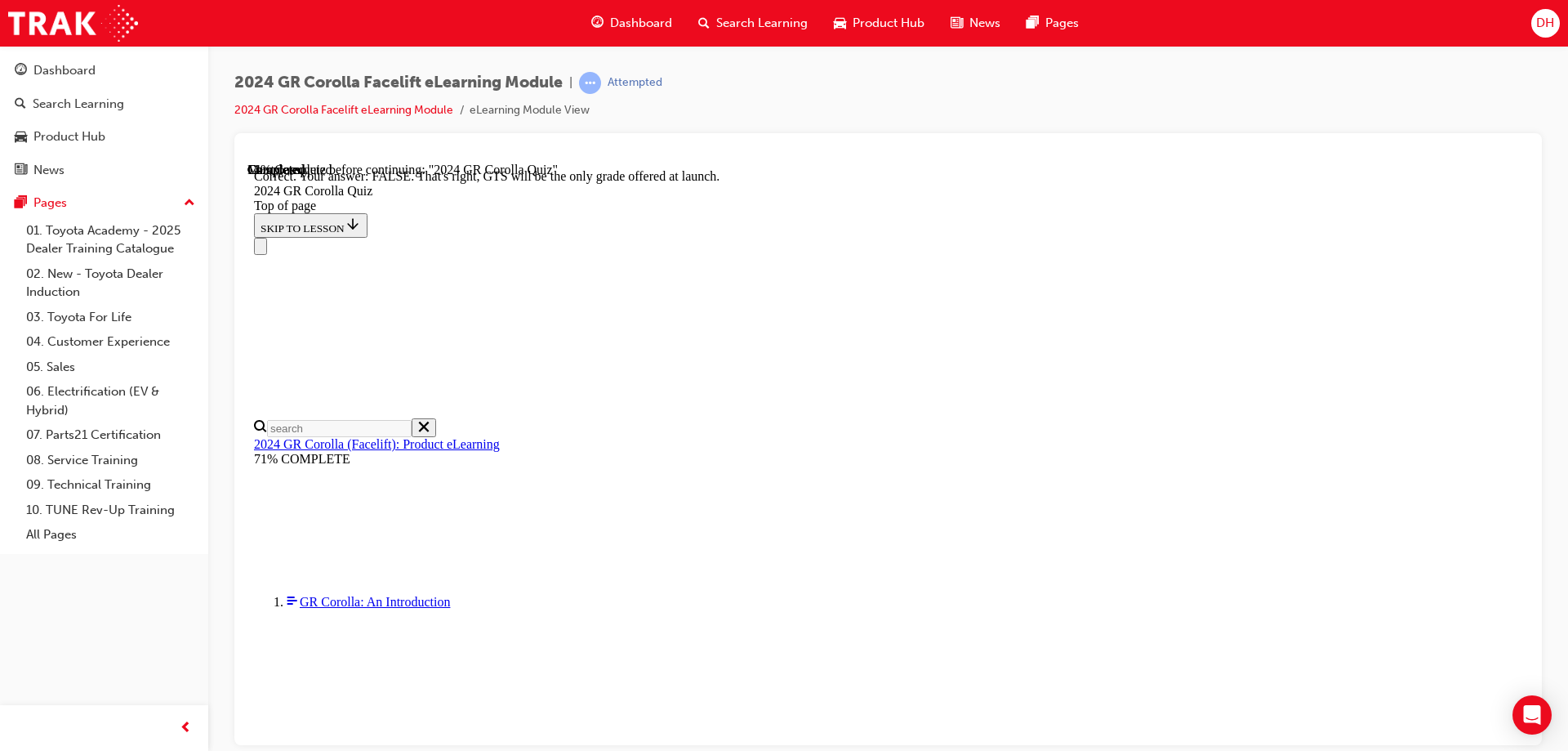
scroll to position [249, 0]
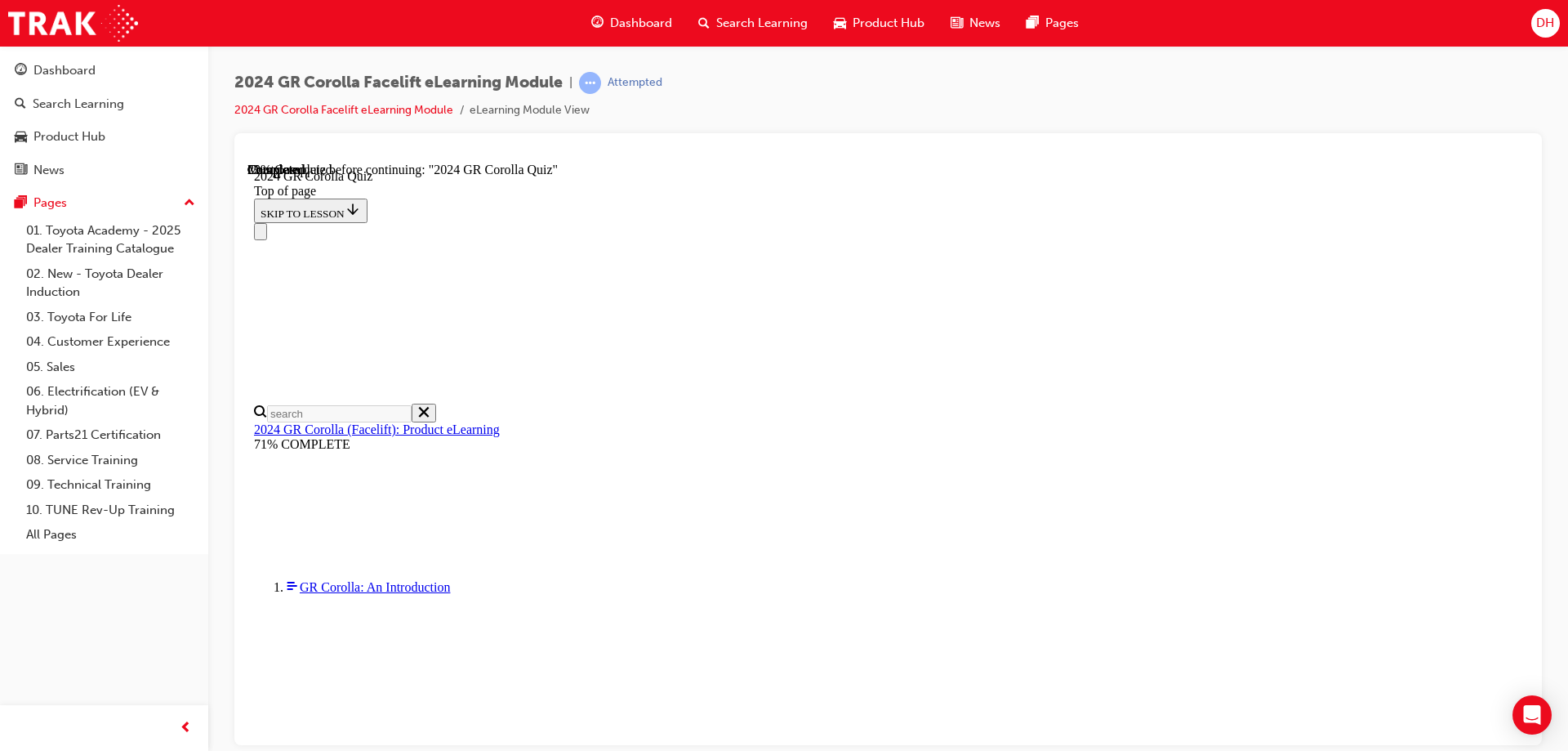
scroll to position [569, 0]
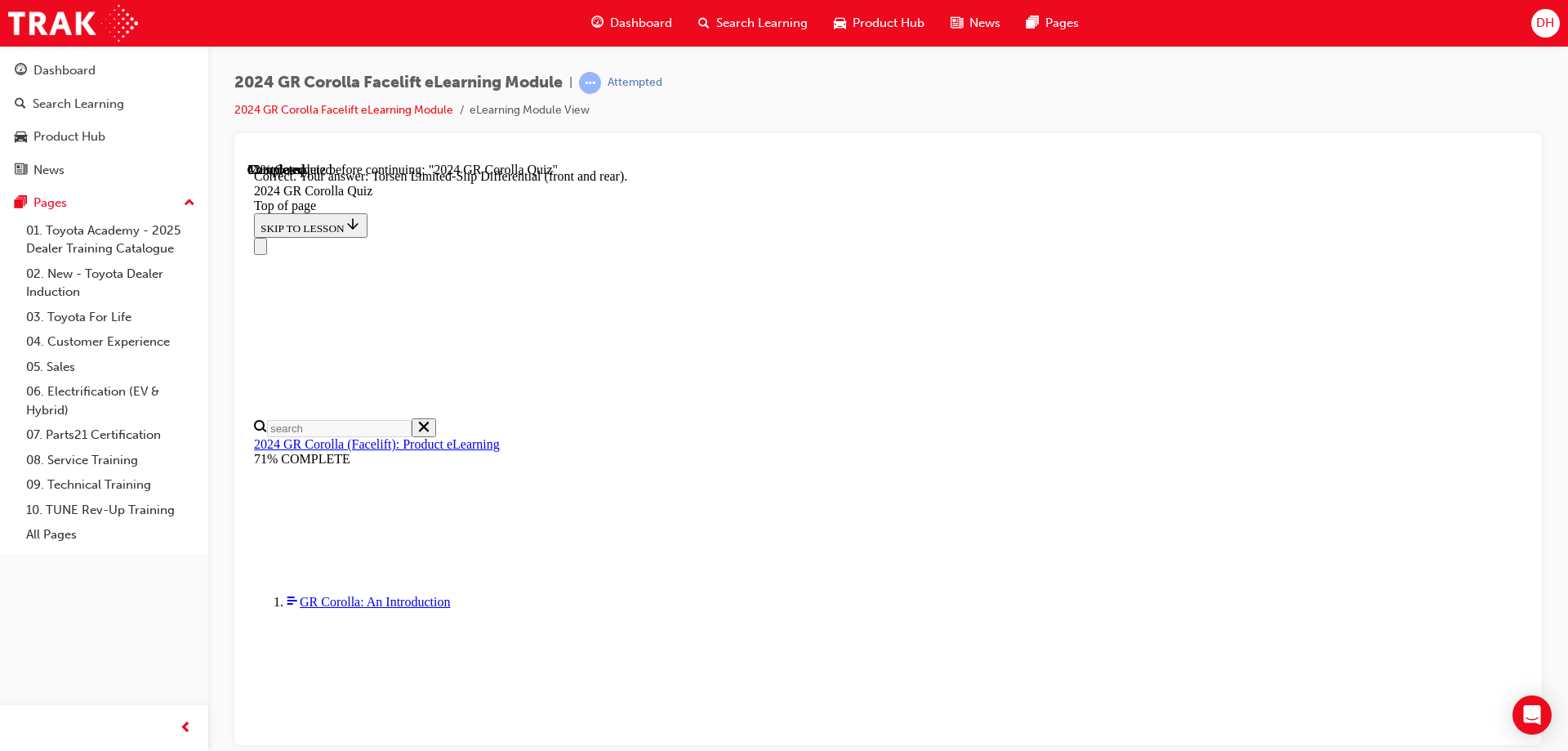
scroll to position [650, 0]
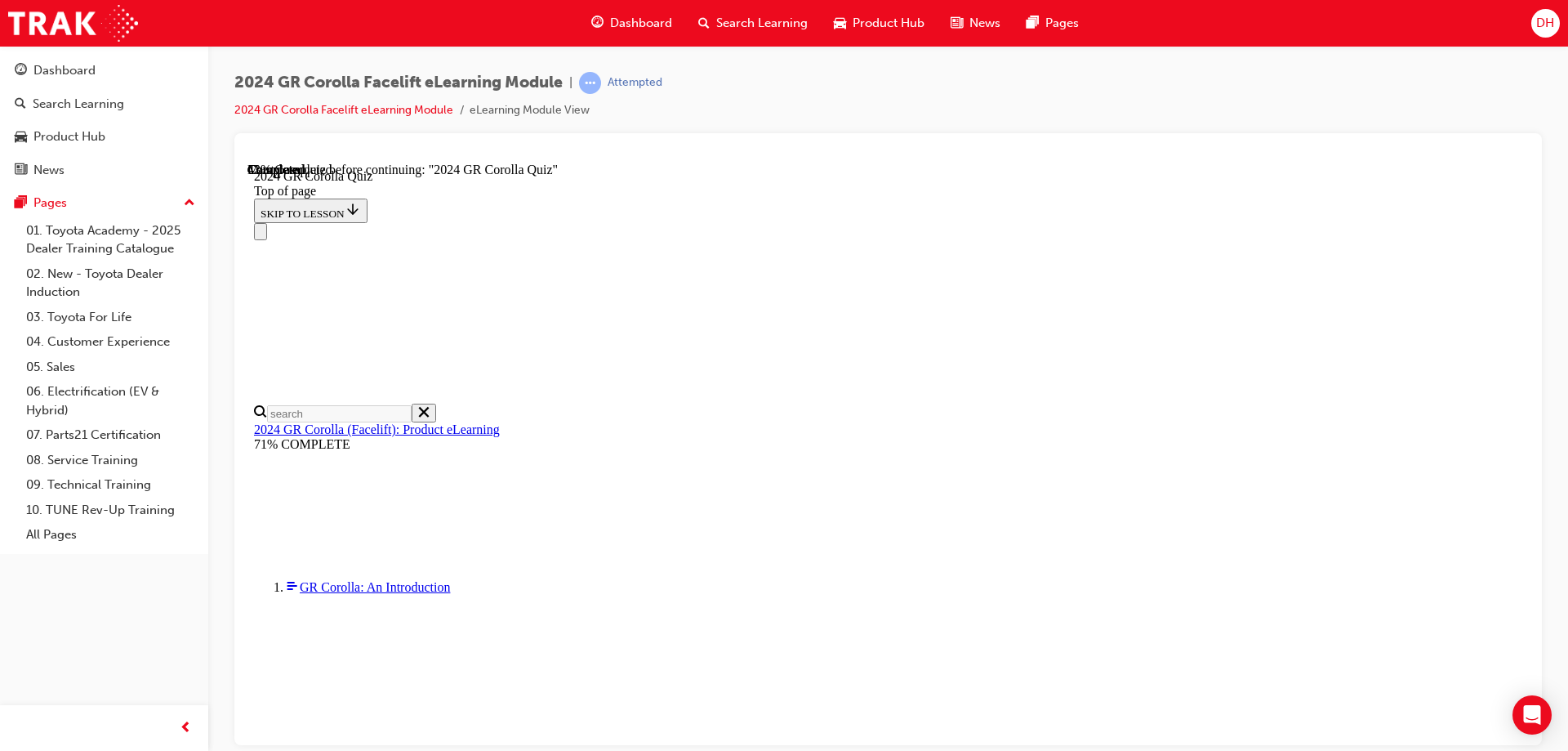
scroll to position [519, 0]
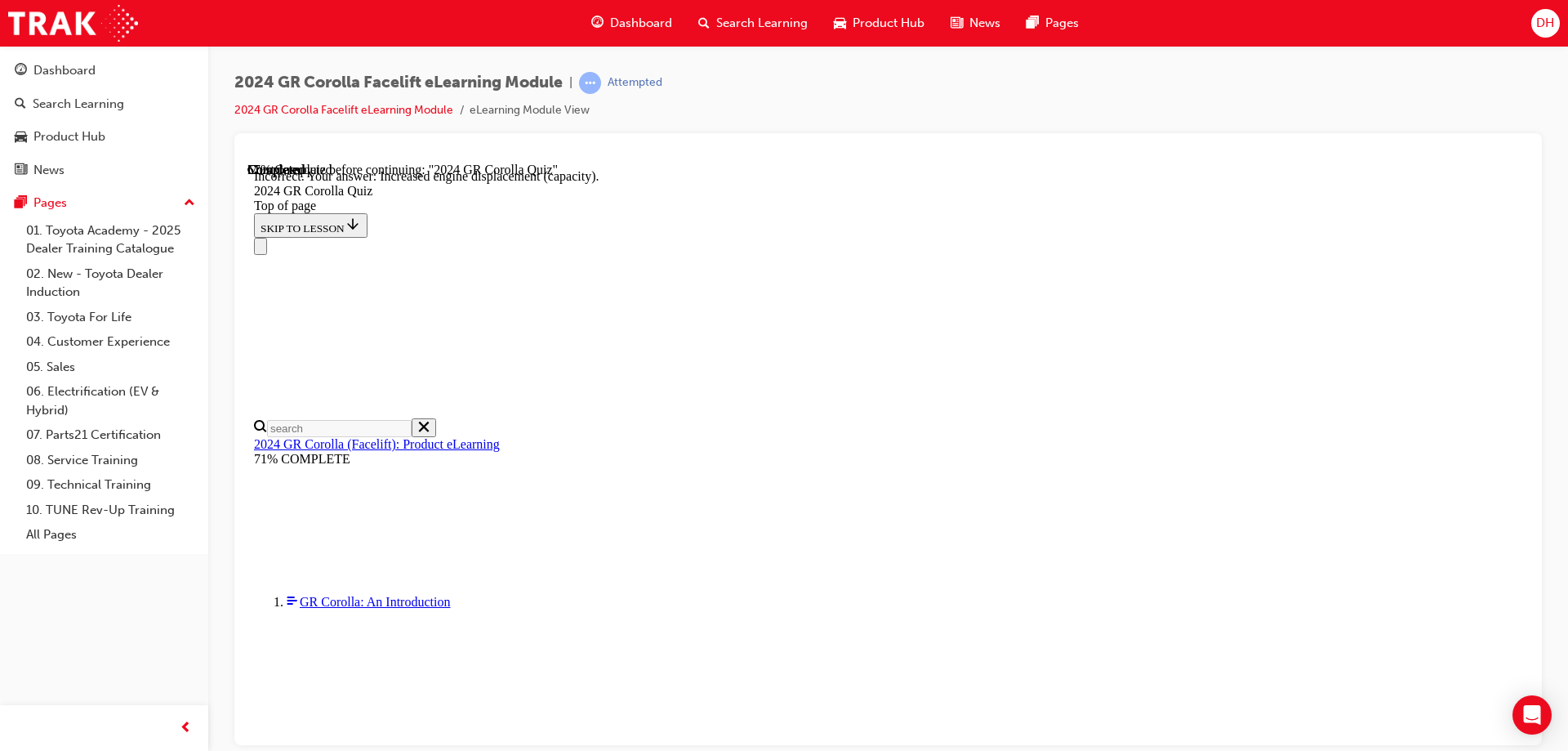
scroll to position [652, 0]
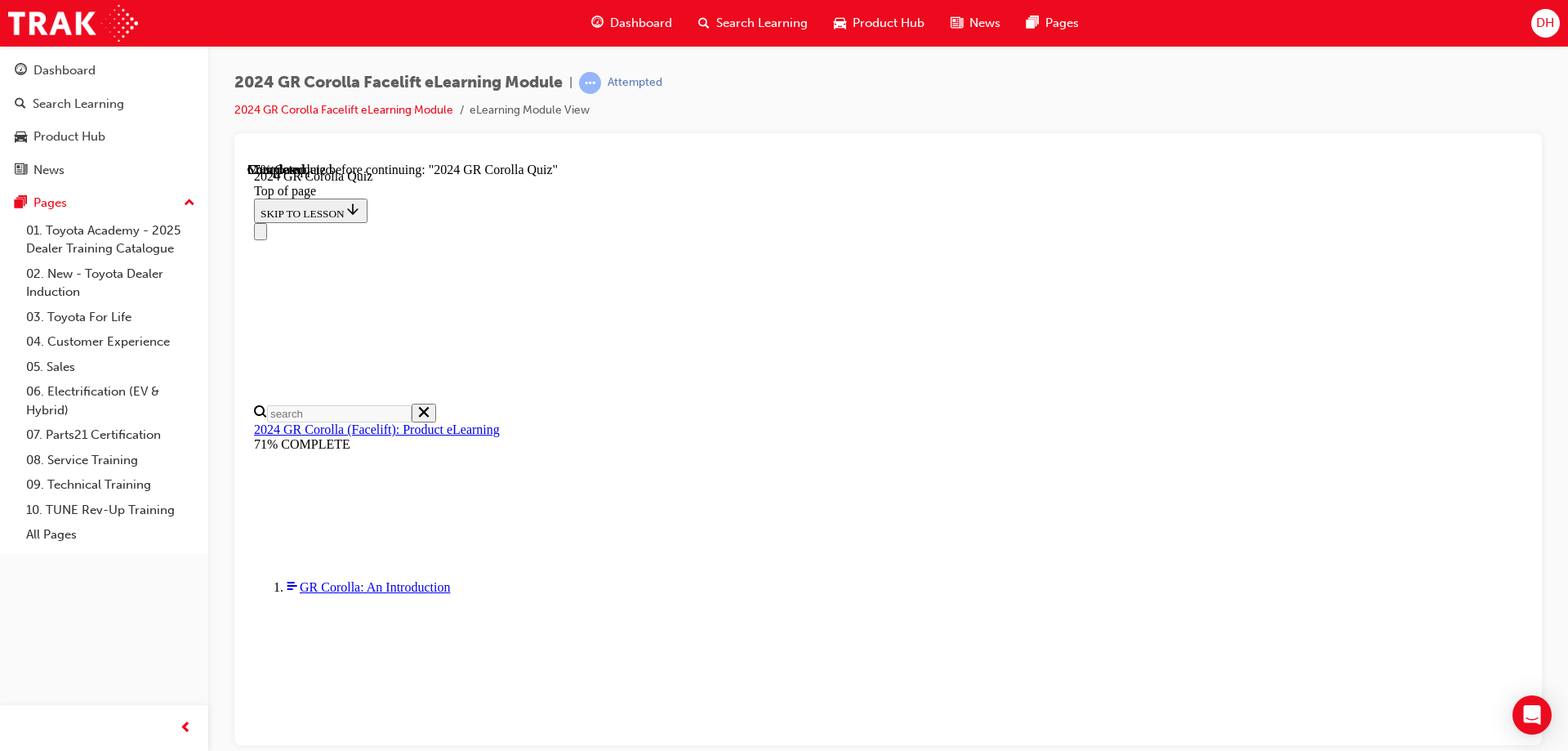
scroll to position [164, 0]
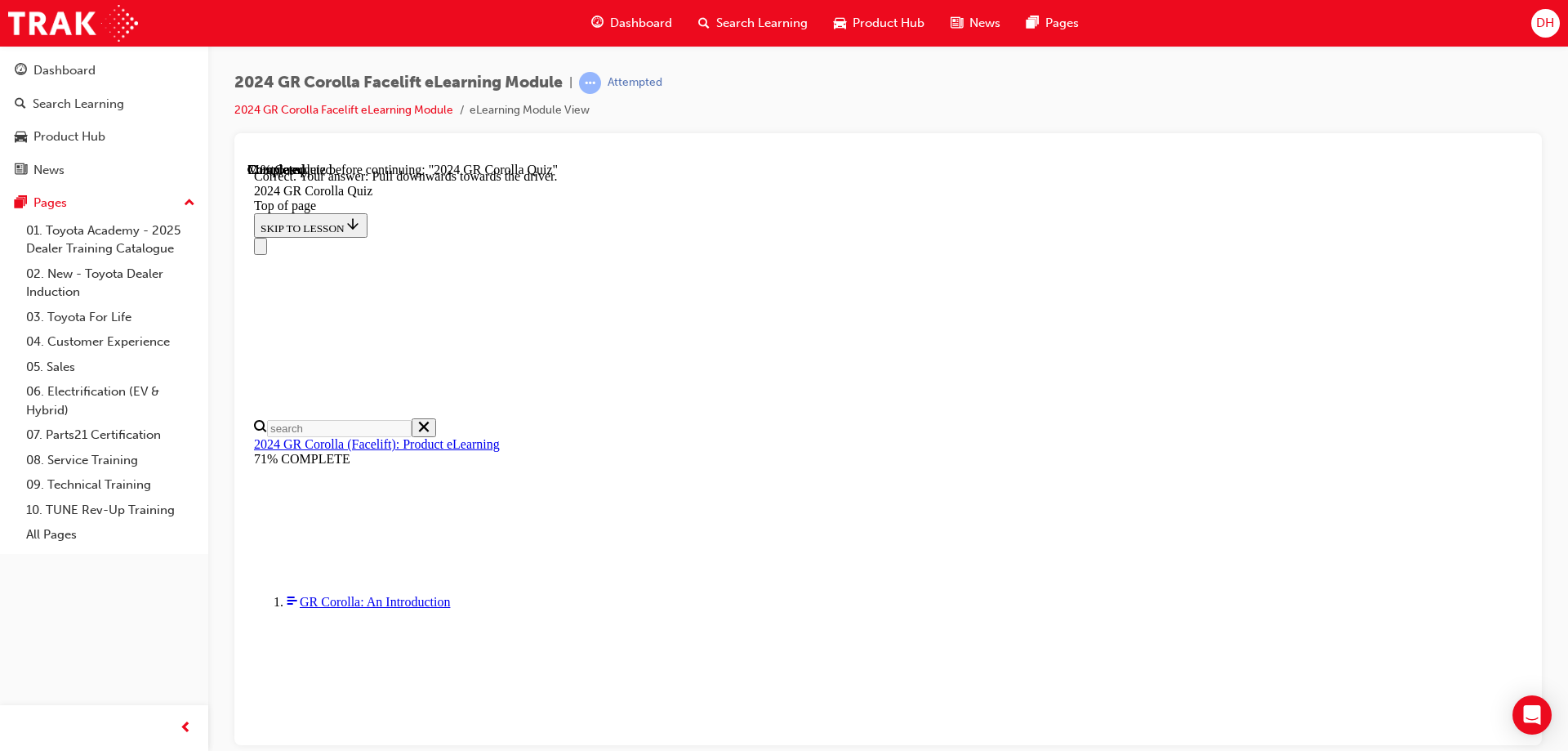
scroll to position [280, 0]
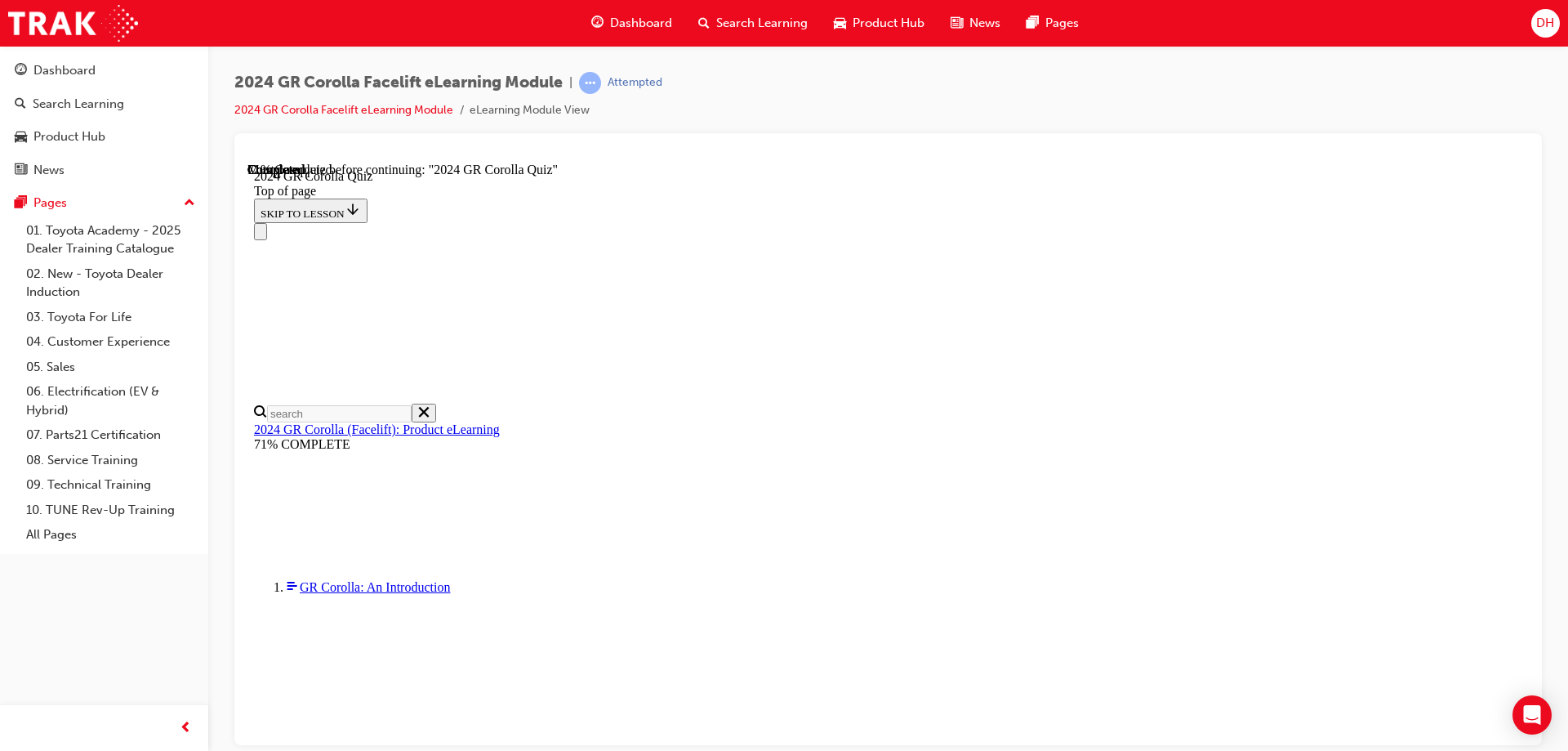
scroll to position [327, 0]
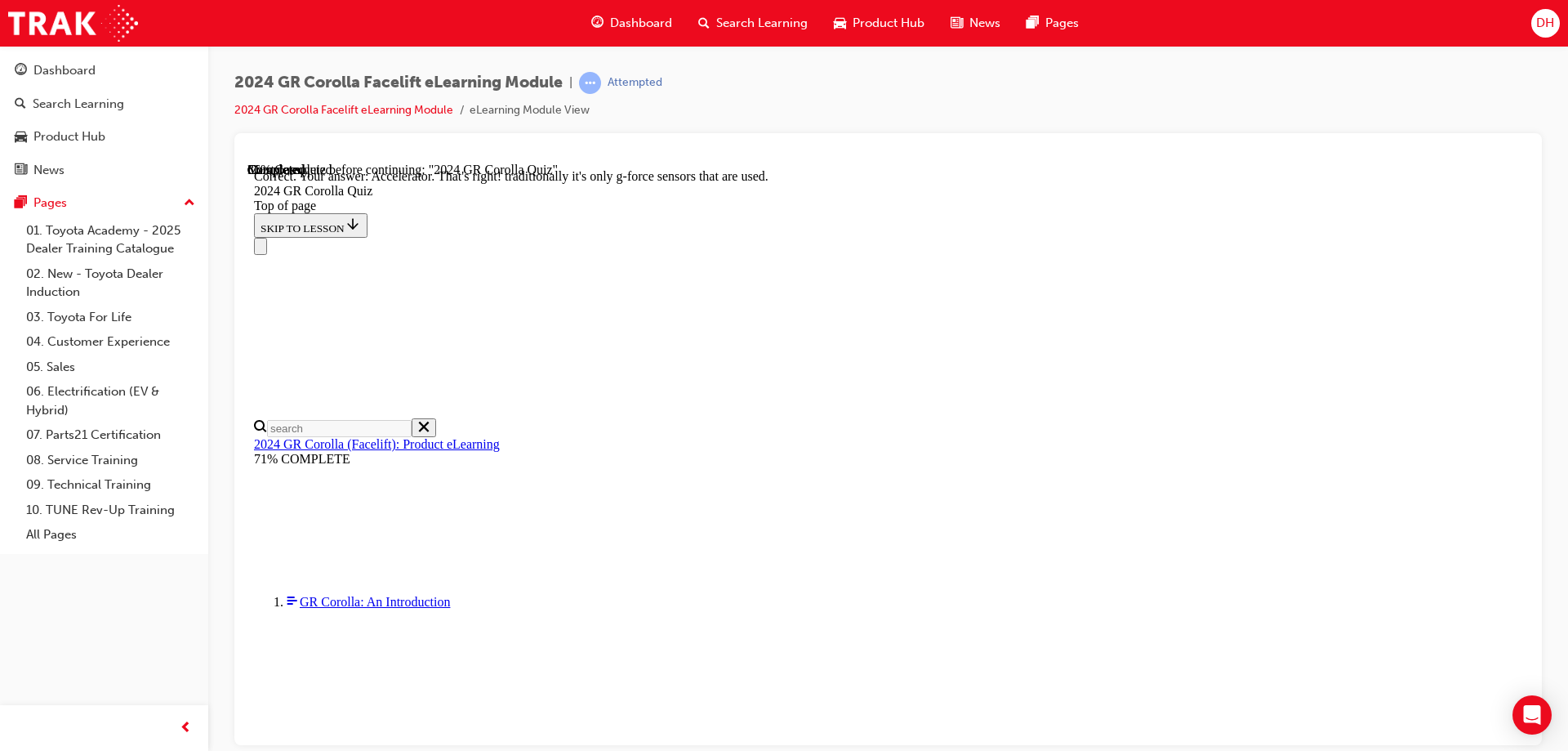
scroll to position [694, 0]
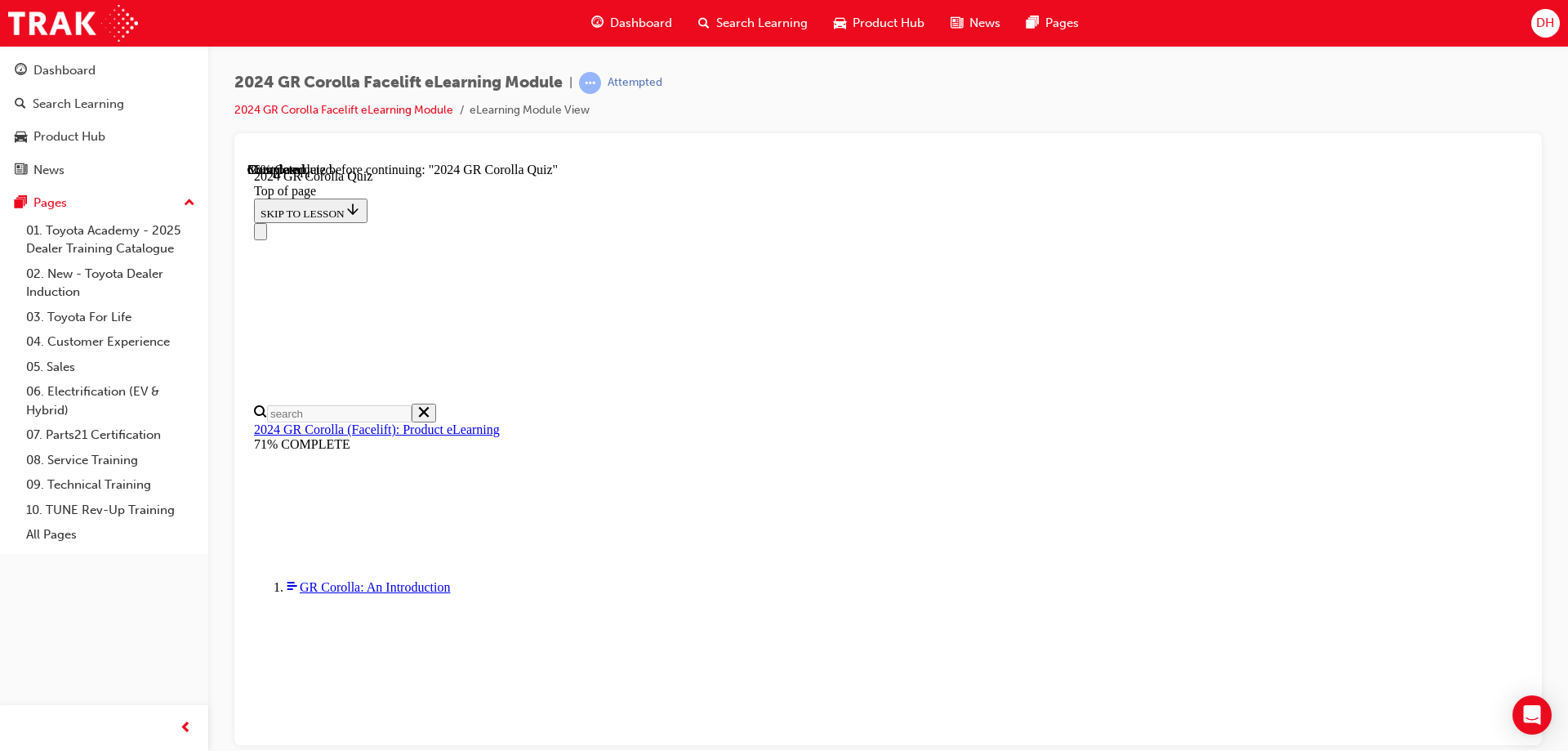
scroll to position [408, 0]
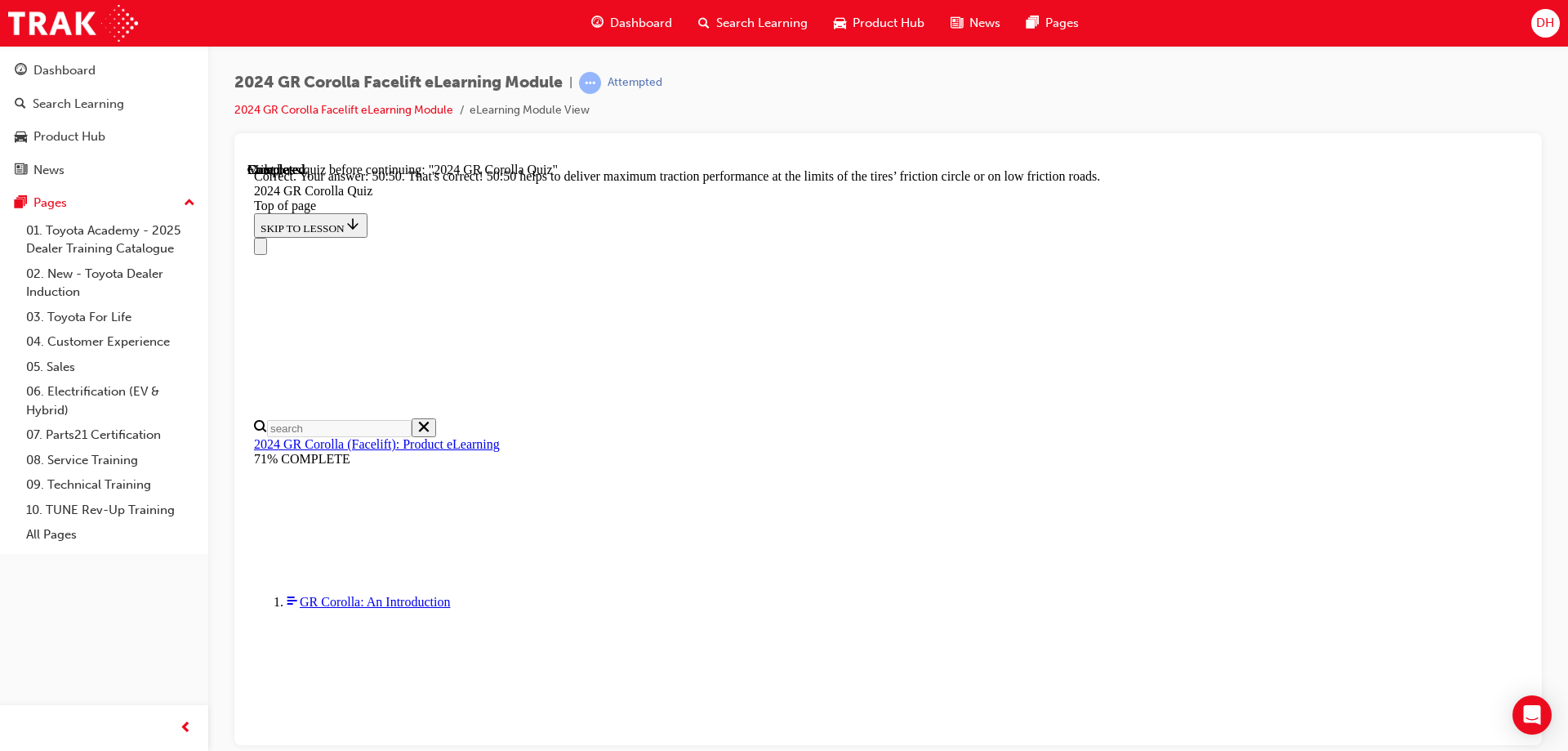
scroll to position [685, 0]
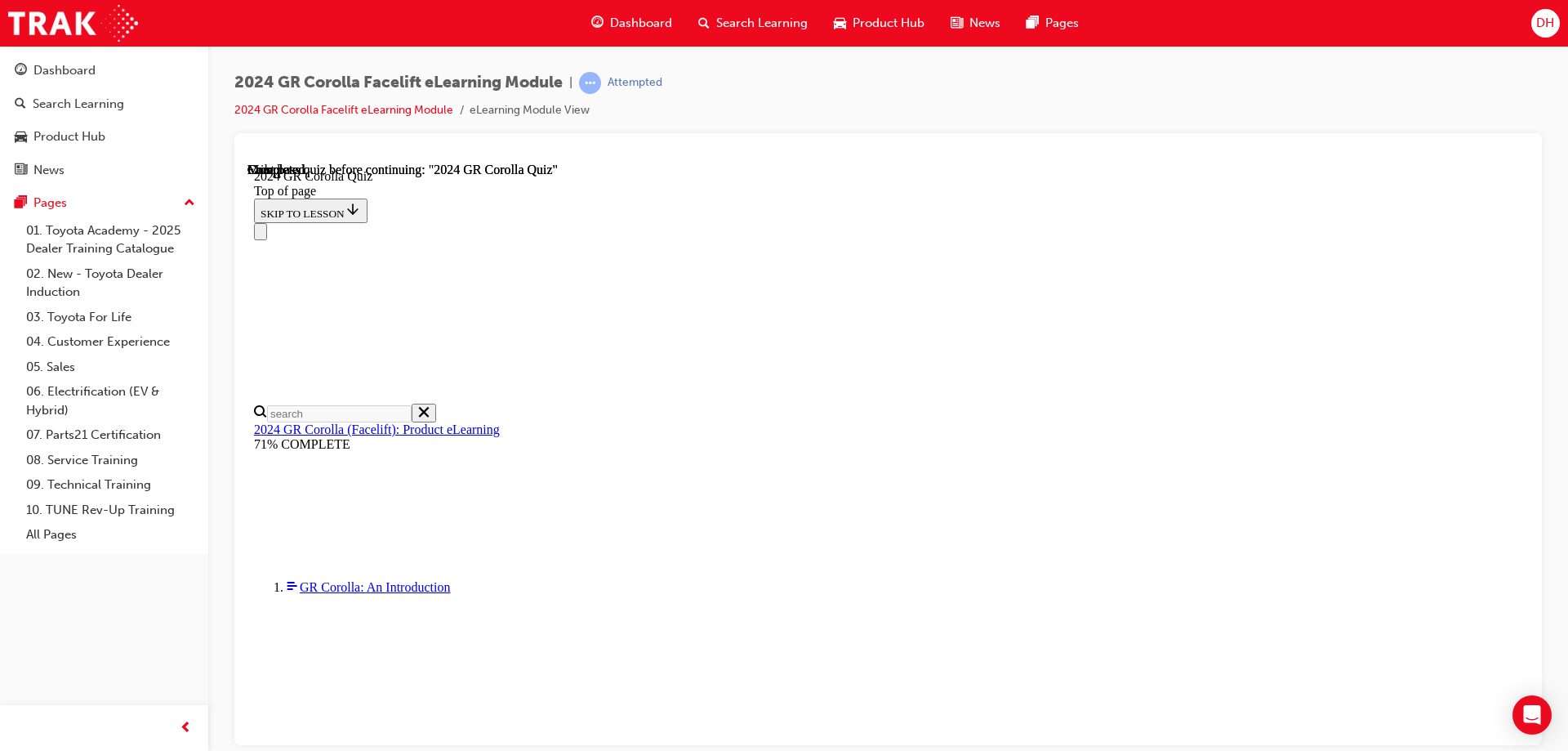
scroll to position [313, 0]
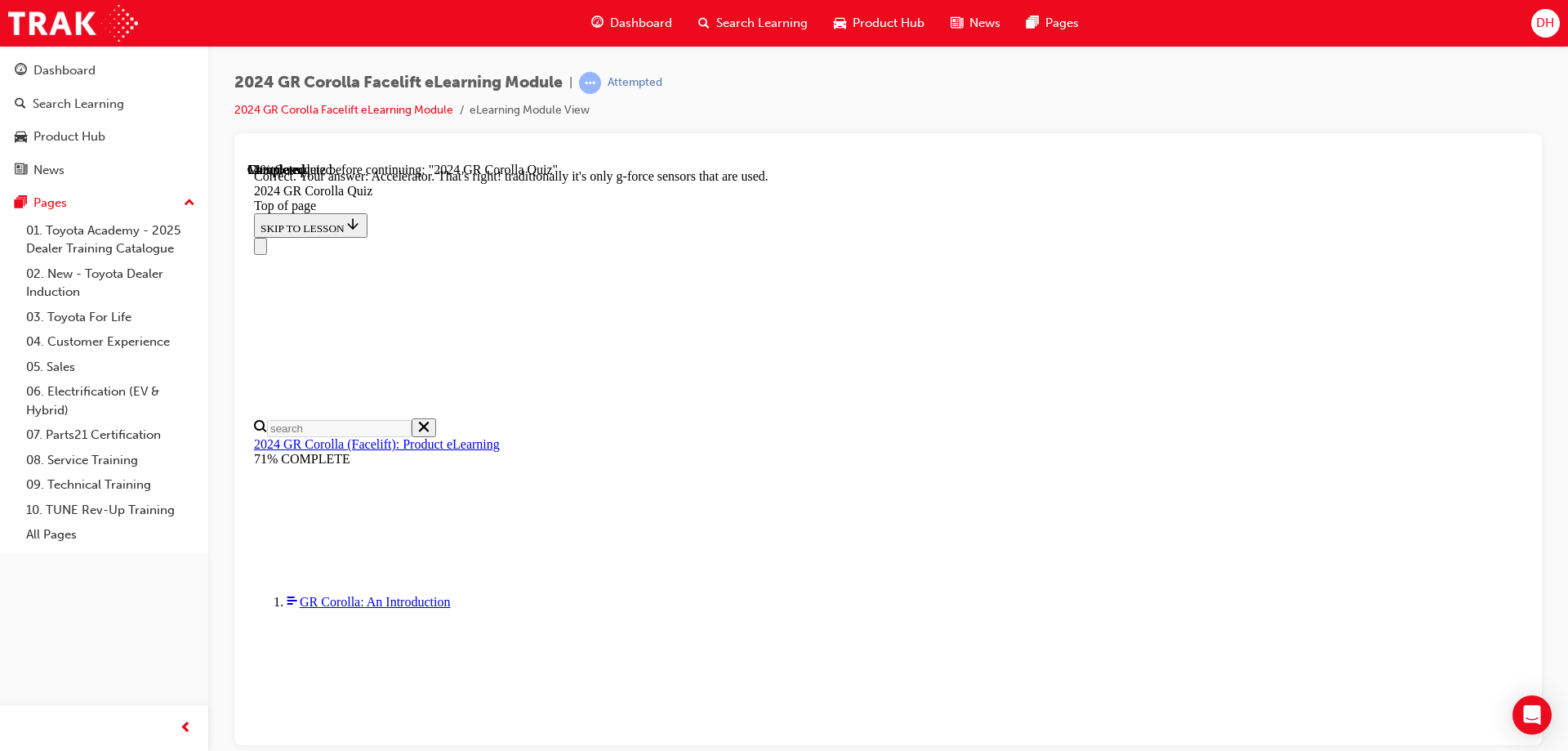
scroll to position [694, 0]
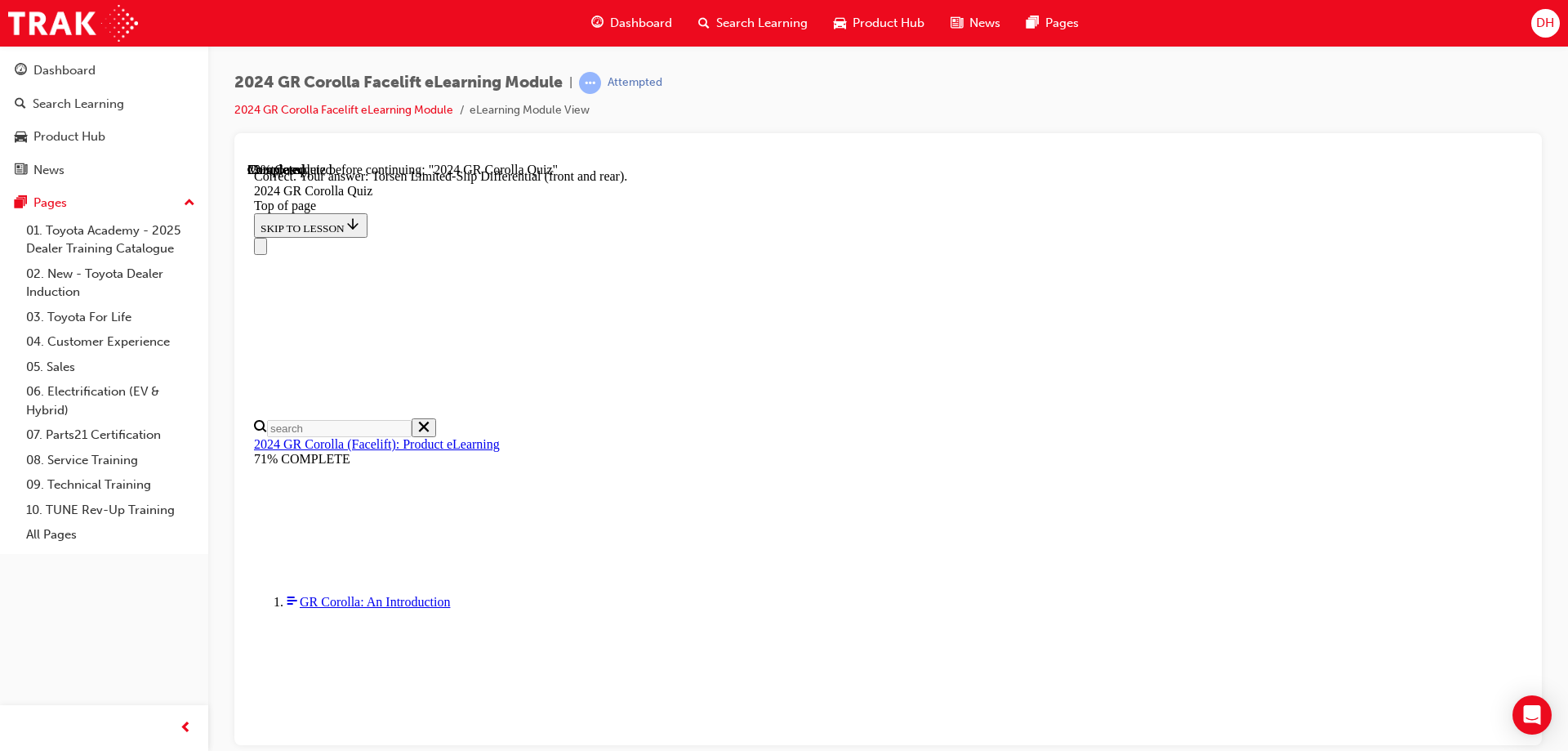
scroll to position [650, 0]
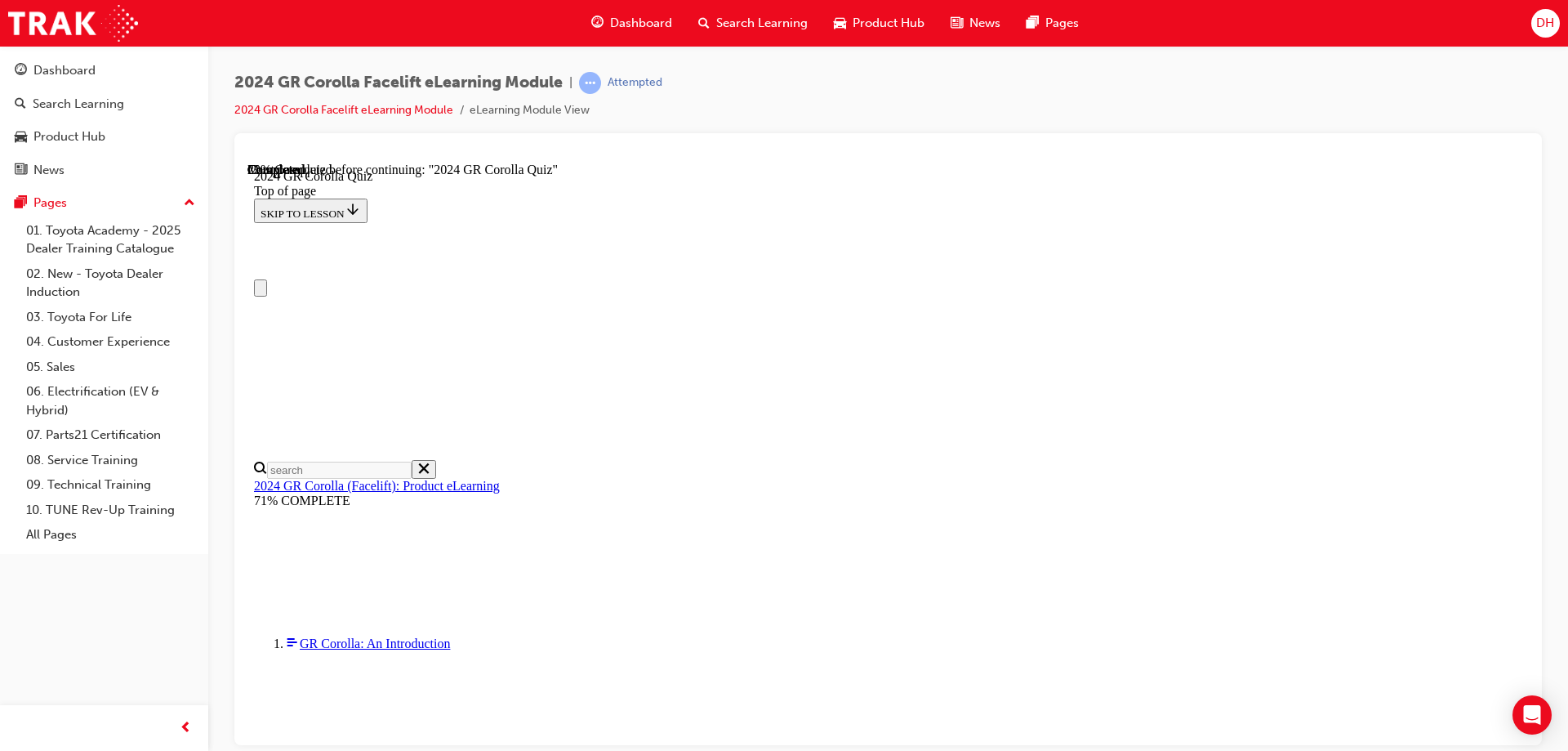
scroll to position [81, 0]
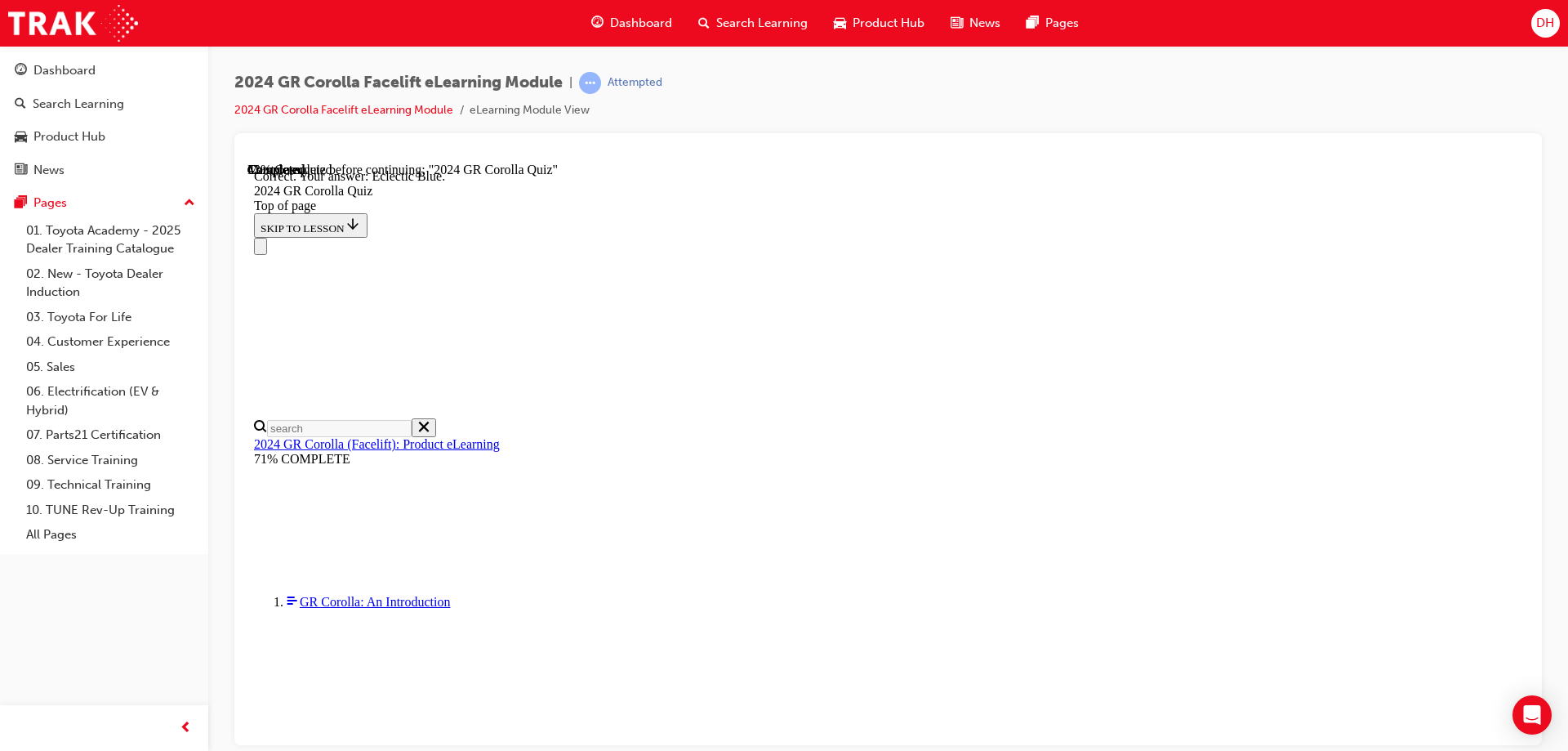
scroll to position [300, 0]
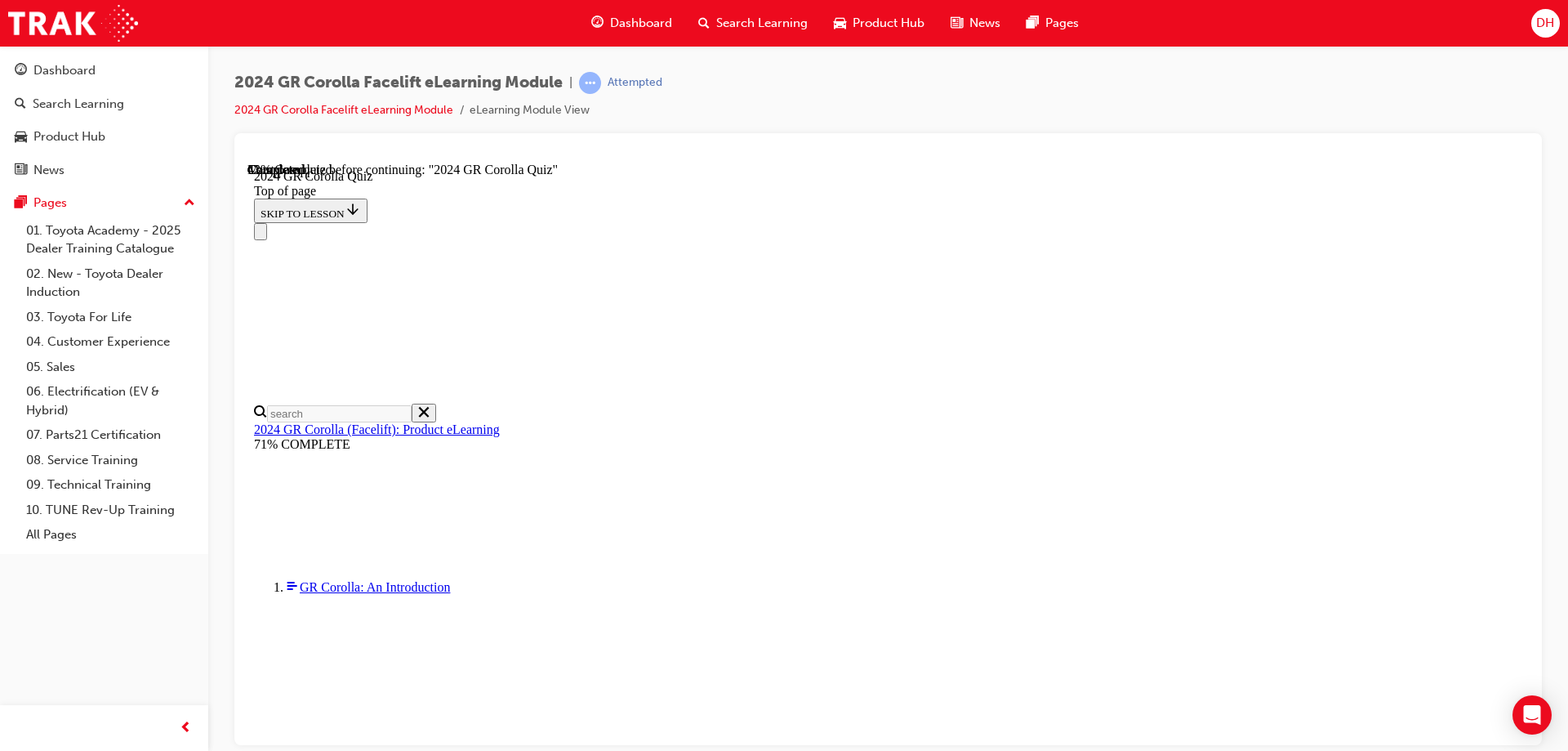
drag, startPoint x: 745, startPoint y: 411, endPoint x: 779, endPoint y: 489, distance: 85.1
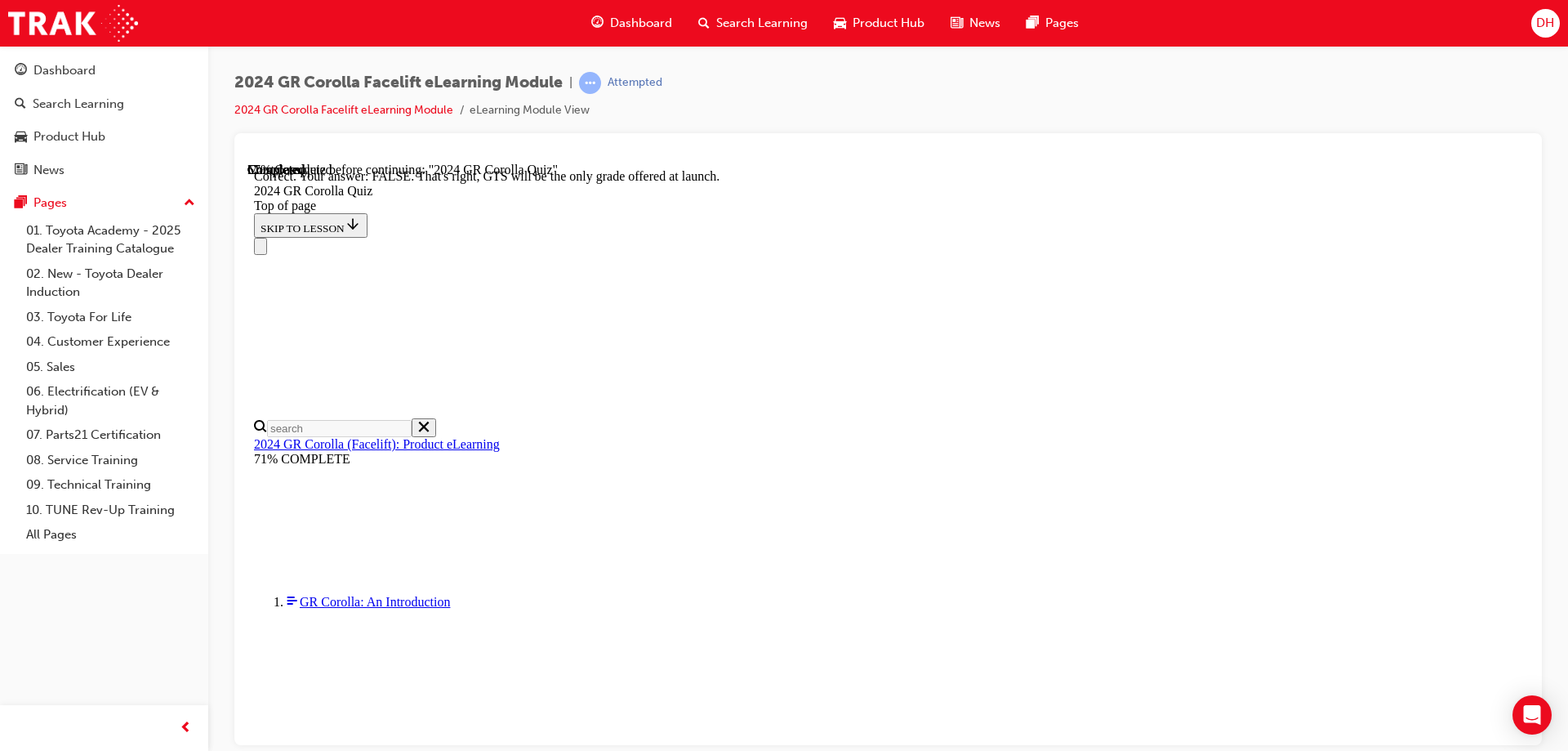
scroll to position [250, 0]
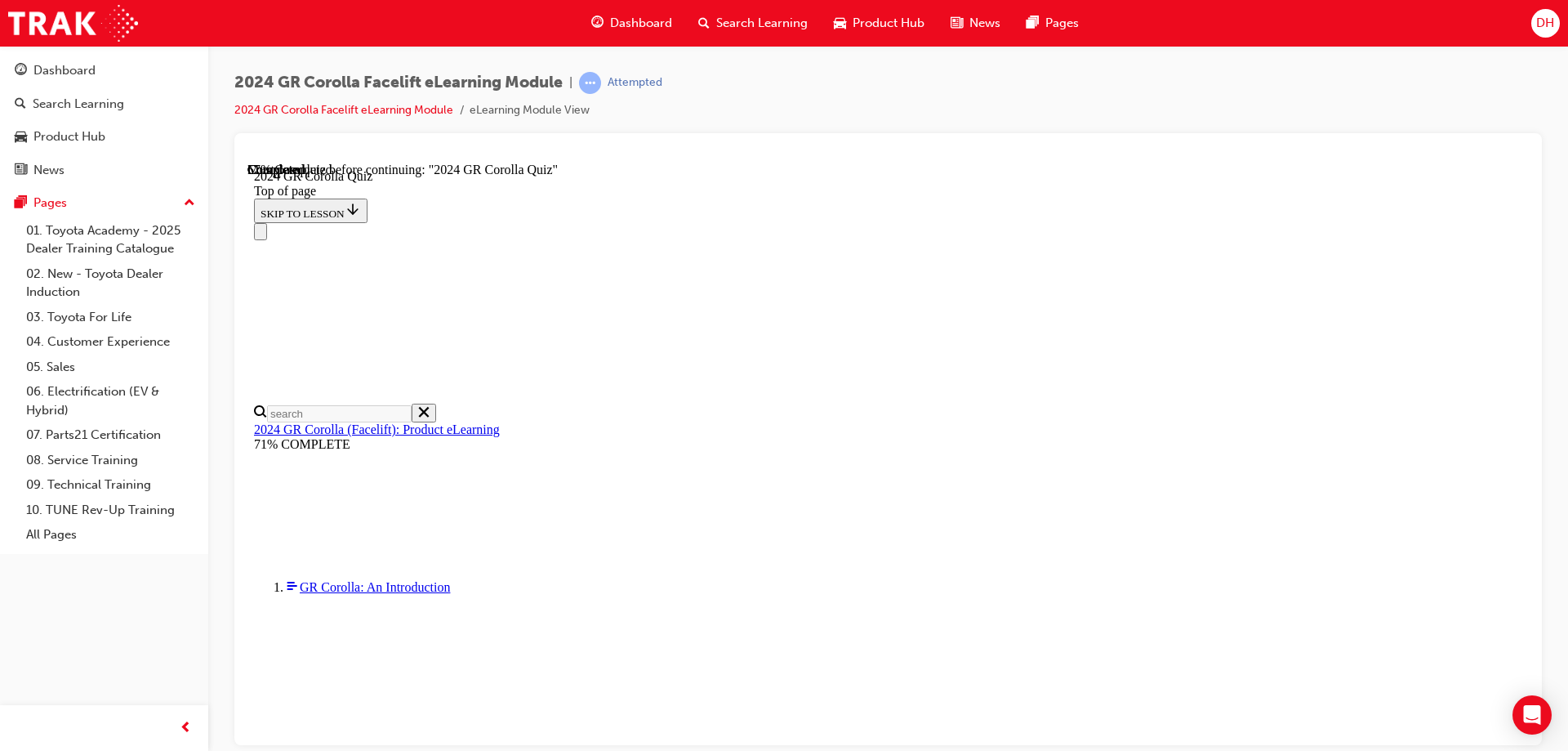
scroll to position [388, 0]
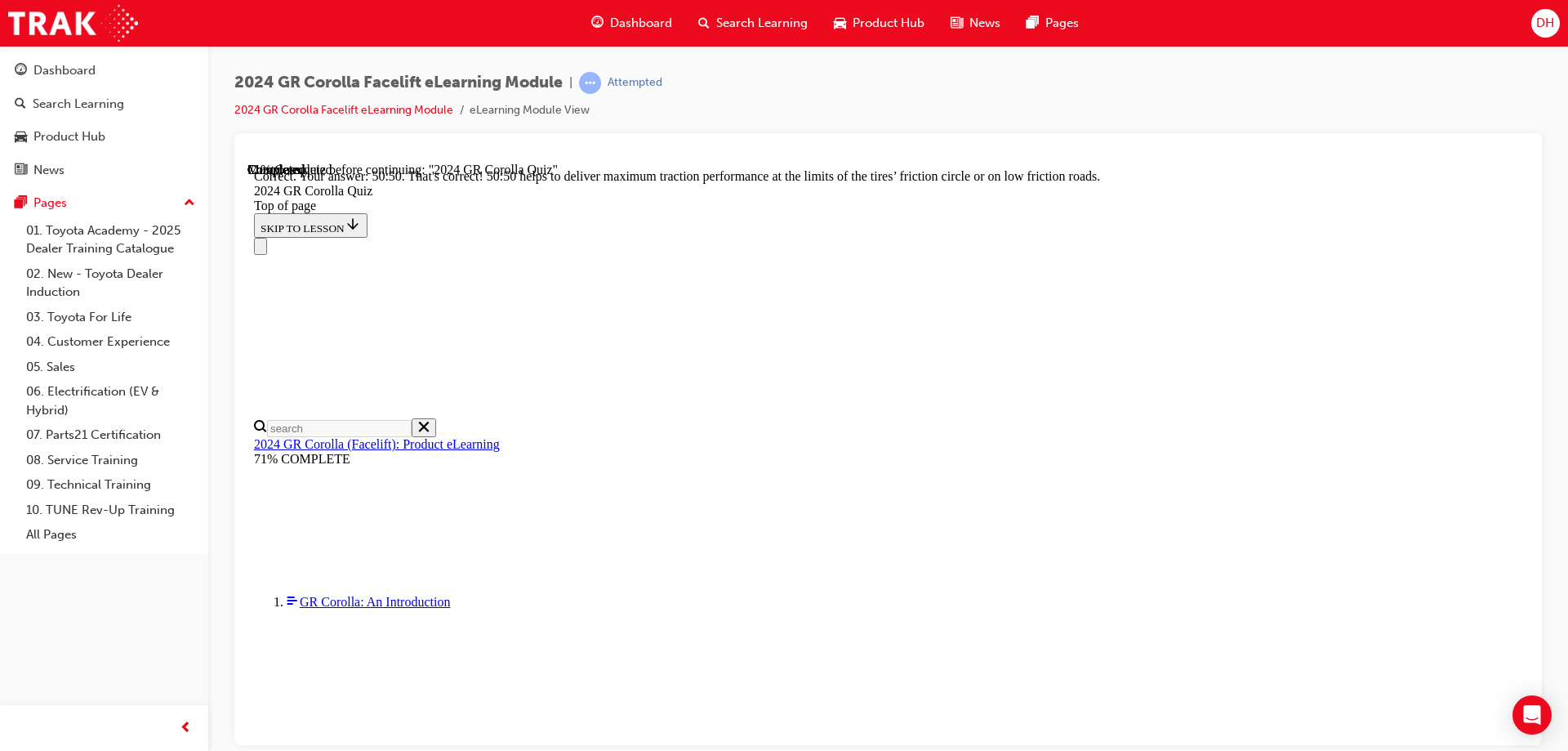
scroll to position [685, 0]
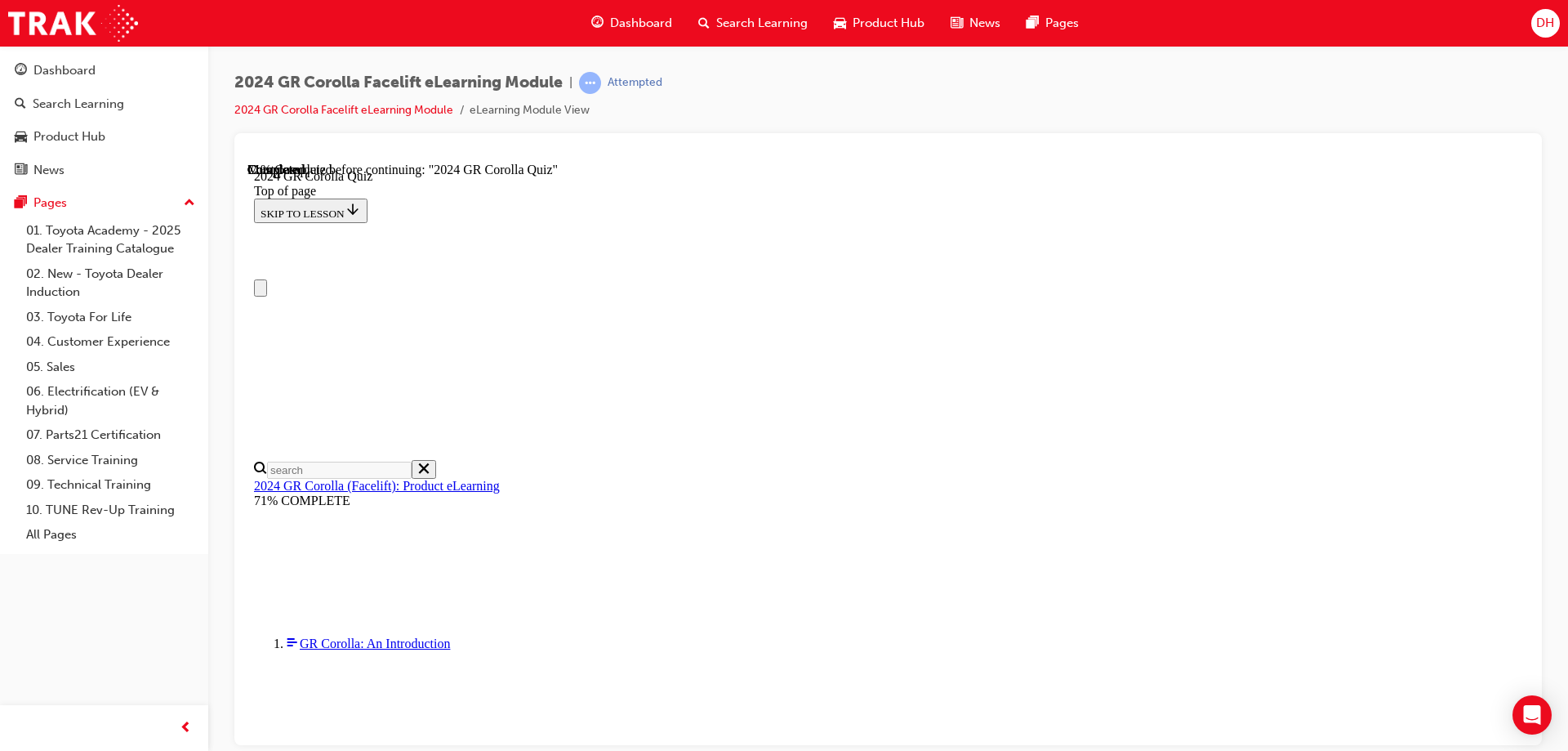
scroll to position [0, 0]
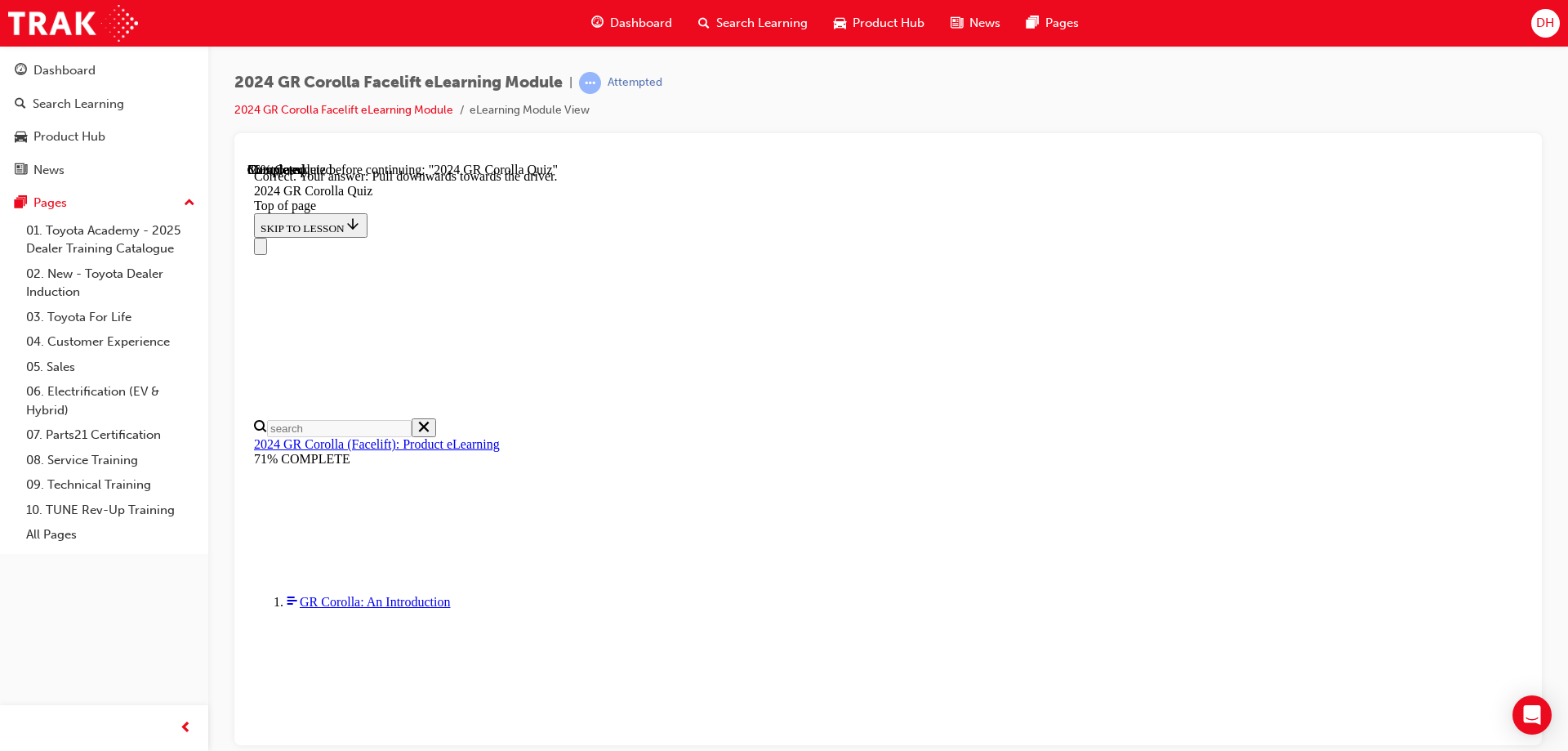
scroll to position [280, 0]
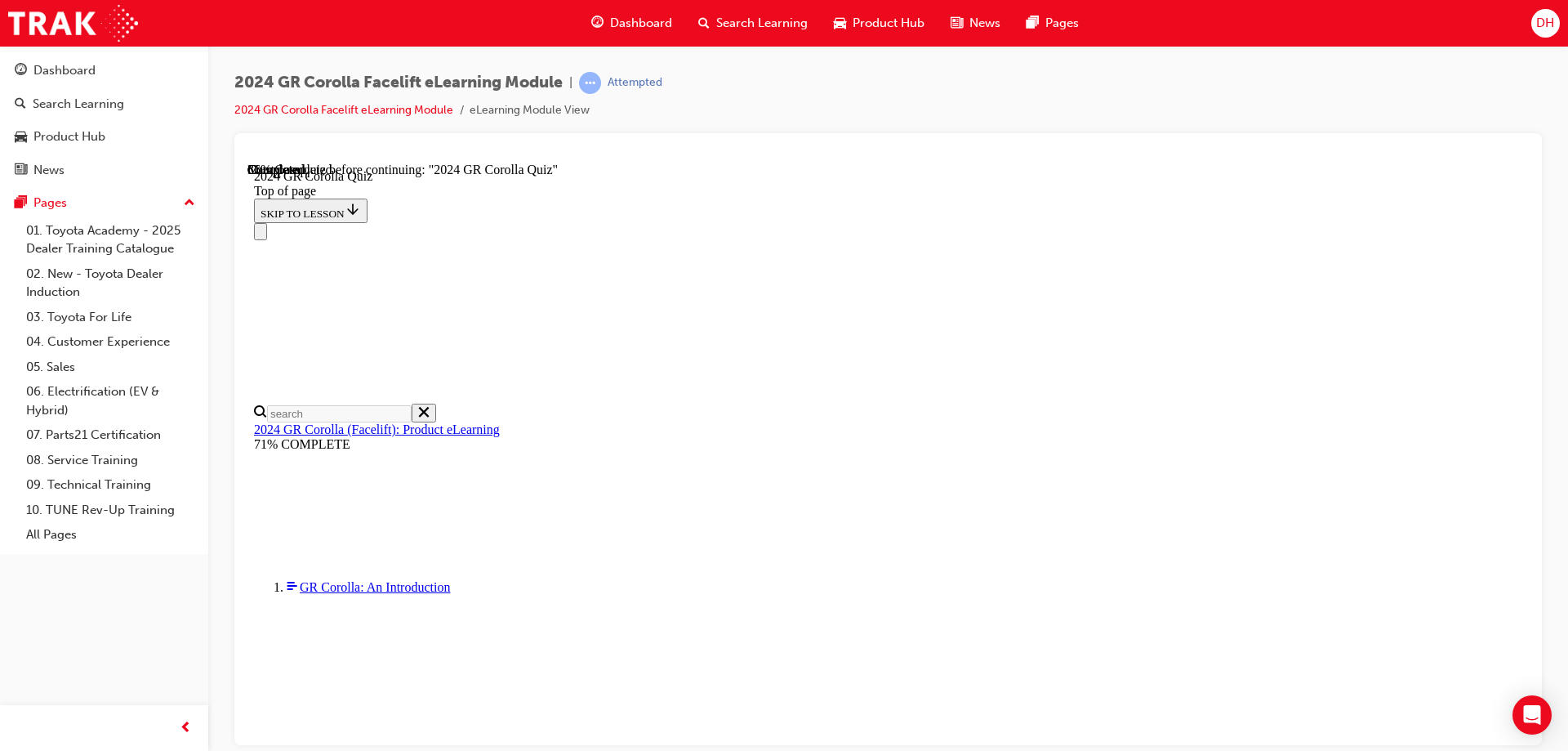
scroll to position [408, 0]
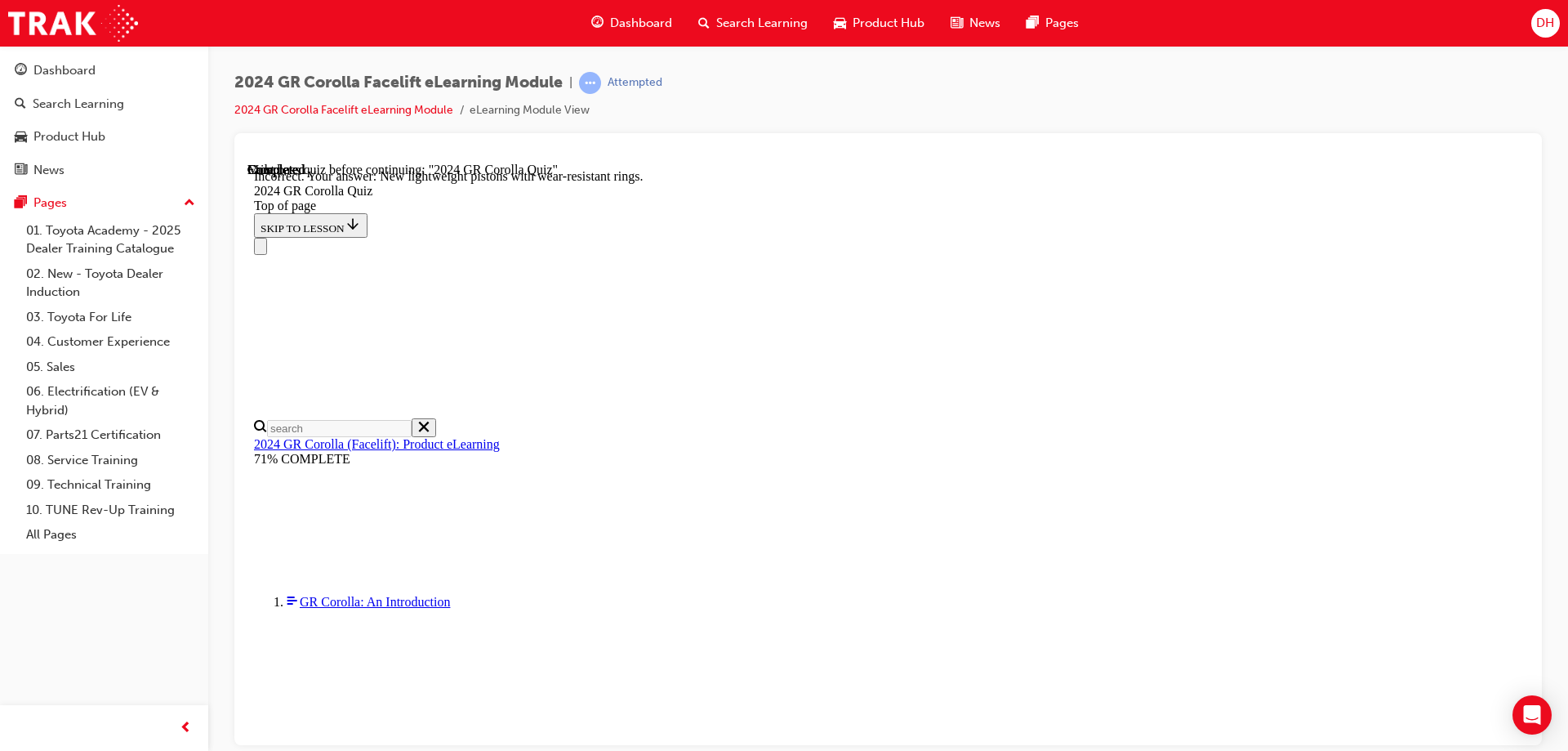
scroll to position [652, 0]
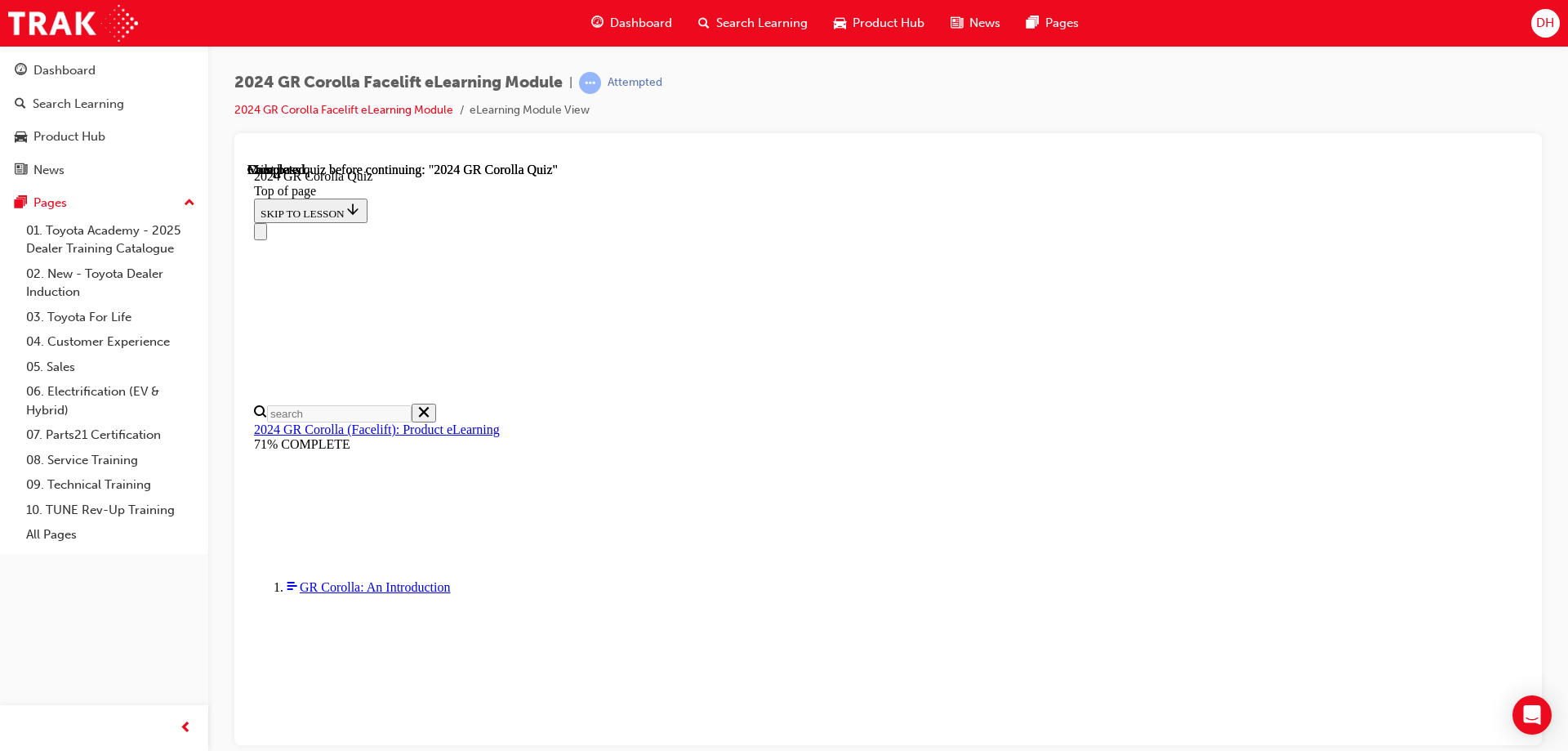
scroll to position [313, 0]
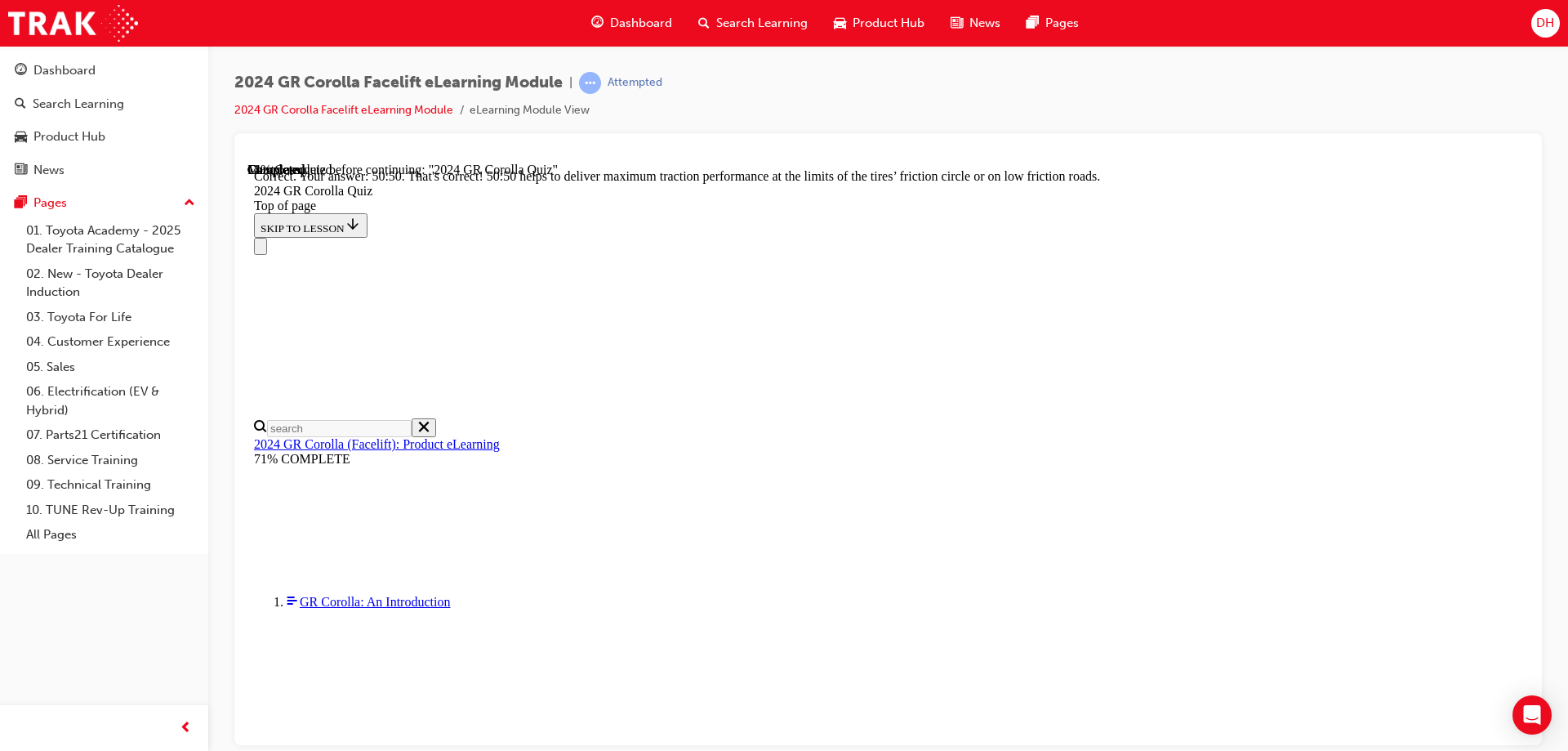
scroll to position [685, 0]
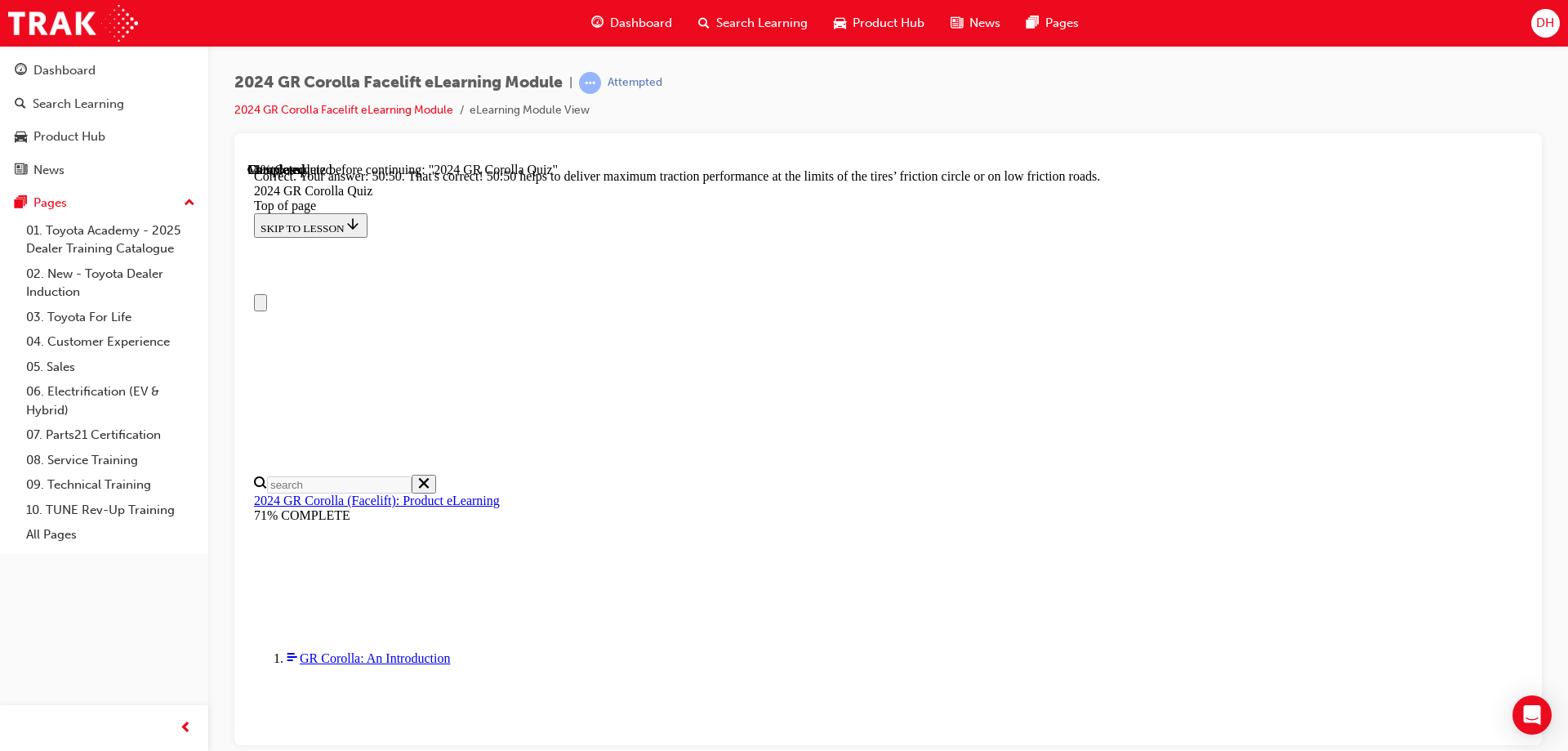
scroll to position [0, 0]
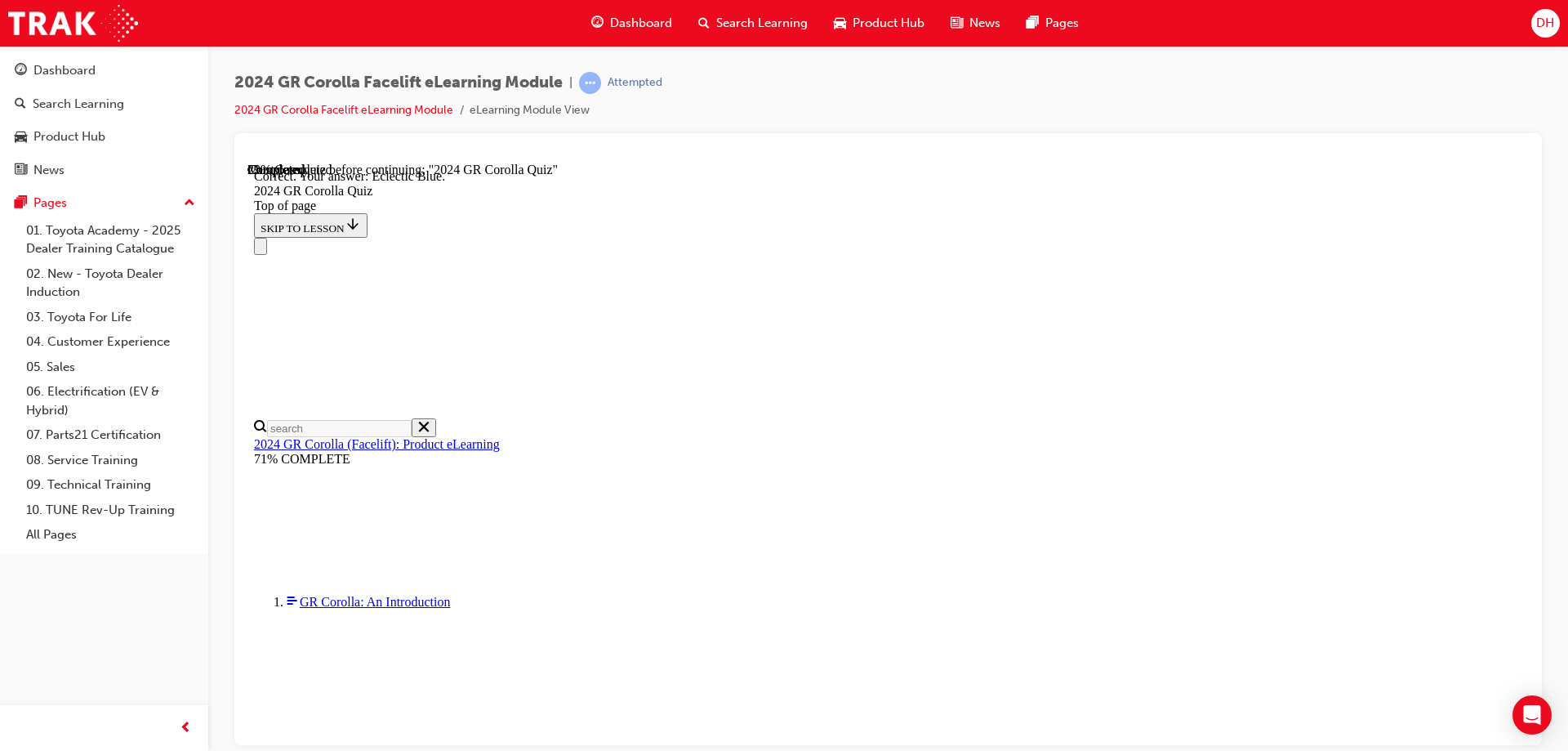
scroll to position [300, 0]
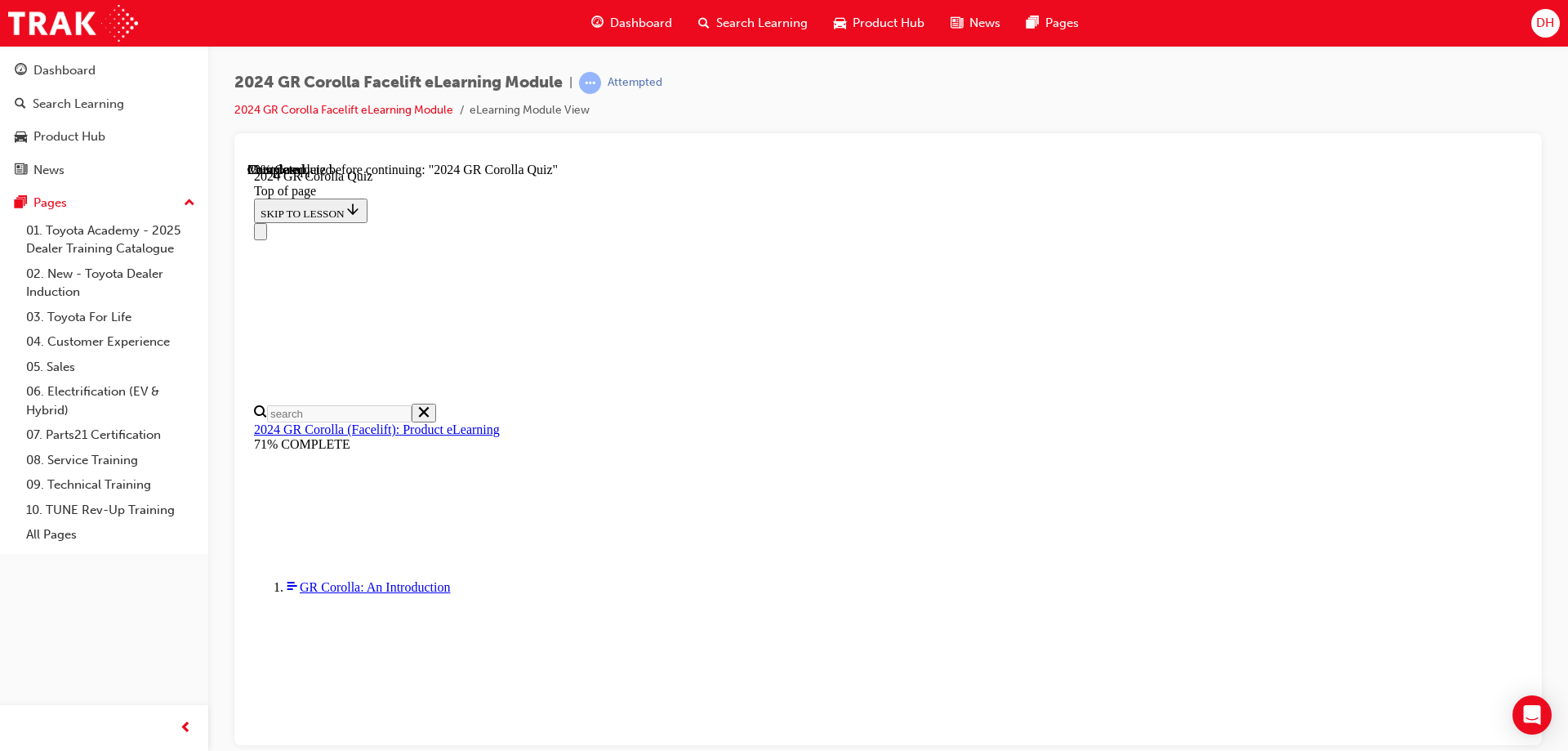
scroll to position [117, 0]
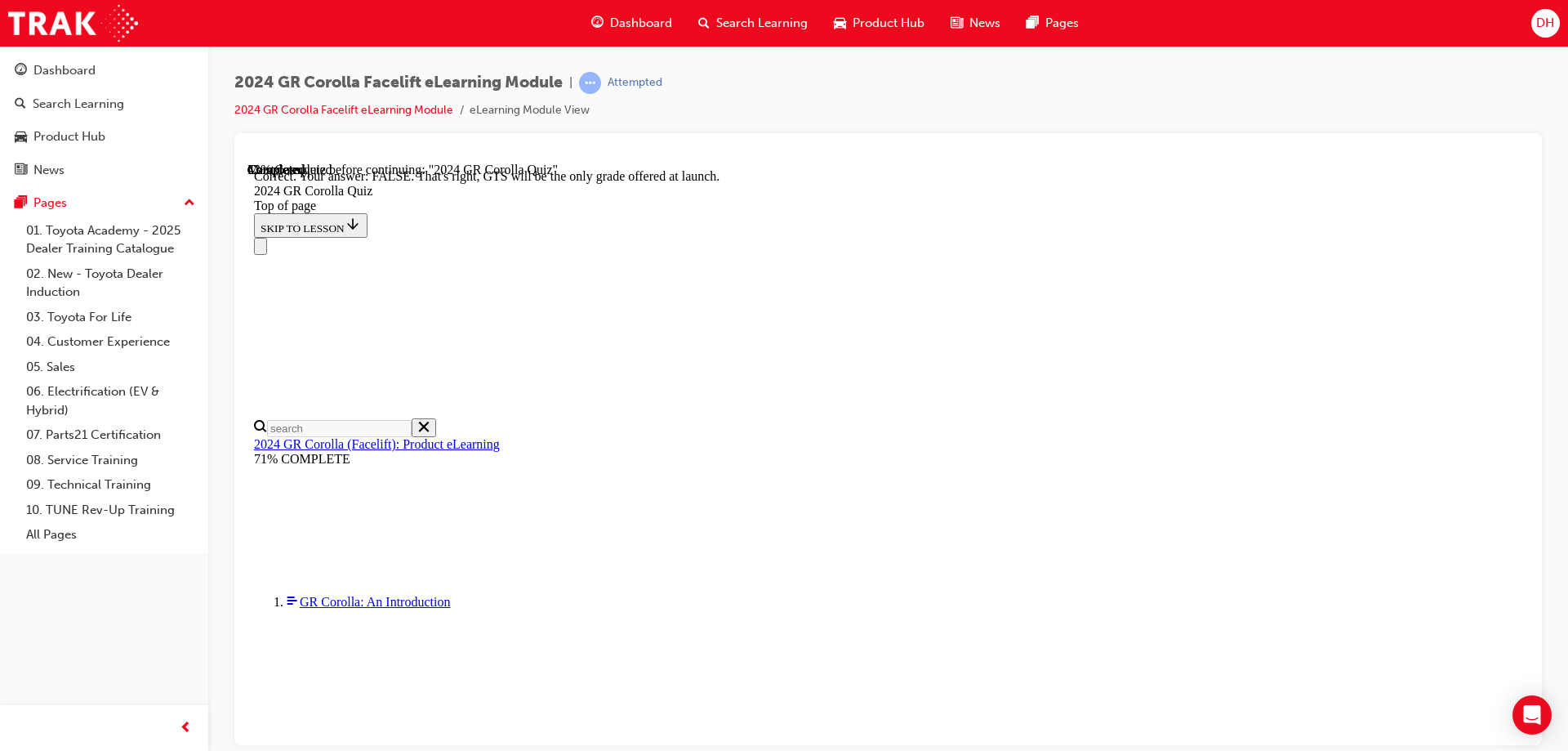
scroll to position [250, 0]
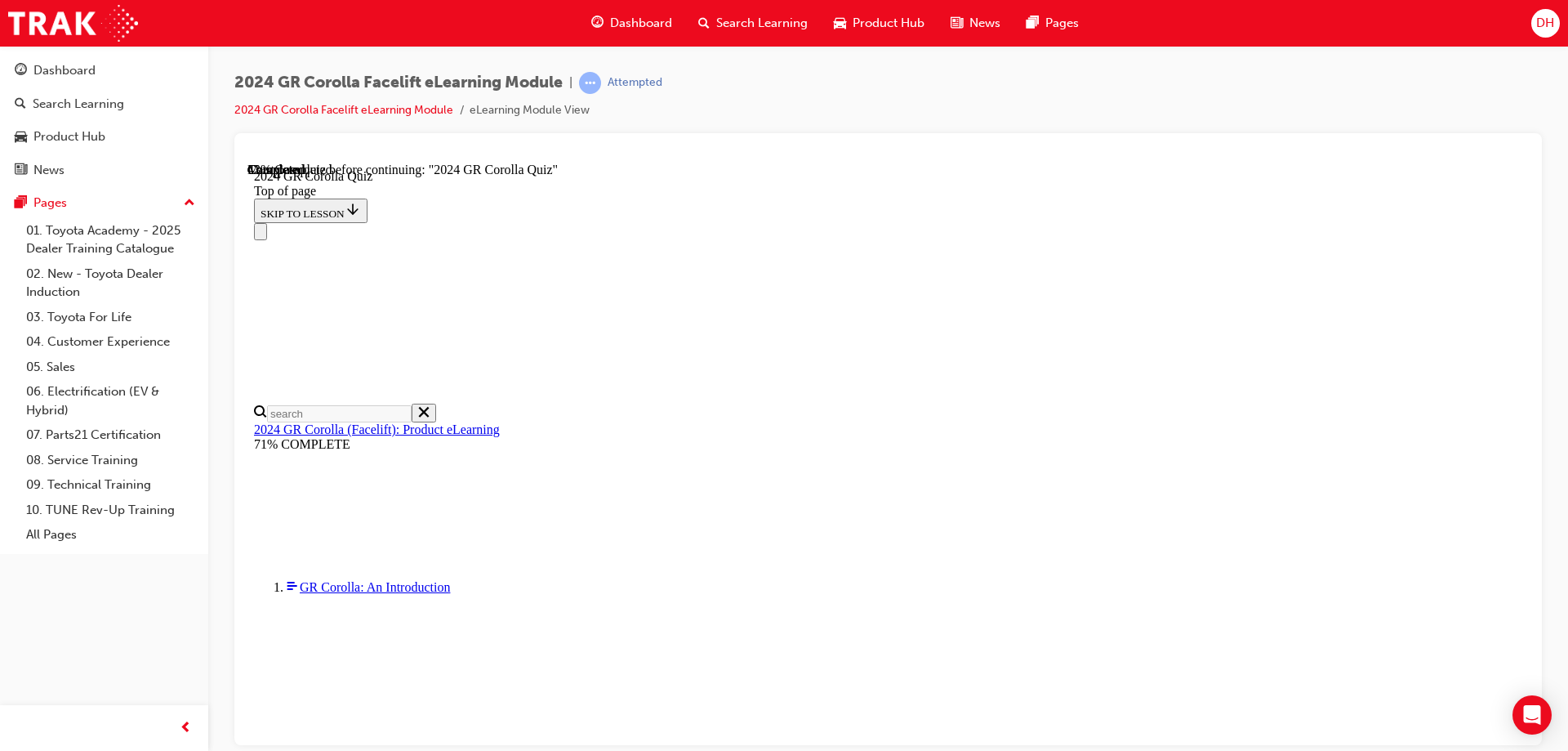
scroll to position [429, 0]
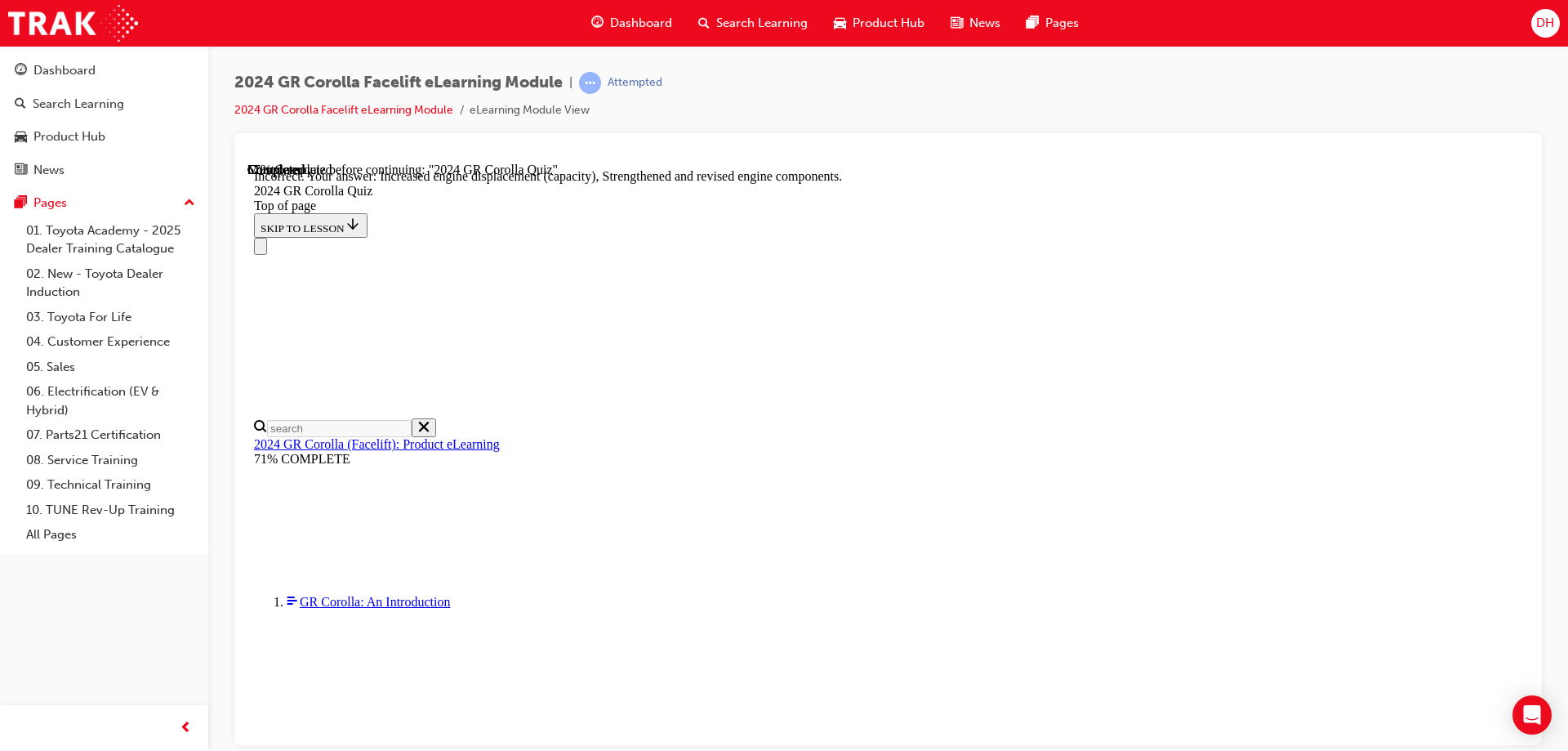
scroll to position [652, 0]
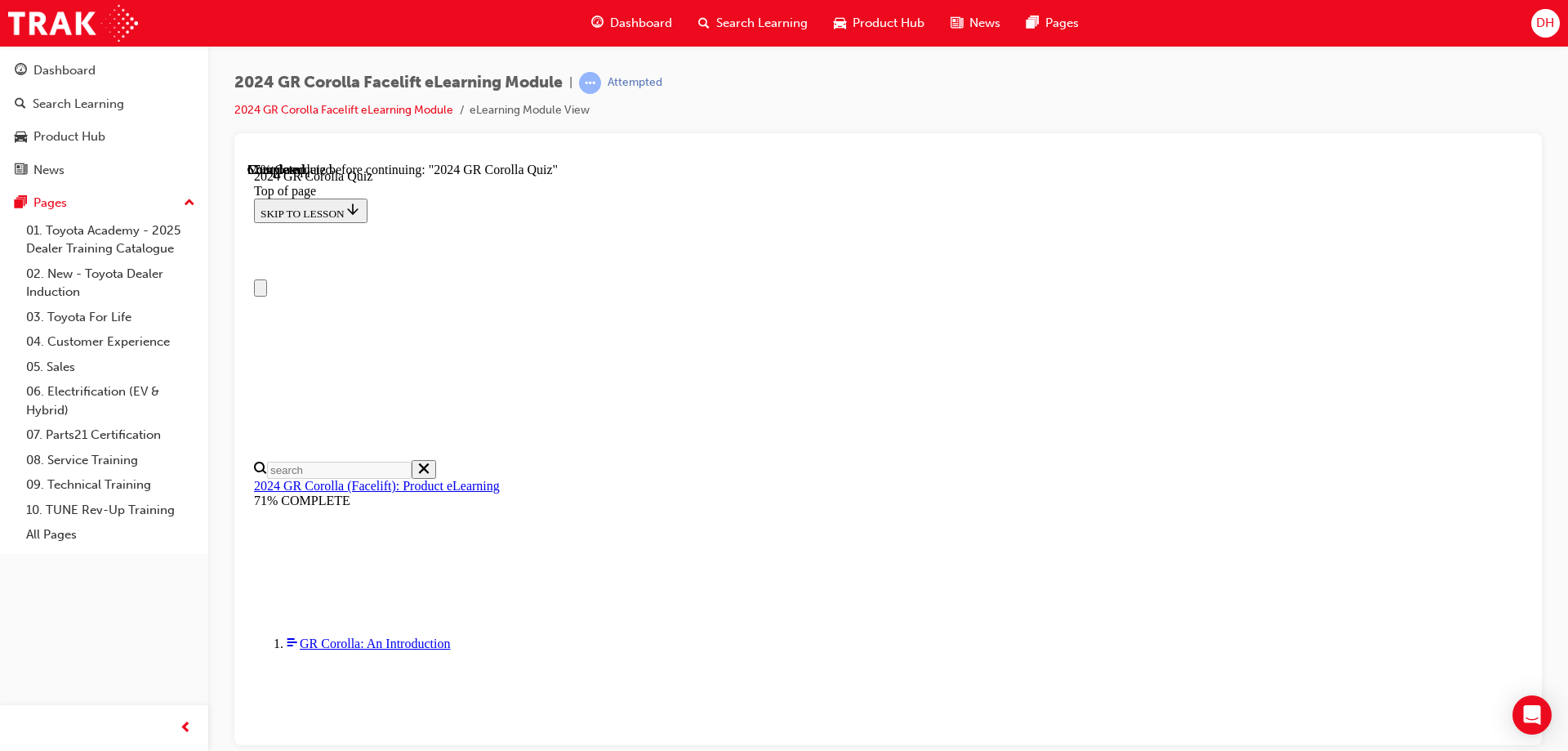
scroll to position [245, 0]
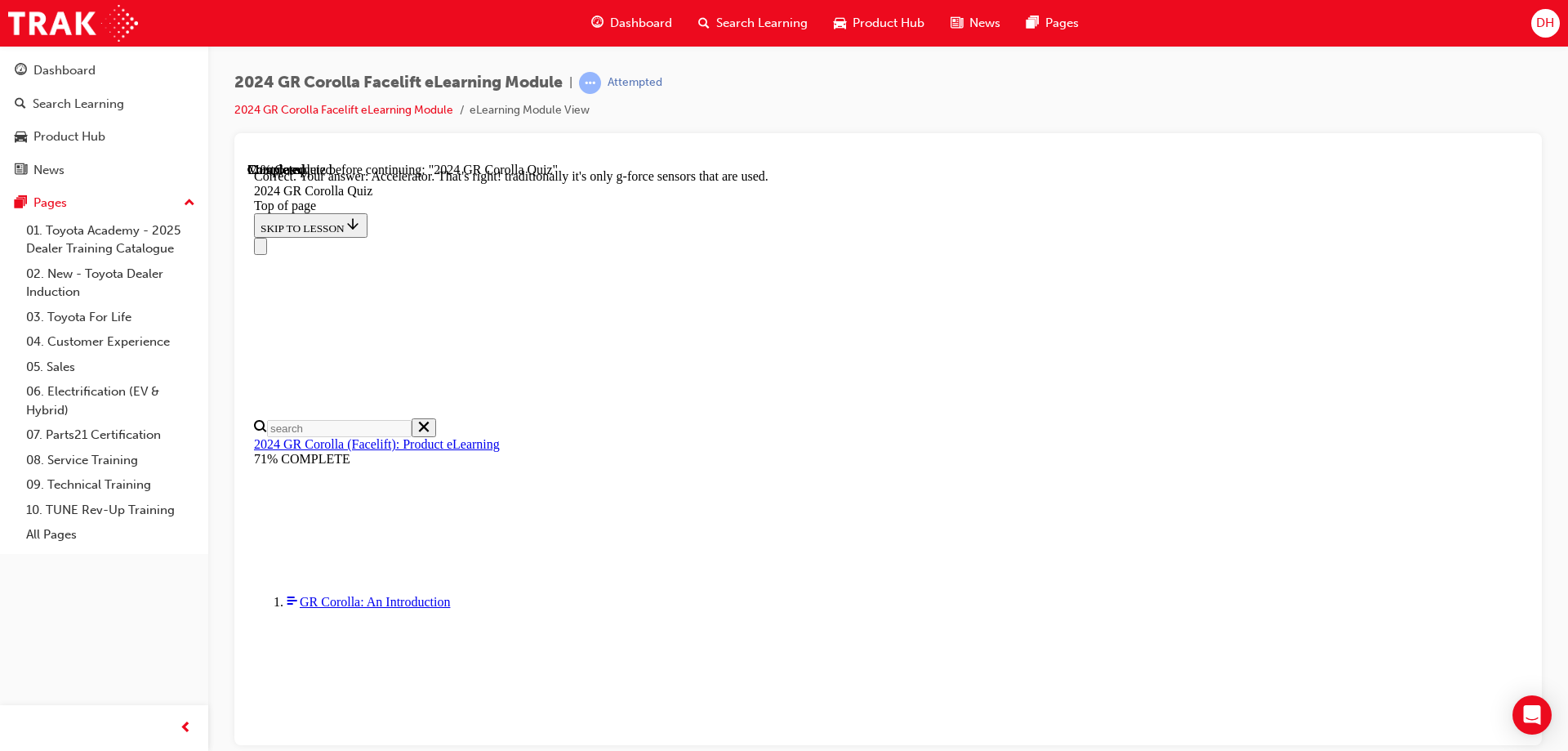
scroll to position [694, 0]
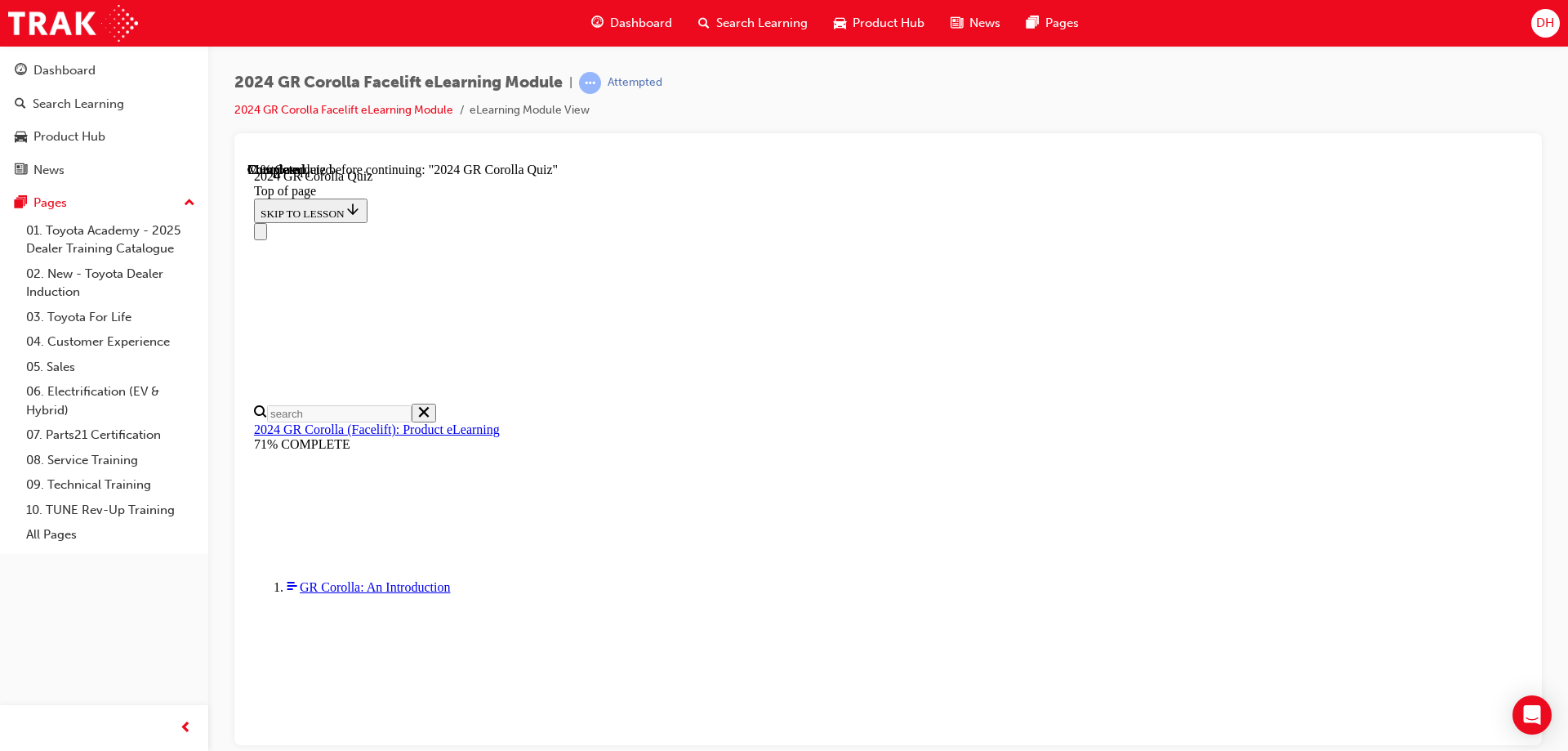
scroll to position [327, 0]
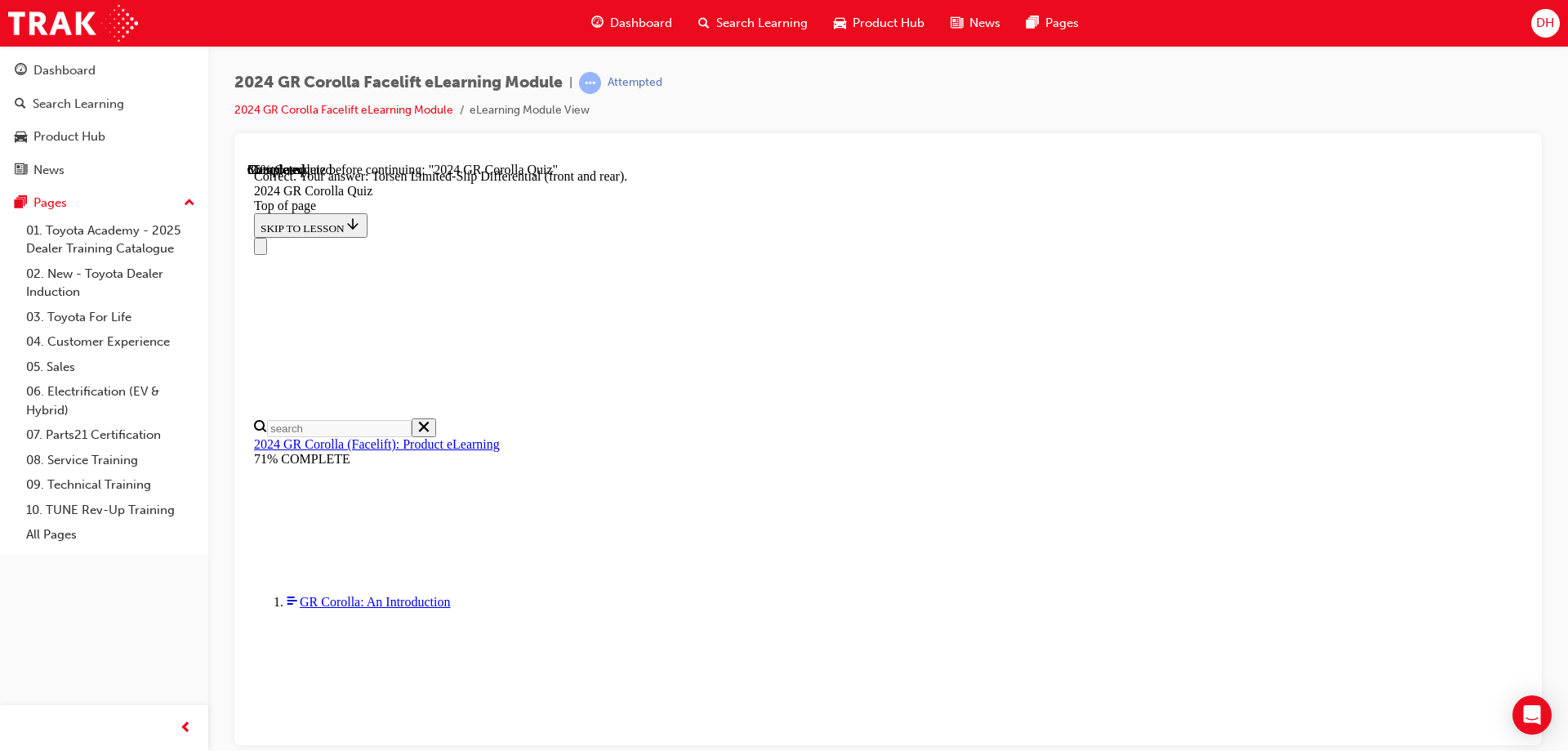
scroll to position [650, 0]
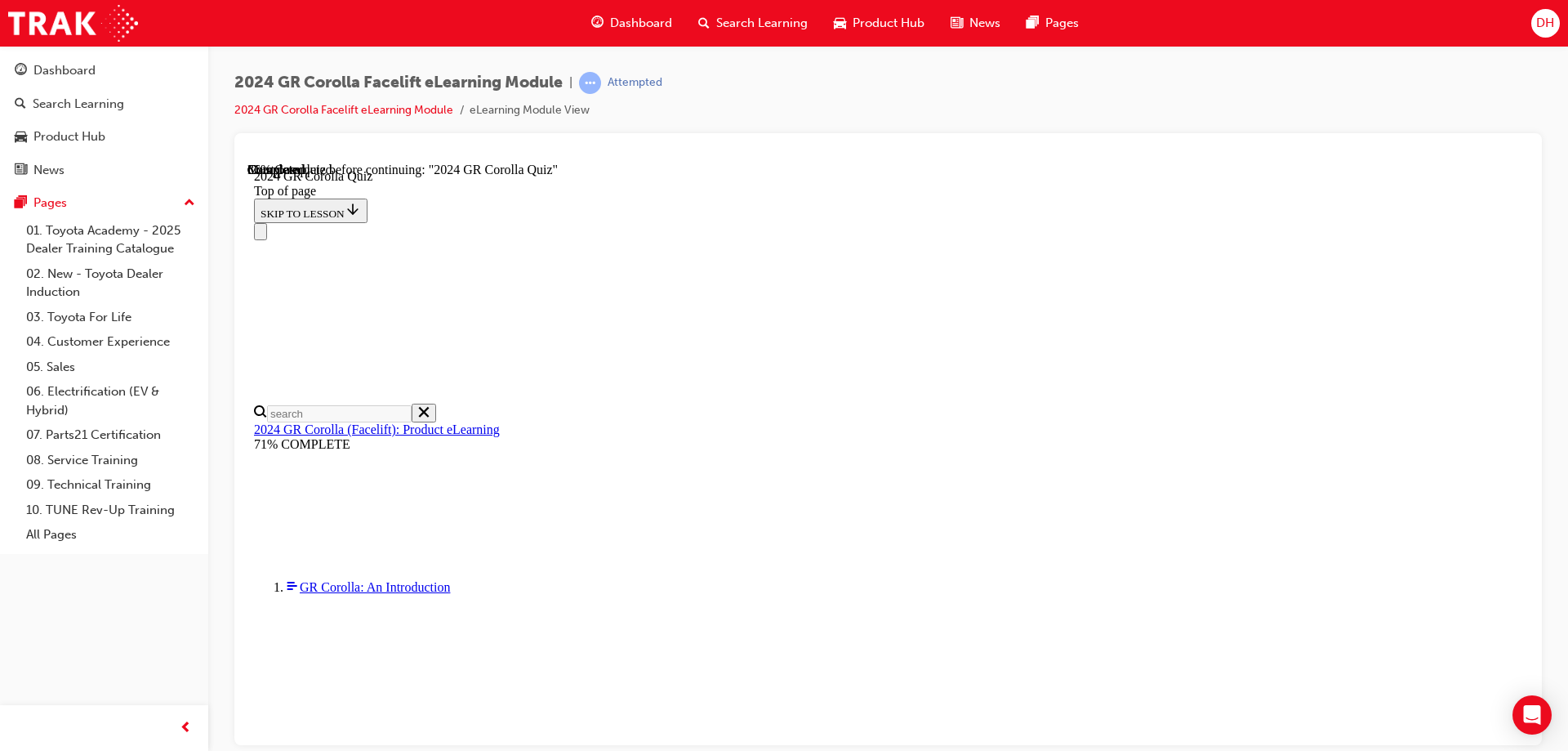
scroll to position [164, 0]
drag, startPoint x: 743, startPoint y: 541, endPoint x: 746, endPoint y: 560, distance: 19.2
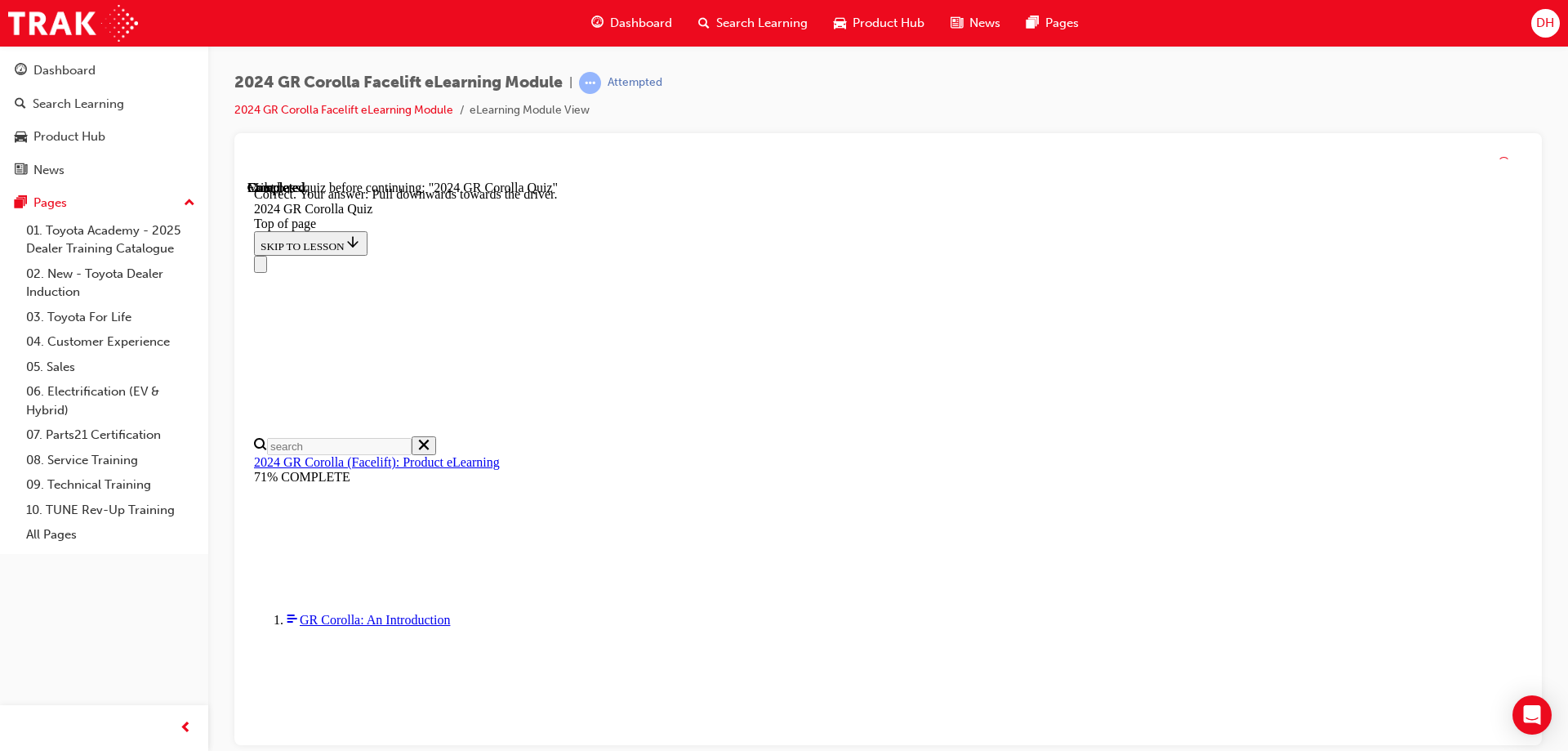
scroll to position [280, 0]
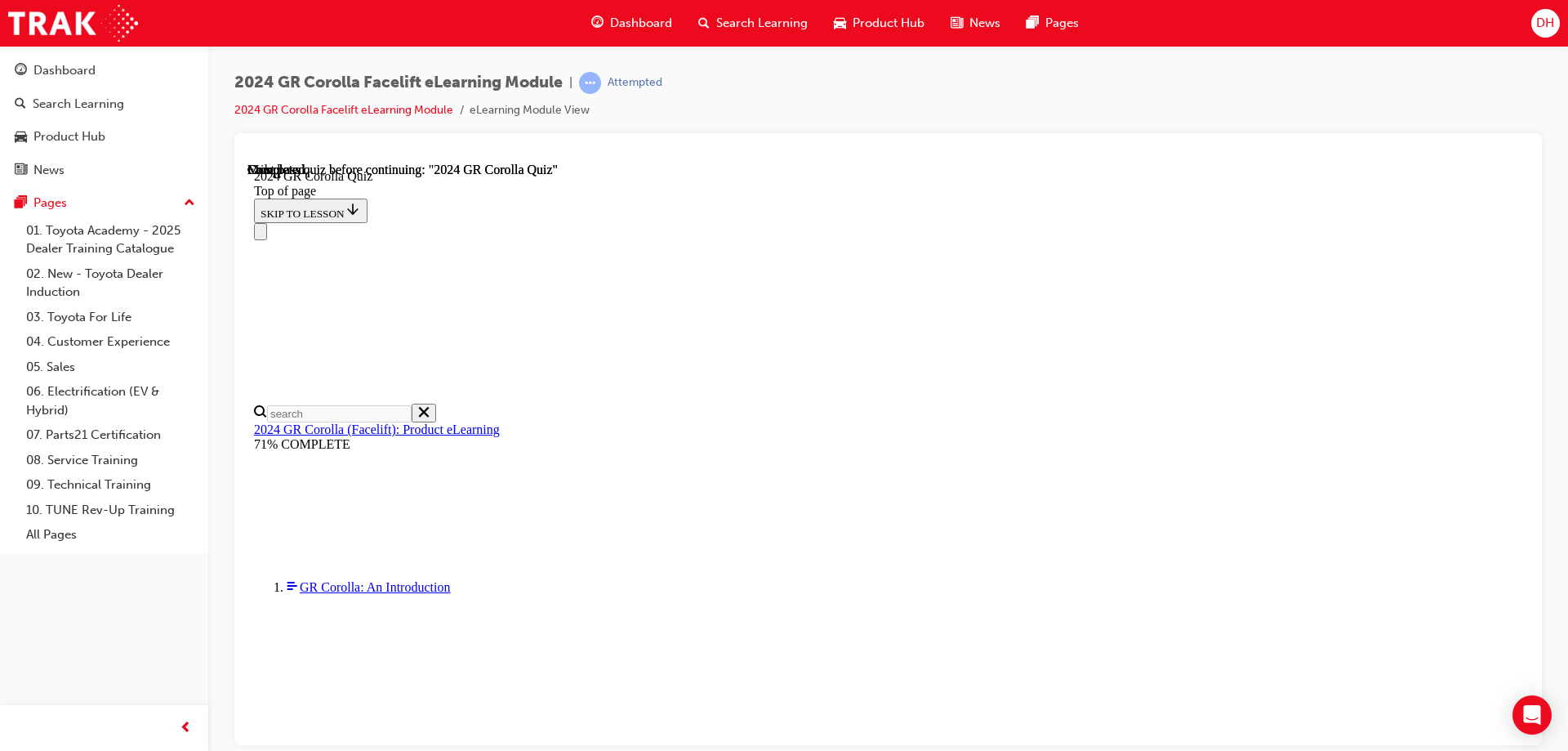
scroll to position [313, 0]
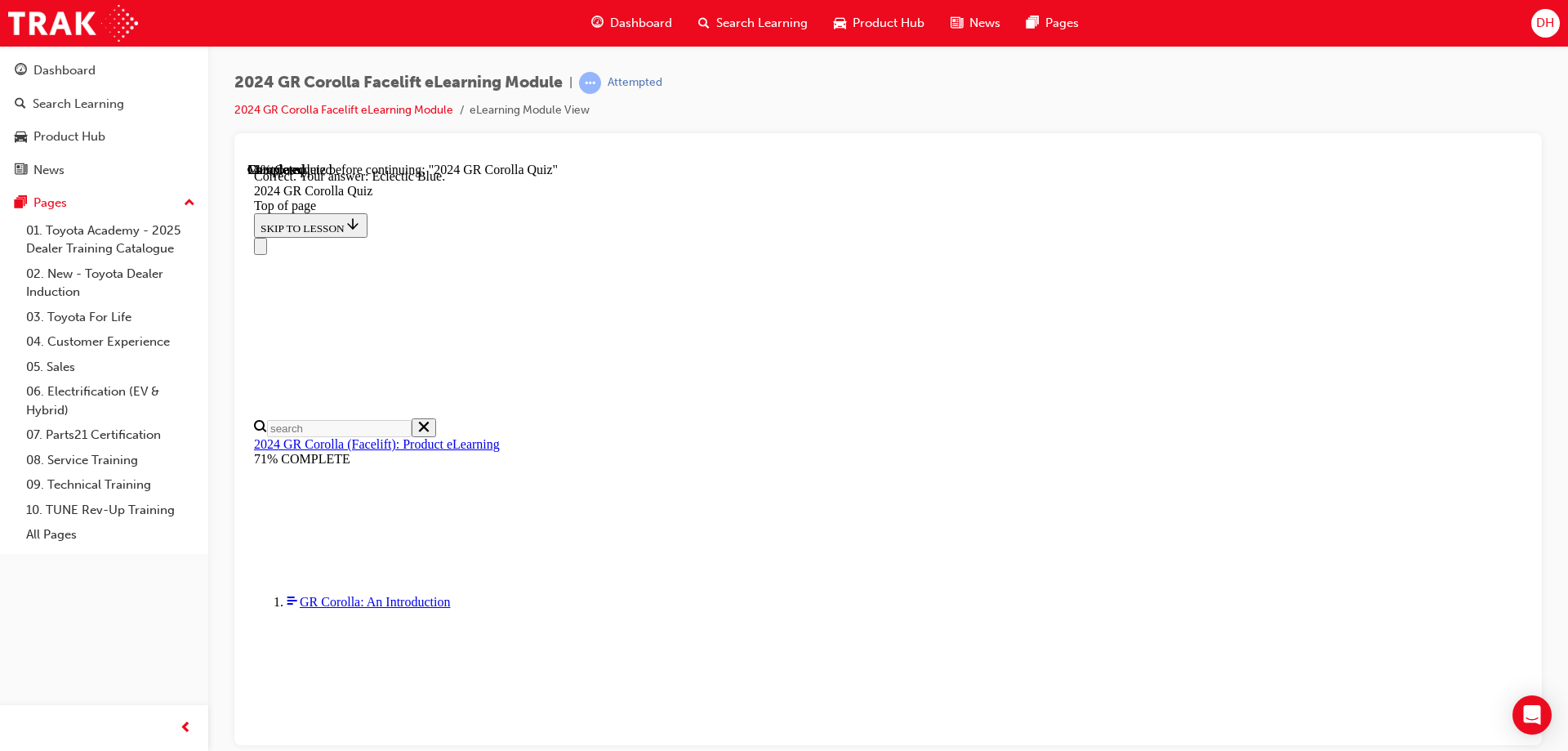
scroll to position [300, 0]
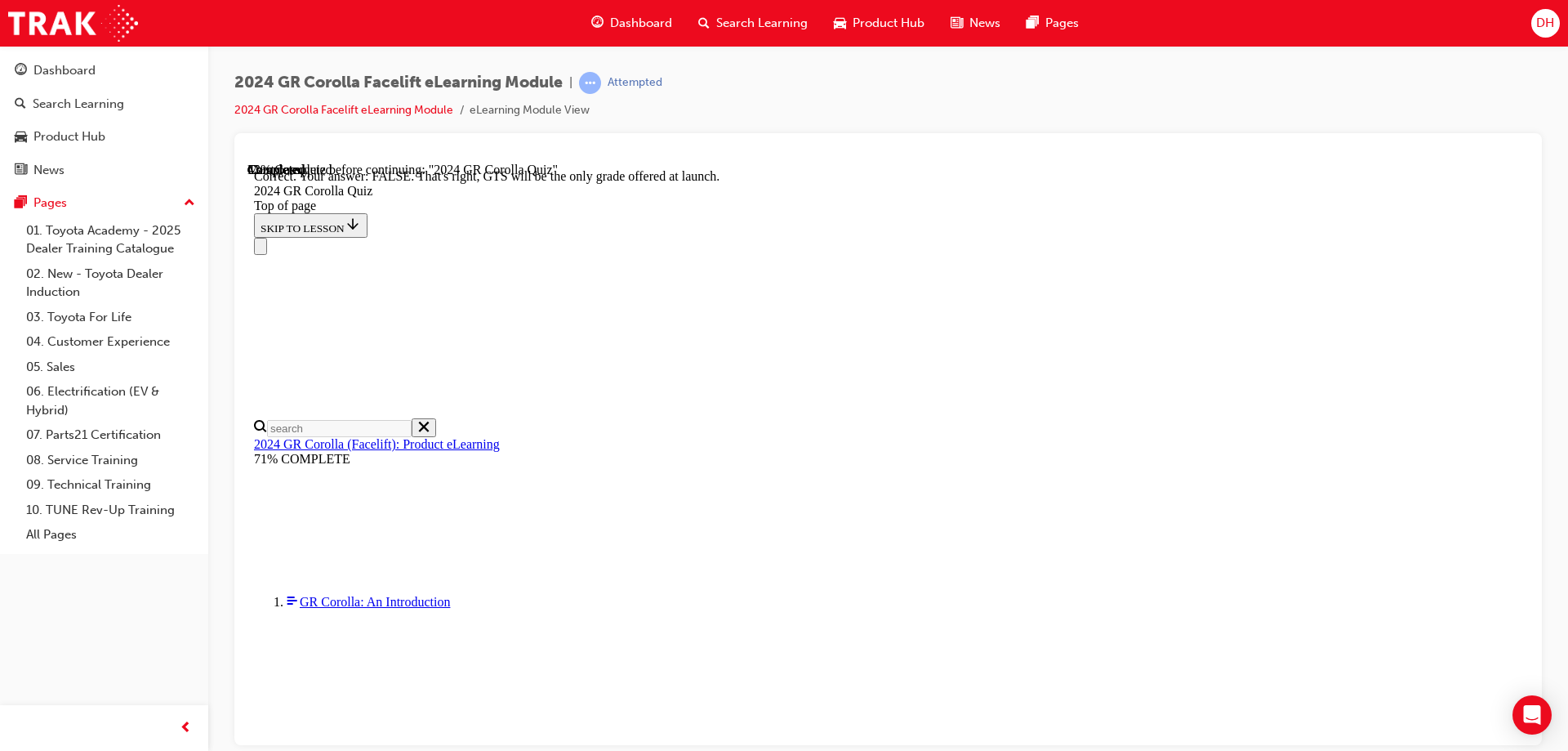
scroll to position [250, 0]
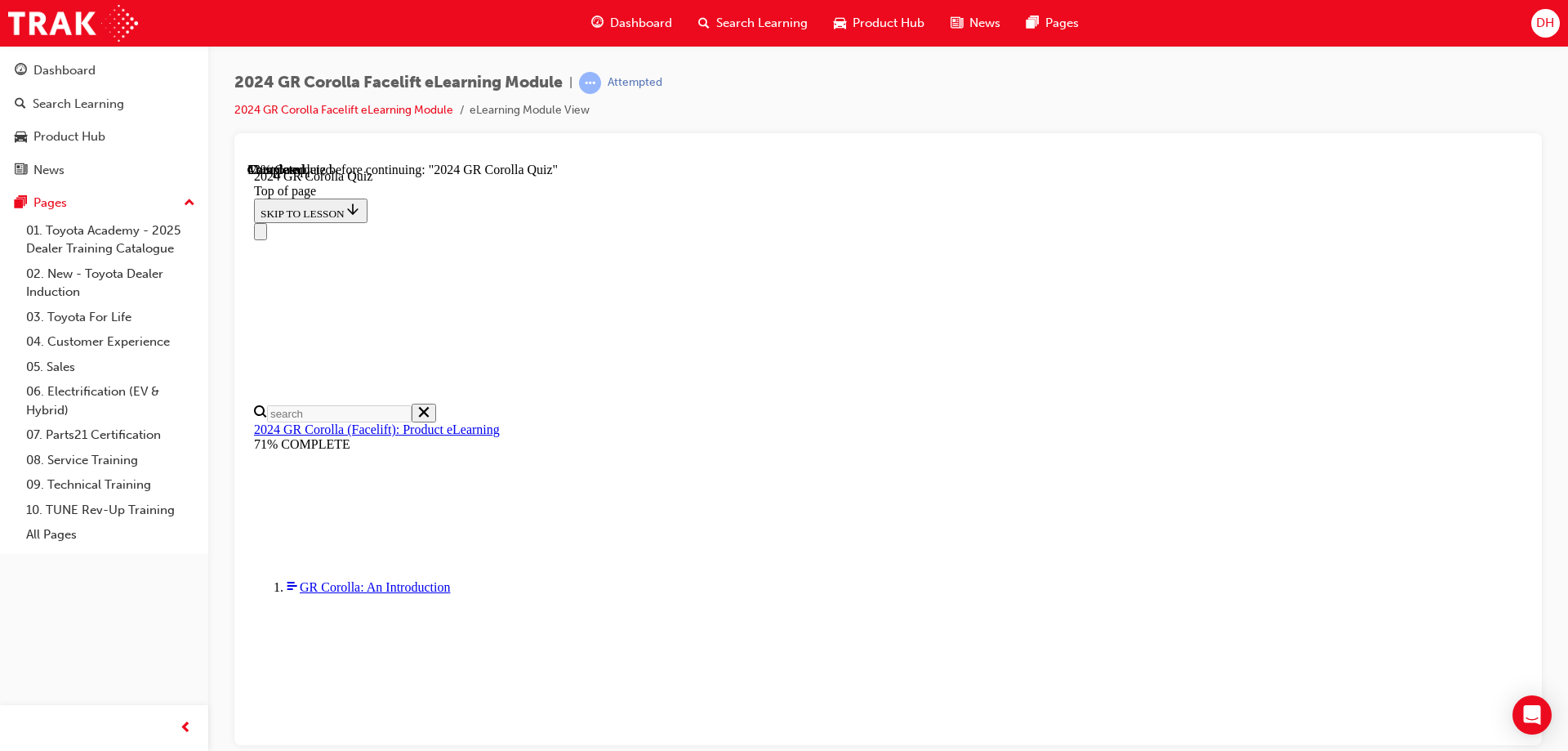
scroll to position [408, 0]
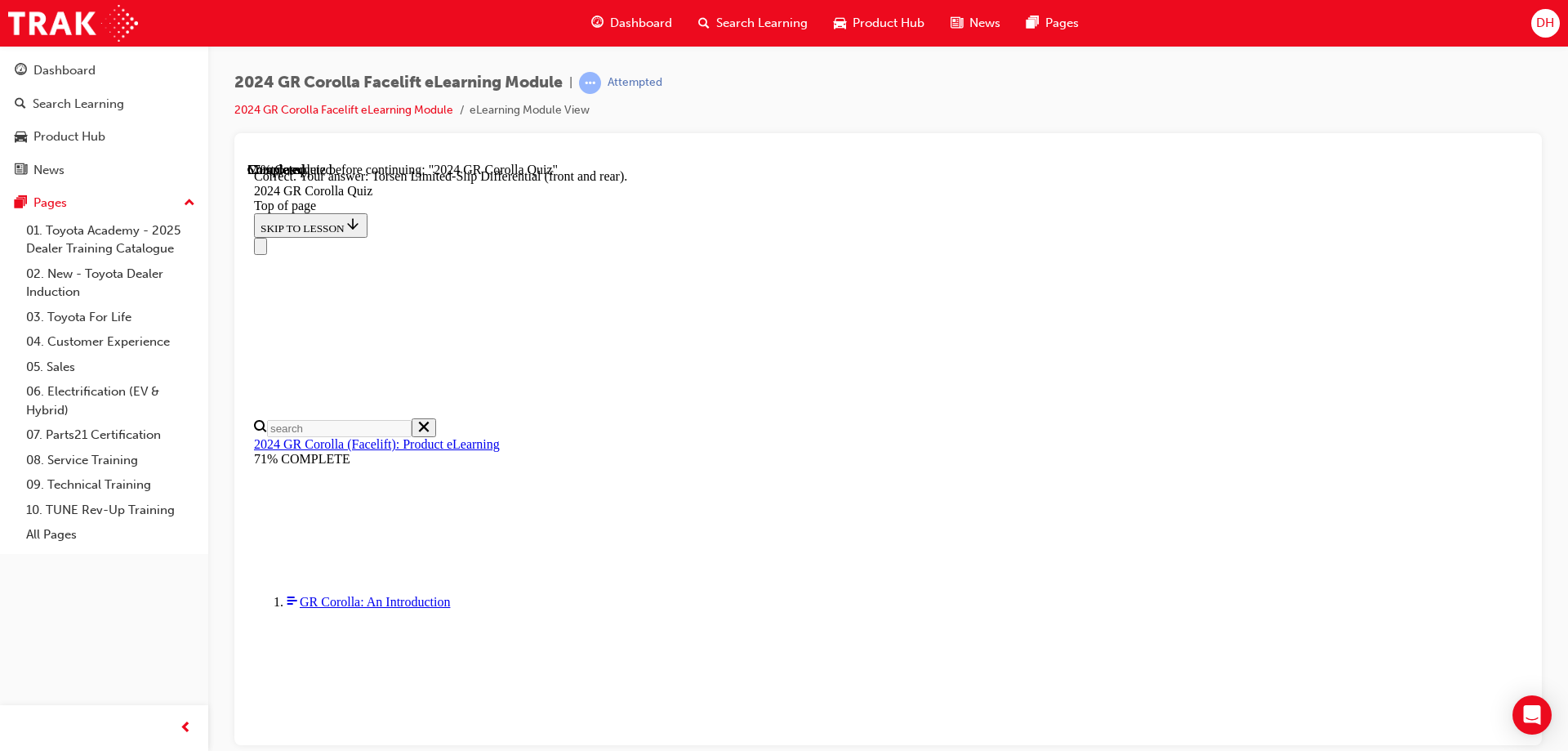
scroll to position [650, 0]
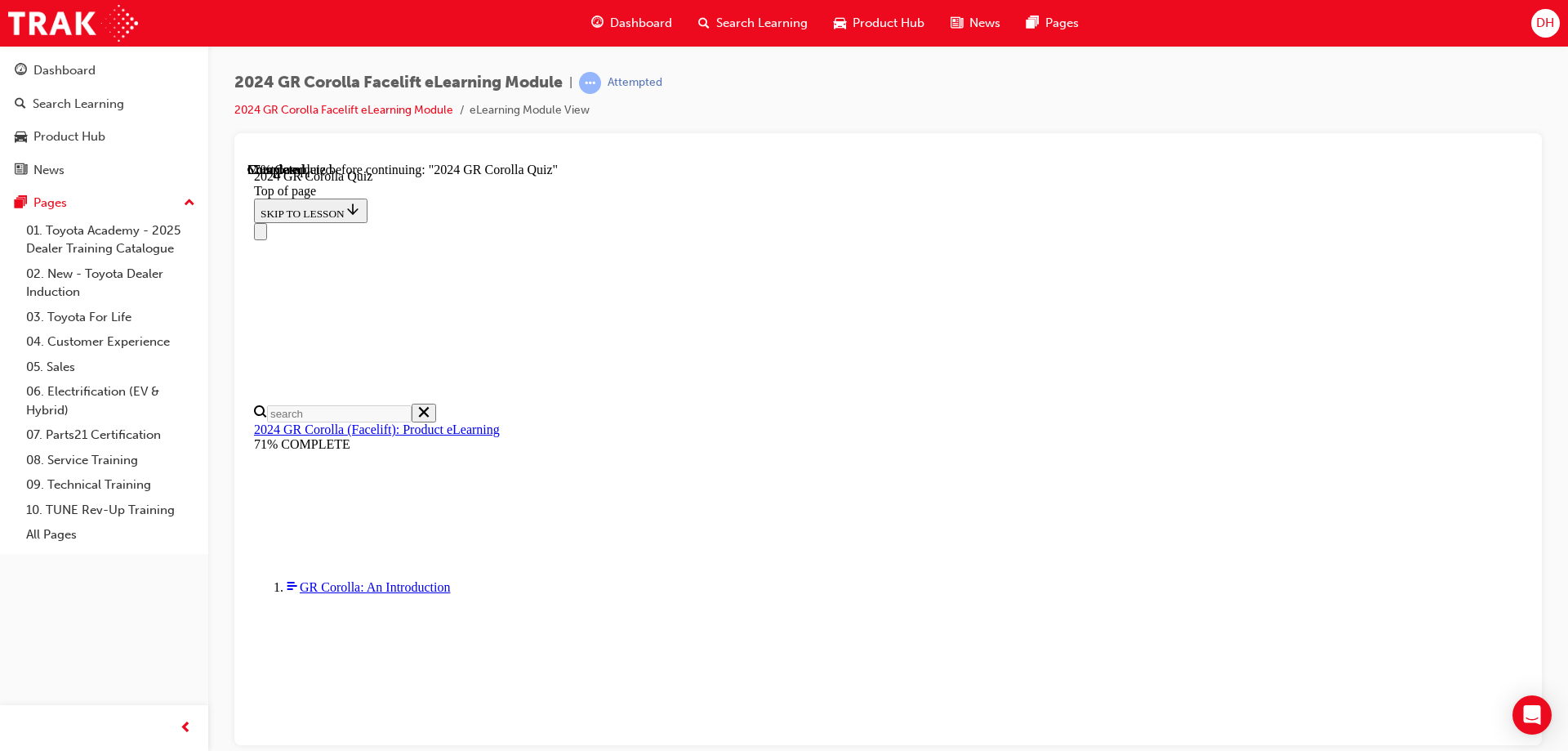
scroll to position [408, 0]
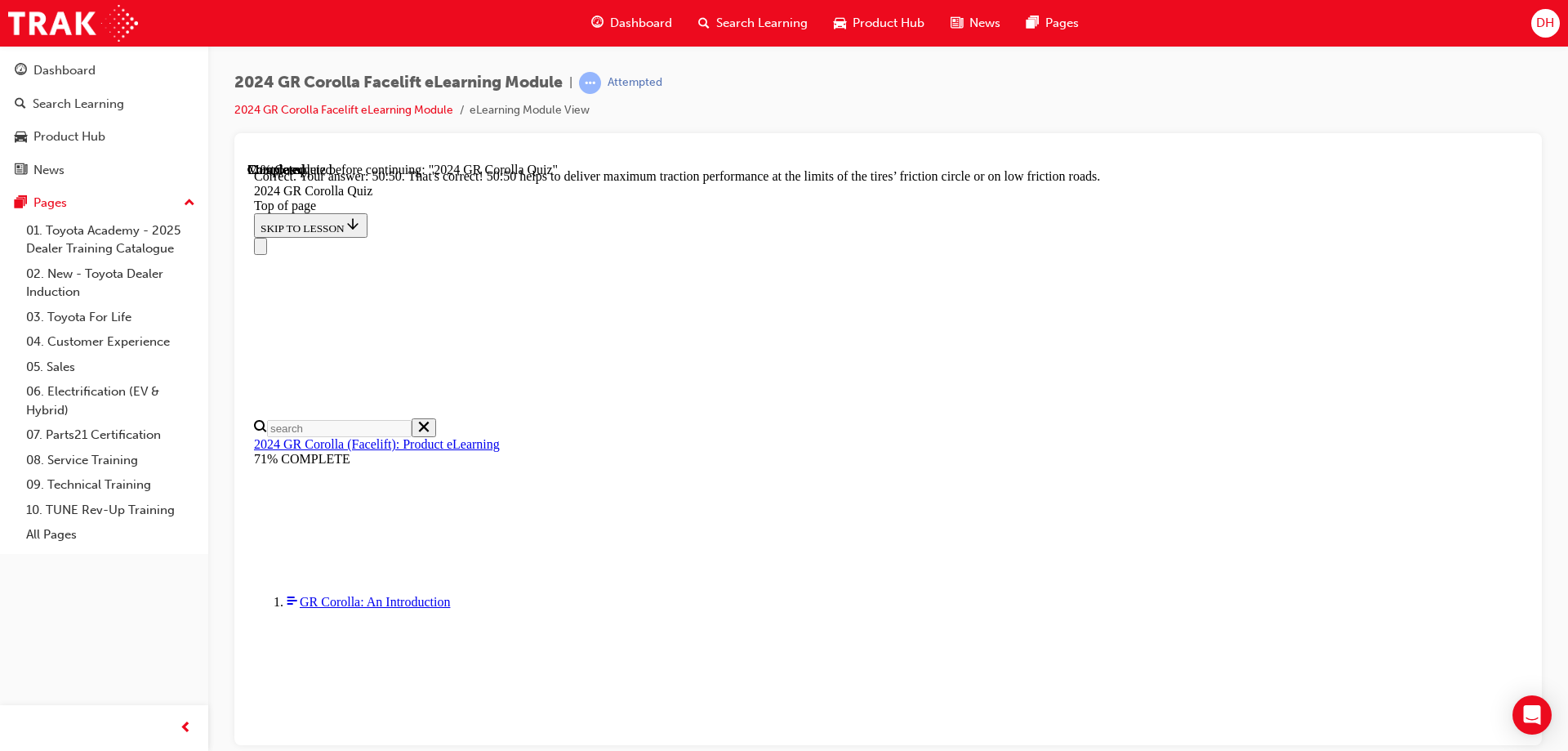
scroll to position [685, 0]
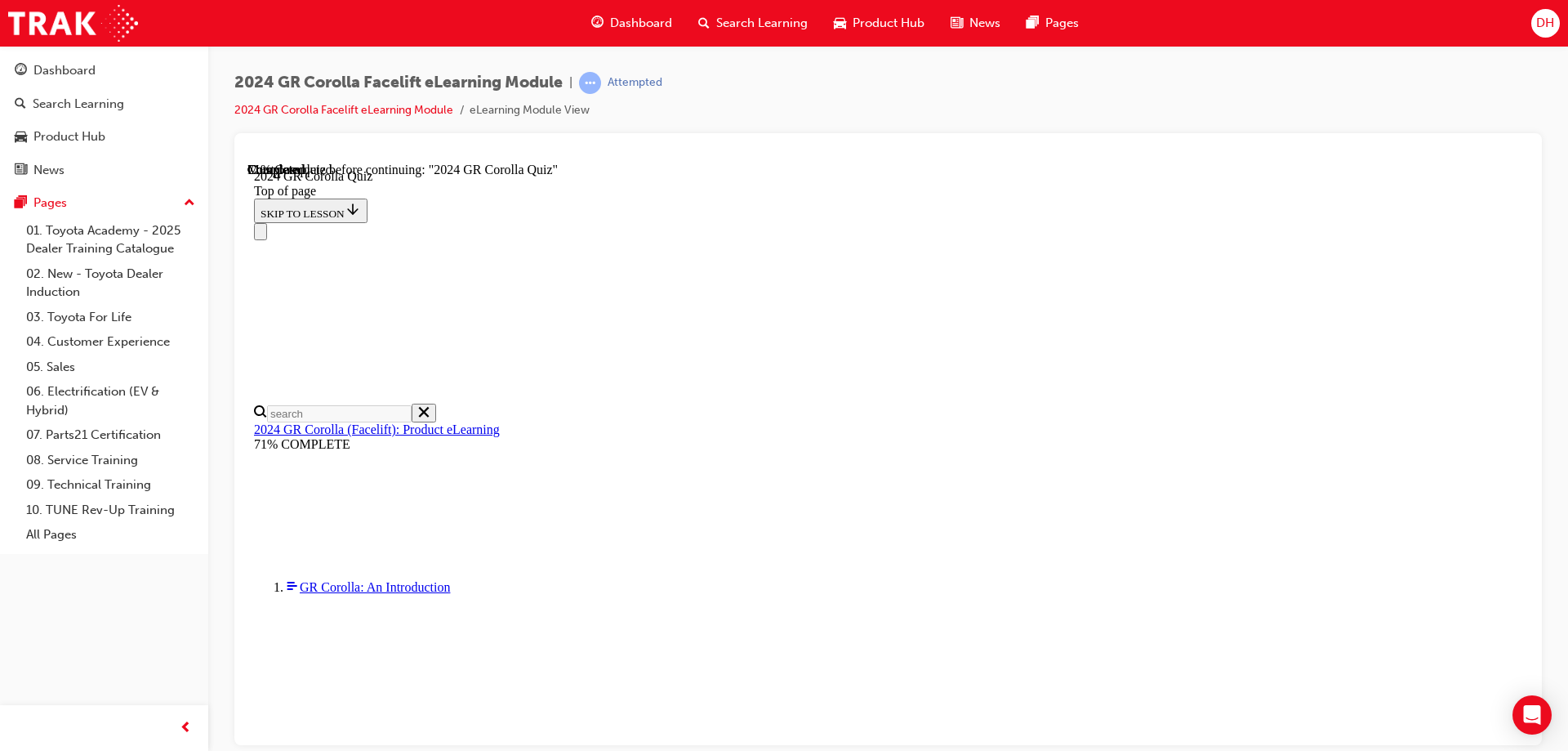
scroll to position [408, 0]
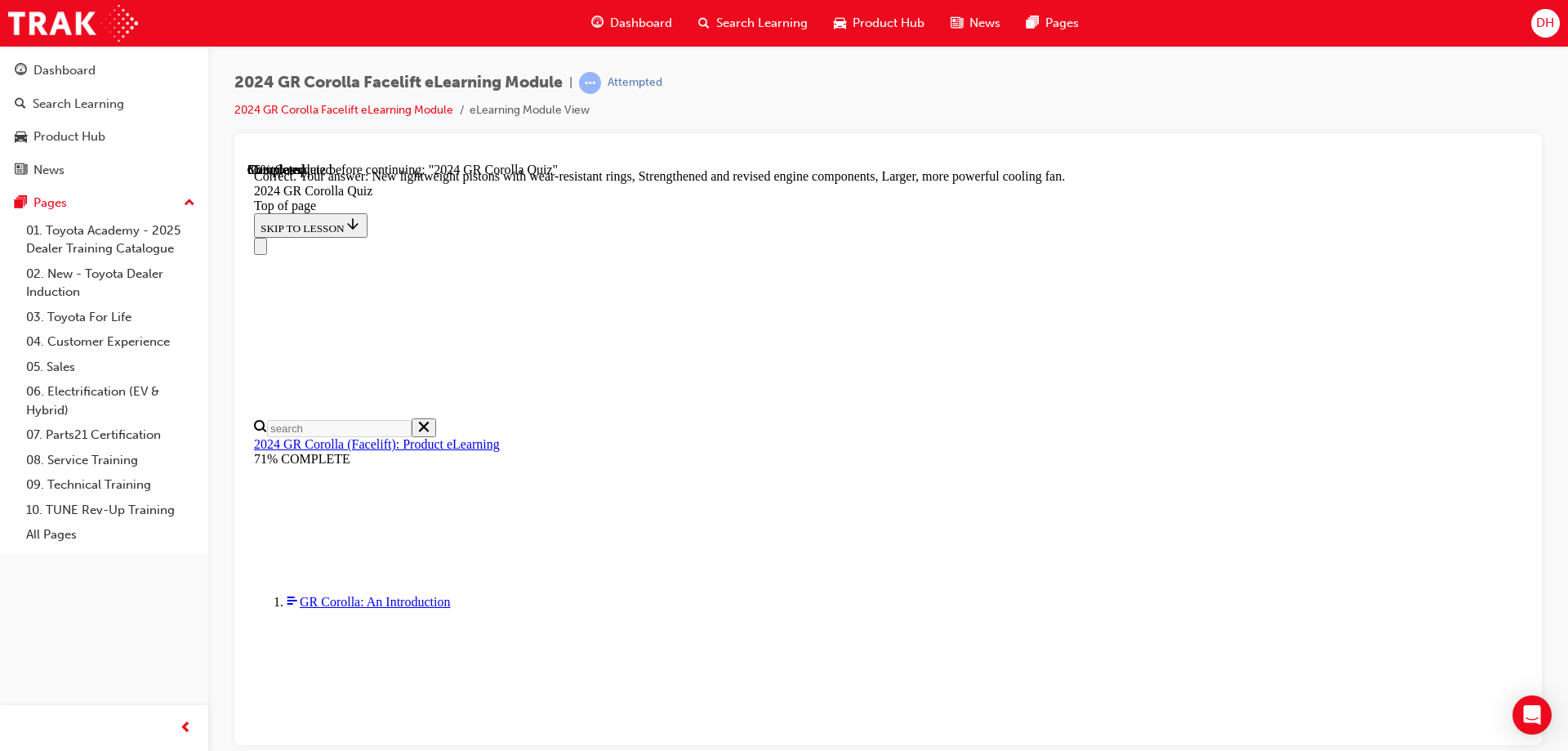
scroll to position [652, 0]
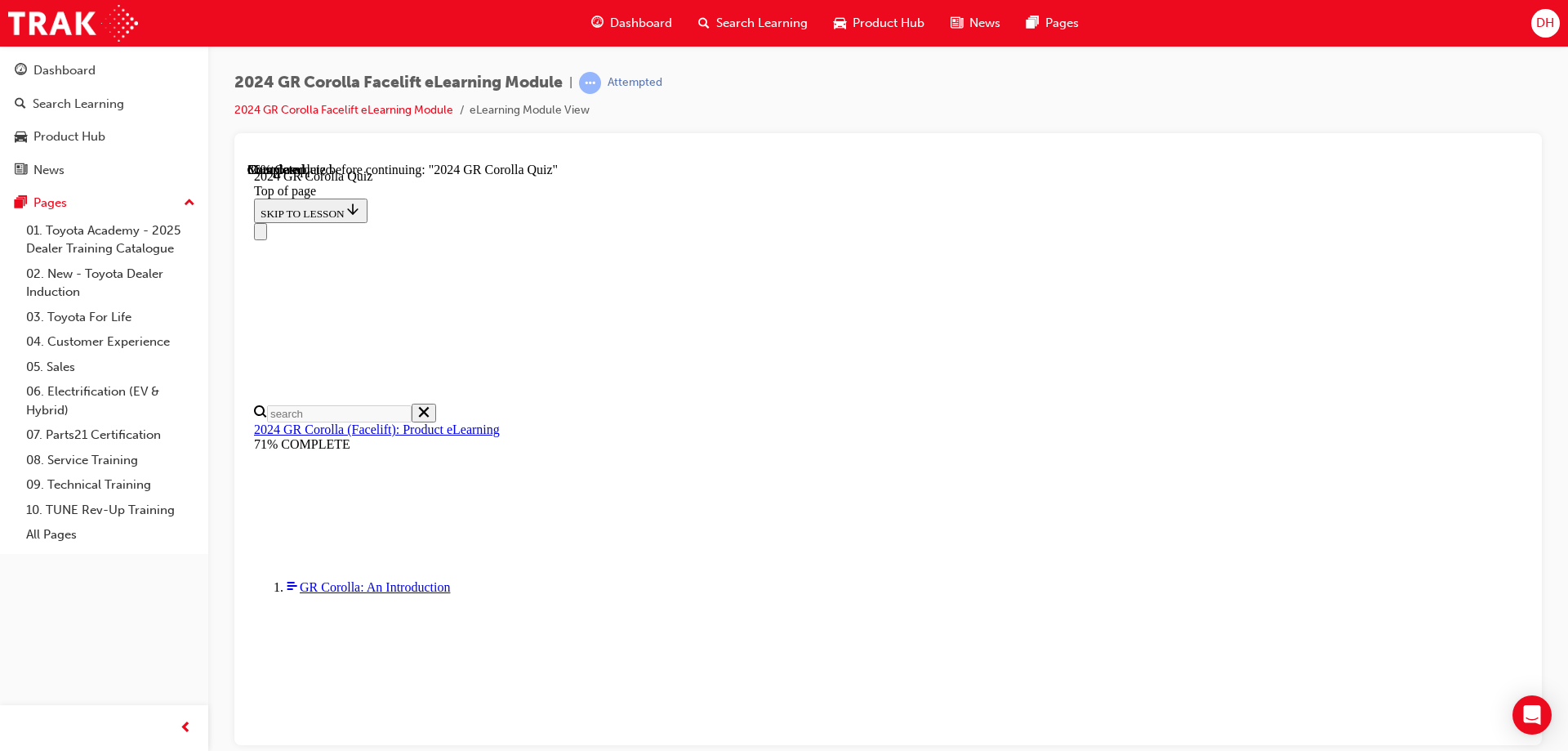
scroll to position [408, 0]
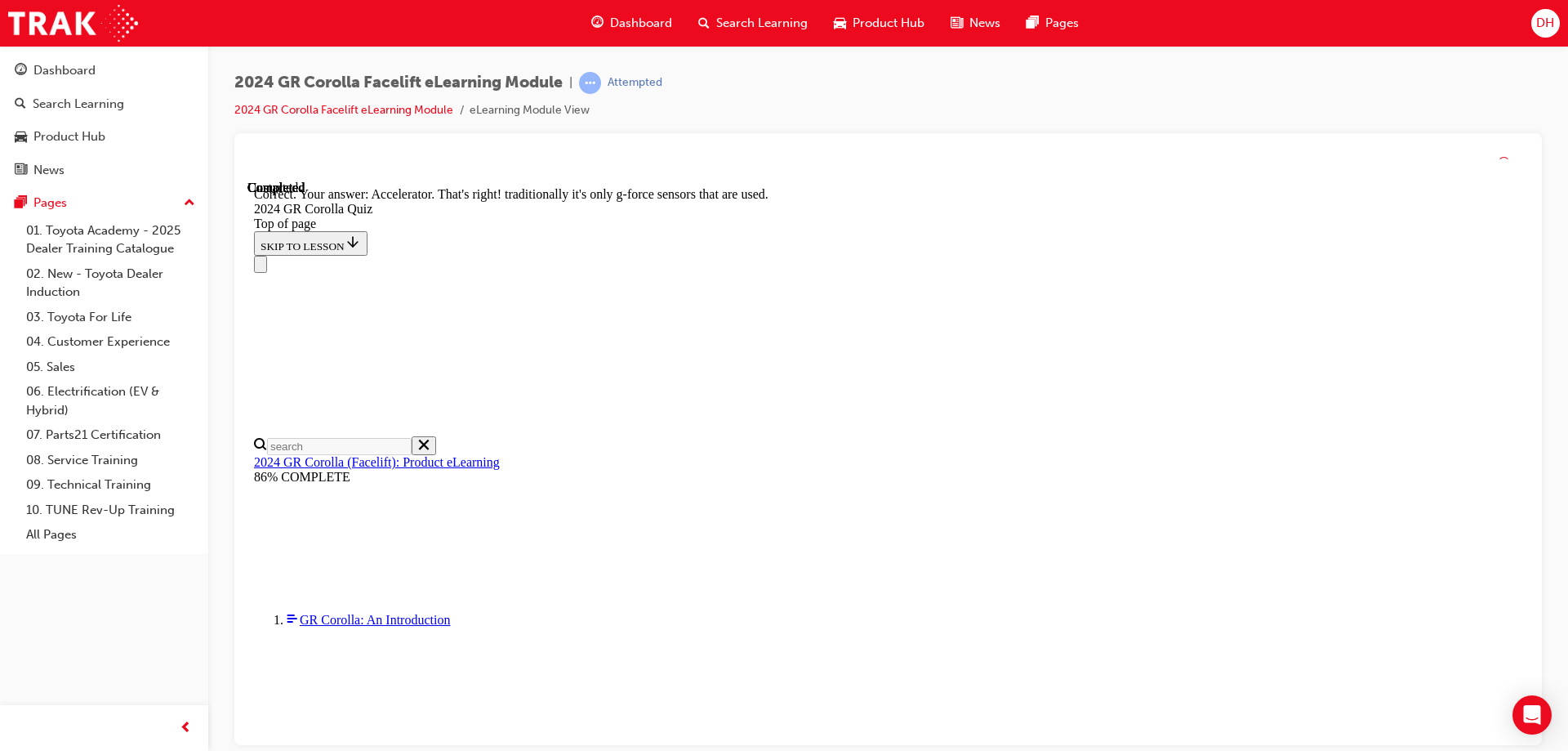
scroll to position [694, 0]
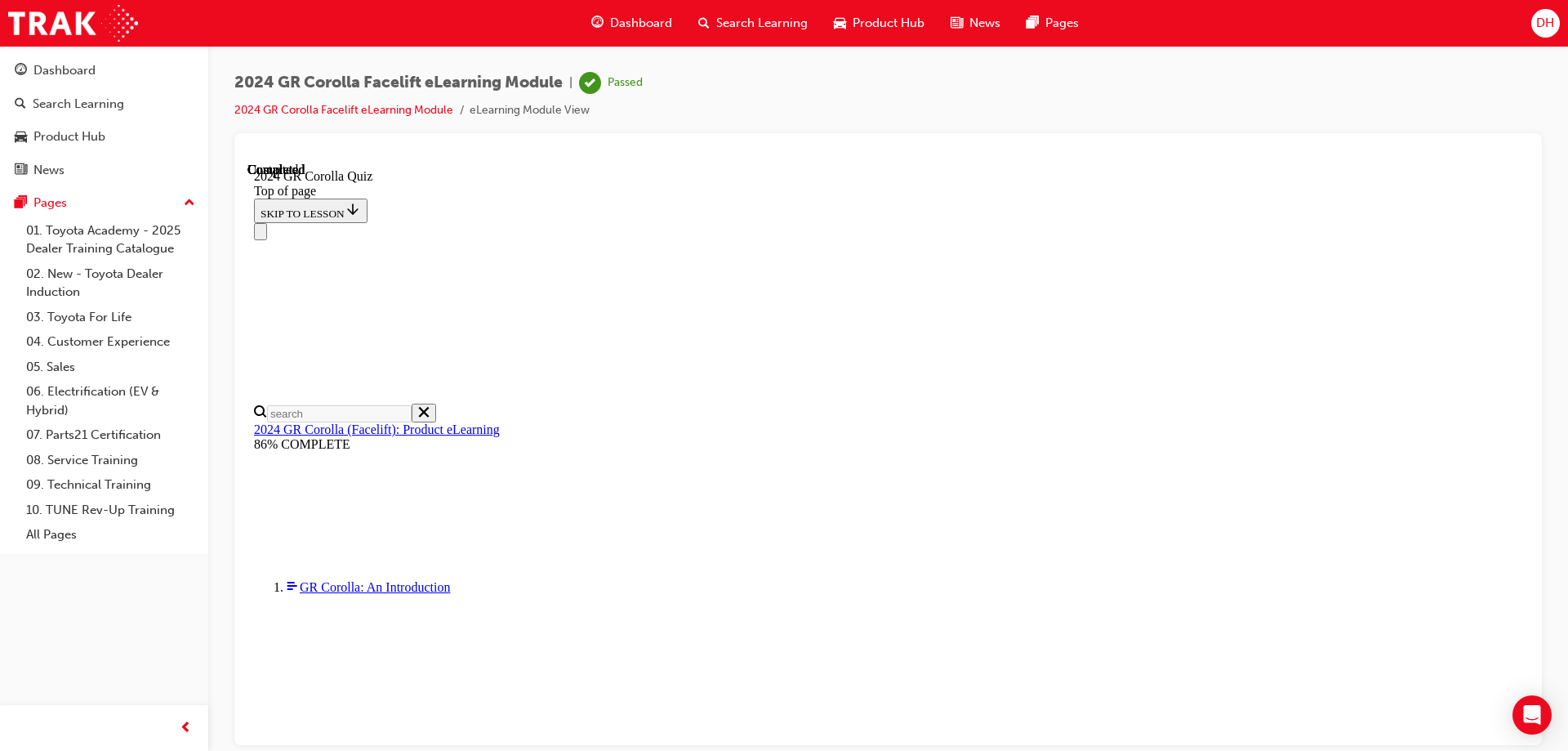
scroll to position [313, 0]
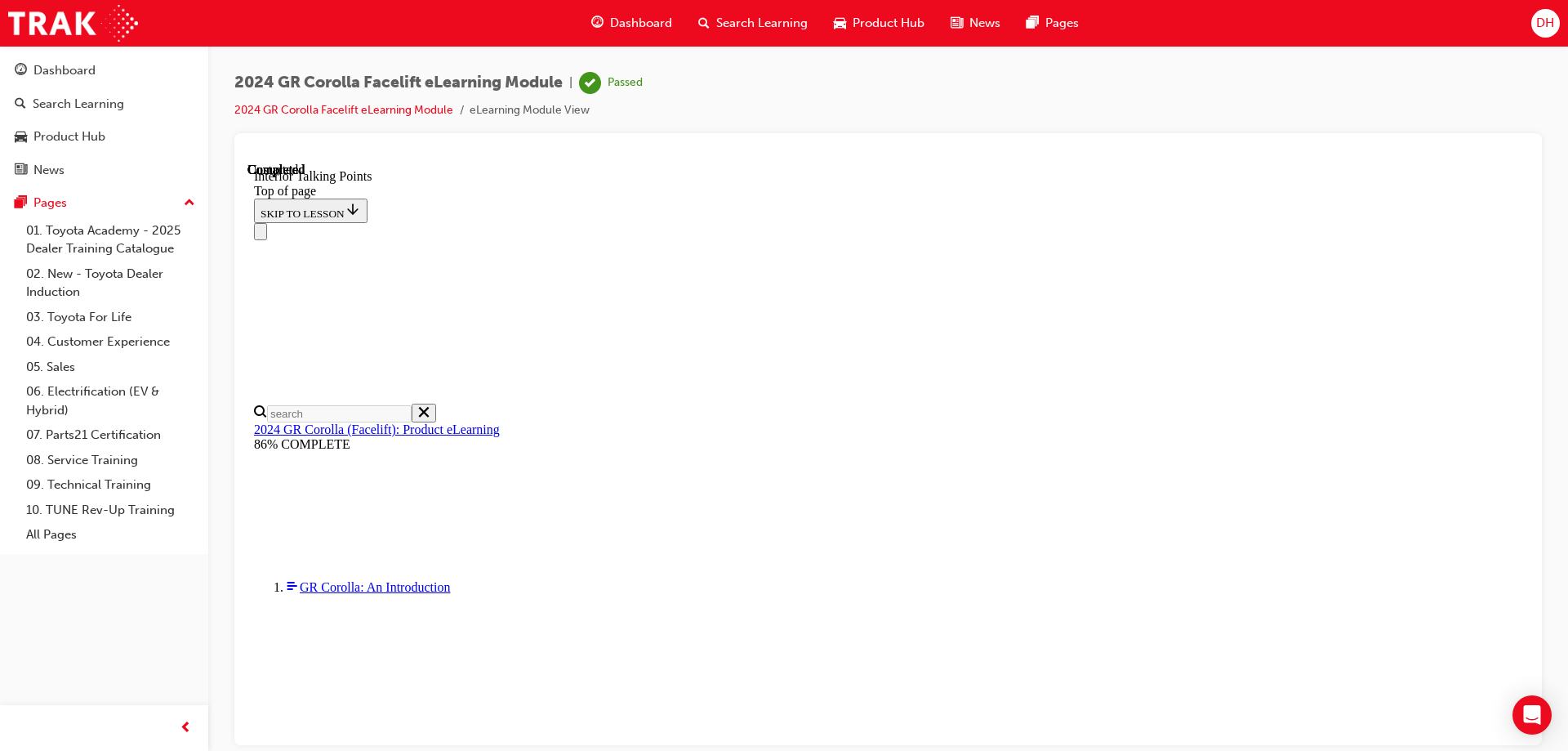
click at [1334, 222] on div "Navigation menu" at bounding box center [889, 231] width 1268 height 18
click at [1168, 222] on div "Navigation menu" at bounding box center [889, 231] width 1268 height 18
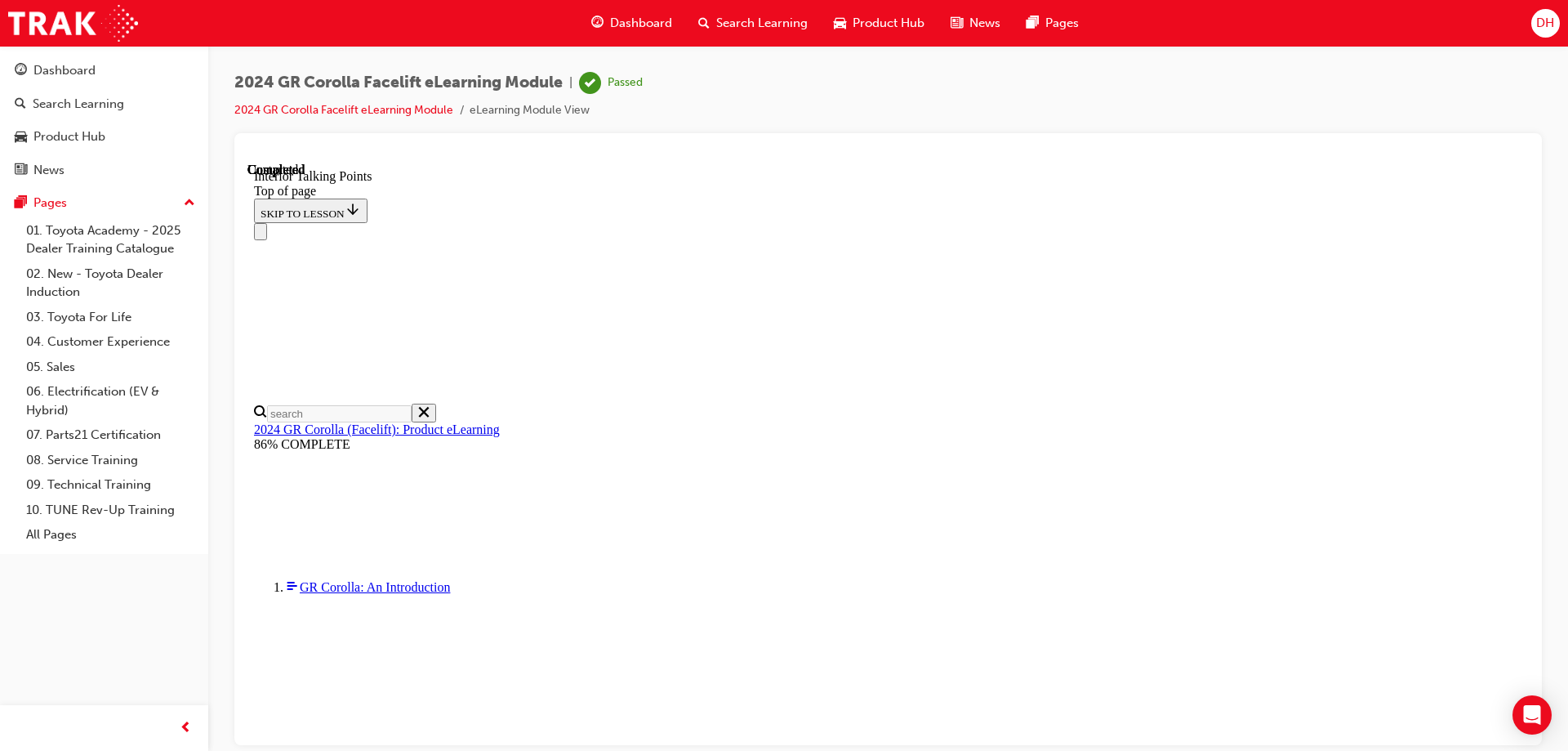
click at [1113, 161] on div at bounding box center [888, 154] width 1281 height 17
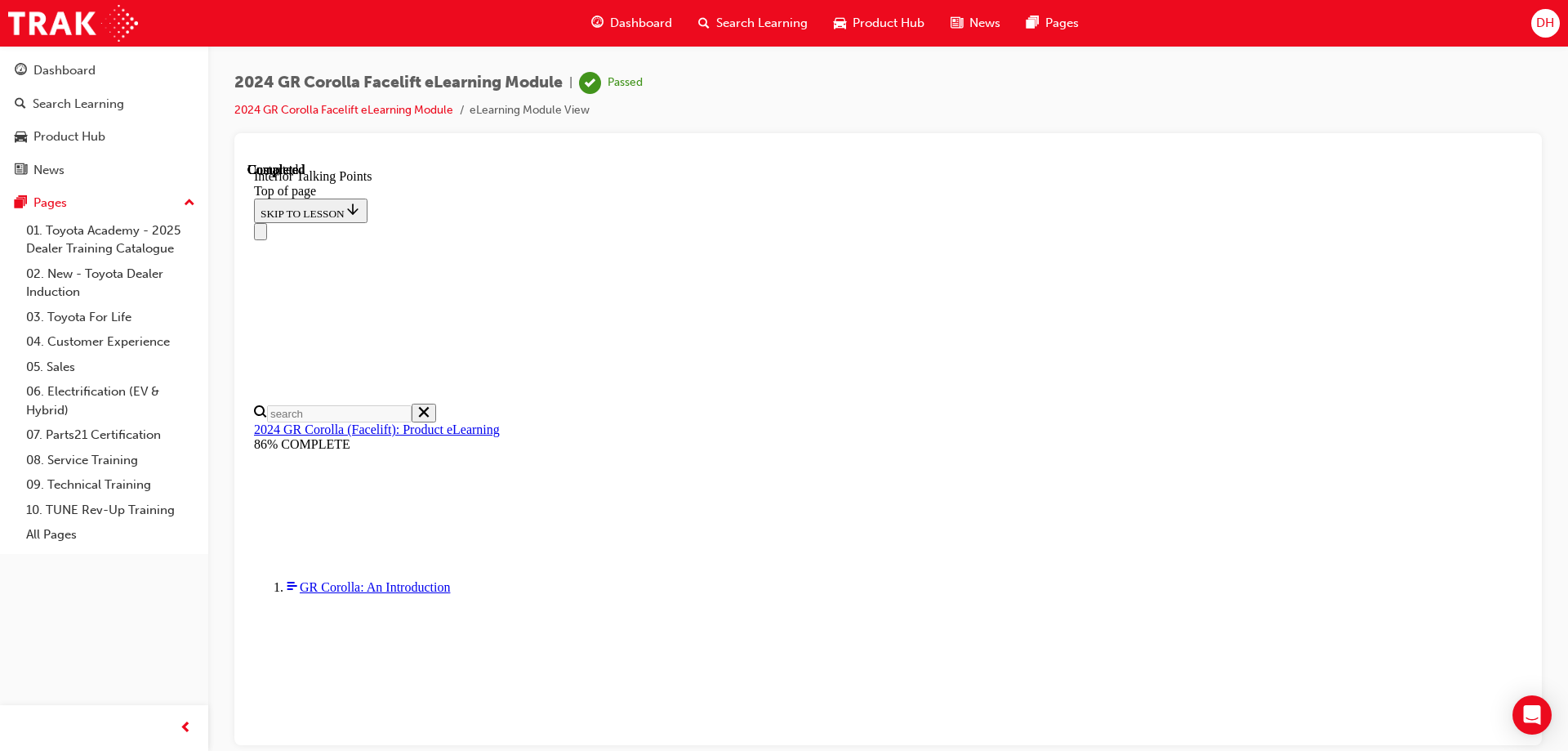
click at [1148, 222] on div "Navigation menu" at bounding box center [889, 231] width 1268 height 18
drag, startPoint x: 1513, startPoint y: 451, endPoint x: 1483, endPoint y: 483, distance: 43.9
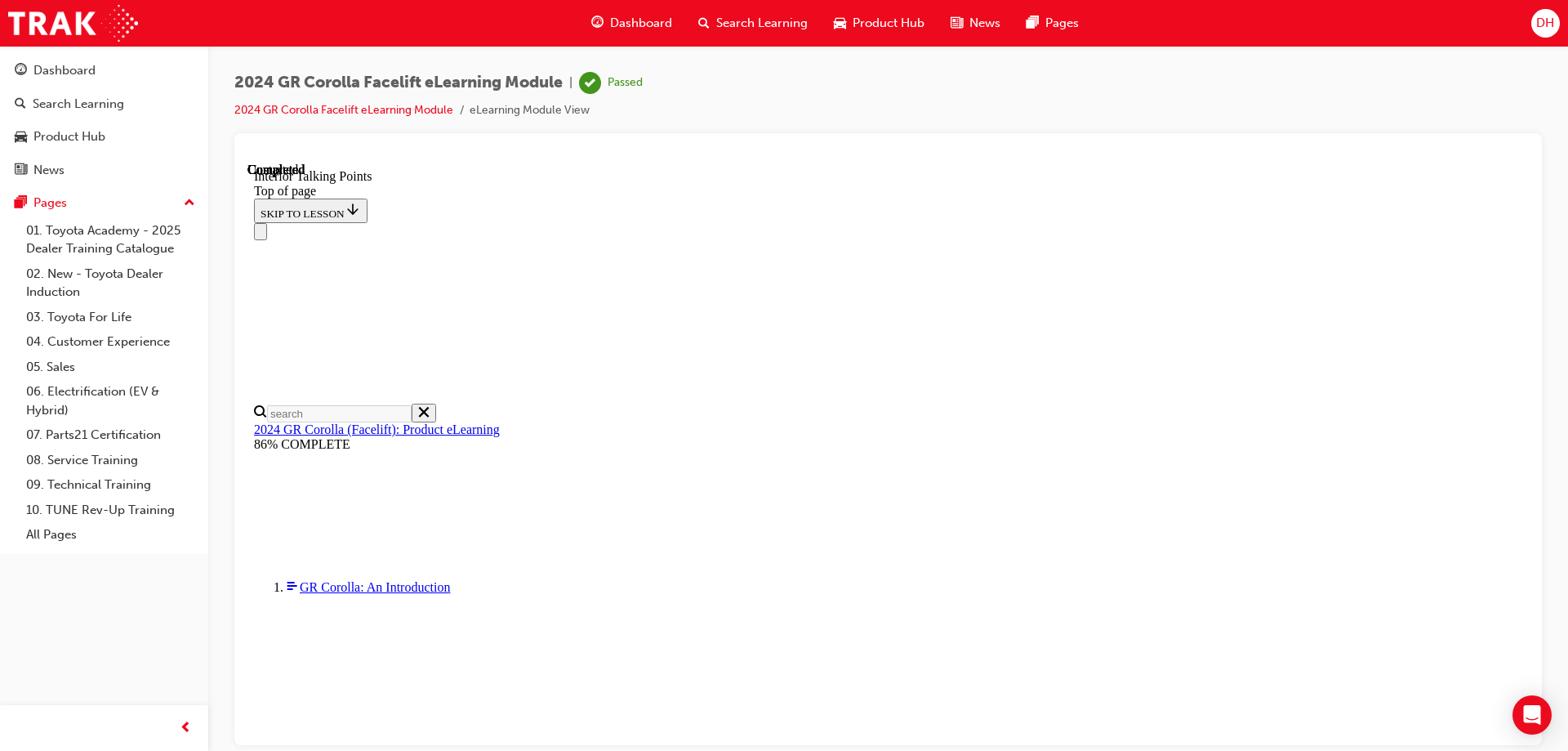
click at [1550, 489] on div "2024 GR Corolla Facelift eLearning Module | Passed 2024 GR Corolla Facelift eLe…" at bounding box center [888, 378] width 1360 height 664
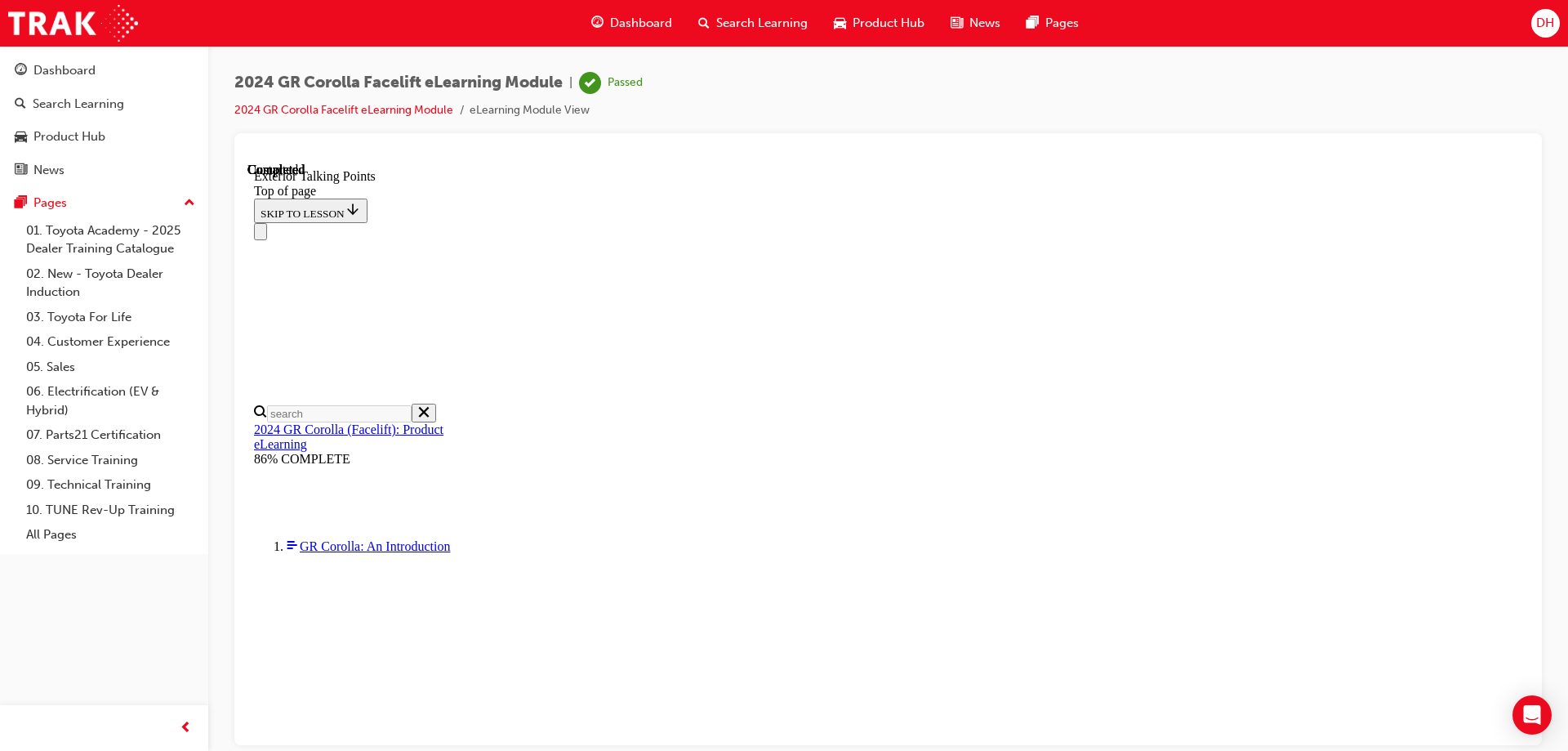
drag, startPoint x: 1515, startPoint y: 420, endPoint x: 1525, endPoint y: 570, distance: 150.3
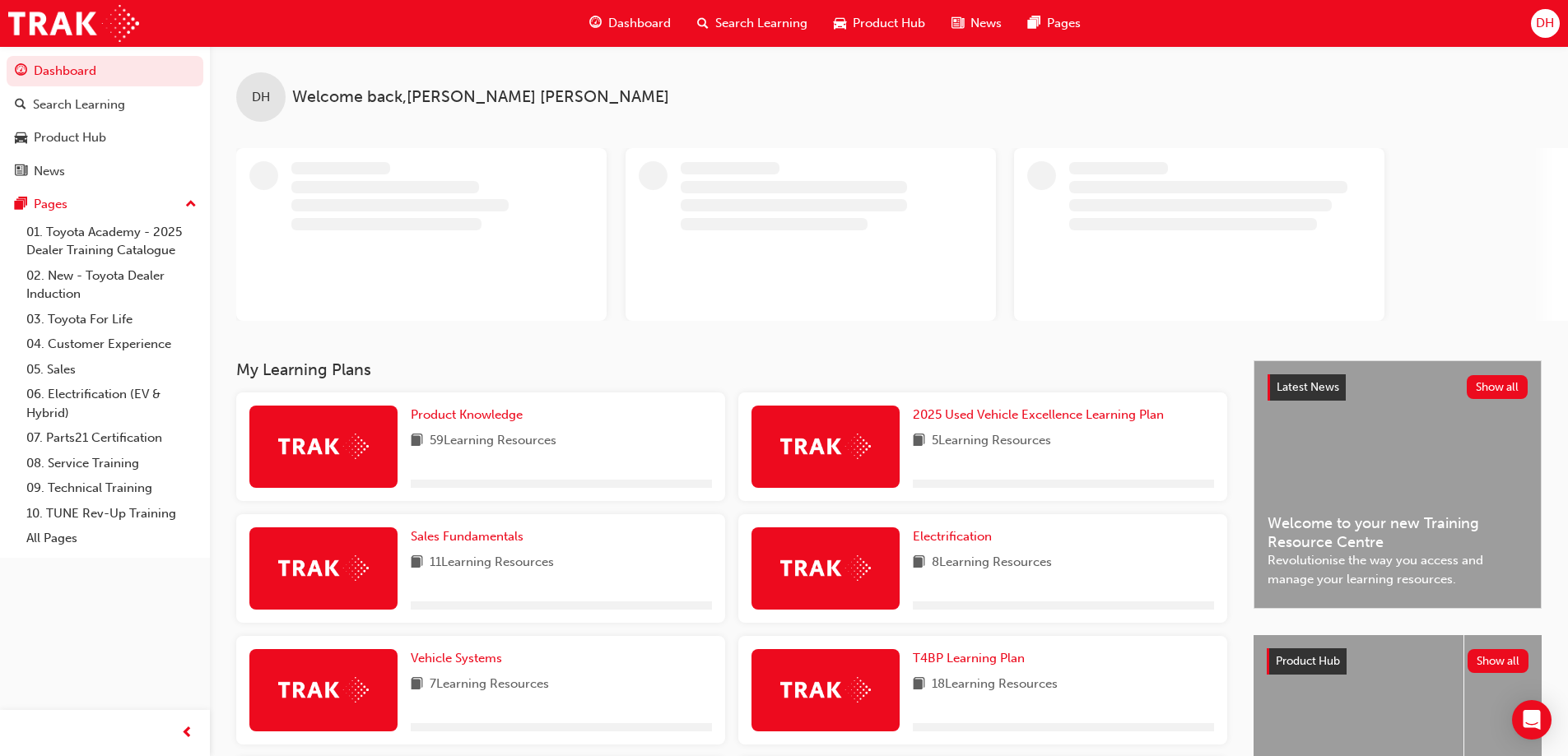
click at [748, 17] on span "Search Learning" at bounding box center [760, 23] width 92 height 19
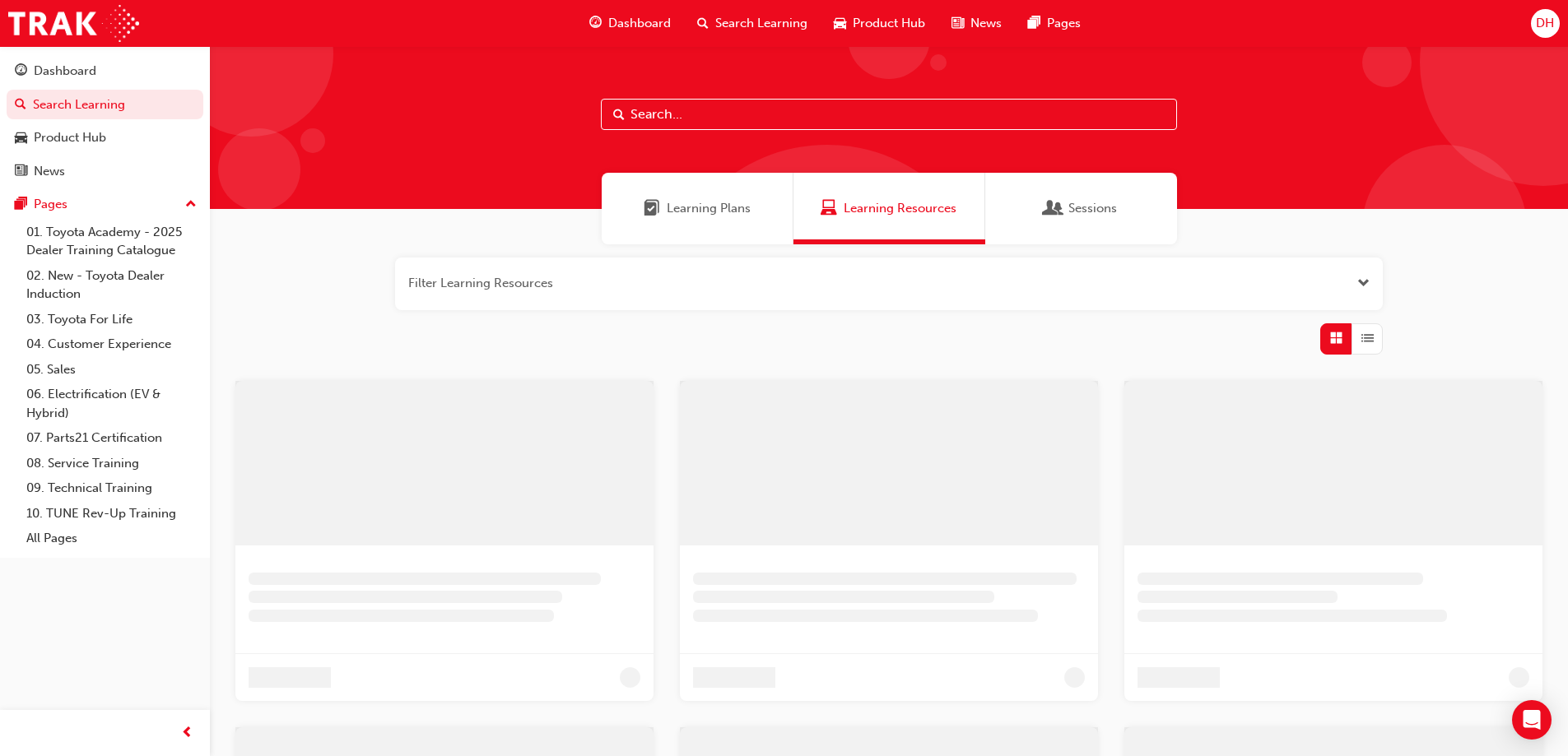
click at [668, 112] on input "text" at bounding box center [889, 114] width 576 height 32
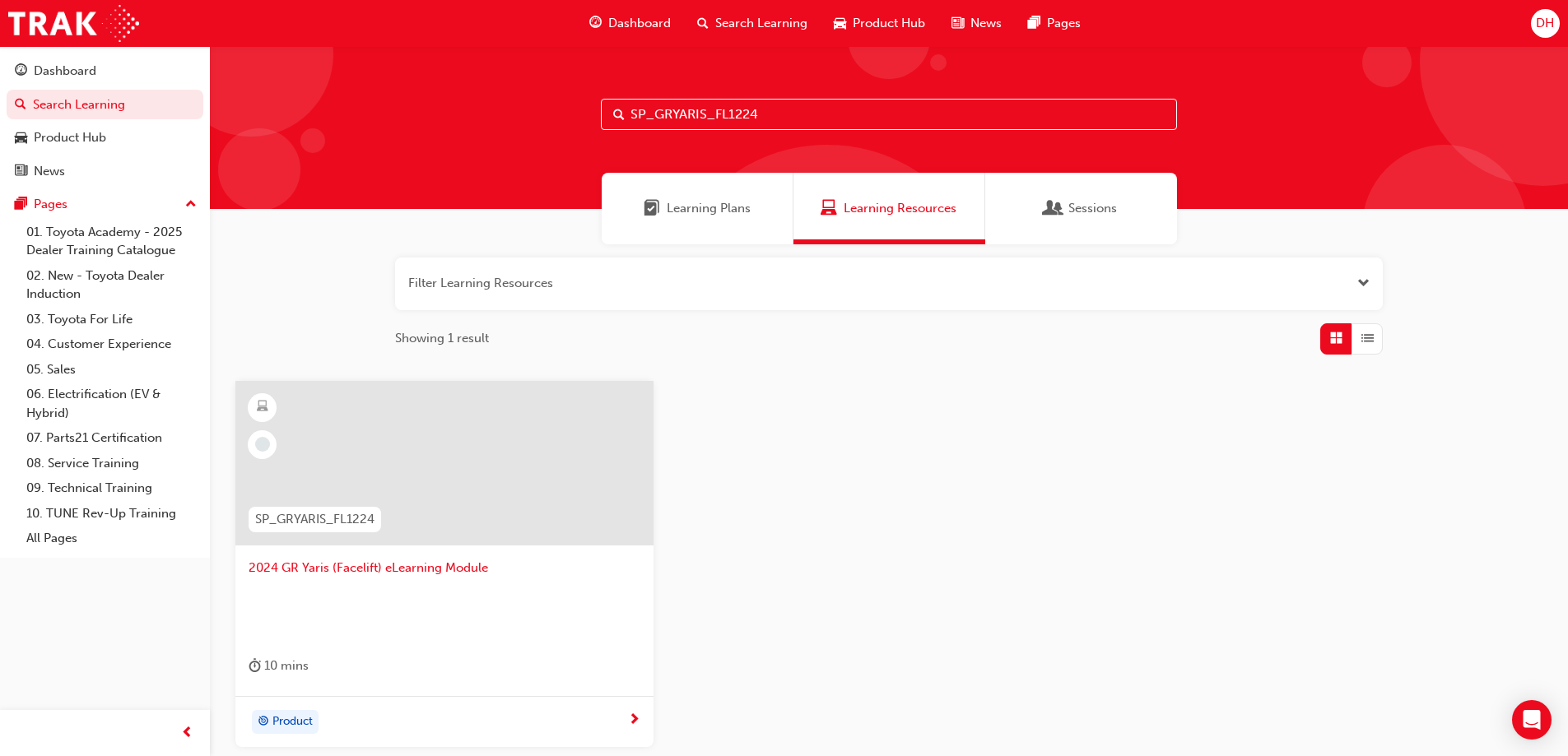
type input "SP_GRYARIS_FL1224"
click at [325, 568] on span "2024 GR Yaris (Facelift) eLearning Module" at bounding box center [444, 568] width 392 height 19
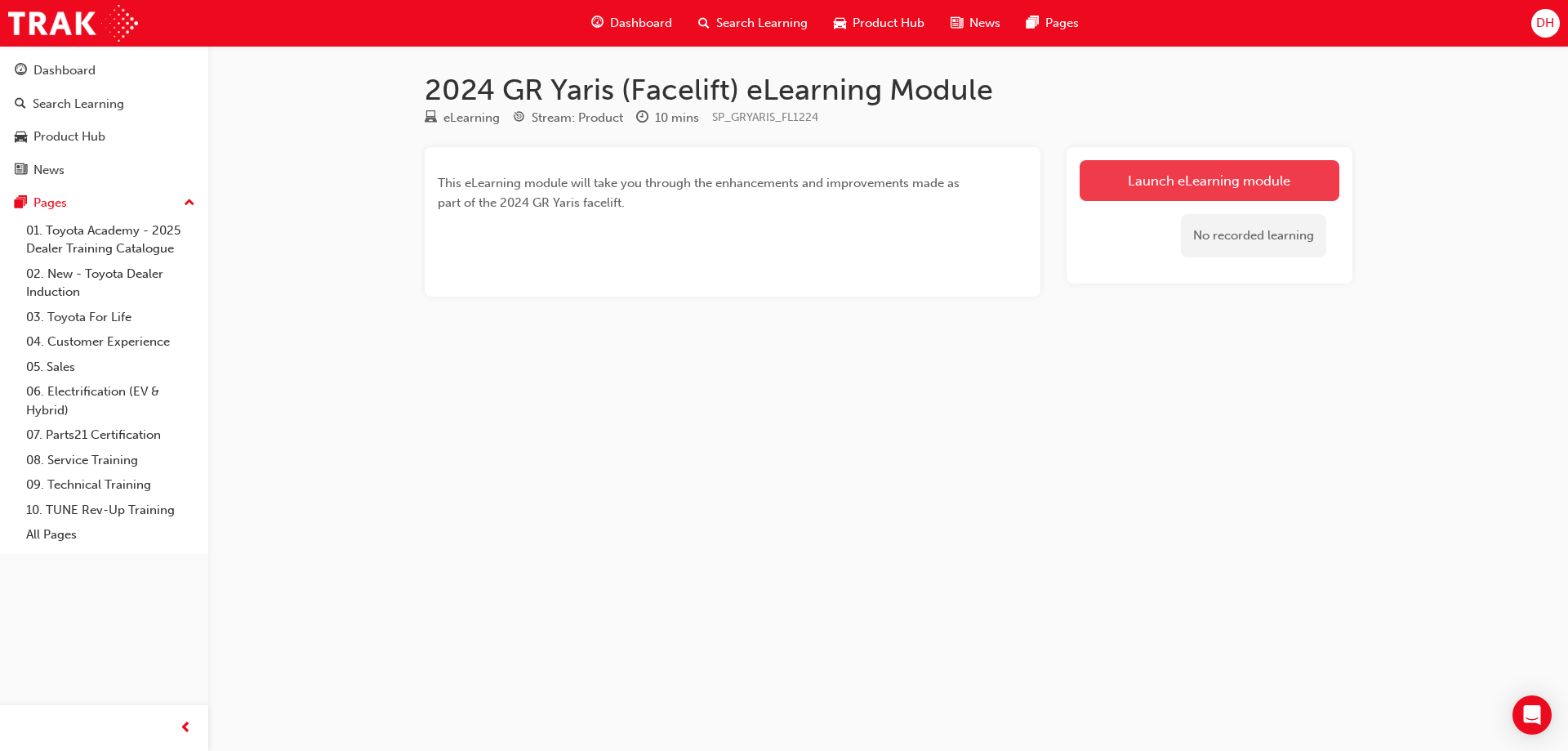
click at [1231, 188] on link "Launch eLearning module" at bounding box center [1209, 181] width 259 height 41
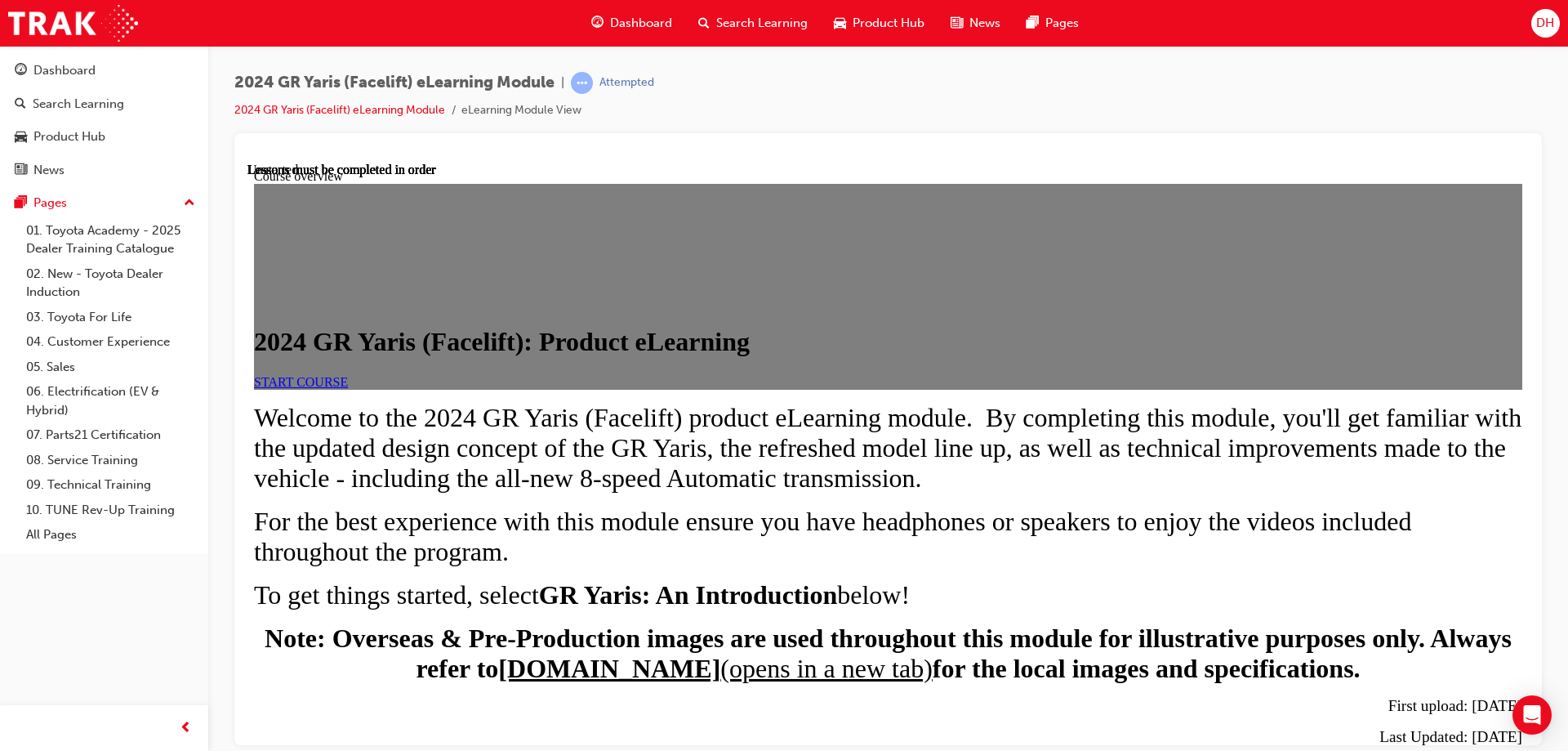
click at [348, 388] on span "START COURSE" at bounding box center [301, 381] width 94 height 14
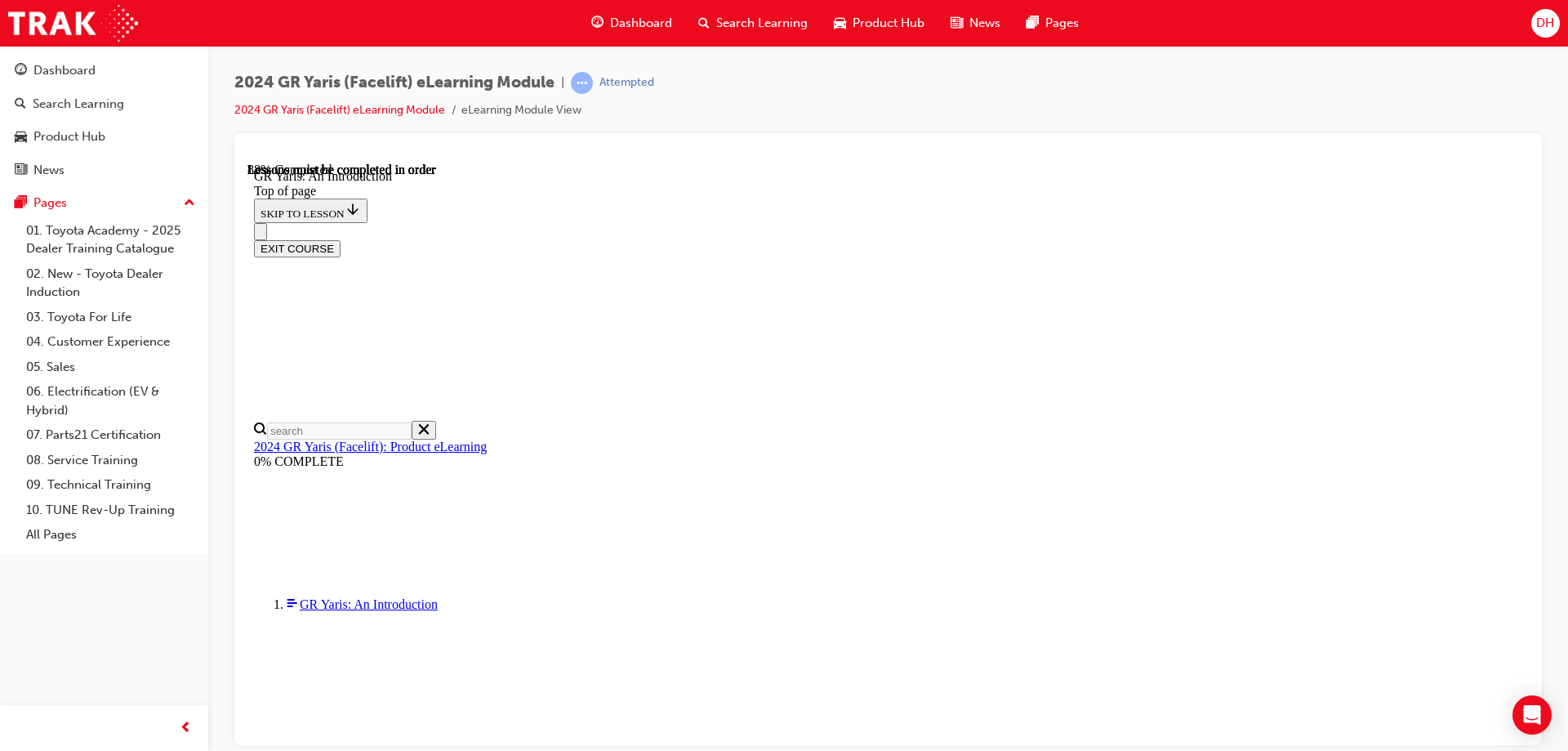
click at [341, 240] on button "EXIT COURSE" at bounding box center [298, 249] width 86 height 18
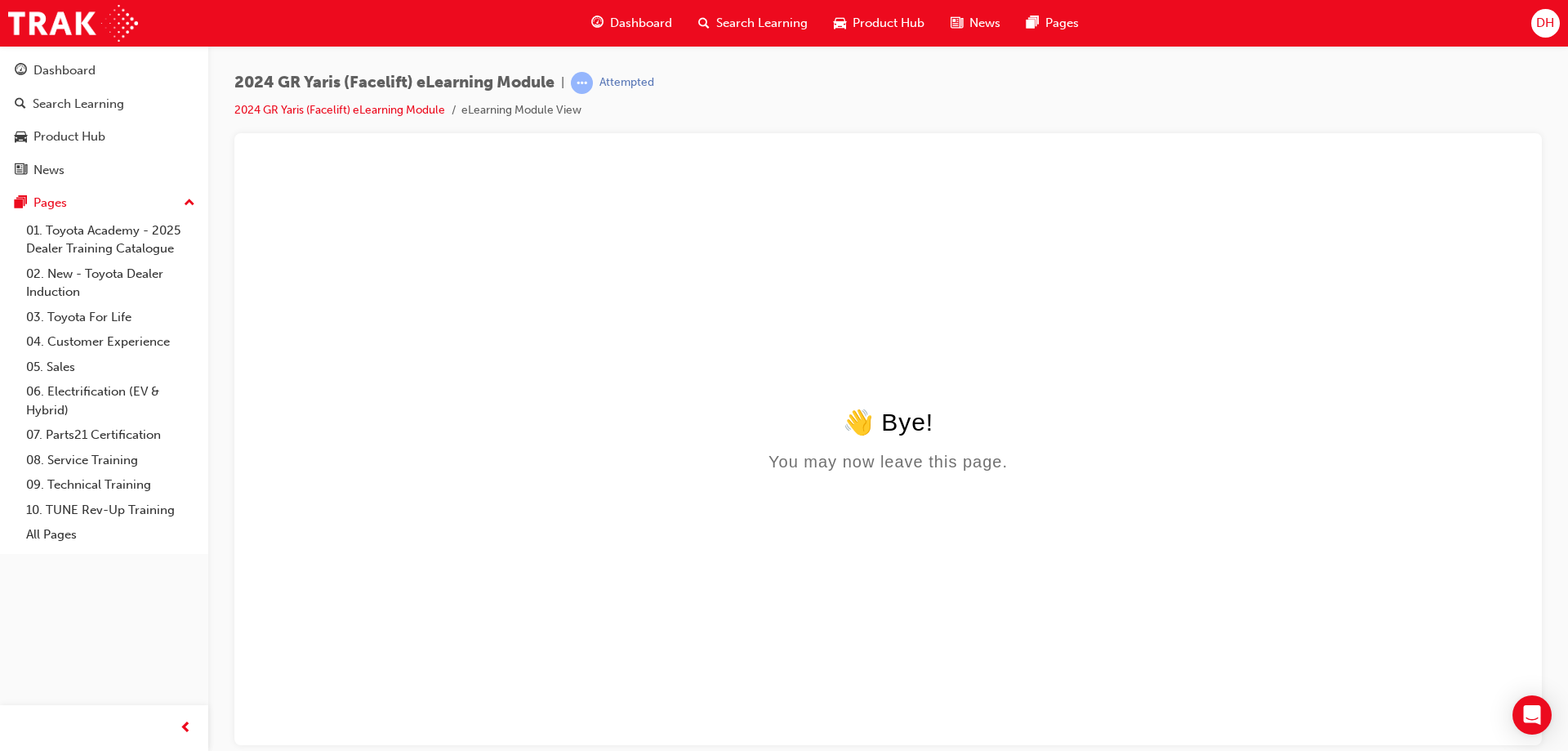
click at [1519, 167] on html "👋 Bye! You may now leave this page." at bounding box center [888, 319] width 1281 height 315
